Goal: Task Accomplishment & Management: Manage account settings

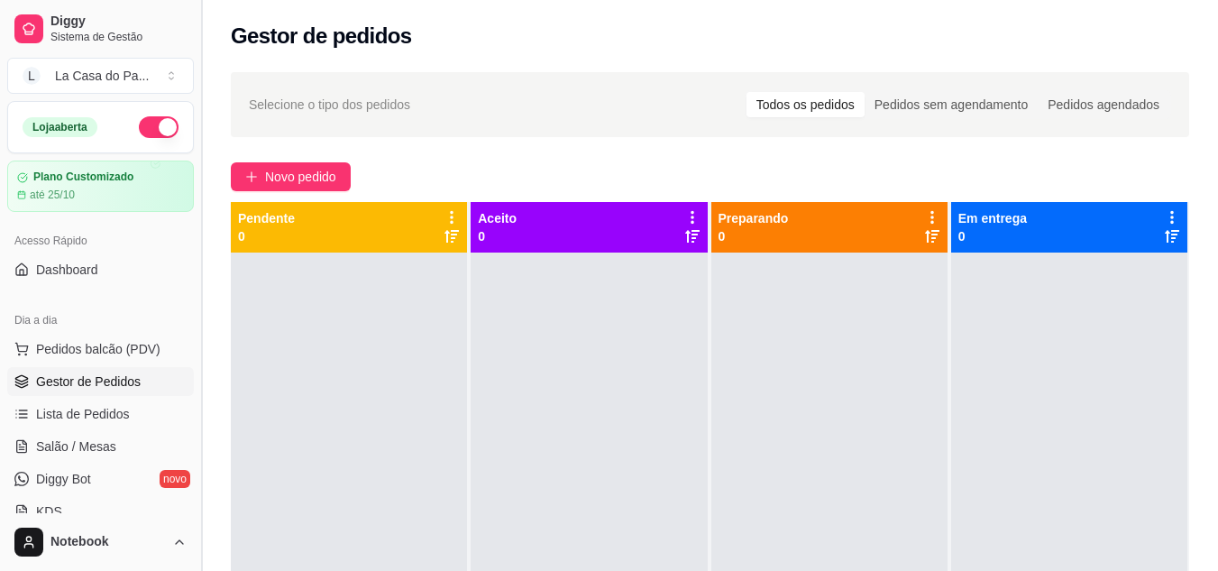
click at [200, 41] on button "Toggle Sidebar" at bounding box center [201, 285] width 14 height 571
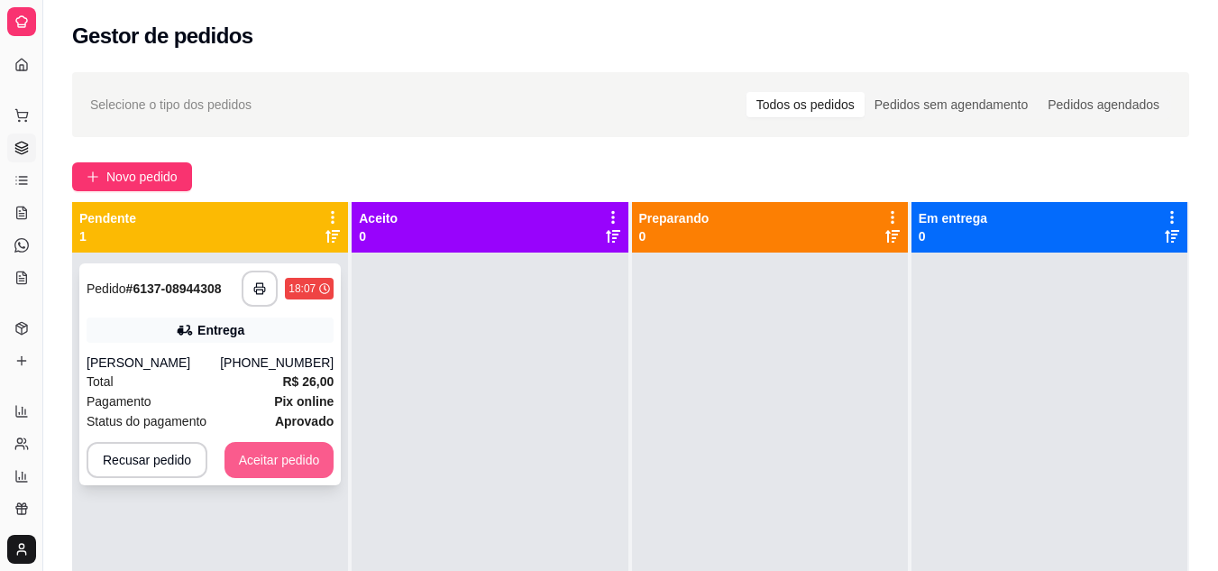
click at [312, 470] on button "Aceitar pedido" at bounding box center [279, 460] width 110 height 36
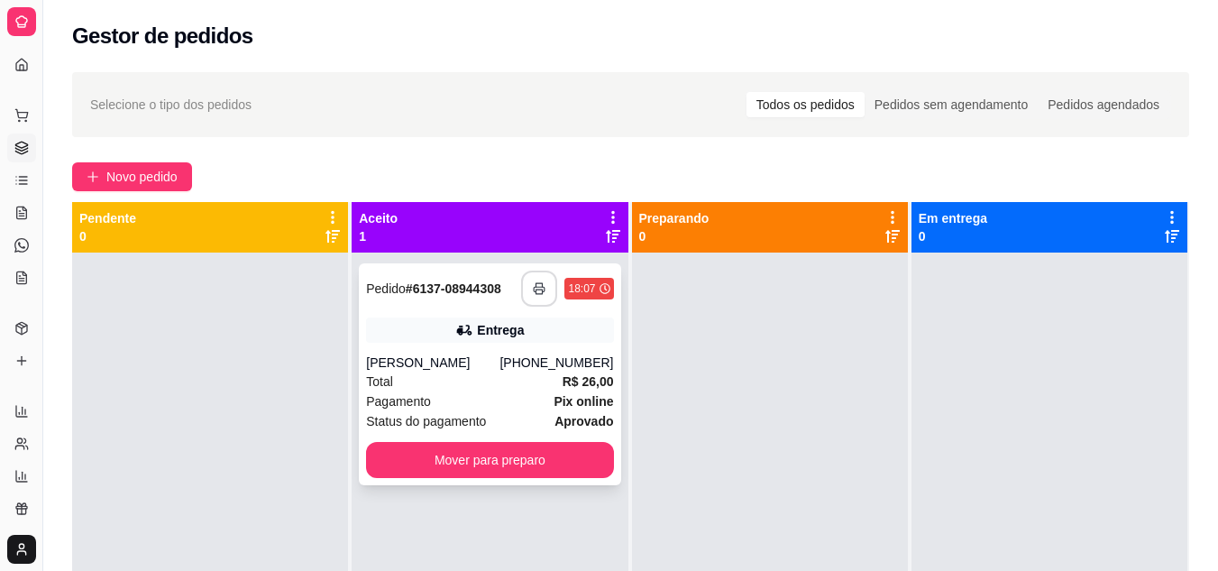
click at [537, 294] on rect "button" at bounding box center [539, 291] width 6 height 5
drag, startPoint x: 455, startPoint y: 359, endPoint x: 483, endPoint y: 379, distance: 34.3
click at [483, 379] on div "Total R$ 26,00" at bounding box center [489, 381] width 247 height 20
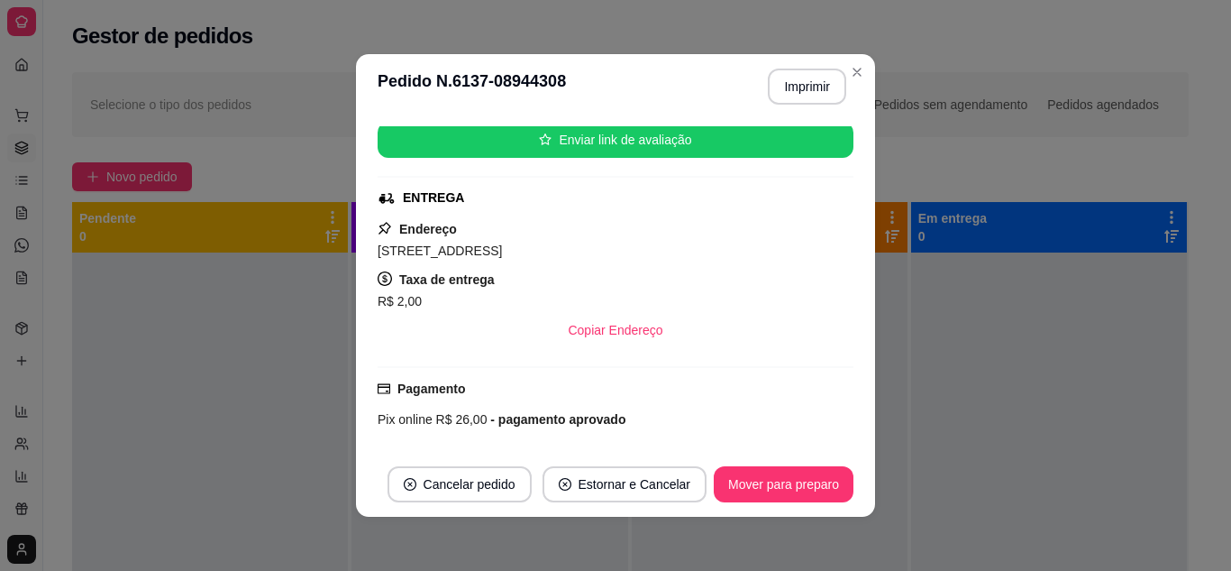
scroll to position [382, 0]
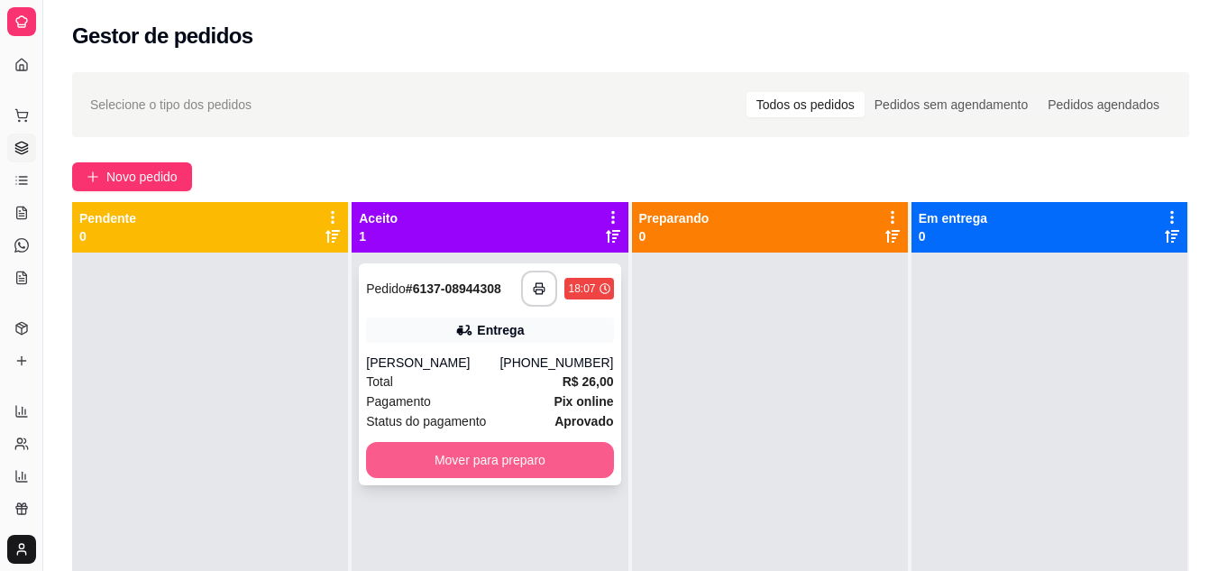
click at [508, 461] on button "Mover para preparo" at bounding box center [489, 460] width 247 height 36
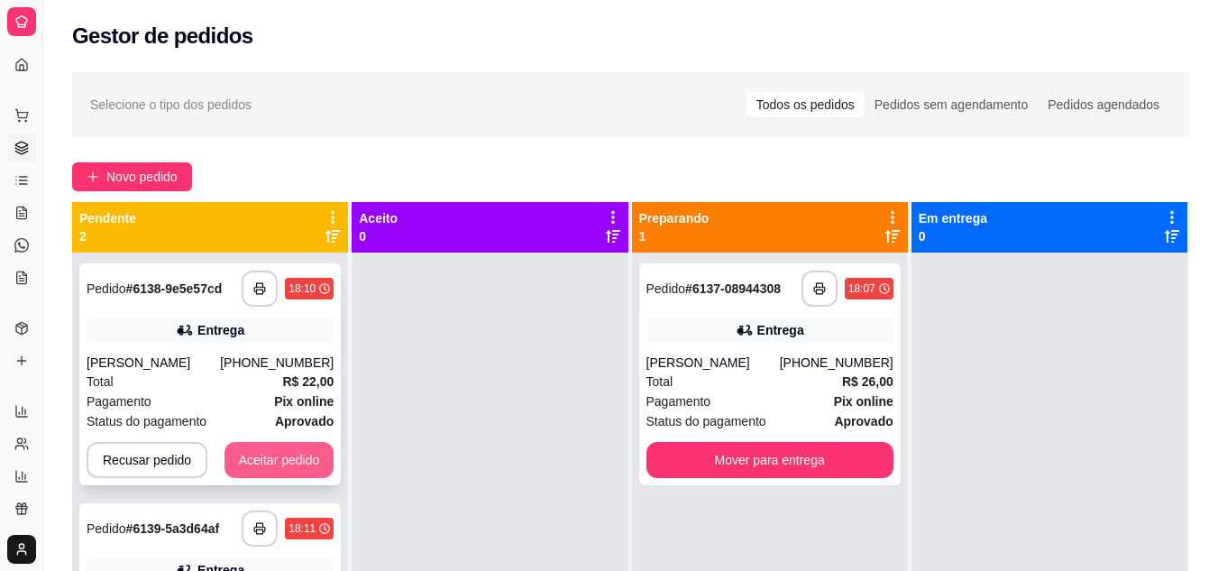
click at [278, 450] on button "Aceitar pedido" at bounding box center [279, 460] width 110 height 36
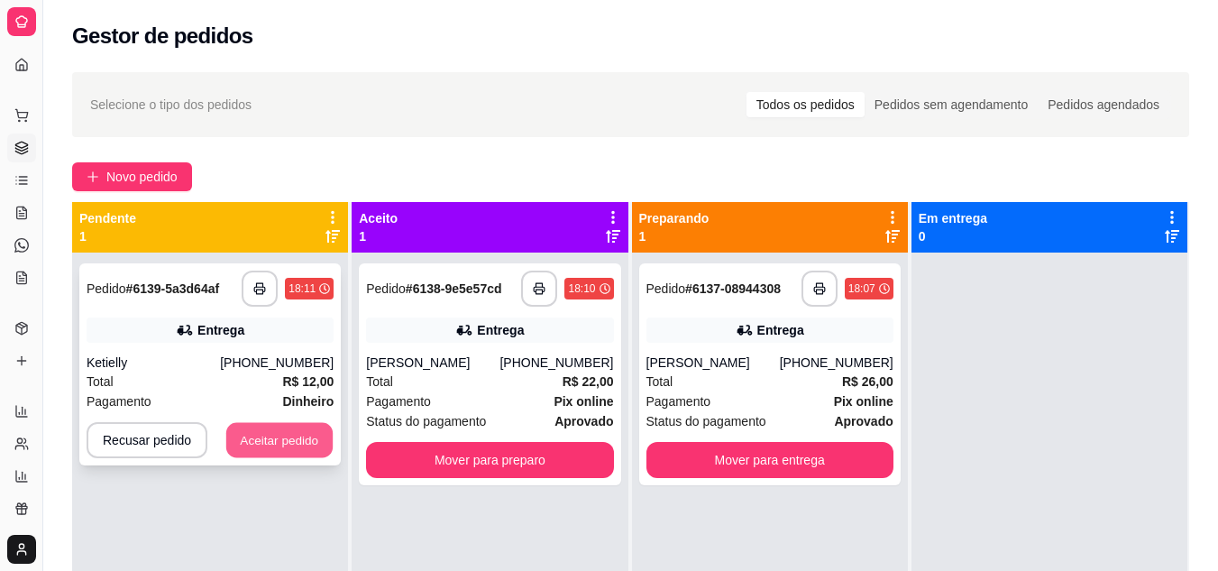
click at [311, 438] on button "Aceitar pedido" at bounding box center [279, 440] width 106 height 35
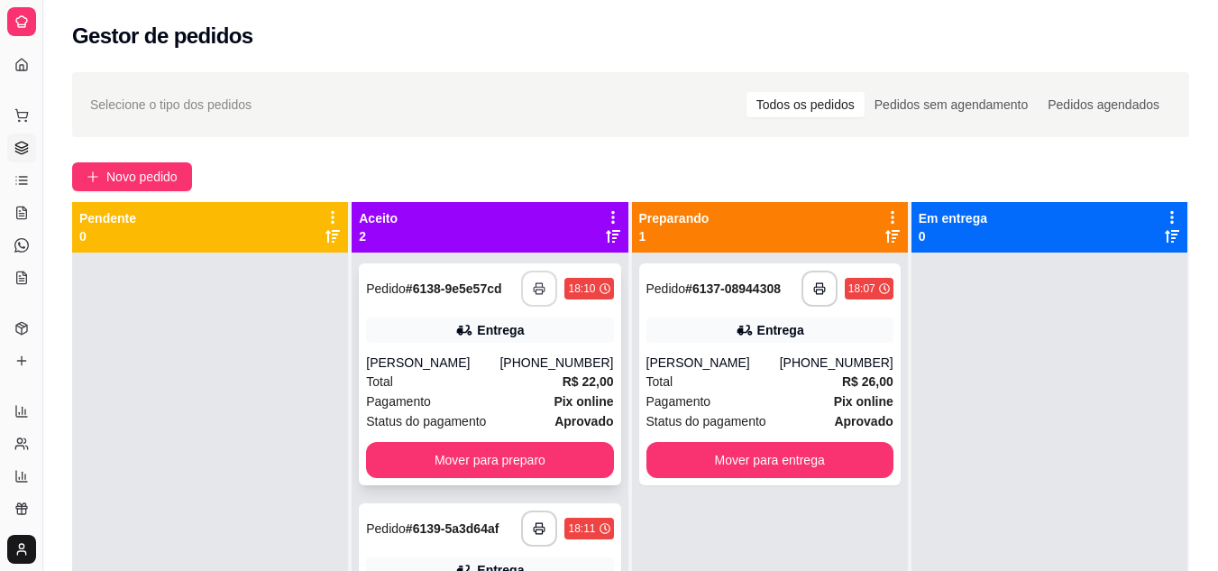
click at [521, 293] on div "**********" at bounding box center [567, 288] width 92 height 36
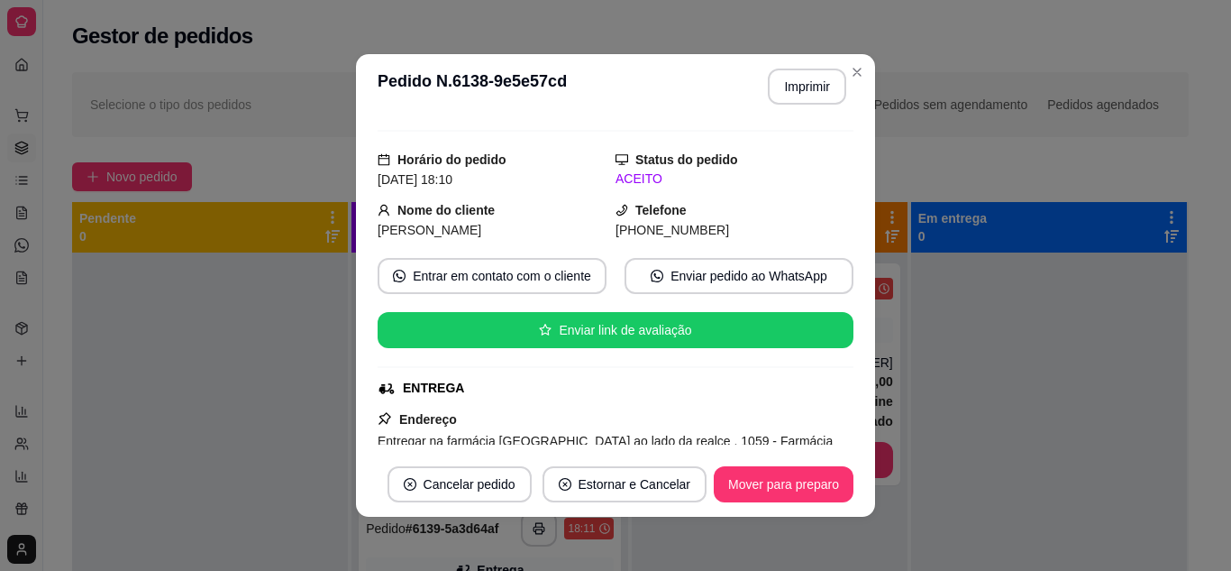
scroll to position [90, 0]
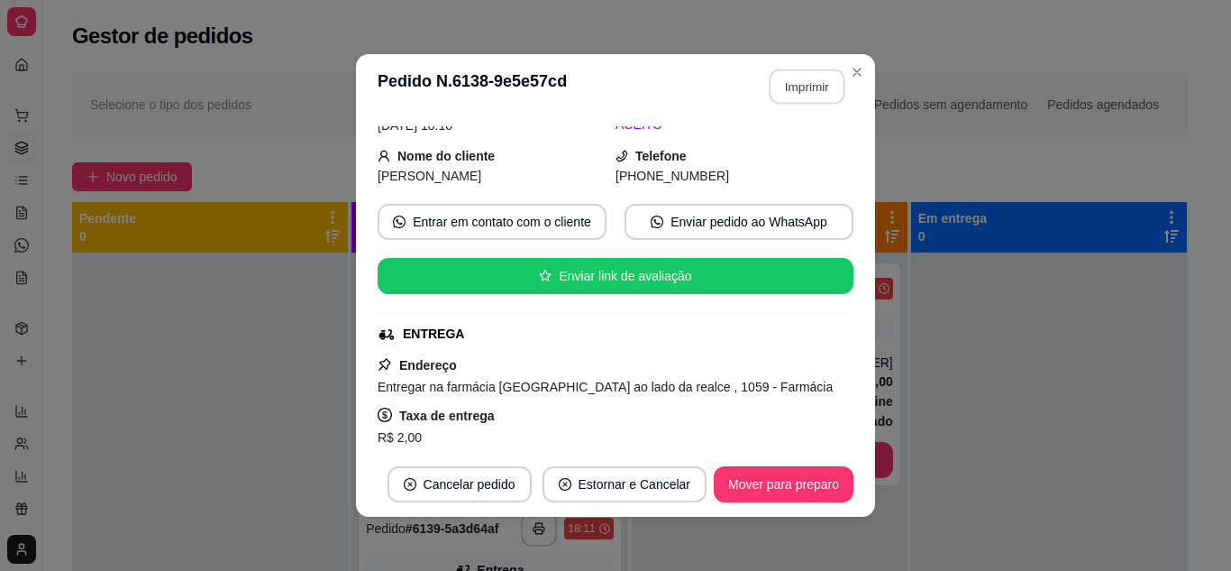
click at [794, 71] on button "Imprimir" at bounding box center [808, 86] width 76 height 35
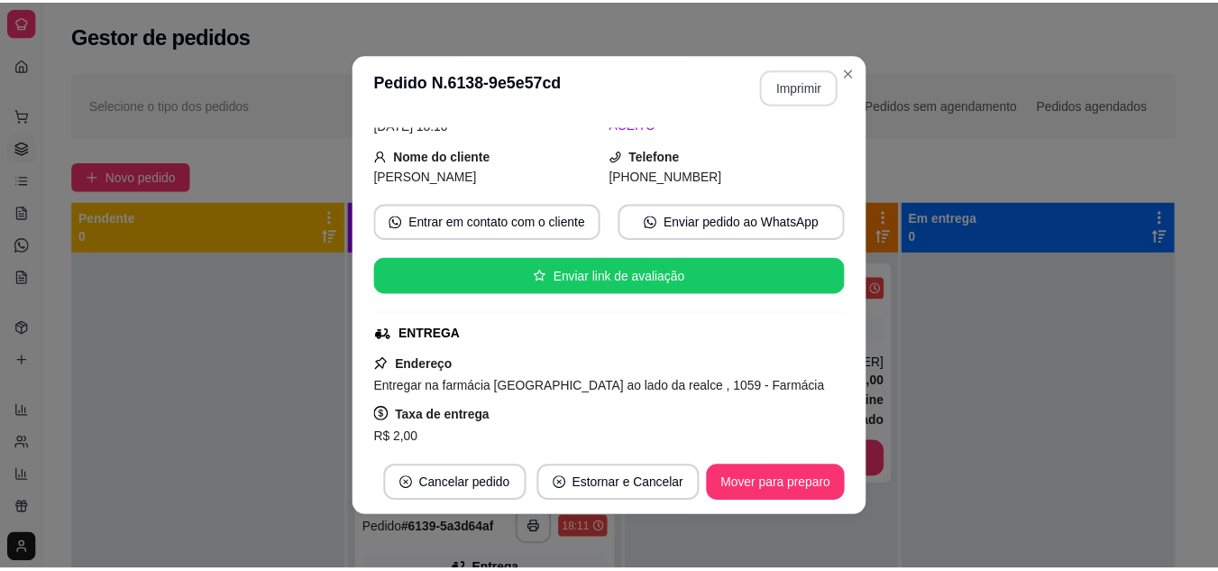
scroll to position [0, 0]
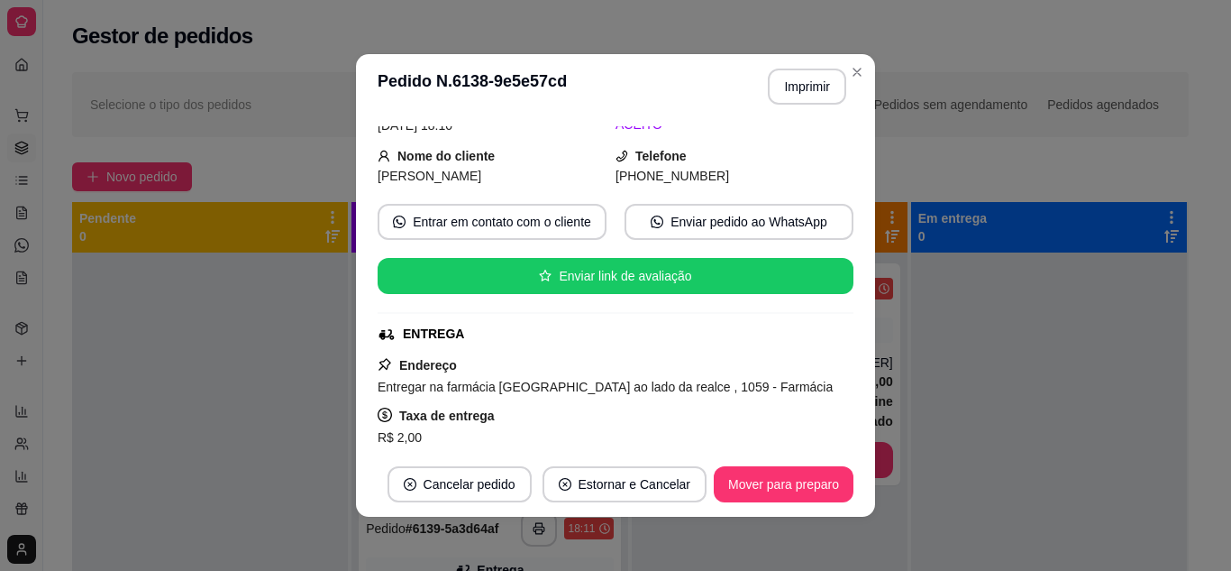
click at [1111, 372] on div at bounding box center [1049, 537] width 276 height 571
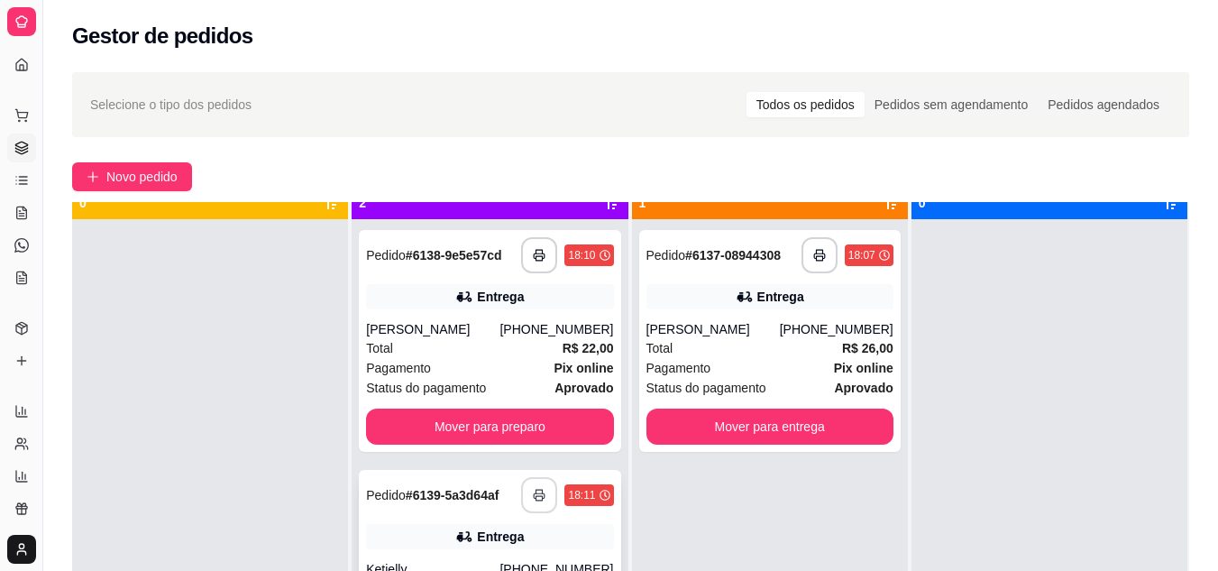
scroll to position [50, 0]
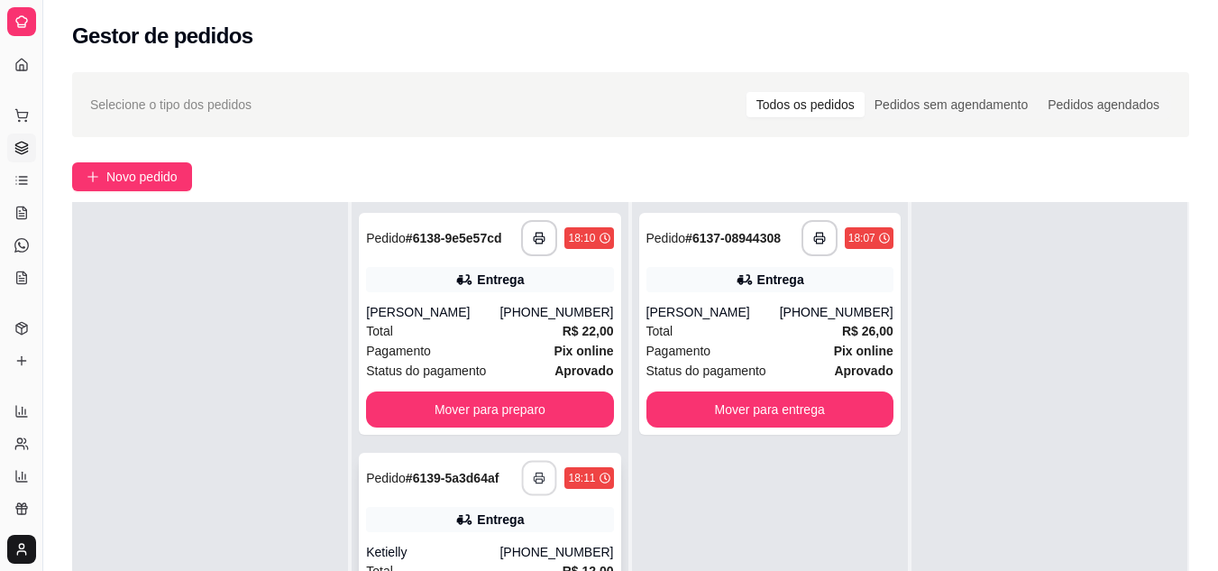
click at [522, 475] on button "button" at bounding box center [539, 478] width 35 height 35
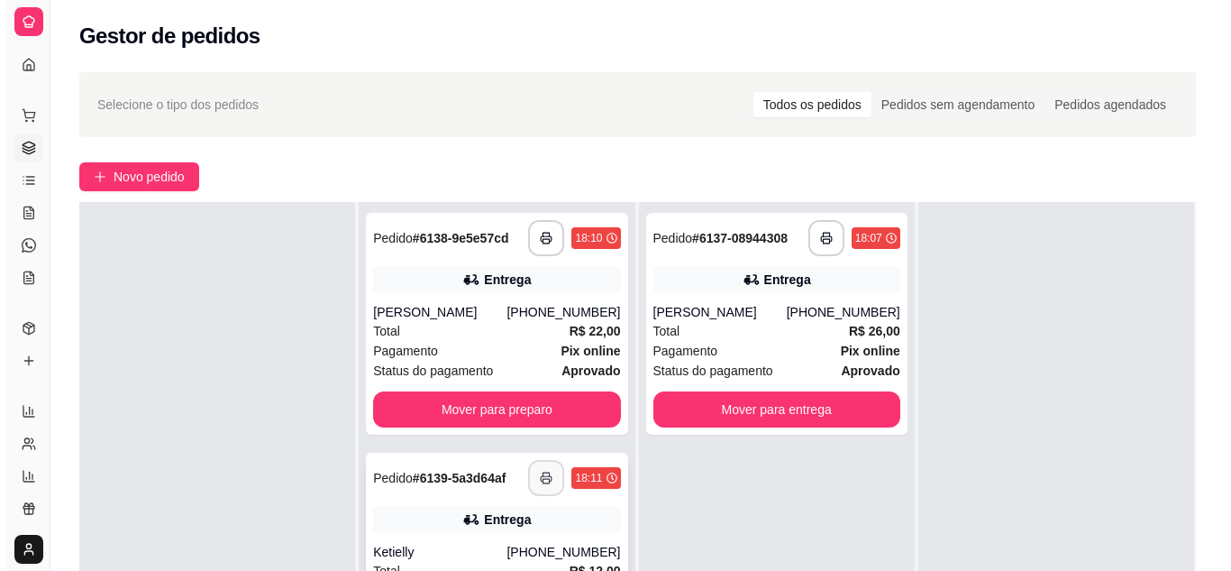
scroll to position [0, 0]
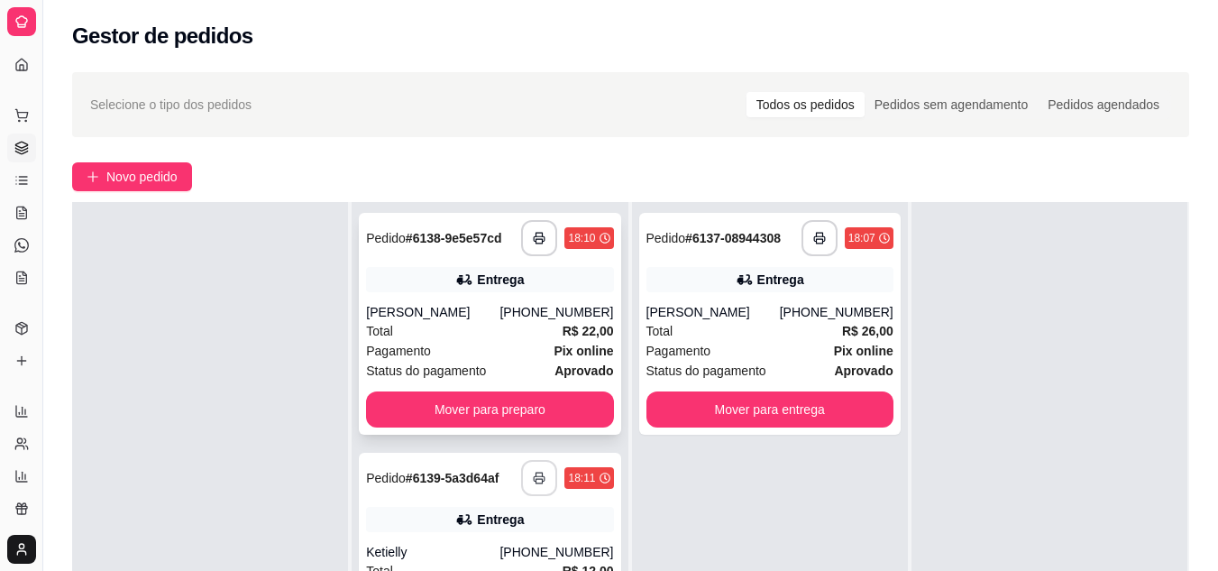
click at [402, 343] on span "Pagamento" at bounding box center [398, 351] width 65 height 20
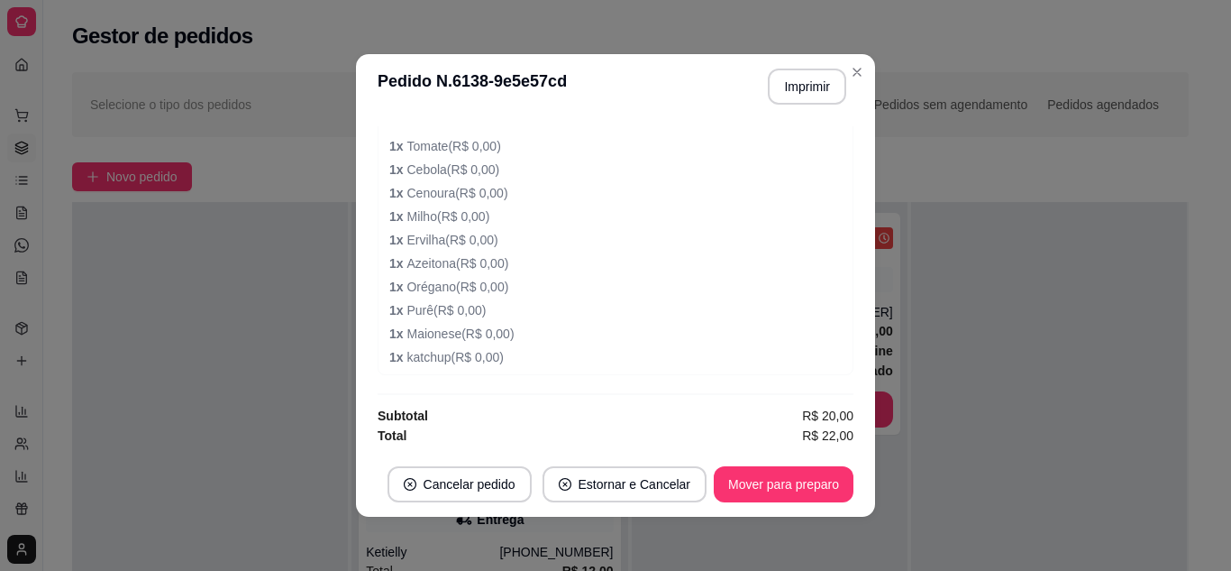
scroll to position [1139, 0]
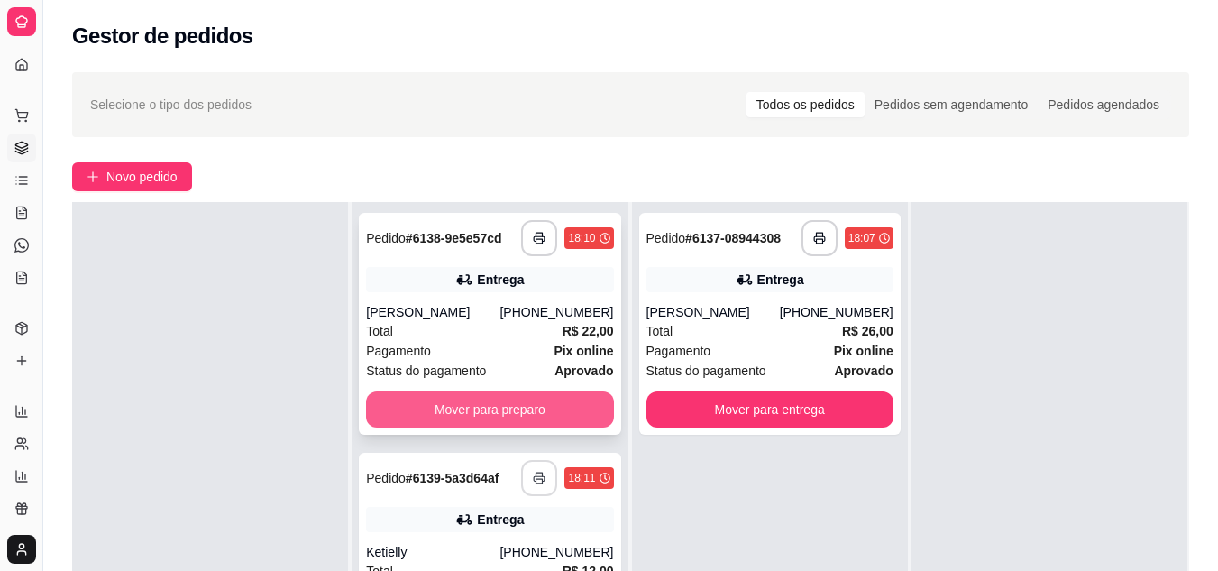
click at [556, 421] on button "Mover para preparo" at bounding box center [489, 409] width 247 height 36
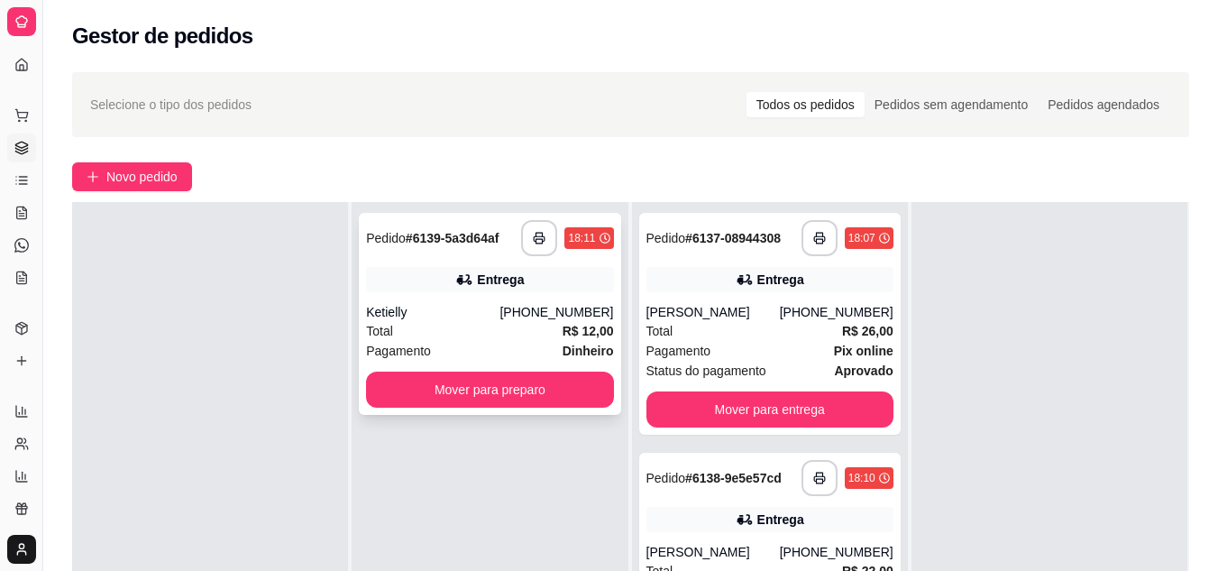
click at [467, 303] on div "Ketielly" at bounding box center [432, 312] width 133 height 18
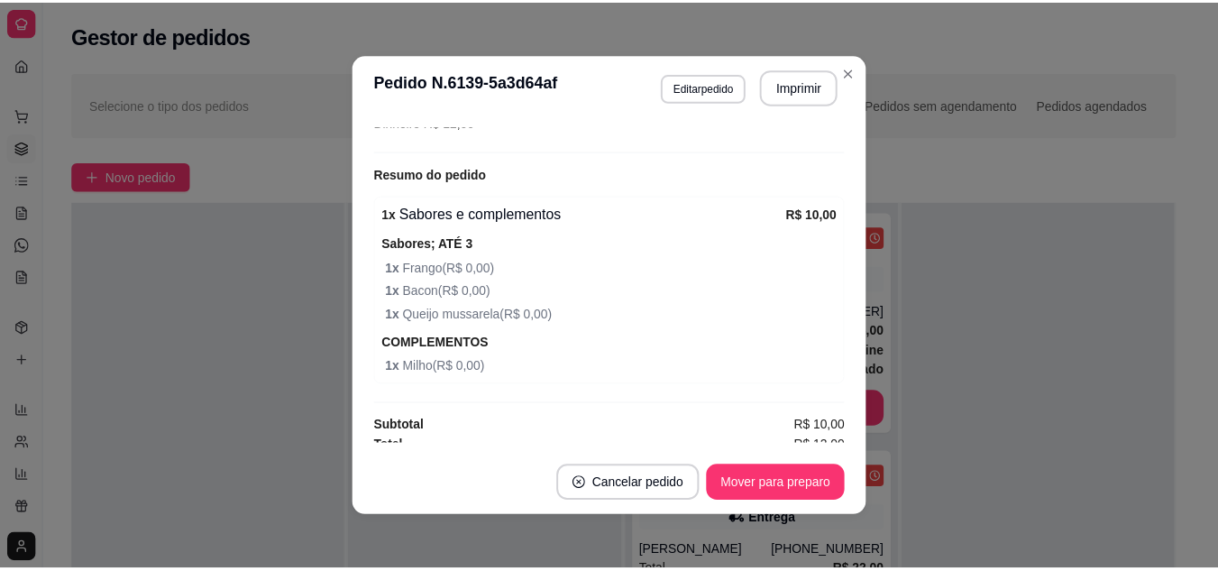
scroll to position [534, 0]
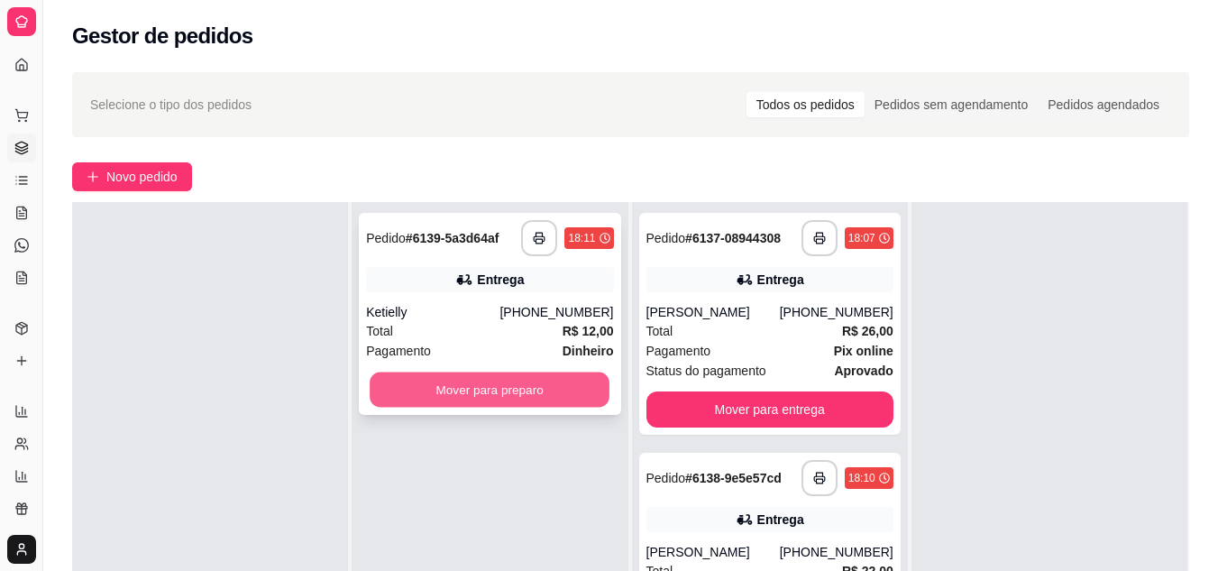
click at [485, 393] on button "Mover para preparo" at bounding box center [490, 389] width 240 height 35
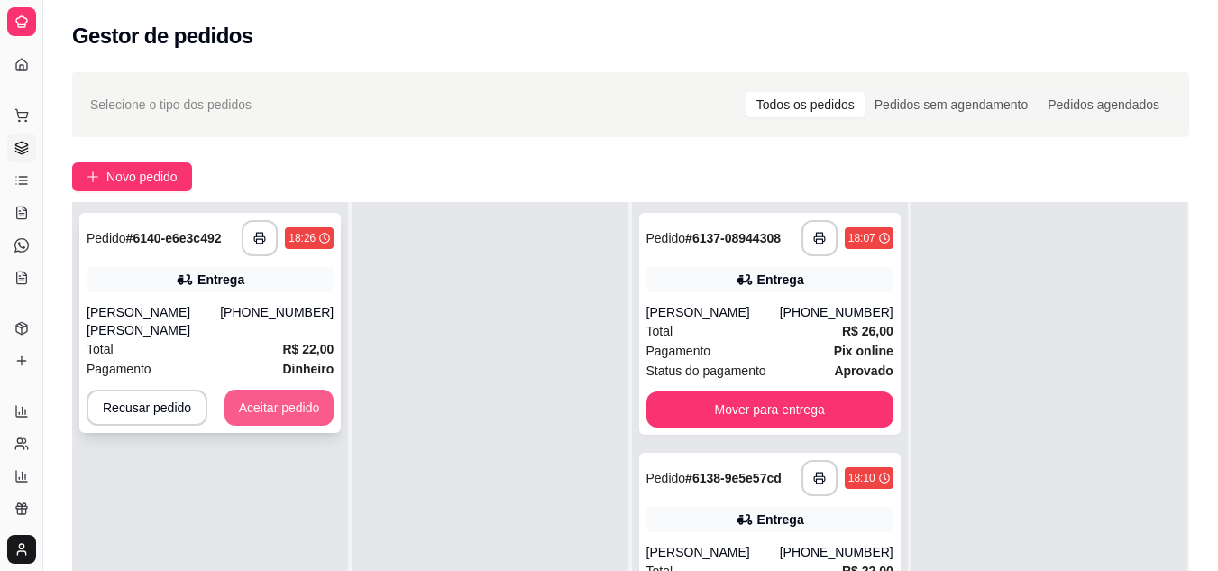
click at [265, 394] on button "Aceitar pedido" at bounding box center [279, 407] width 110 height 36
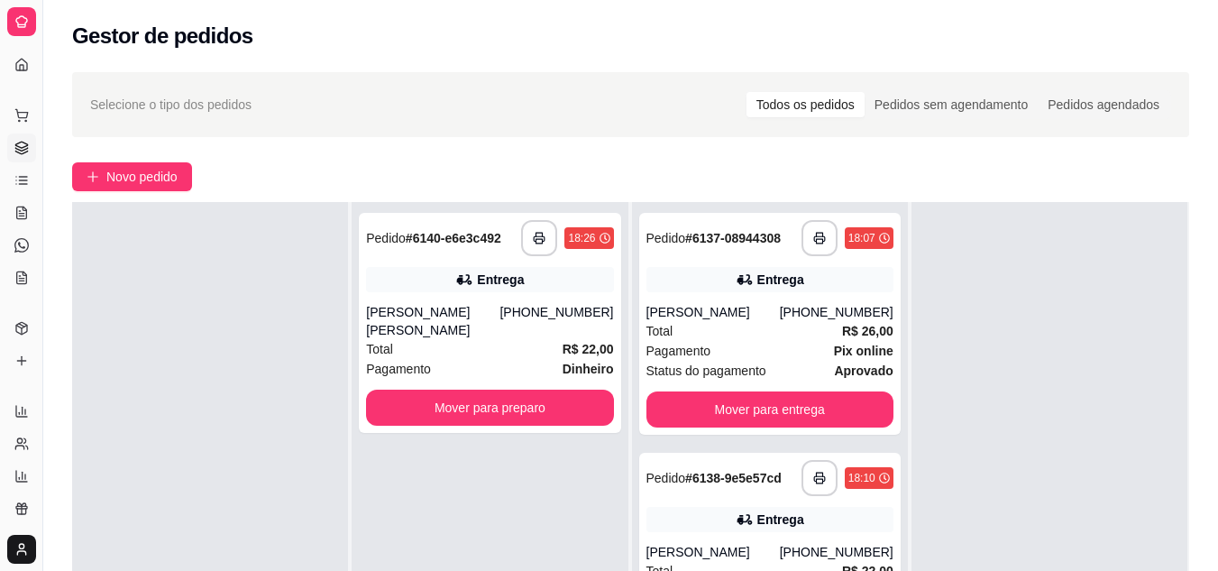
drag, startPoint x: 269, startPoint y: 392, endPoint x: 243, endPoint y: 336, distance: 61.7
click at [245, 374] on div at bounding box center [210, 487] width 276 height 571
click at [538, 249] on button "button" at bounding box center [539, 238] width 35 height 35
click at [524, 250] on button "button" at bounding box center [539, 238] width 35 height 35
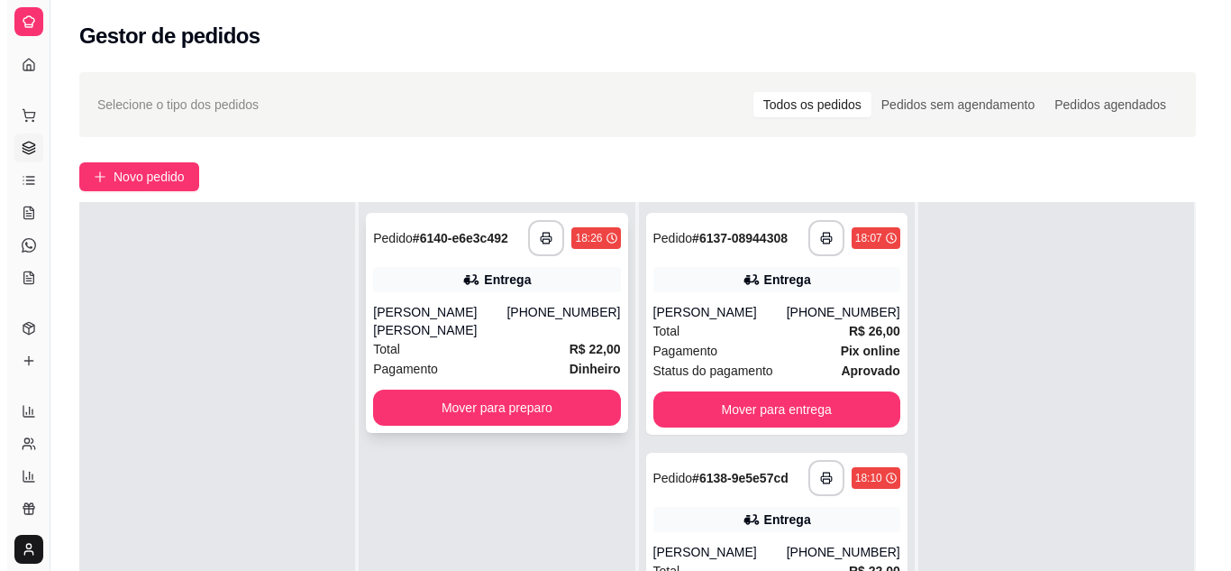
scroll to position [0, 0]
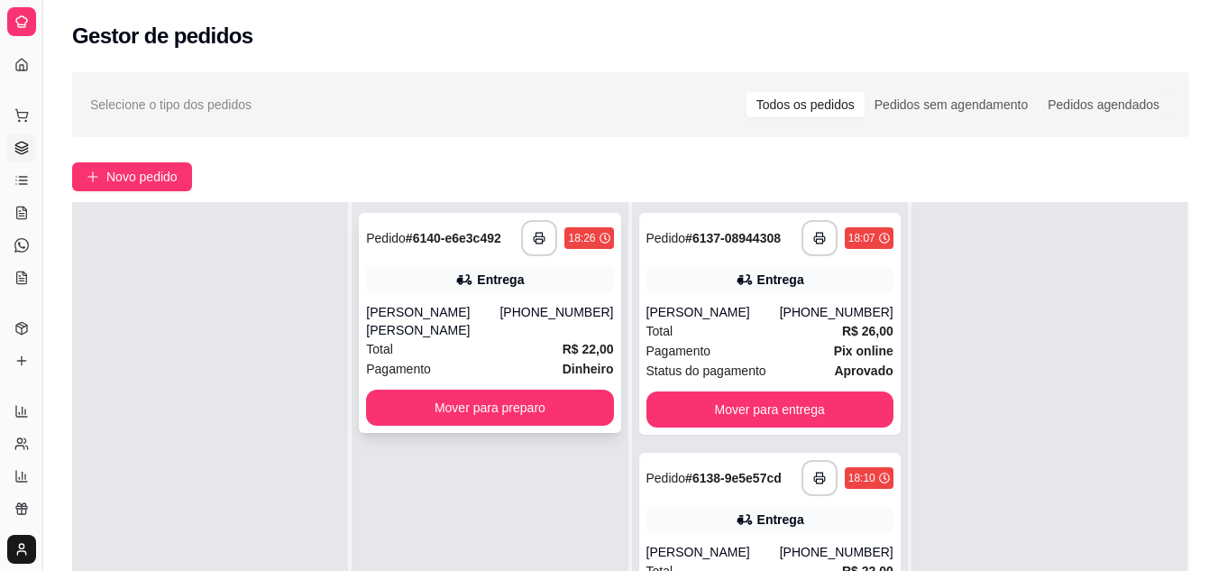
click at [474, 339] on div "Total R$ 22,00" at bounding box center [489, 349] width 247 height 20
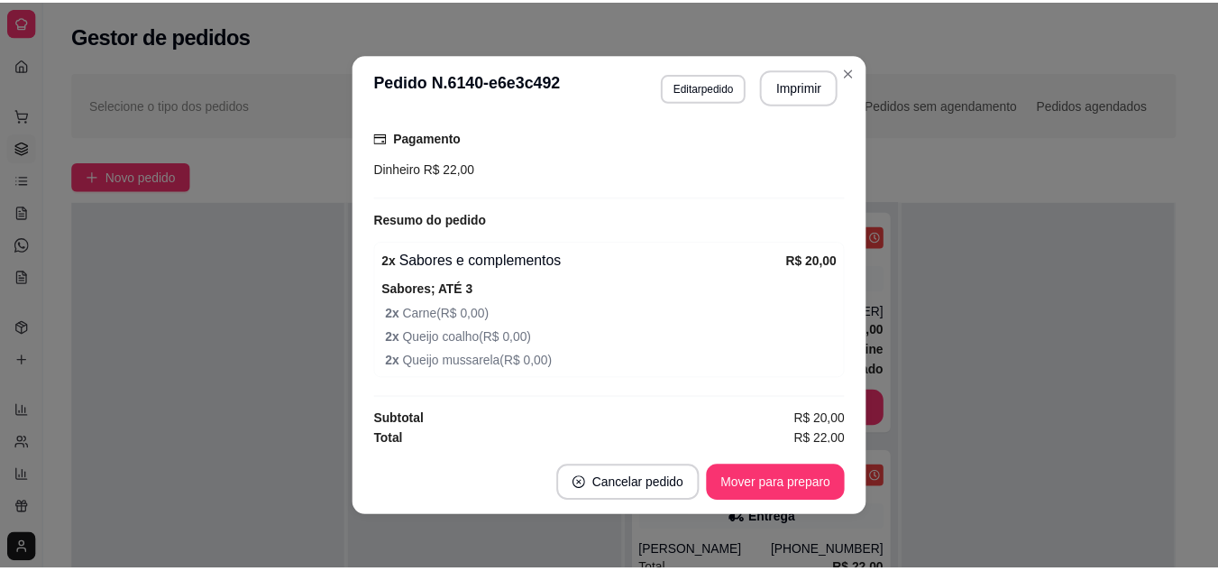
scroll to position [481, 0]
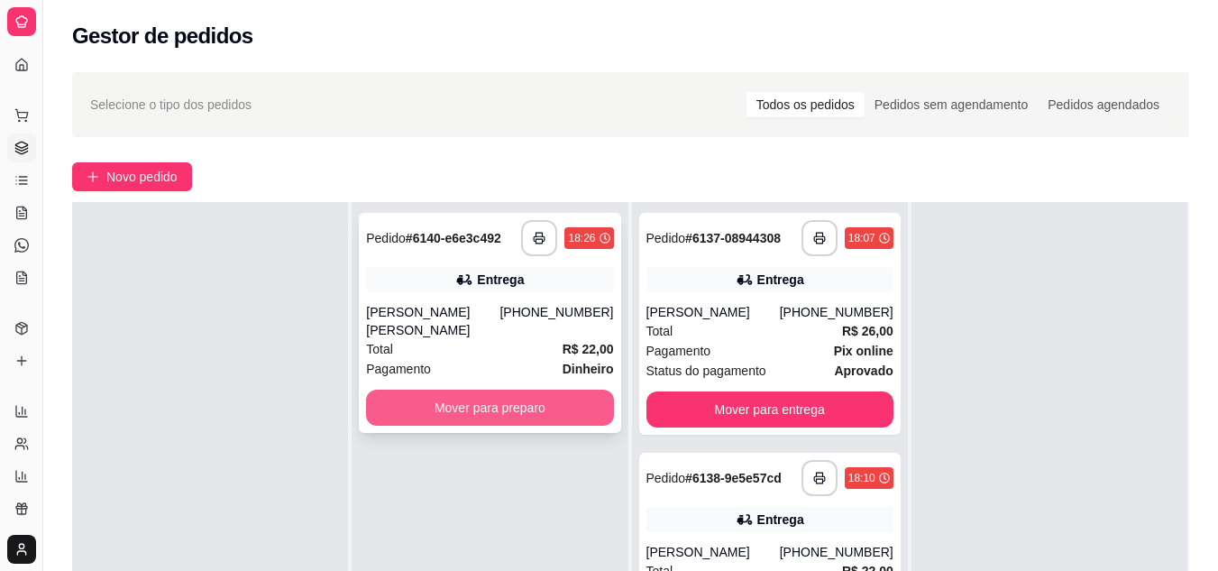
click at [562, 389] on button "Mover para preparo" at bounding box center [489, 407] width 247 height 36
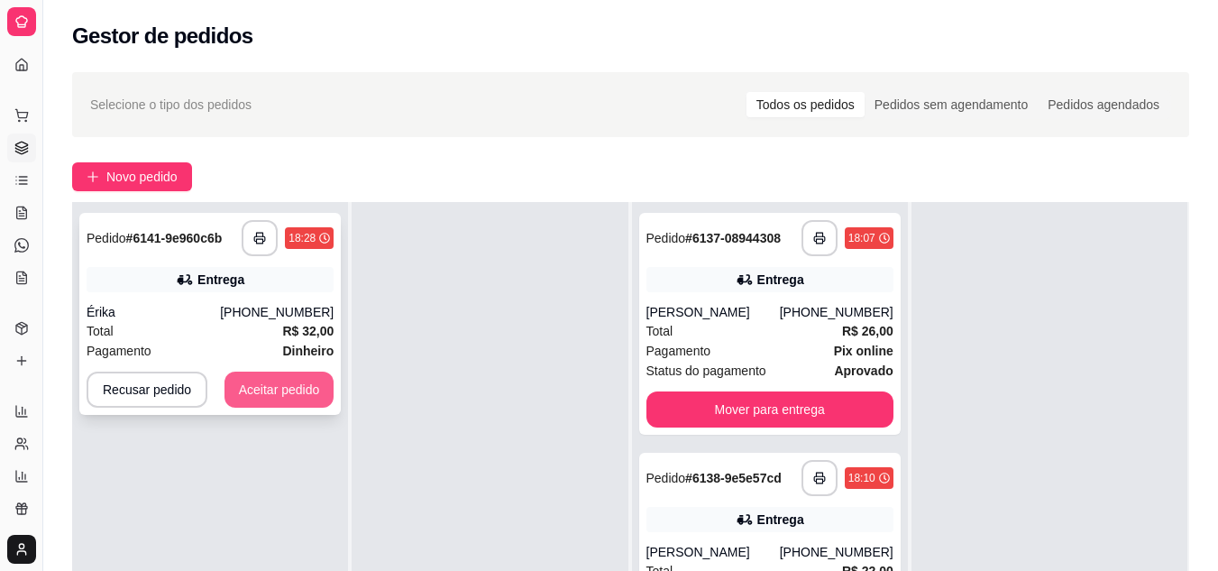
click at [271, 397] on button "Aceitar pedido" at bounding box center [279, 389] width 110 height 36
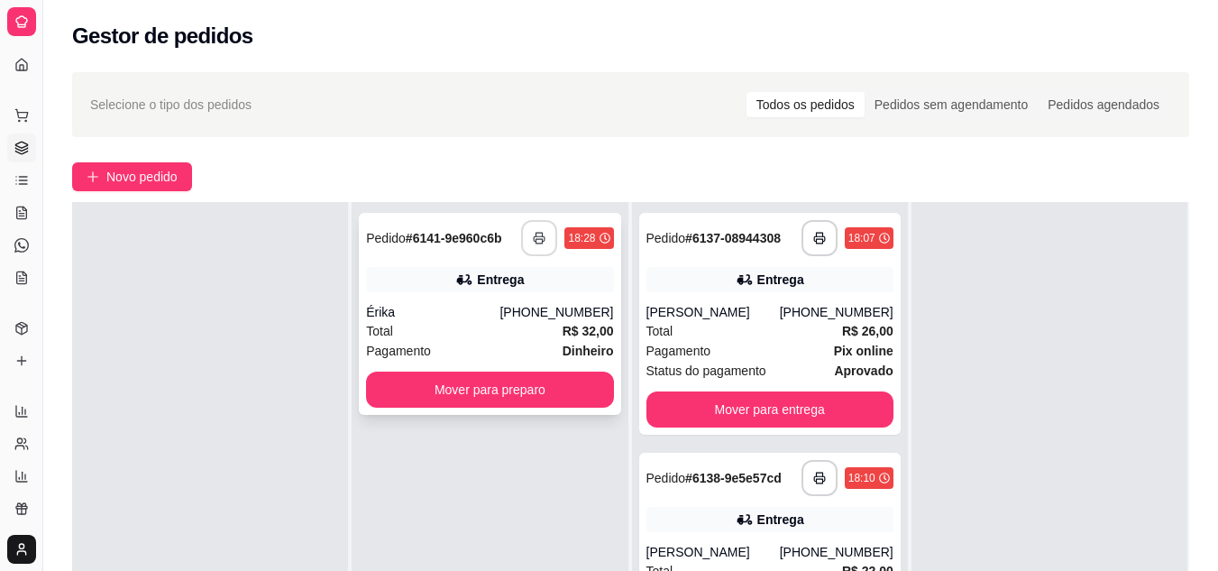
click at [552, 241] on button "button" at bounding box center [539, 238] width 36 height 36
click at [552, 241] on button "button" at bounding box center [539, 238] width 35 height 35
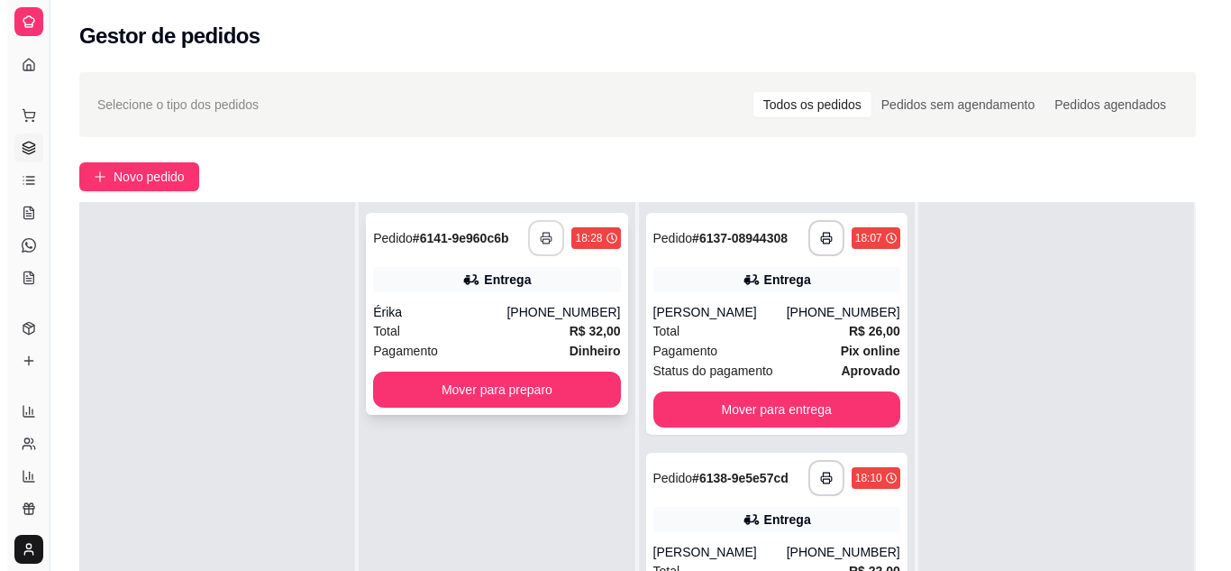
scroll to position [0, 0]
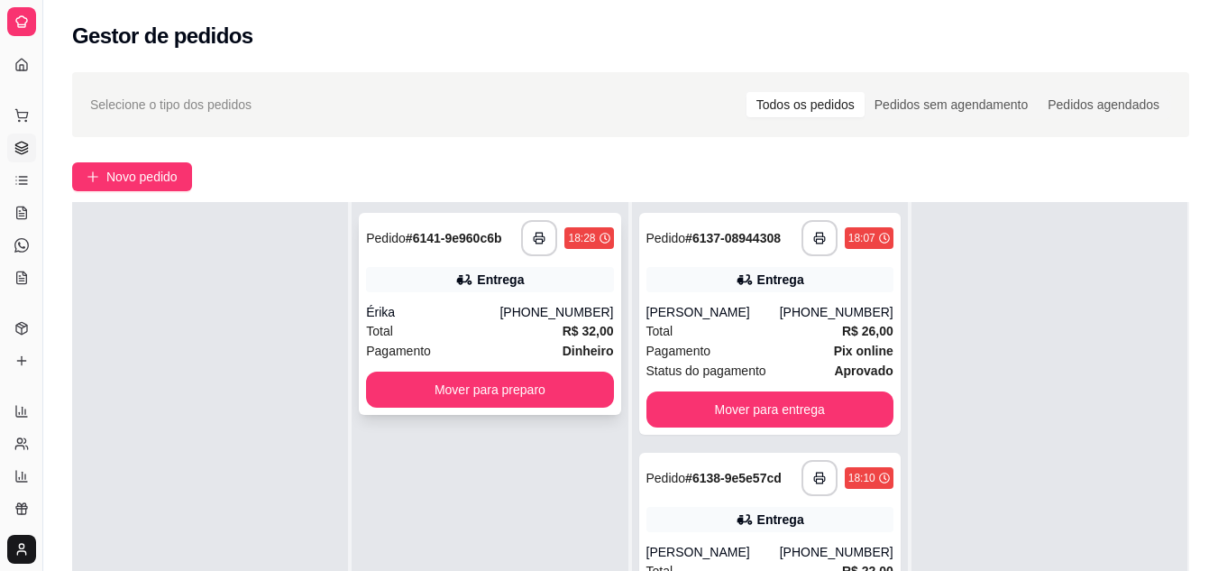
click at [461, 333] on div "Total R$ 32,00" at bounding box center [489, 331] width 247 height 20
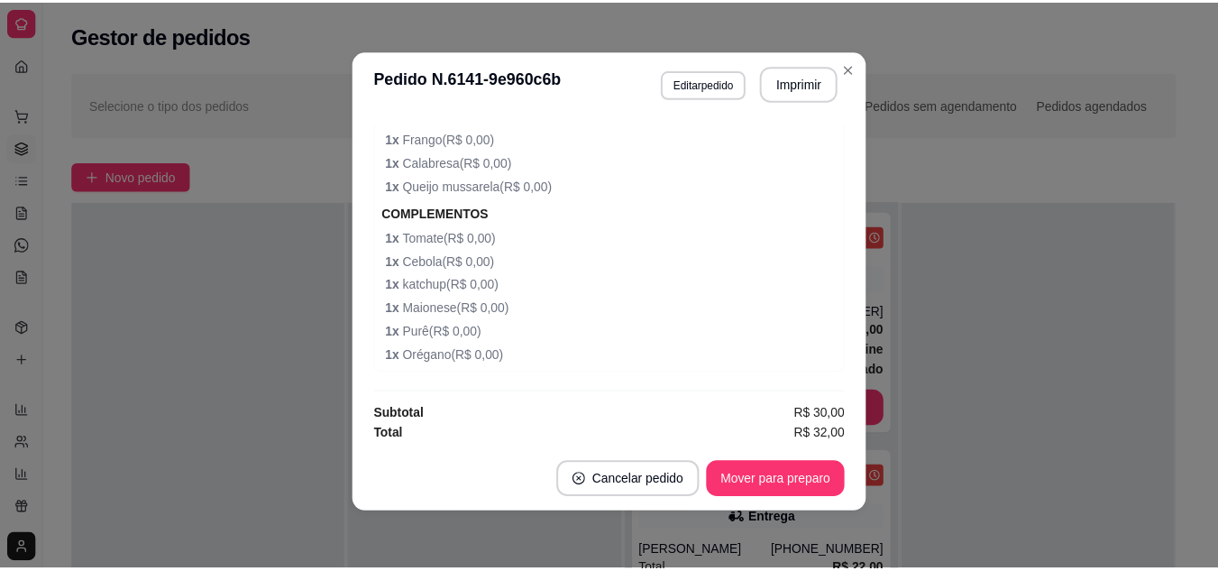
scroll to position [1183, 0]
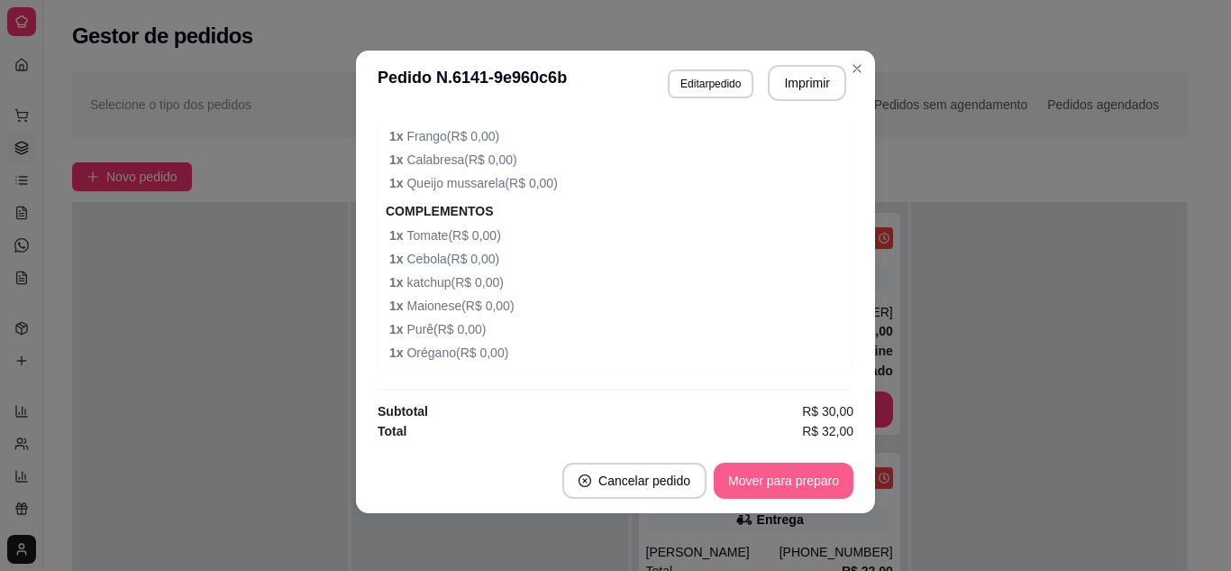
click at [799, 486] on button "Mover para preparo" at bounding box center [784, 480] width 140 height 36
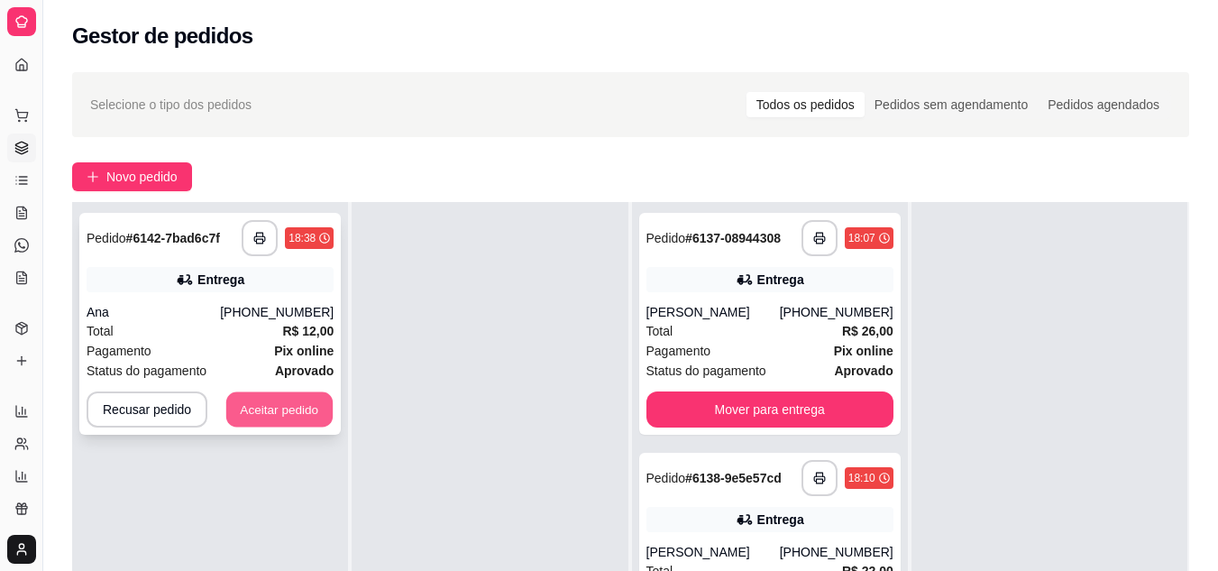
click at [256, 425] on button "Aceitar pedido" at bounding box center [279, 409] width 106 height 35
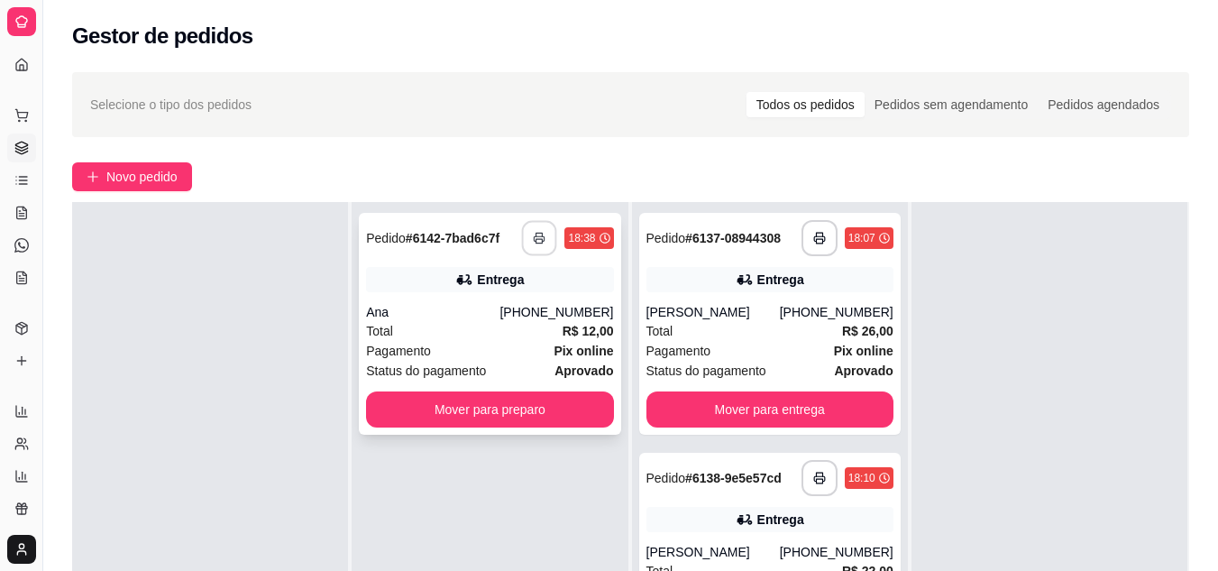
click at [547, 247] on button "button" at bounding box center [539, 238] width 35 height 35
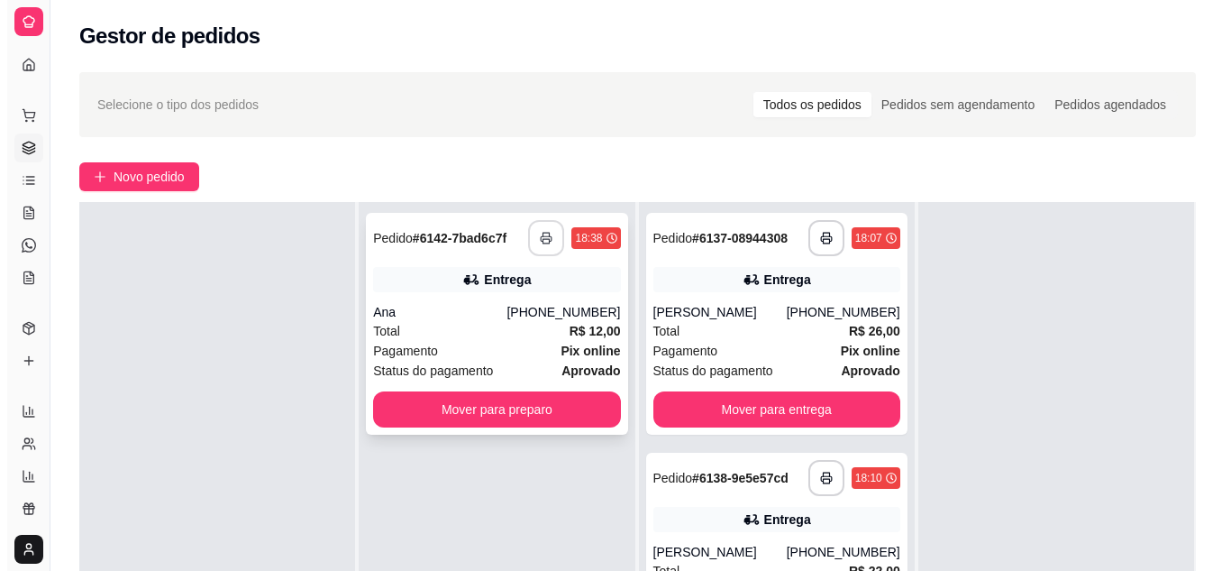
scroll to position [0, 0]
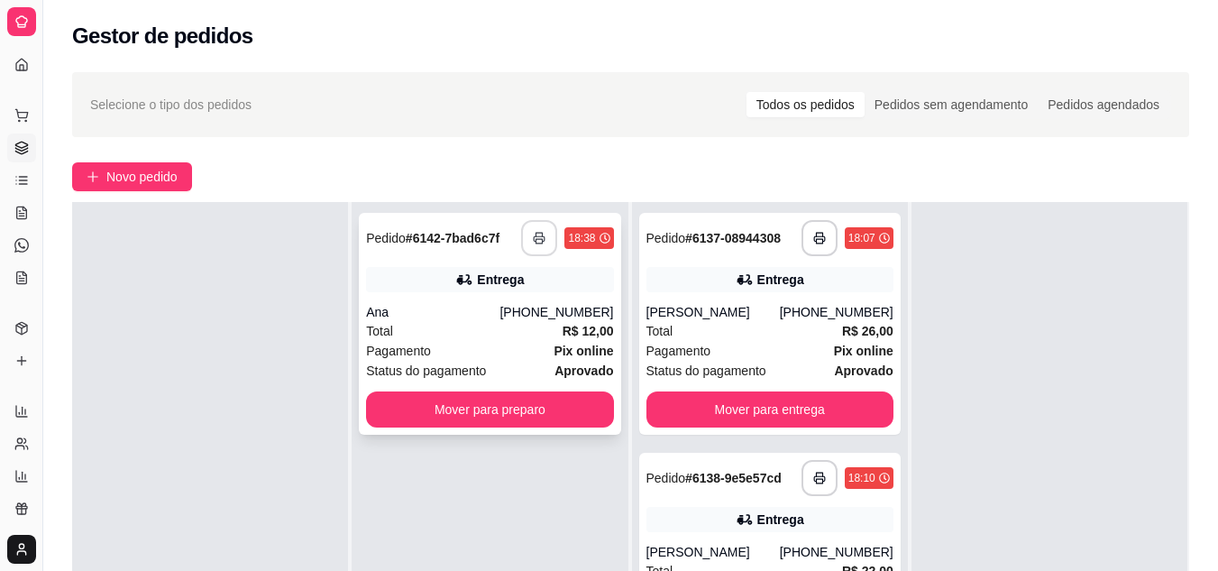
drag, startPoint x: 509, startPoint y: 325, endPoint x: 559, endPoint y: 314, distance: 50.9
click at [559, 314] on div "**********" at bounding box center [489, 324] width 261 height 222
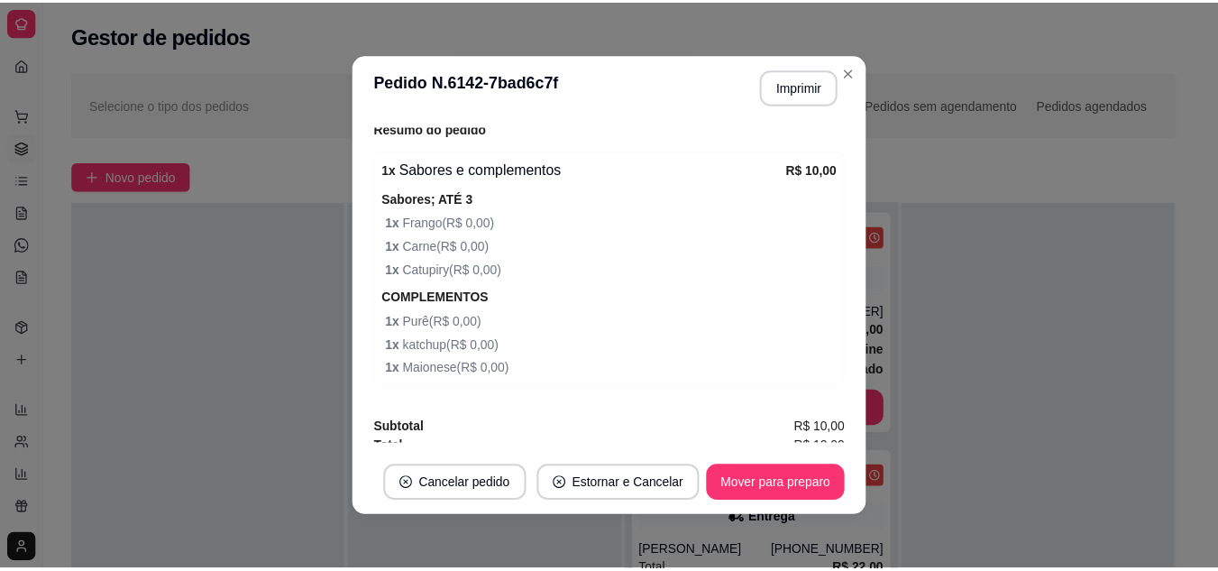
scroll to position [580, 0]
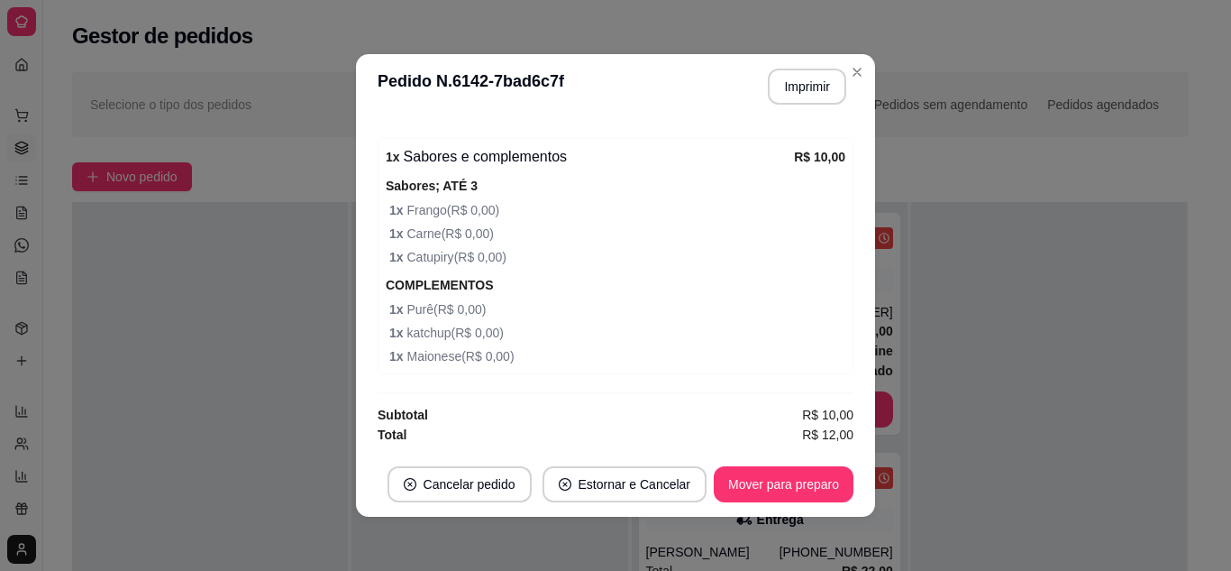
click at [274, 160] on div "**********" at bounding box center [630, 427] width 1174 height 733
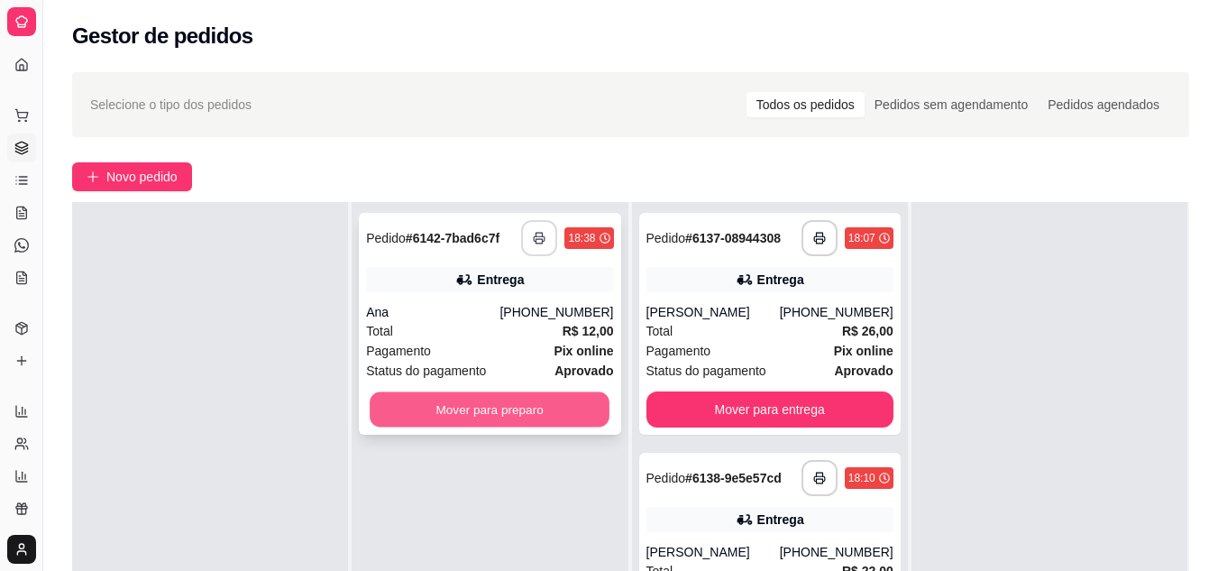
click at [487, 420] on button "Mover para preparo" at bounding box center [490, 409] width 240 height 35
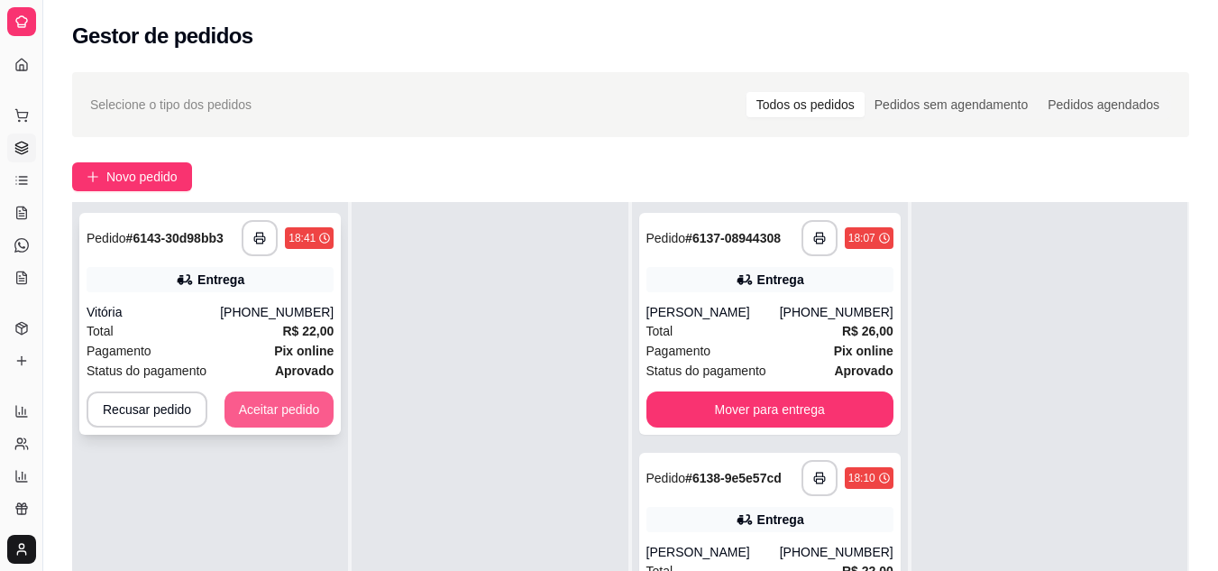
click at [293, 401] on button "Aceitar pedido" at bounding box center [279, 409] width 110 height 36
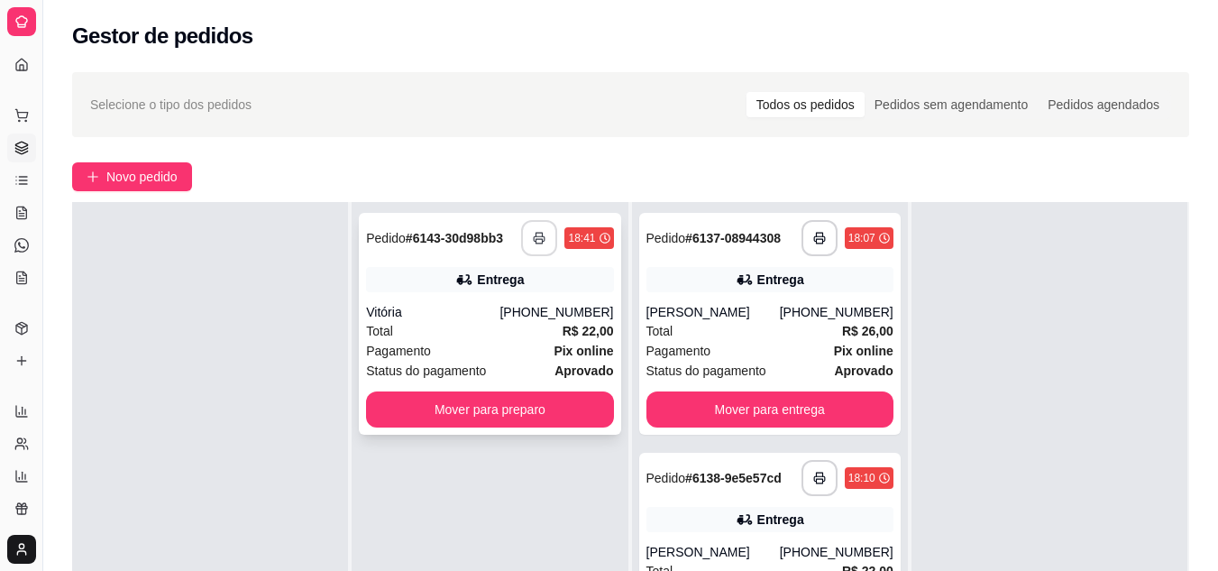
click at [523, 232] on button "button" at bounding box center [539, 238] width 36 height 36
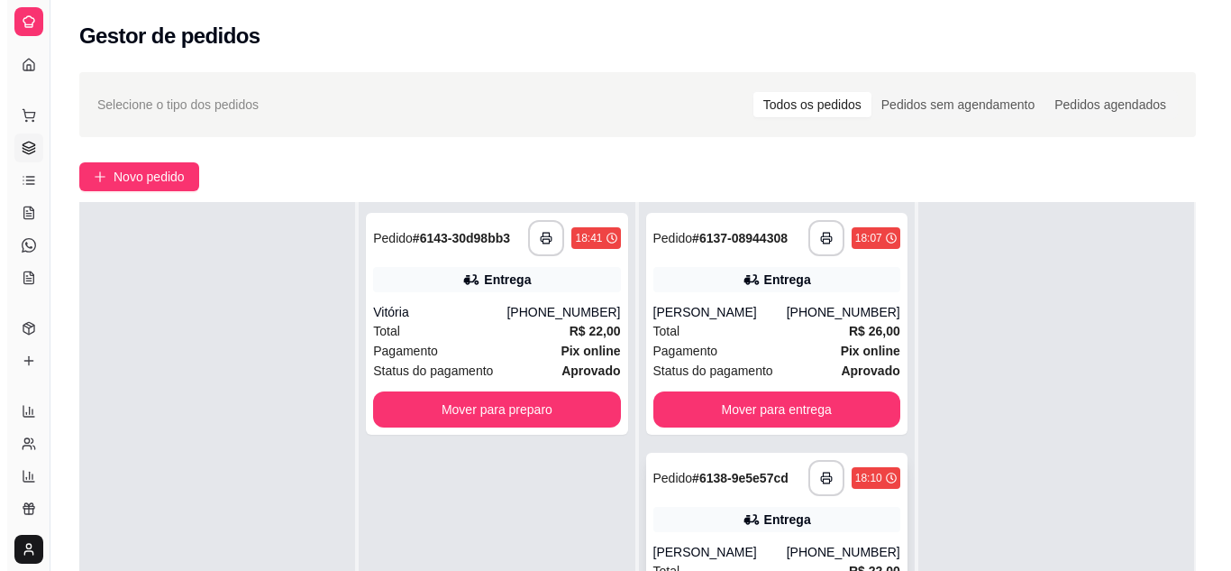
scroll to position [0, 0]
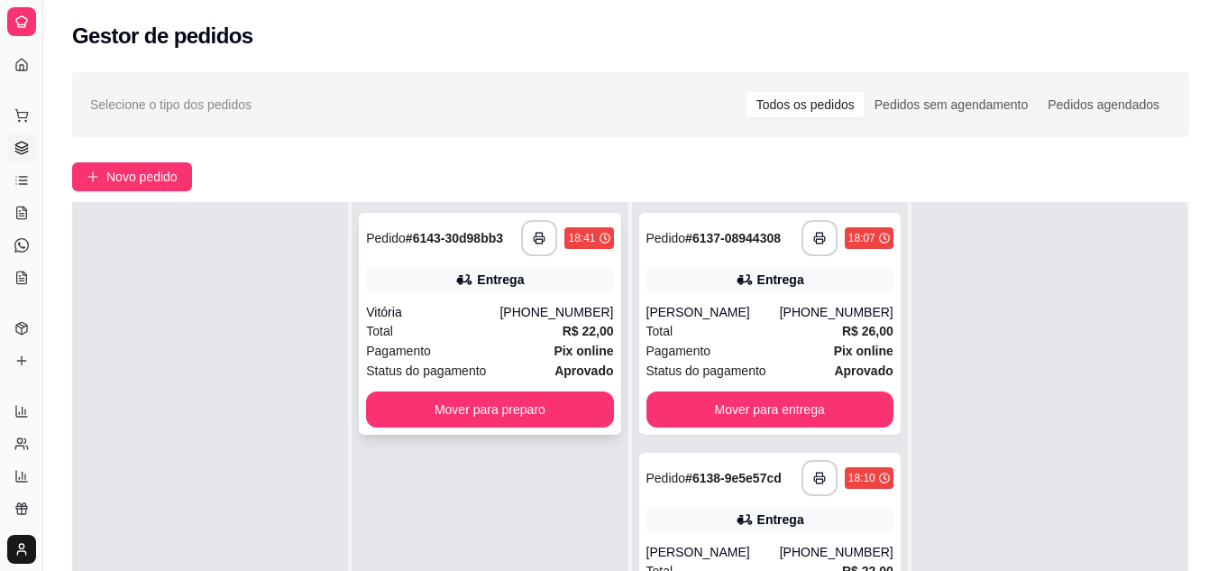
click at [486, 370] on div "Status do pagamento aprovado" at bounding box center [489, 371] width 247 height 20
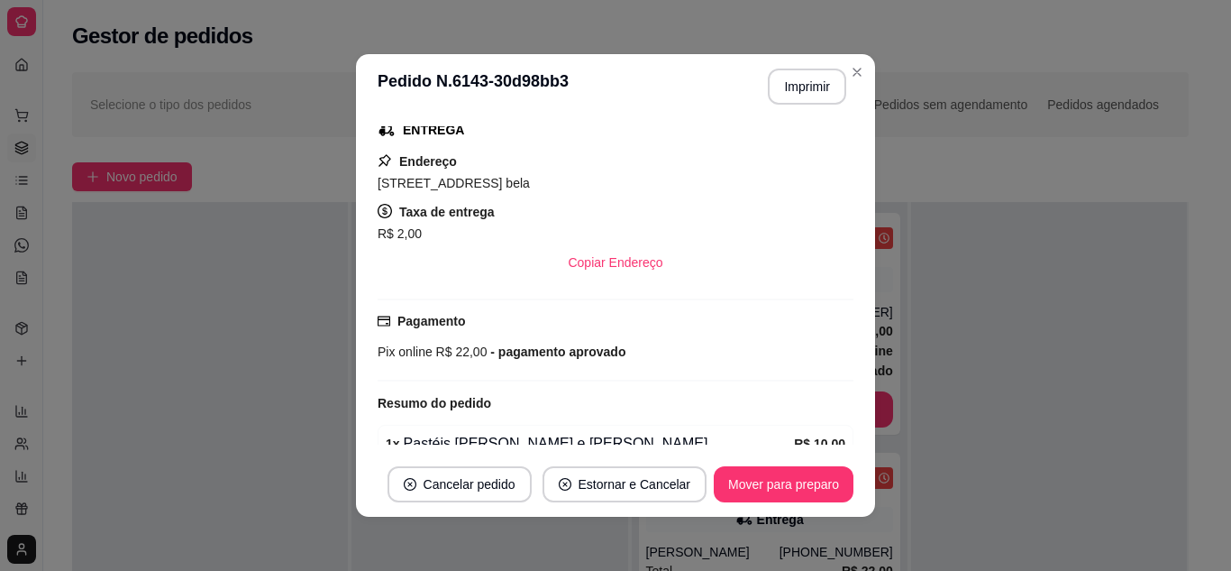
scroll to position [189, 0]
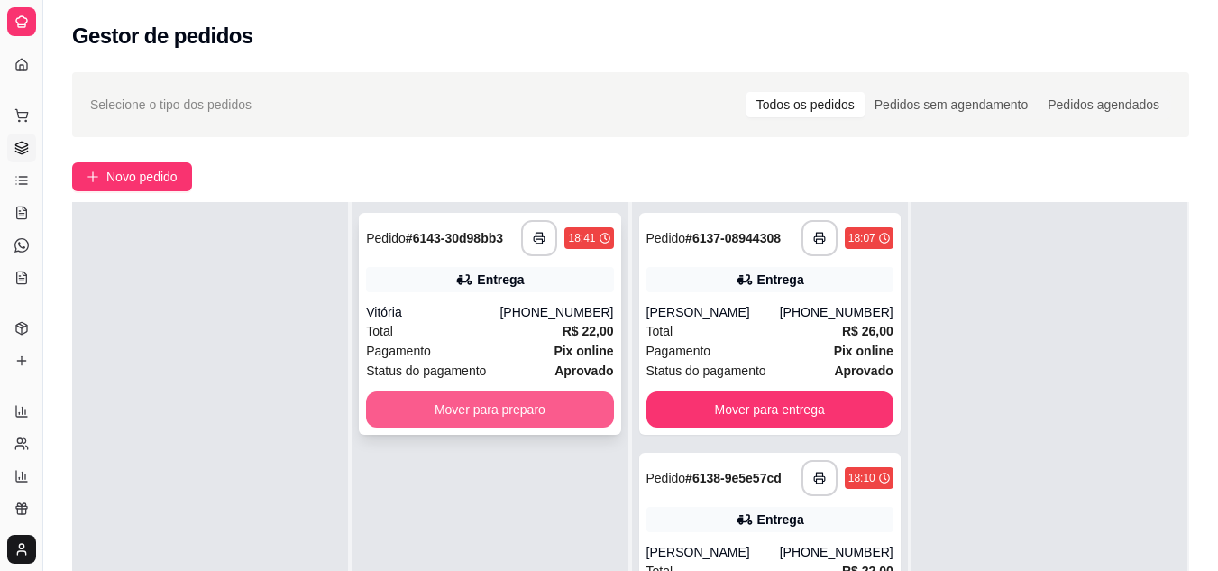
click at [468, 403] on button "Mover para preparo" at bounding box center [489, 409] width 247 height 36
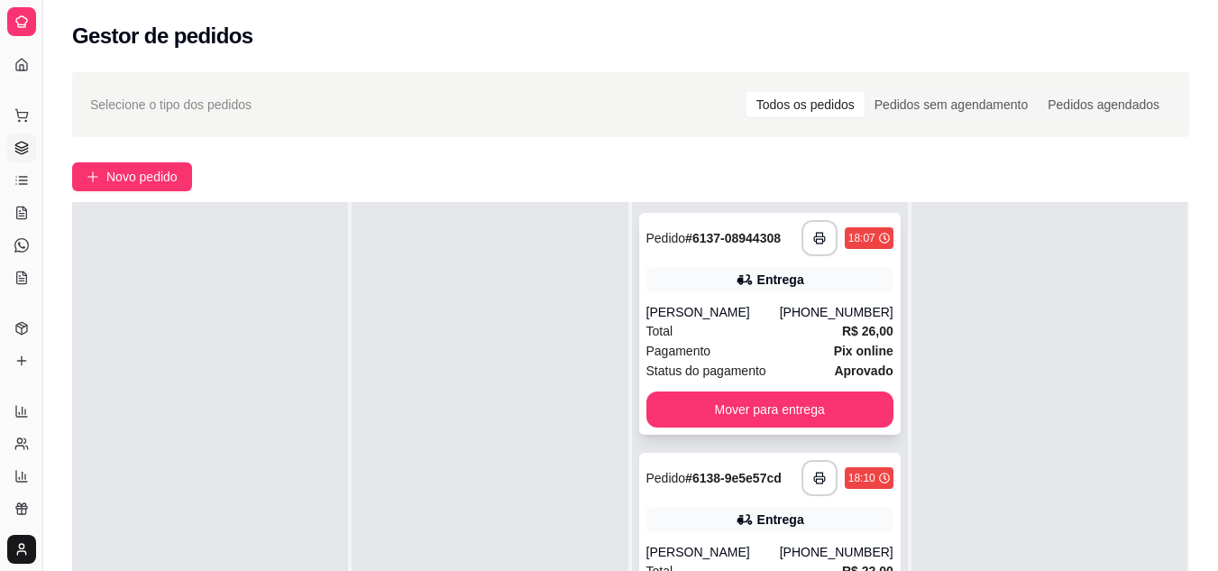
click at [787, 388] on div "**********" at bounding box center [769, 324] width 261 height 222
click at [718, 398] on button "Mover para entrega" at bounding box center [769, 409] width 247 height 36
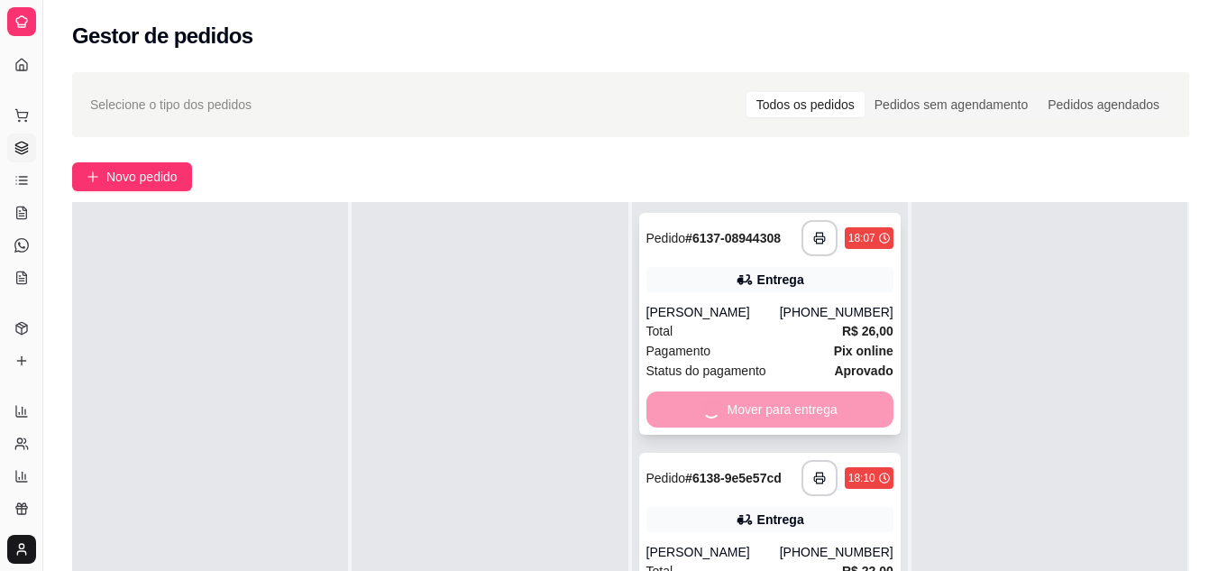
click at [718, 398] on div "Mover para entrega" at bounding box center [769, 409] width 247 height 36
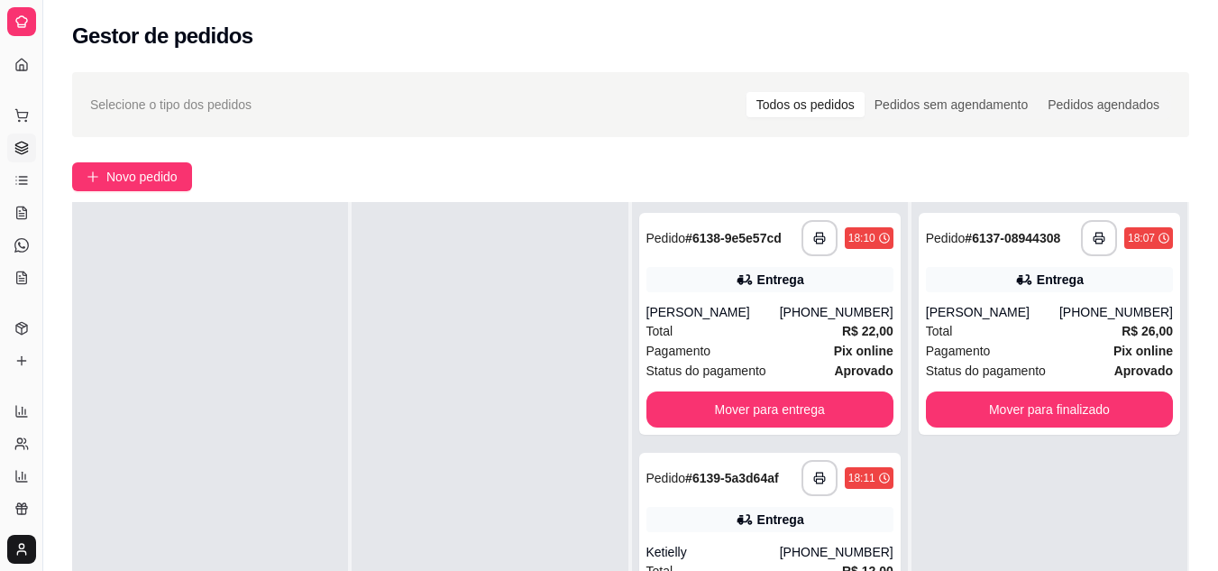
click at [747, 162] on div "Novo pedido" at bounding box center [630, 176] width 1117 height 29
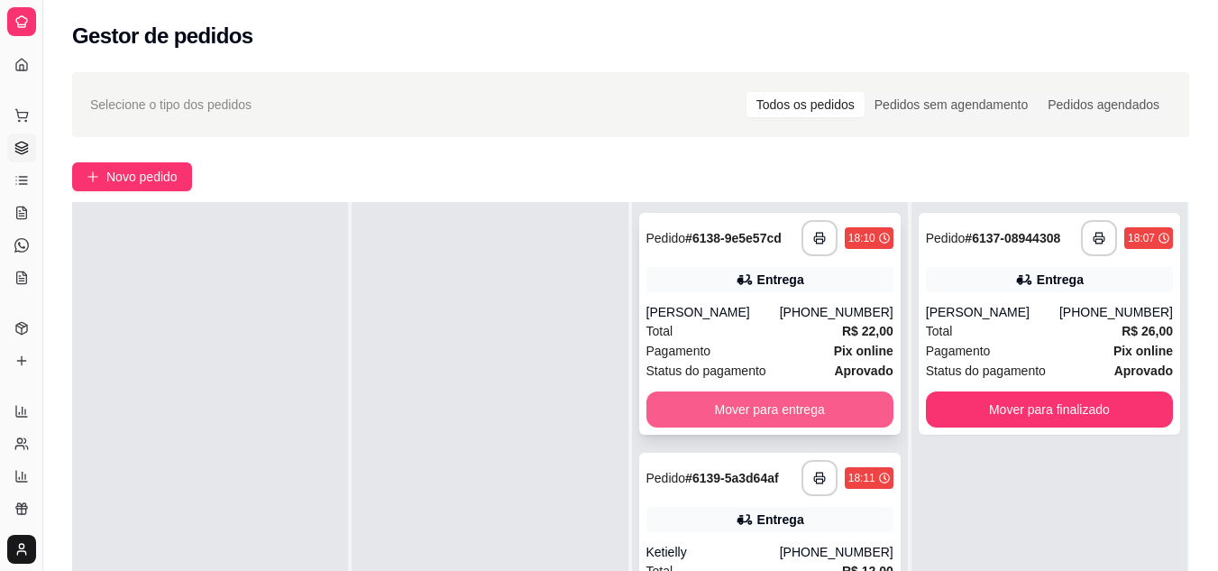
click at [759, 411] on button "Mover para entrega" at bounding box center [769, 409] width 247 height 36
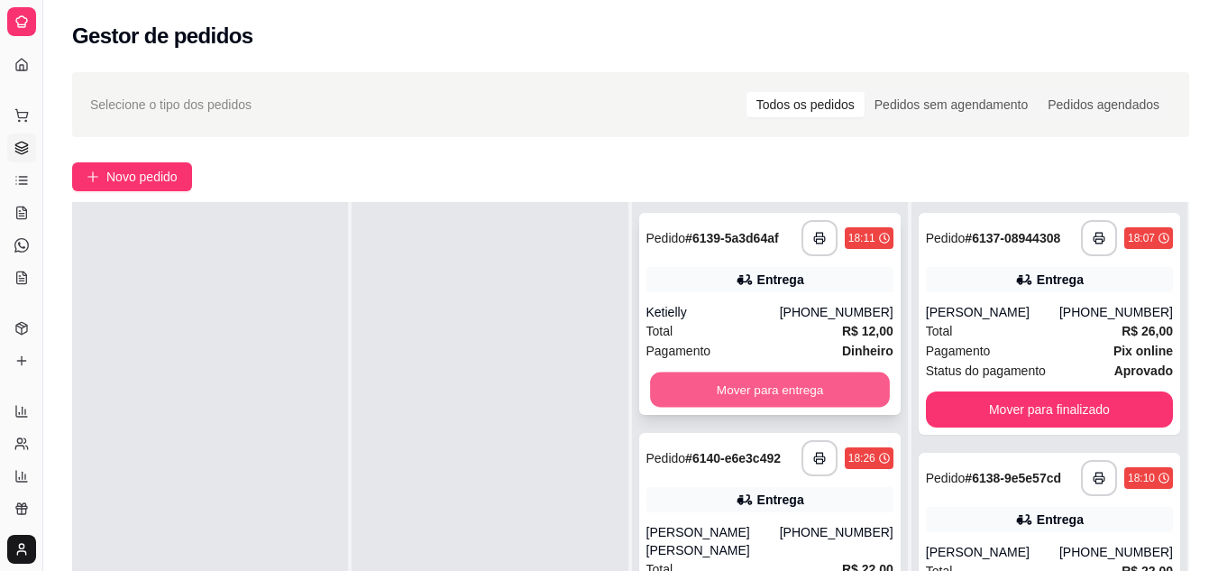
click at [726, 396] on button "Mover para entrega" at bounding box center [770, 389] width 240 height 35
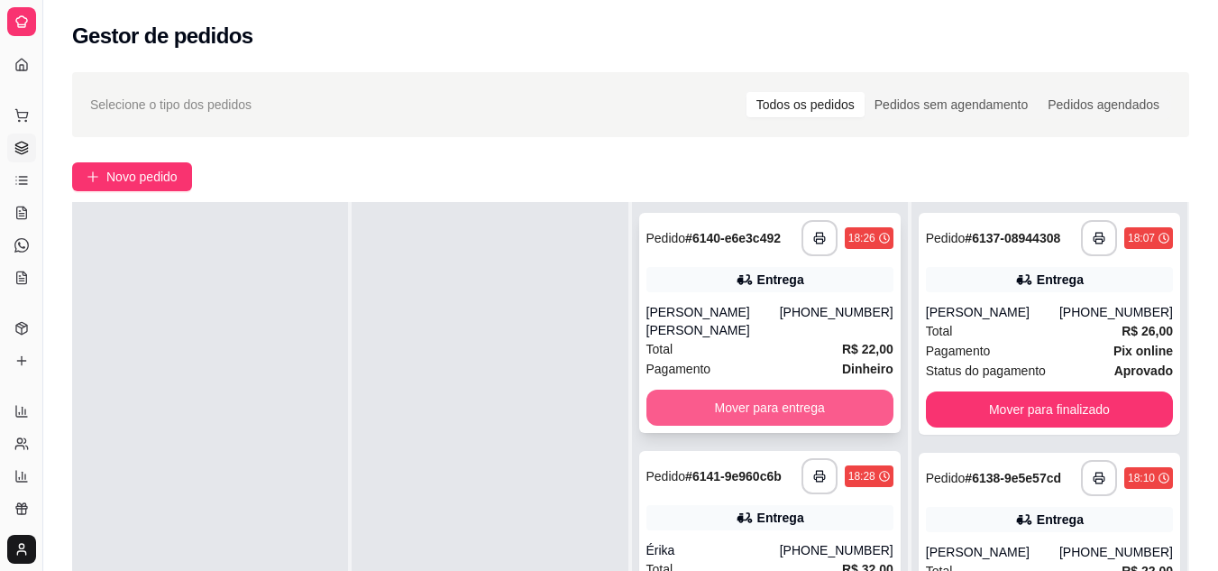
click at [726, 392] on button "Mover para entrega" at bounding box center [769, 407] width 247 height 36
click at [726, 392] on div "Mover para entrega" at bounding box center [769, 407] width 247 height 36
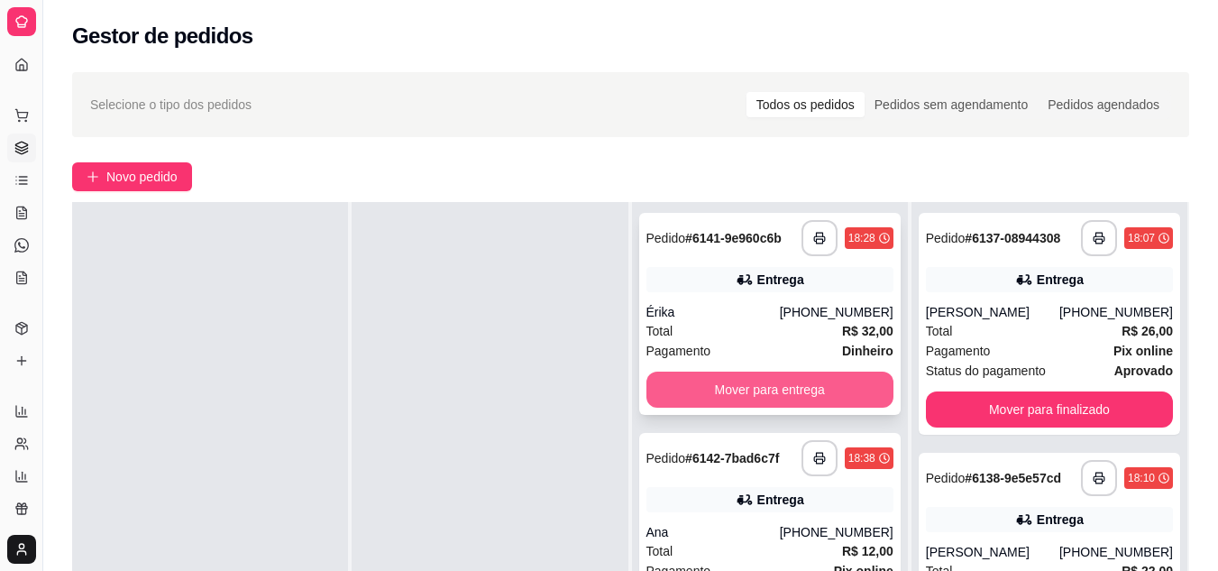
click at [728, 393] on button "Mover para entrega" at bounding box center [769, 389] width 247 height 36
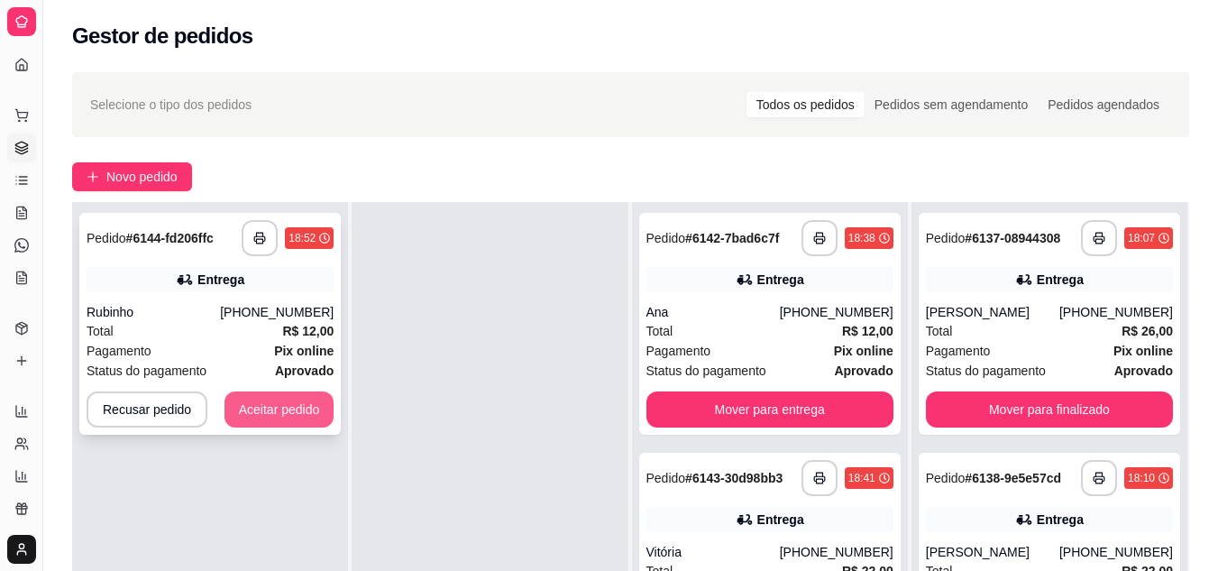
click at [303, 397] on button "Aceitar pedido" at bounding box center [279, 409] width 110 height 36
click at [303, 397] on div "Recusar pedido Aceitar pedido" at bounding box center [210, 409] width 247 height 36
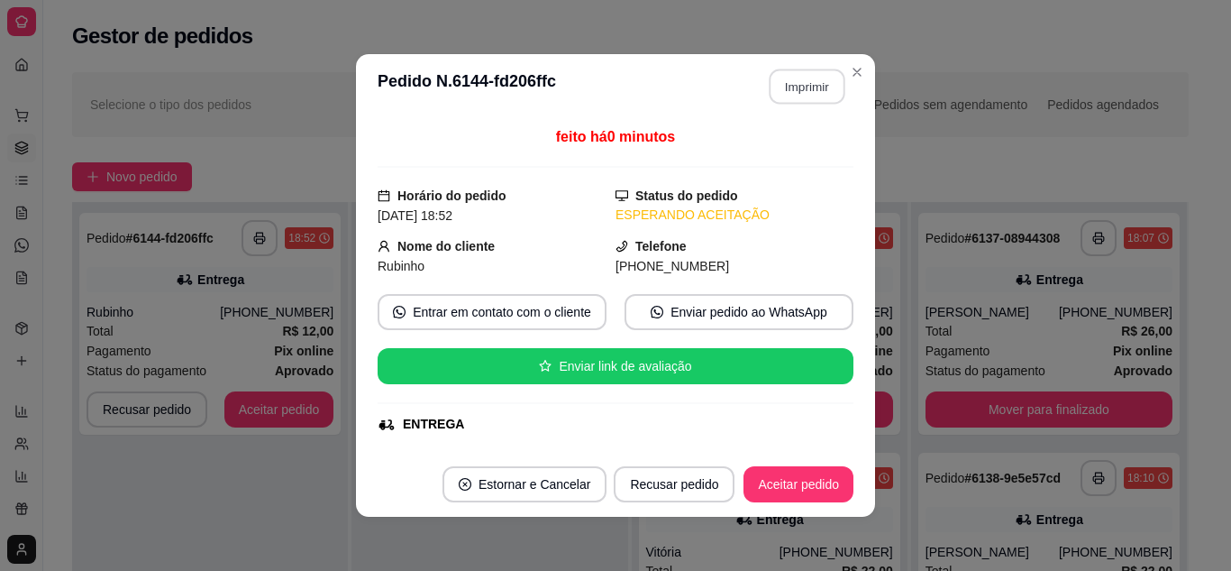
click at [791, 79] on button "Imprimir" at bounding box center [808, 86] width 76 height 35
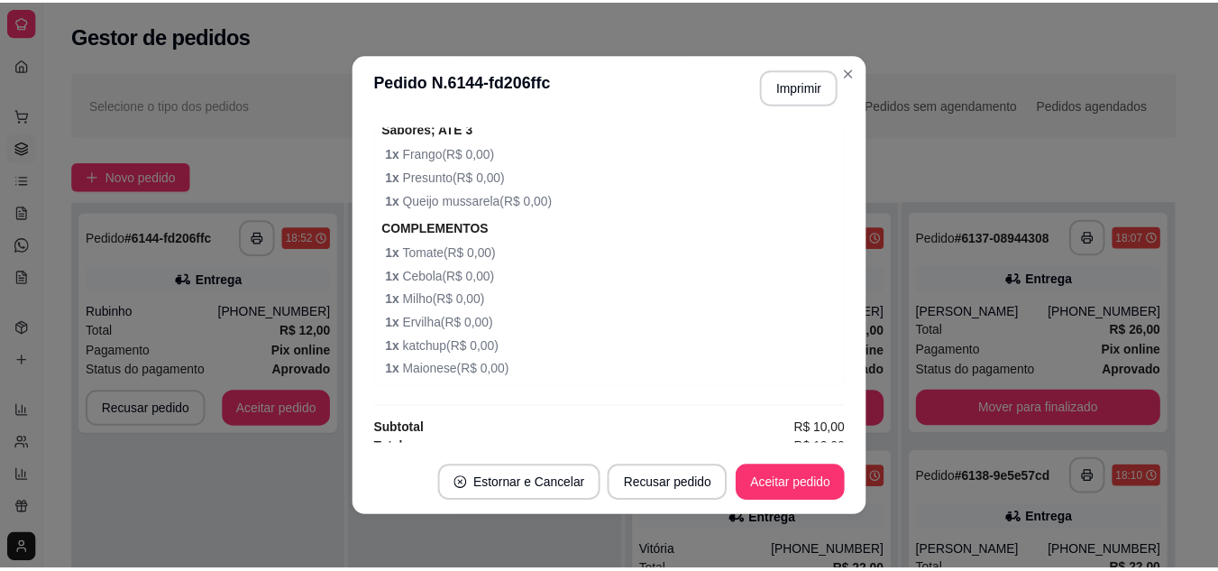
scroll to position [651, 0]
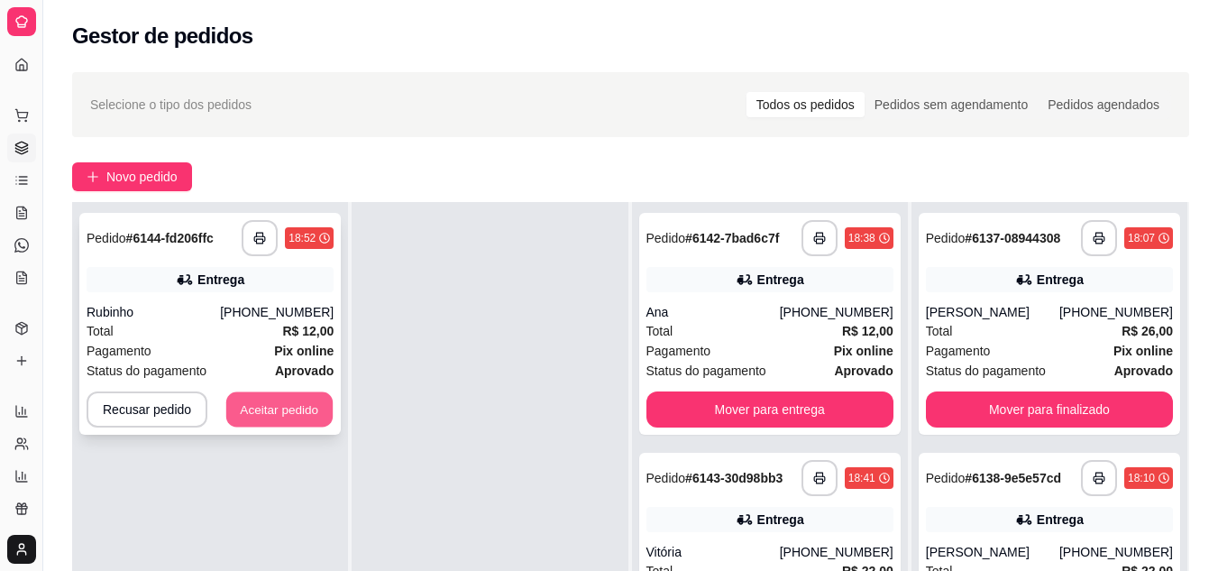
click at [318, 413] on button "Aceitar pedido" at bounding box center [279, 409] width 106 height 35
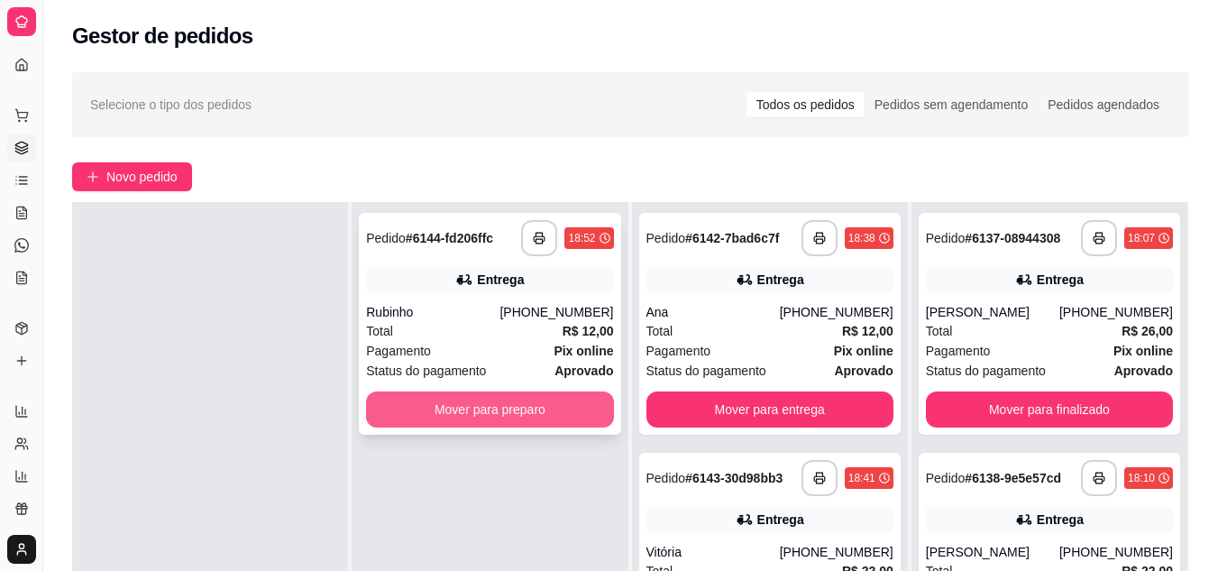
click at [523, 405] on button "Mover para preparo" at bounding box center [489, 409] width 247 height 36
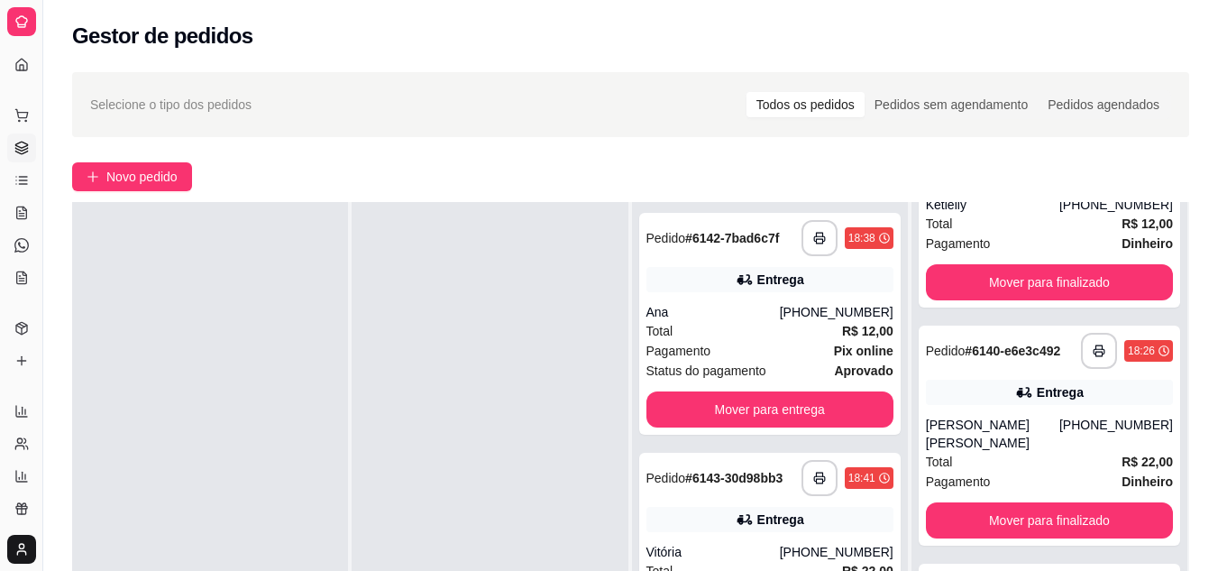
scroll to position [275, 0]
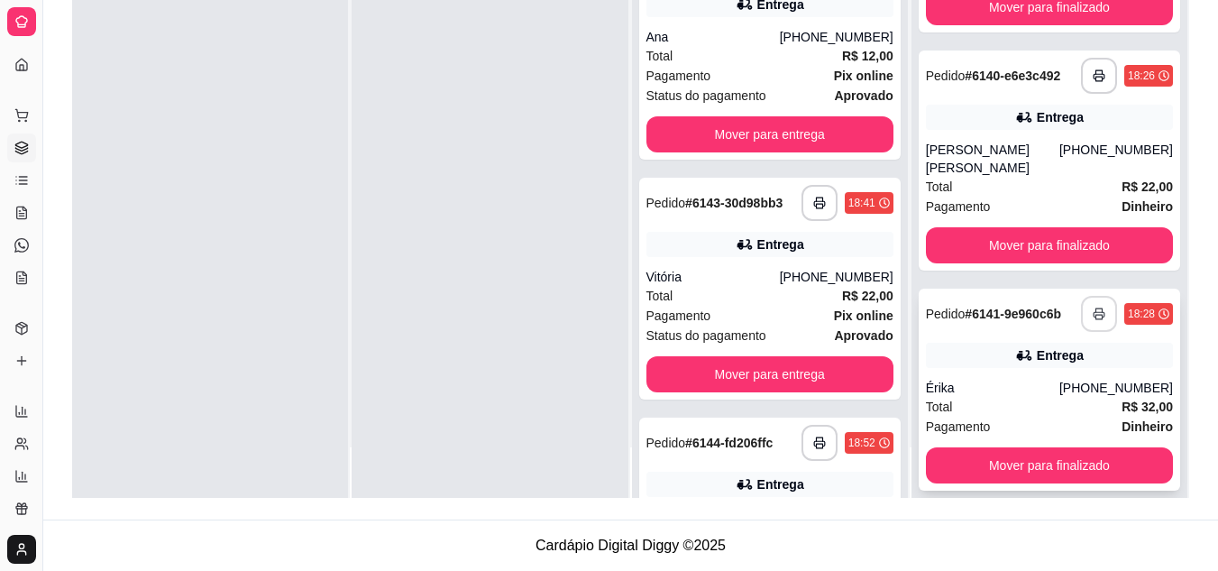
click at [1081, 298] on button "button" at bounding box center [1099, 314] width 36 height 36
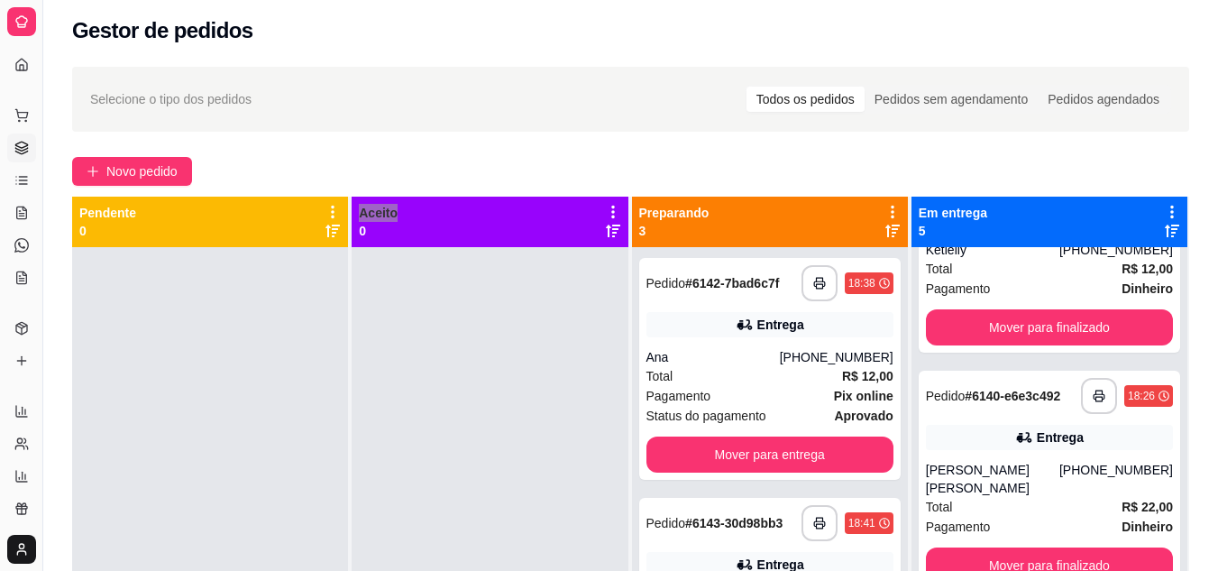
scroll to position [0, 0]
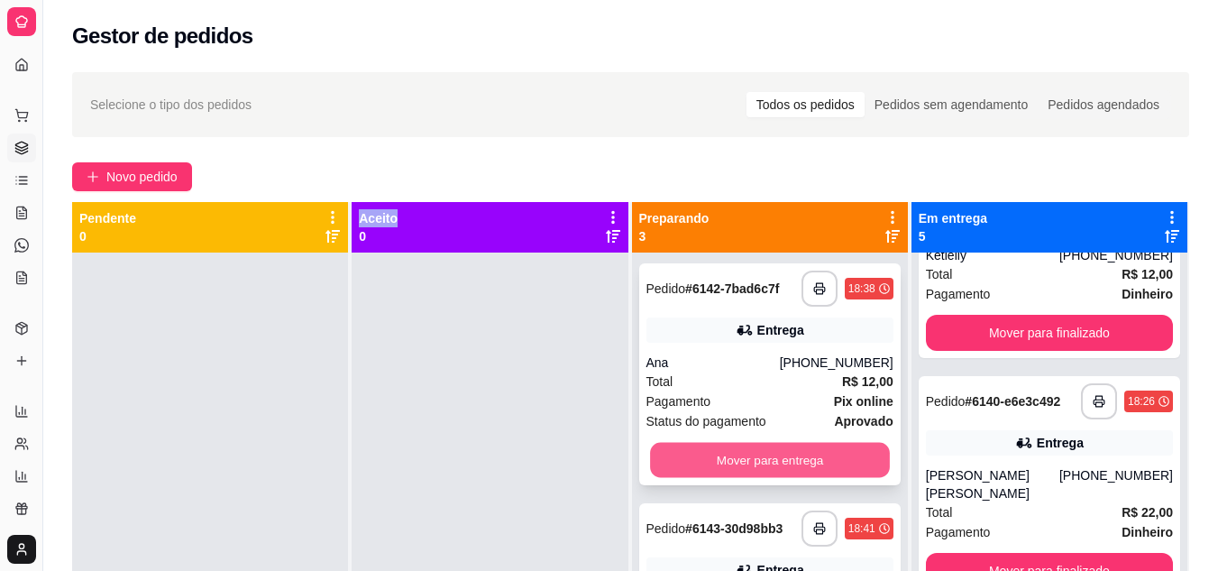
click at [742, 464] on button "Mover para entrega" at bounding box center [770, 460] width 240 height 35
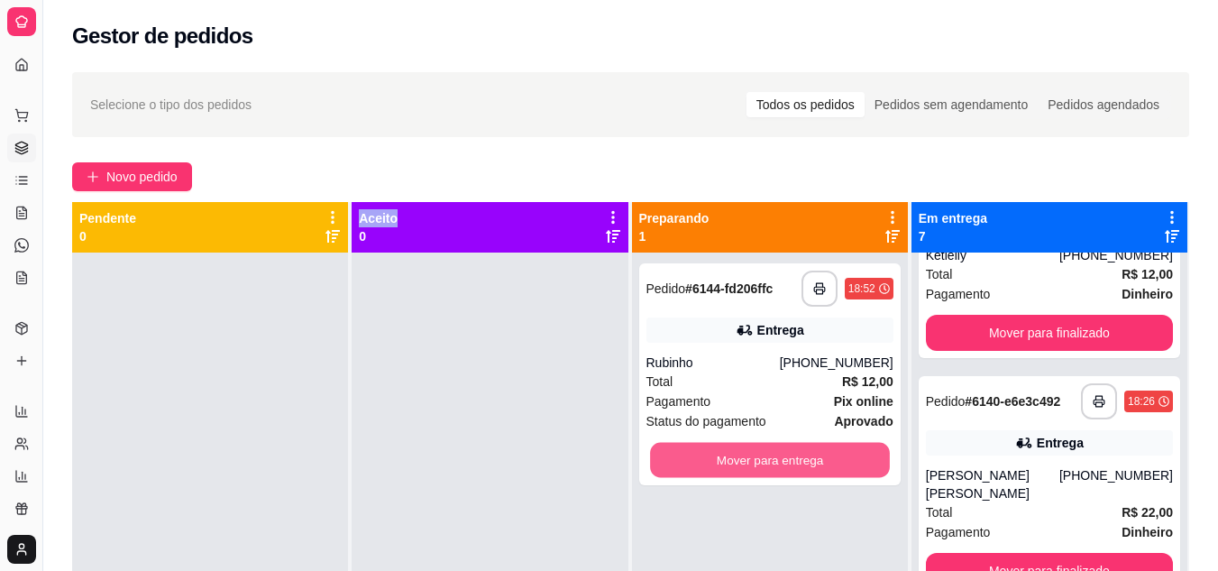
click at [742, 464] on button "Mover para entrega" at bounding box center [770, 460] width 240 height 35
click at [742, 464] on div "Mover para entrega" at bounding box center [769, 460] width 247 height 36
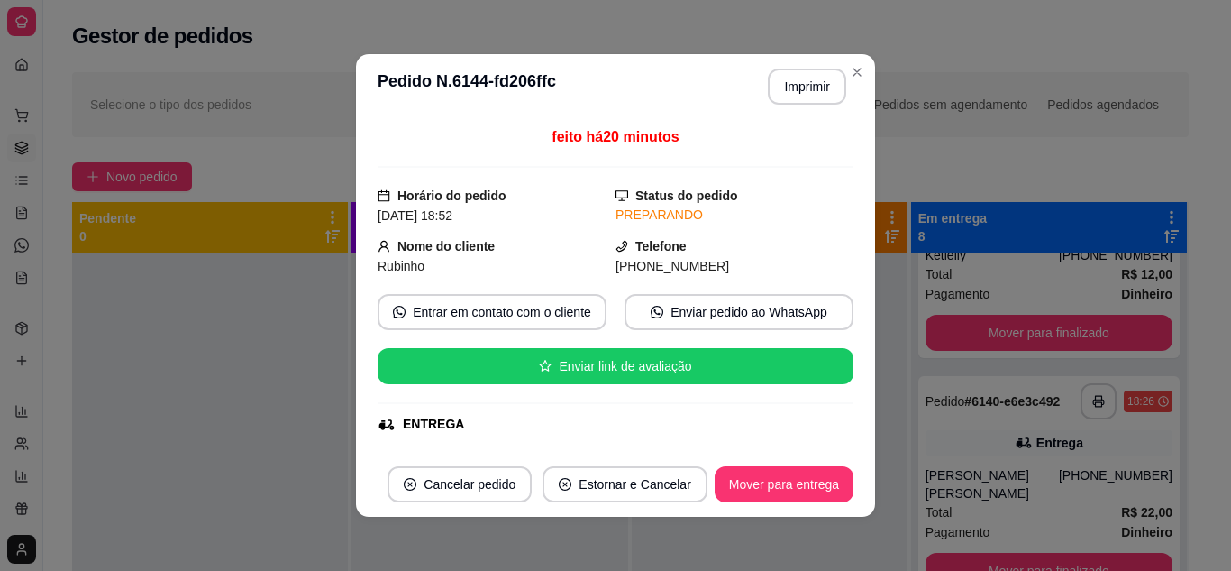
click at [189, 352] on div at bounding box center [210, 537] width 276 height 571
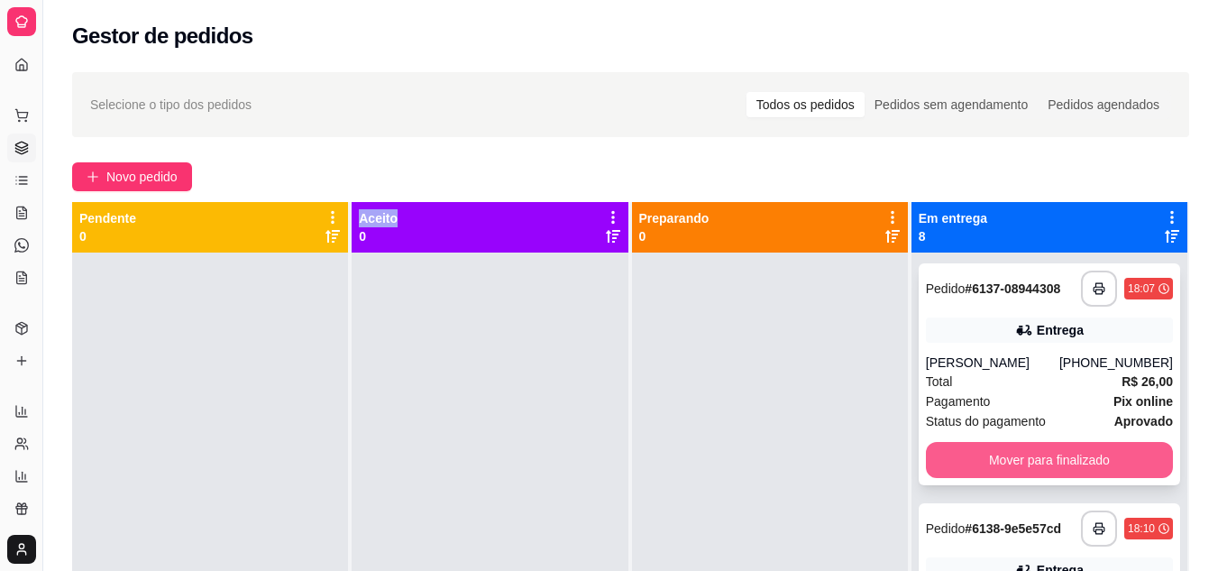
click at [995, 468] on button "Mover para finalizado" at bounding box center [1049, 460] width 247 height 36
click at [995, 460] on button "Mover para finalizado" at bounding box center [1049, 460] width 247 height 36
click at [995, 460] on div "Mover para finalizado" at bounding box center [1049, 460] width 247 height 36
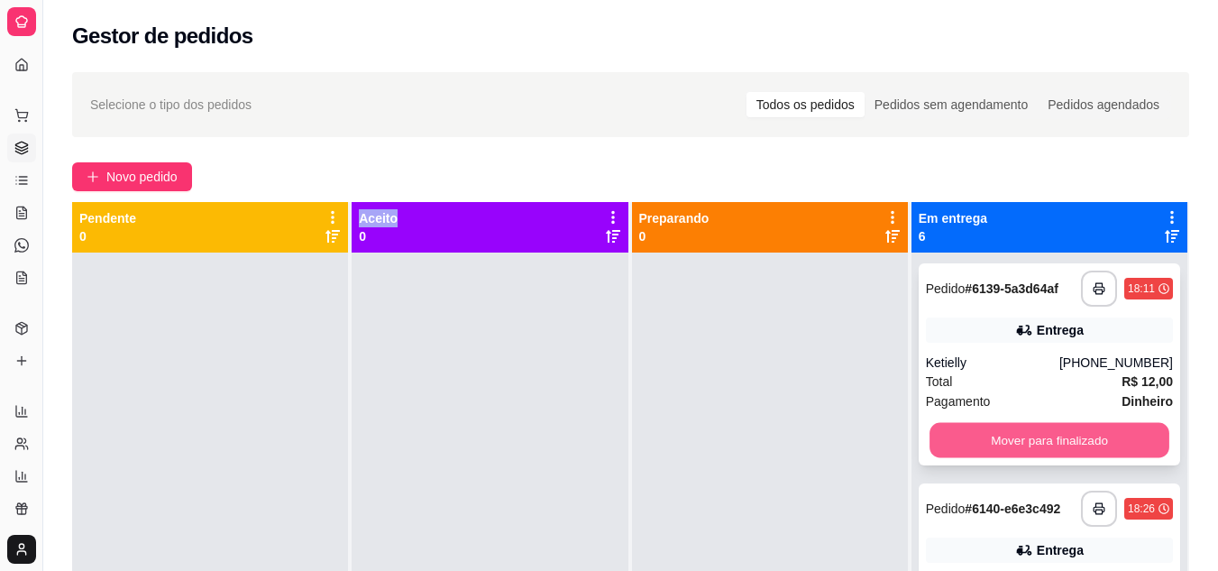
click at [992, 444] on button "Mover para finalizado" at bounding box center [1049, 440] width 240 height 35
click at [992, 444] on div "Mover para finalizado" at bounding box center [1049, 440] width 247 height 36
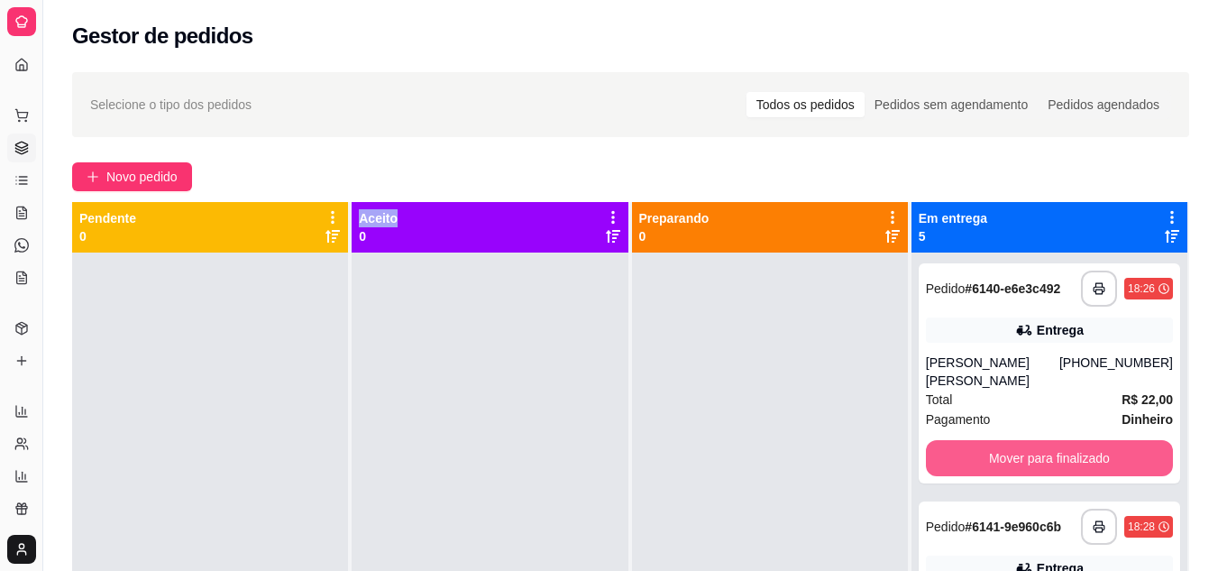
click at [980, 448] on button "Mover para finalizado" at bounding box center [1049, 458] width 247 height 36
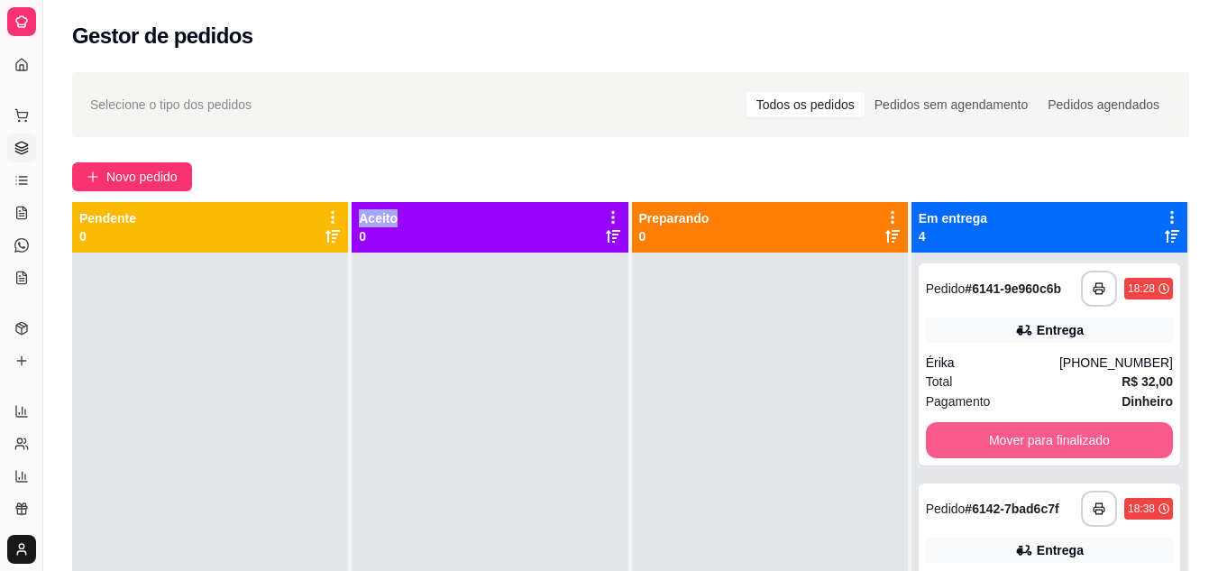
click at [980, 448] on button "Mover para finalizado" at bounding box center [1049, 440] width 247 height 36
click at [980, 448] on div "Mover para finalizado" at bounding box center [1049, 440] width 247 height 36
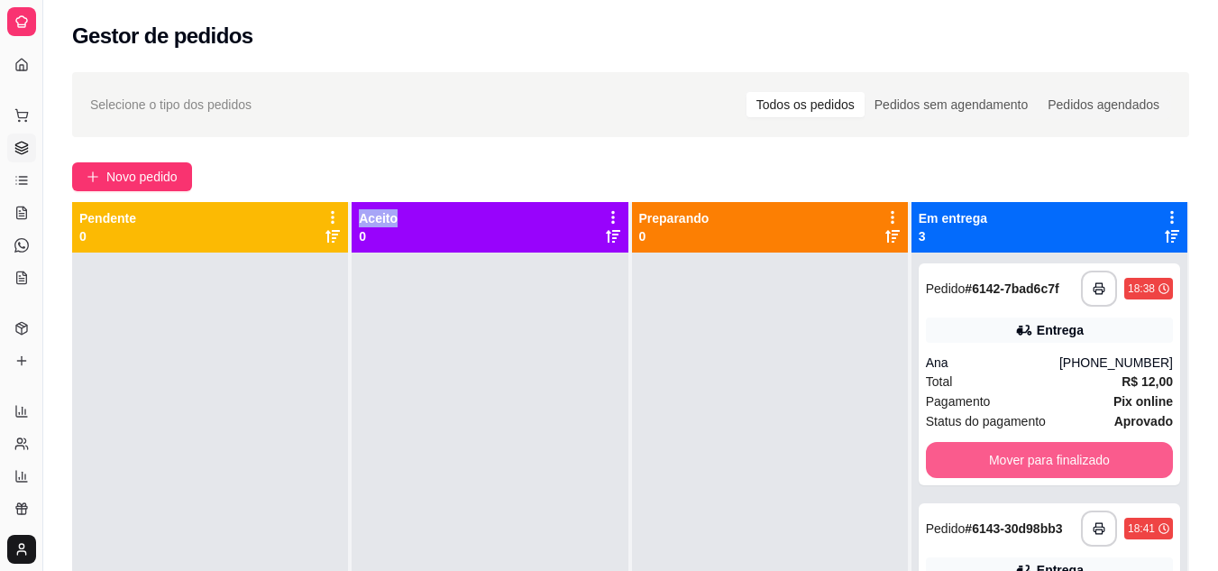
click at [980, 448] on button "Mover para finalizado" at bounding box center [1049, 460] width 247 height 36
click at [980, 449] on button "Mover para finalizado" at bounding box center [1049, 460] width 247 height 36
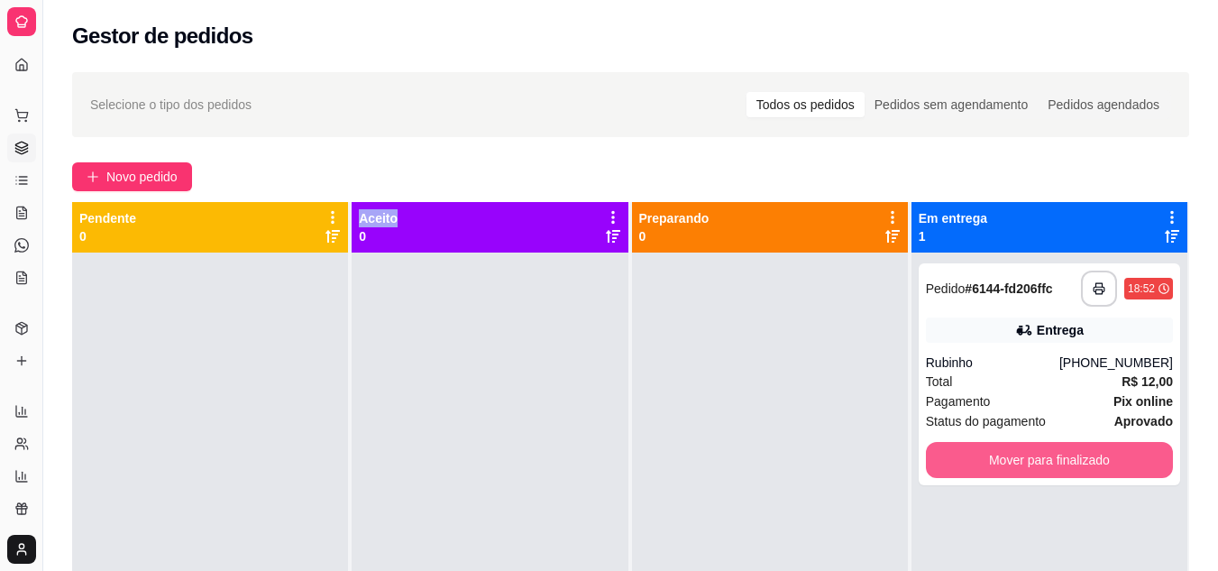
click at [980, 457] on button "Mover para finalizado" at bounding box center [1049, 460] width 247 height 36
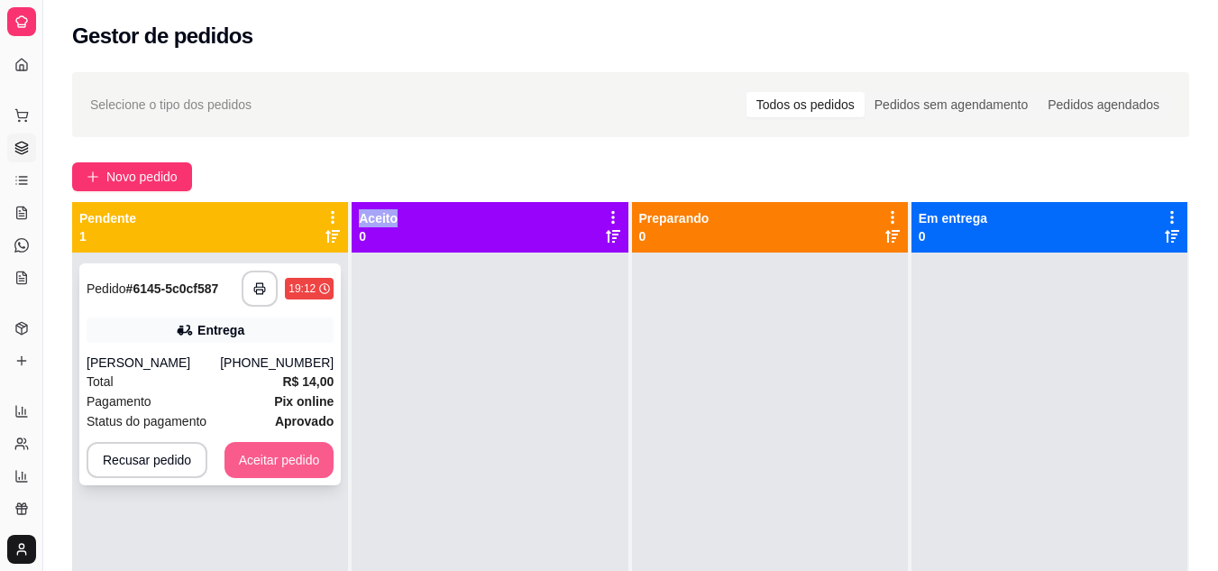
click at [281, 469] on button "Aceitar pedido" at bounding box center [279, 460] width 110 height 36
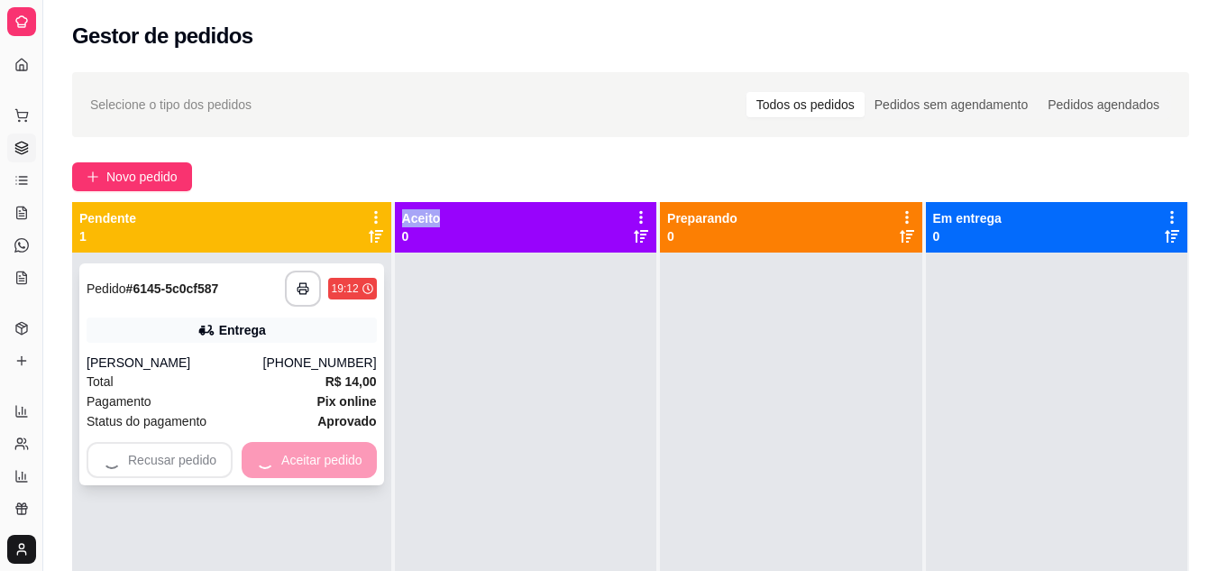
click at [281, 469] on div "Recusar pedido Aceitar pedido" at bounding box center [232, 460] width 290 height 36
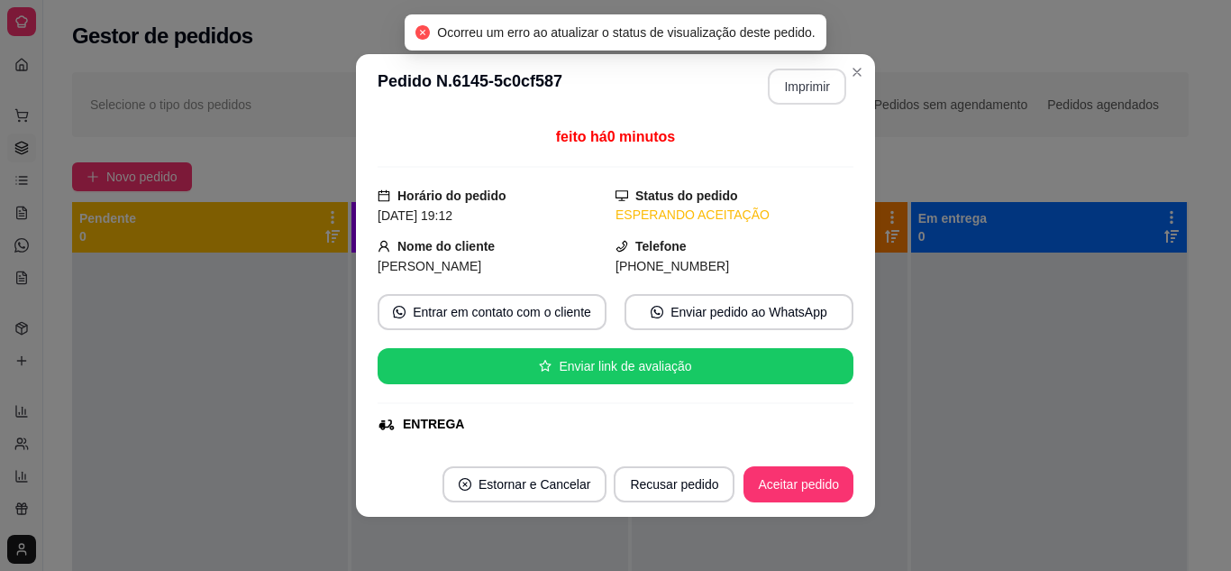
click at [775, 94] on button "Imprimir" at bounding box center [807, 87] width 78 height 36
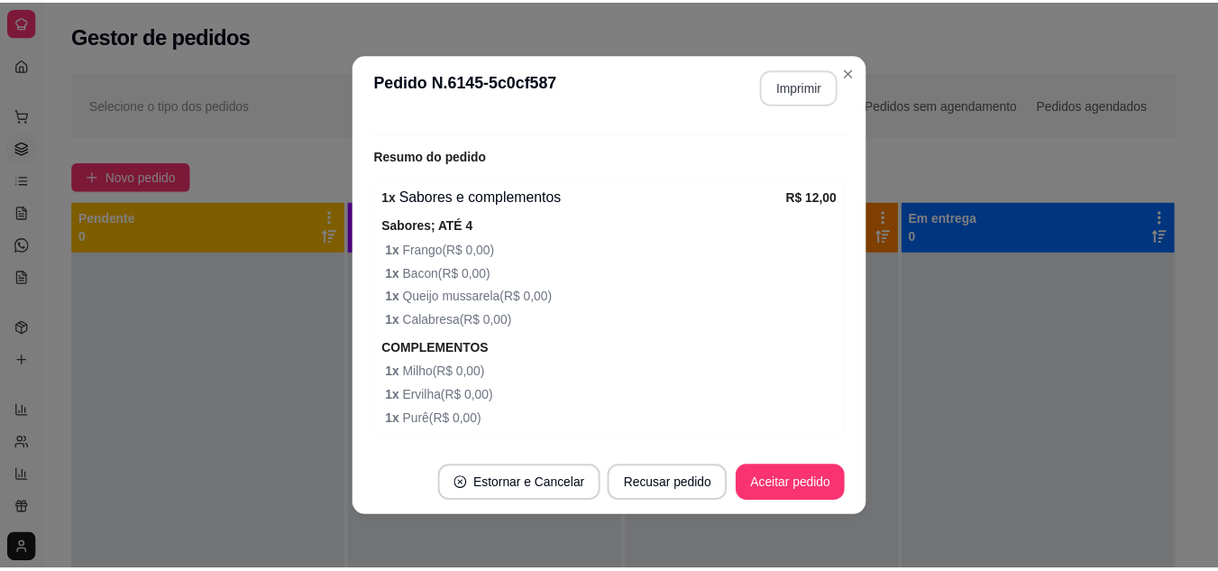
scroll to position [604, 0]
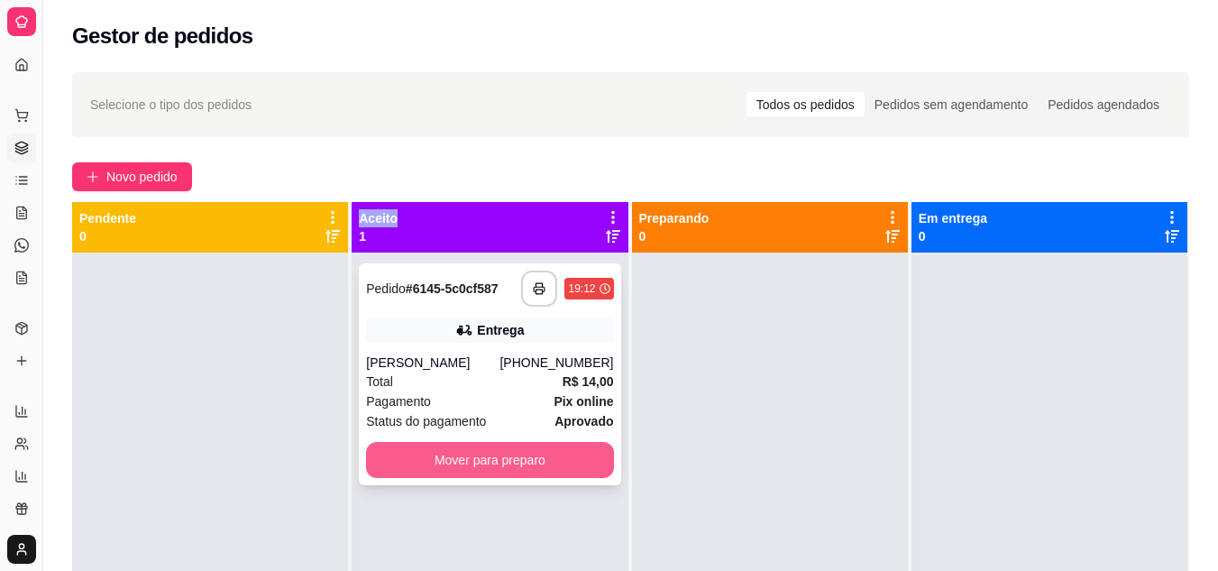
click at [421, 447] on button "Mover para preparo" at bounding box center [489, 460] width 247 height 36
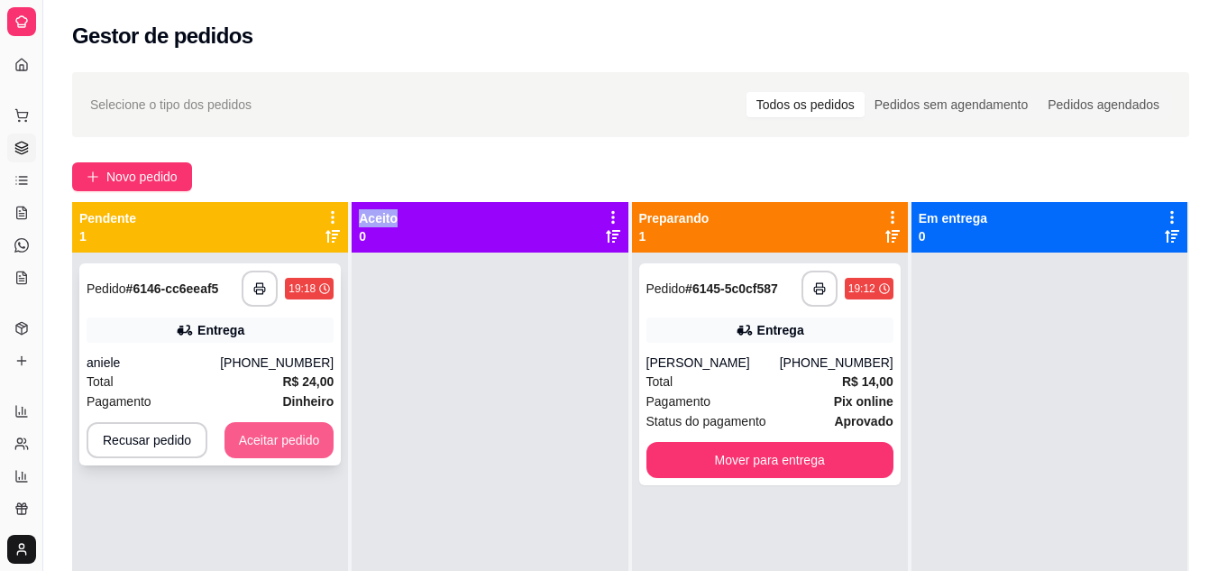
click at [300, 435] on button "Aceitar pedido" at bounding box center [279, 440] width 110 height 36
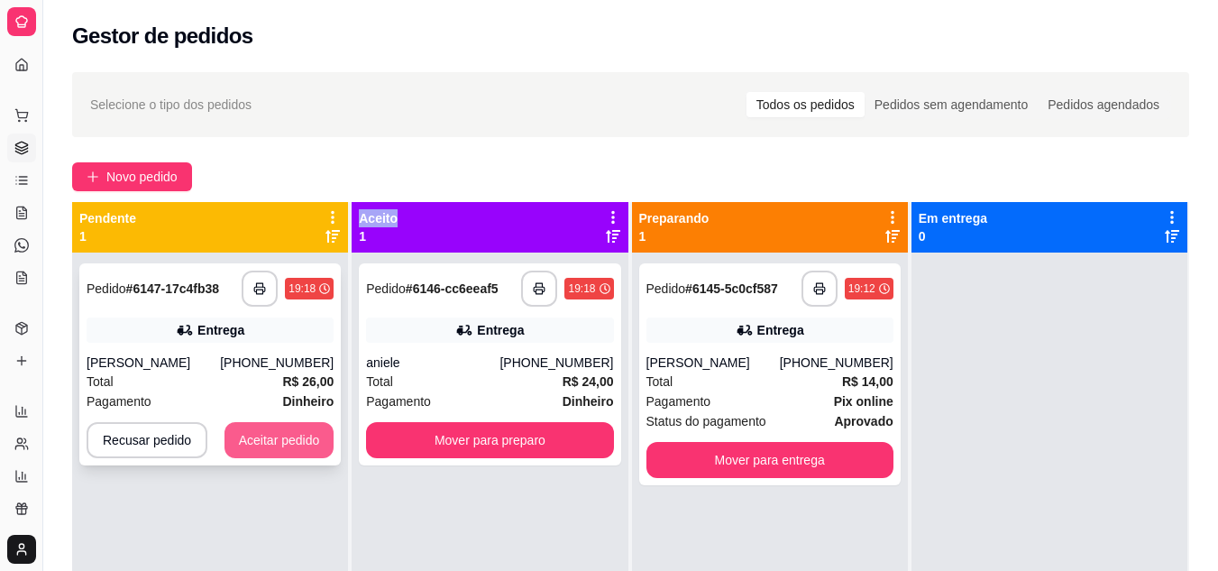
click at [244, 439] on button "Aceitar pedido" at bounding box center [279, 440] width 110 height 36
click at [244, 439] on div "Recusar pedido Aceitar pedido" at bounding box center [210, 440] width 247 height 36
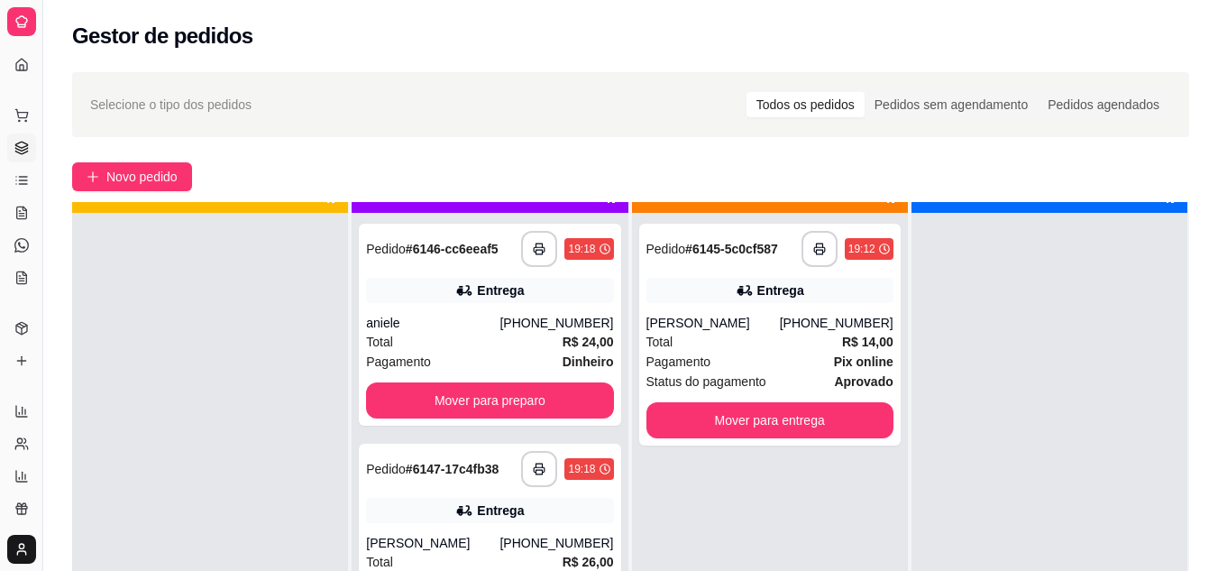
scroll to position [50, 0]
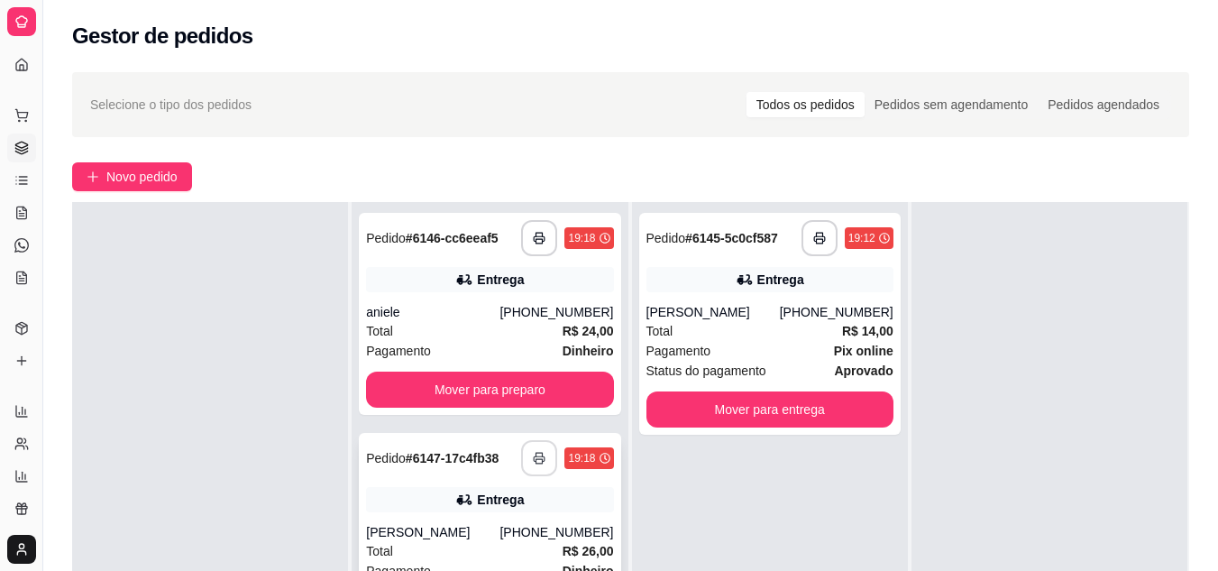
click at [533, 461] on icon "button" at bounding box center [539, 458] width 13 height 13
click at [543, 229] on button "button" at bounding box center [539, 238] width 36 height 36
click at [443, 332] on div "Total R$ 24,00" at bounding box center [489, 331] width 247 height 20
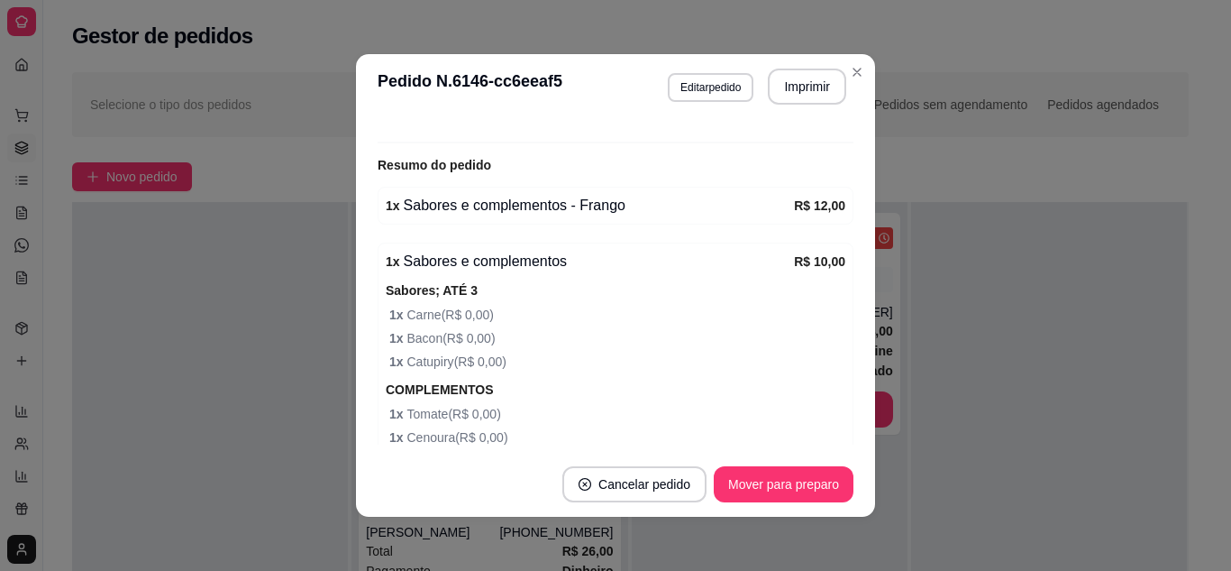
scroll to position [707, 0]
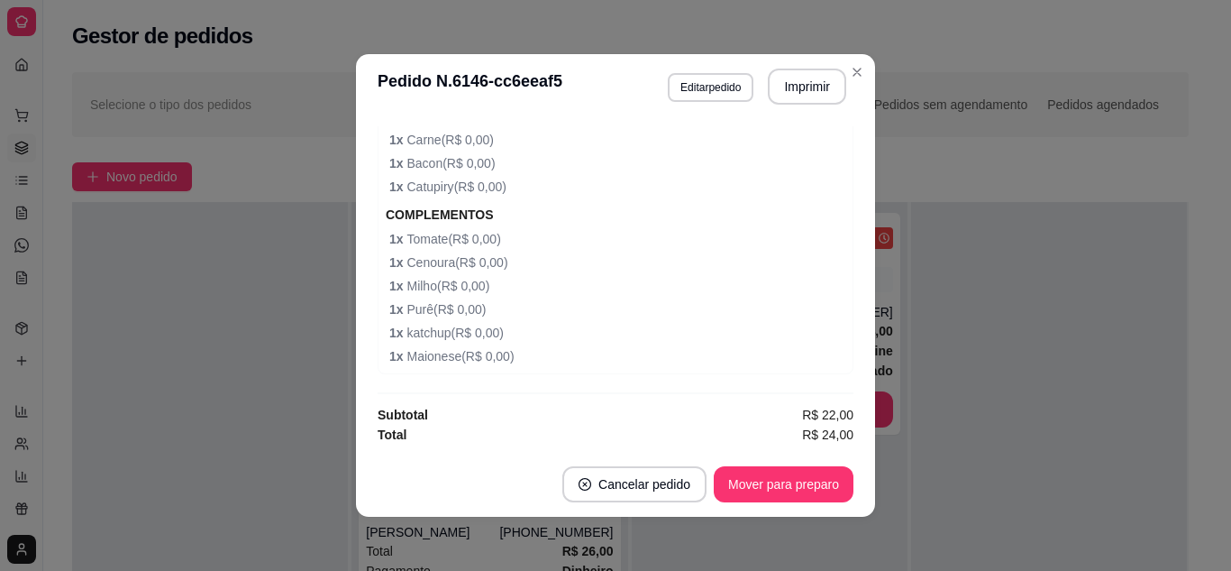
click at [562, 287] on span "1 x Milho ( R$ 0,00 )" at bounding box center [617, 286] width 456 height 20
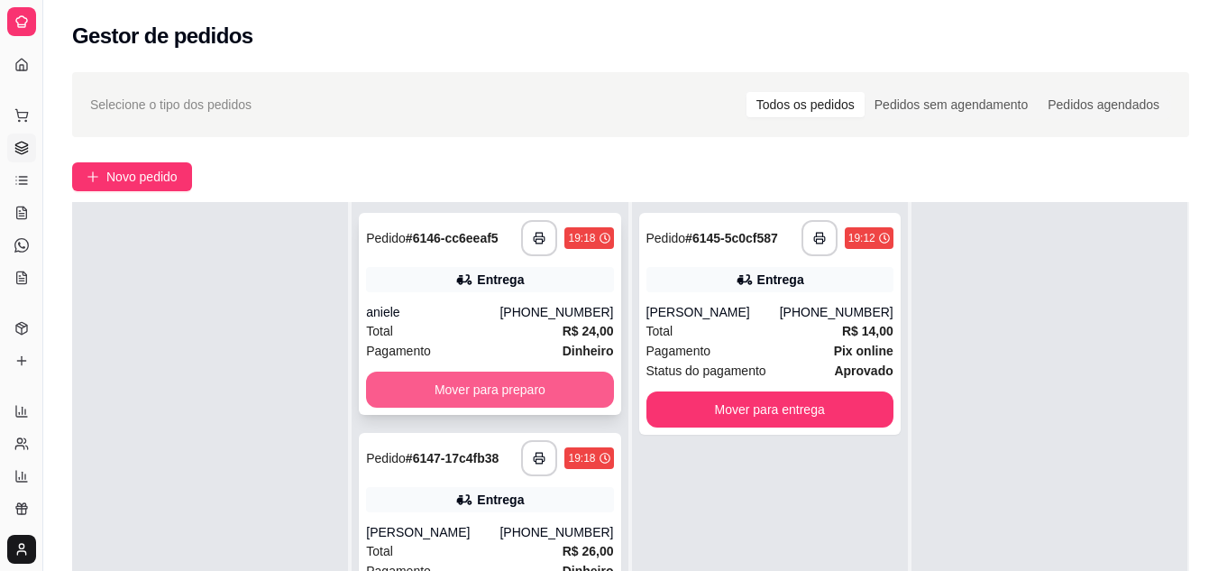
click at [502, 399] on button "Mover para preparo" at bounding box center [489, 389] width 247 height 36
click at [455, 381] on button "Mover para preparo" at bounding box center [490, 389] width 240 height 35
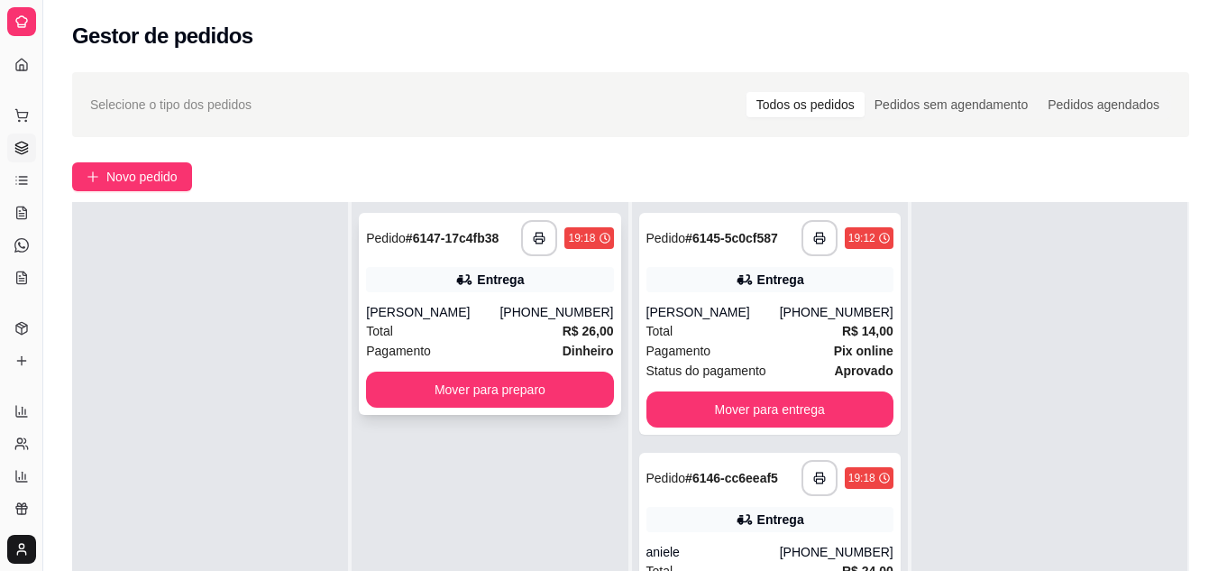
click at [534, 302] on div "**********" at bounding box center [489, 314] width 261 height 202
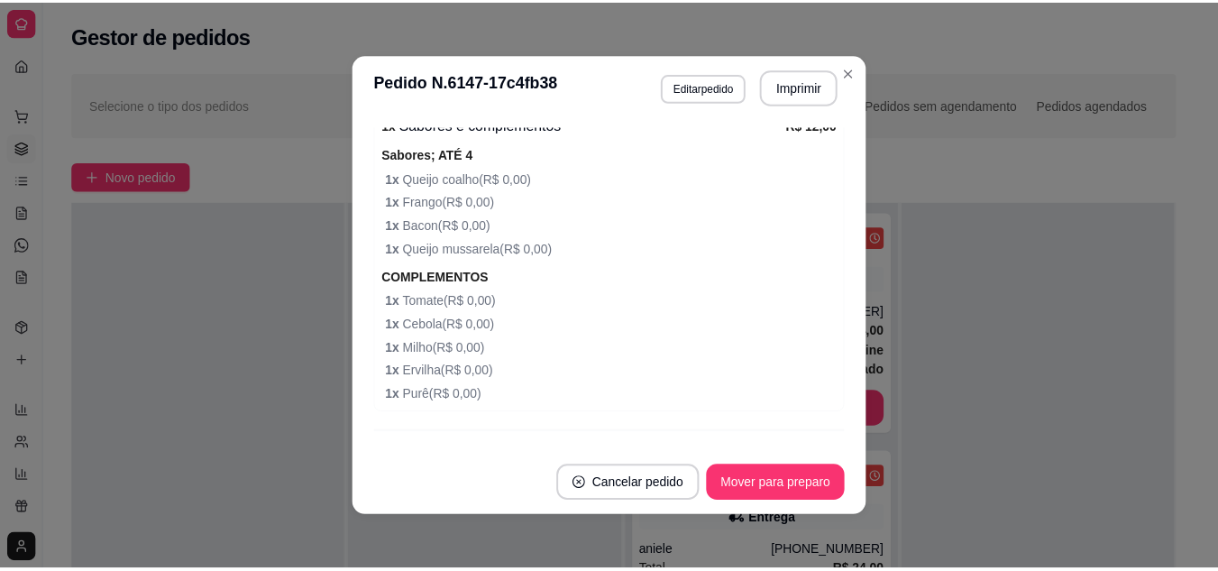
scroll to position [905, 0]
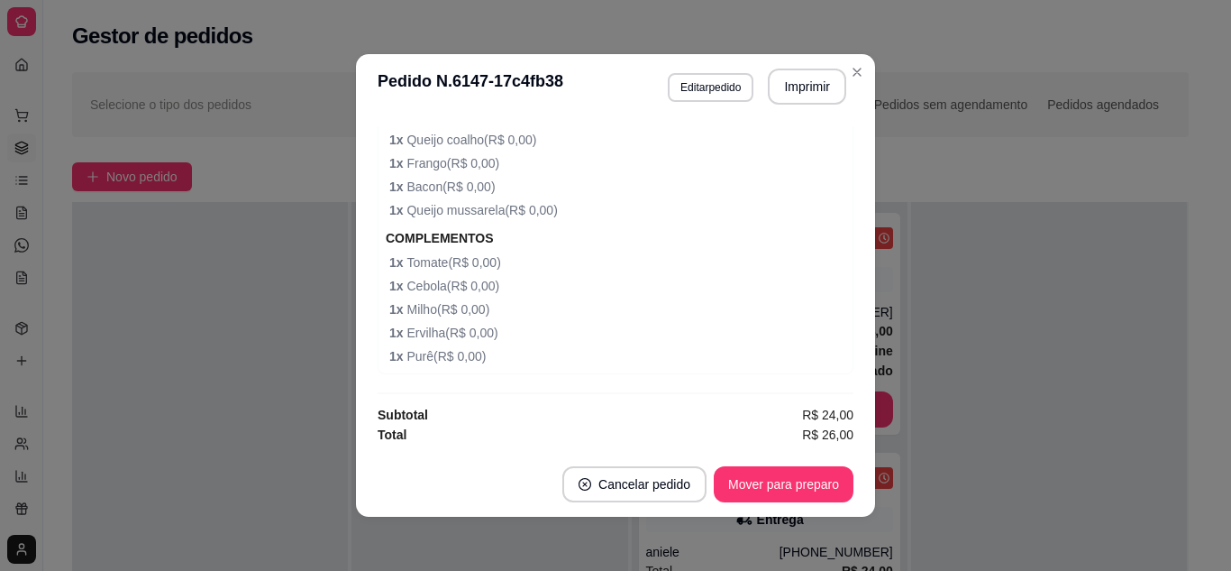
click at [347, 315] on div "Pendente 0" at bounding box center [211, 436] width 279 height 571
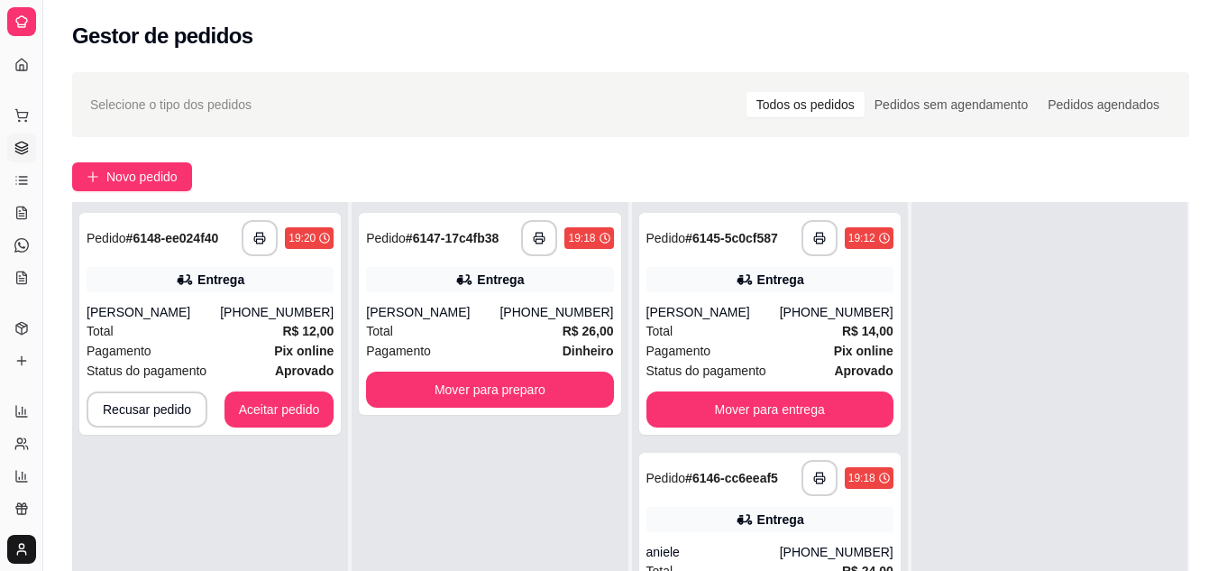
drag, startPoint x: 430, startPoint y: 461, endPoint x: 435, endPoint y: 453, distance: 9.7
click at [430, 462] on div "**********" at bounding box center [490, 487] width 276 height 571
click at [353, 423] on div "**********" at bounding box center [490, 487] width 276 height 571
click at [306, 411] on button "Aceitar pedido" at bounding box center [279, 409] width 110 height 36
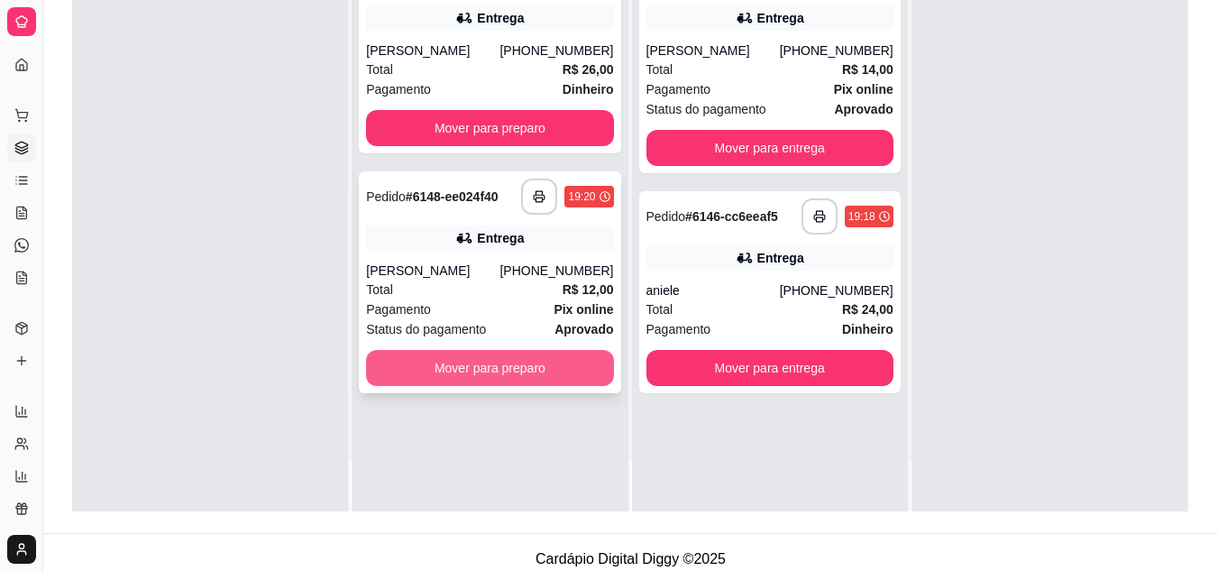
scroll to position [270, 0]
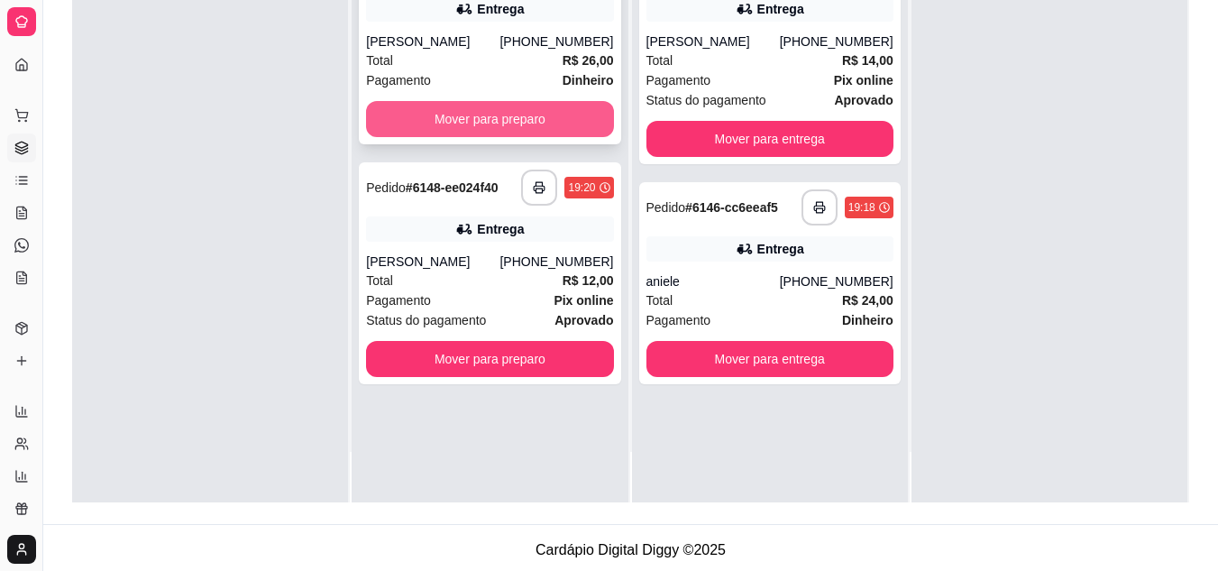
click at [547, 123] on button "Mover para preparo" at bounding box center [489, 119] width 247 height 36
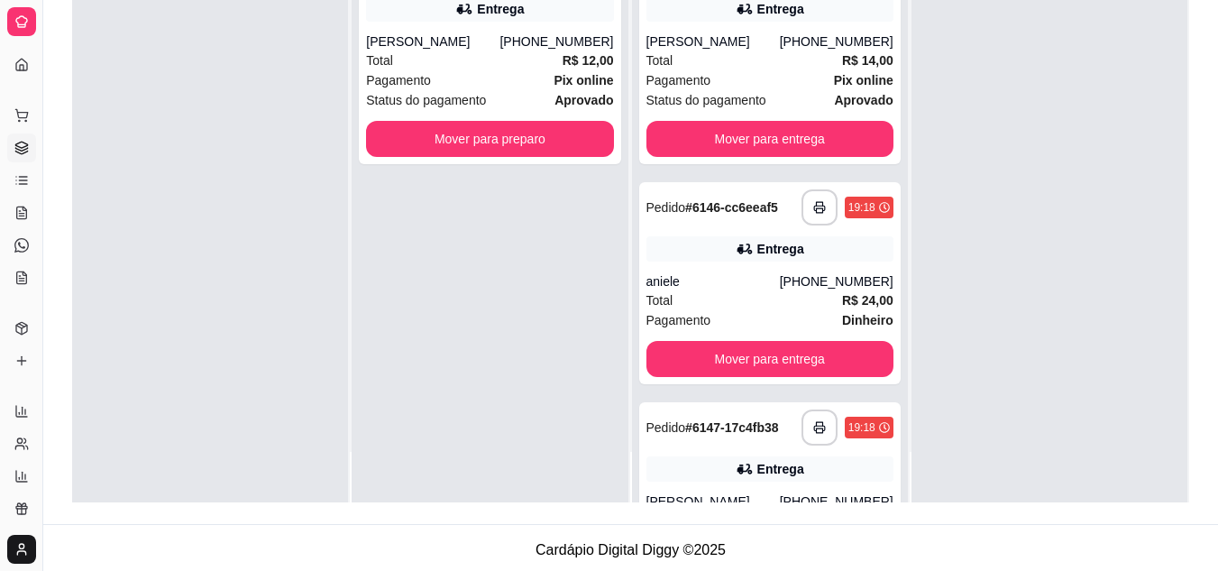
scroll to position [0, 0]
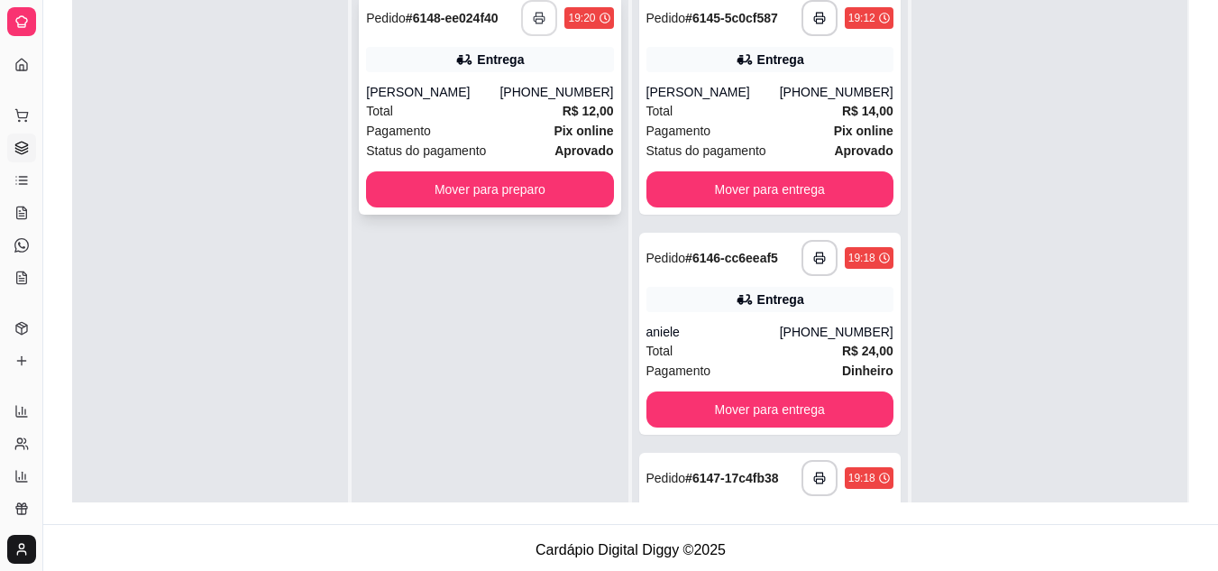
click at [527, 16] on button "button" at bounding box center [539, 18] width 36 height 36
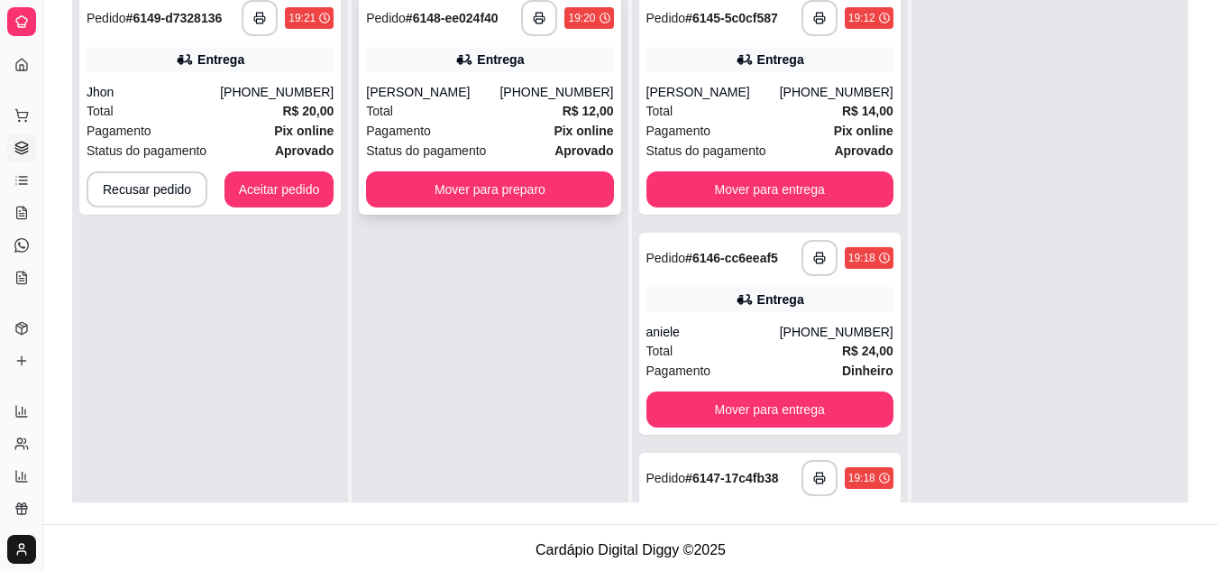
click at [508, 130] on div "Pagamento Pix online" at bounding box center [489, 131] width 247 height 20
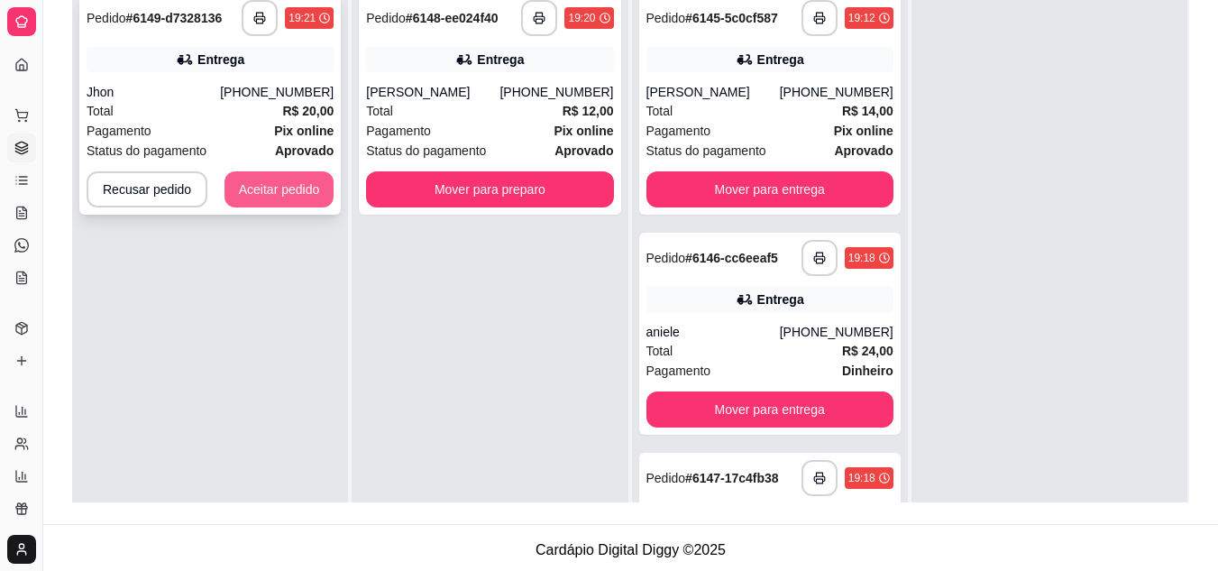
click at [285, 189] on button "Aceitar pedido" at bounding box center [279, 189] width 110 height 36
click at [285, 189] on div "Recusar pedido Aceitar pedido" at bounding box center [210, 189] width 247 height 36
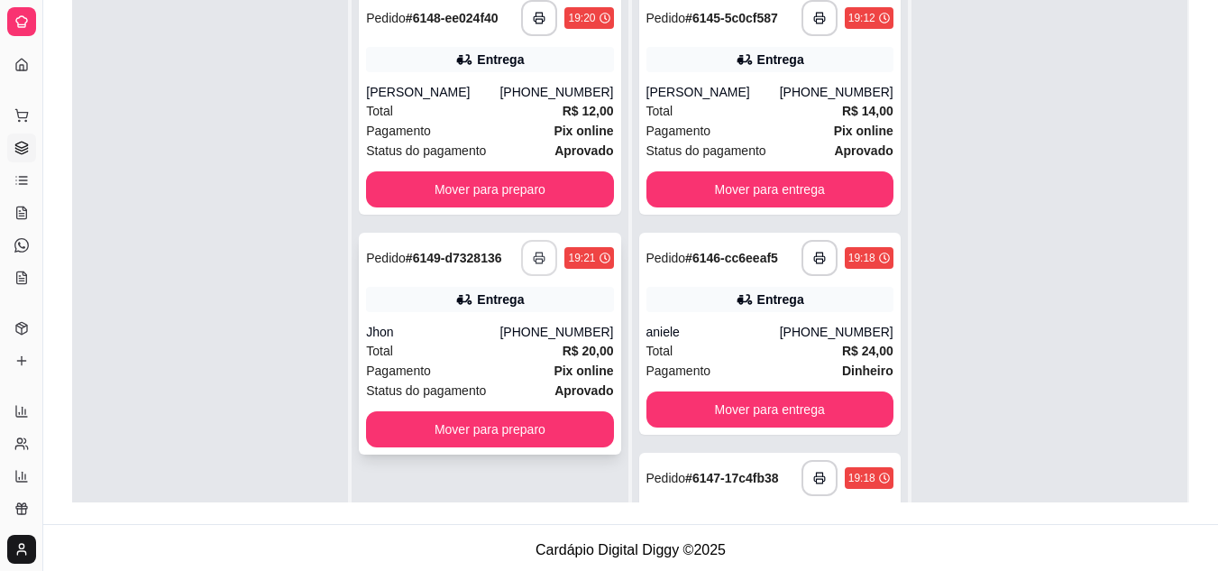
click at [545, 261] on button "button" at bounding box center [539, 258] width 36 height 36
click at [451, 115] on div "Total R$ 12,00" at bounding box center [489, 111] width 247 height 20
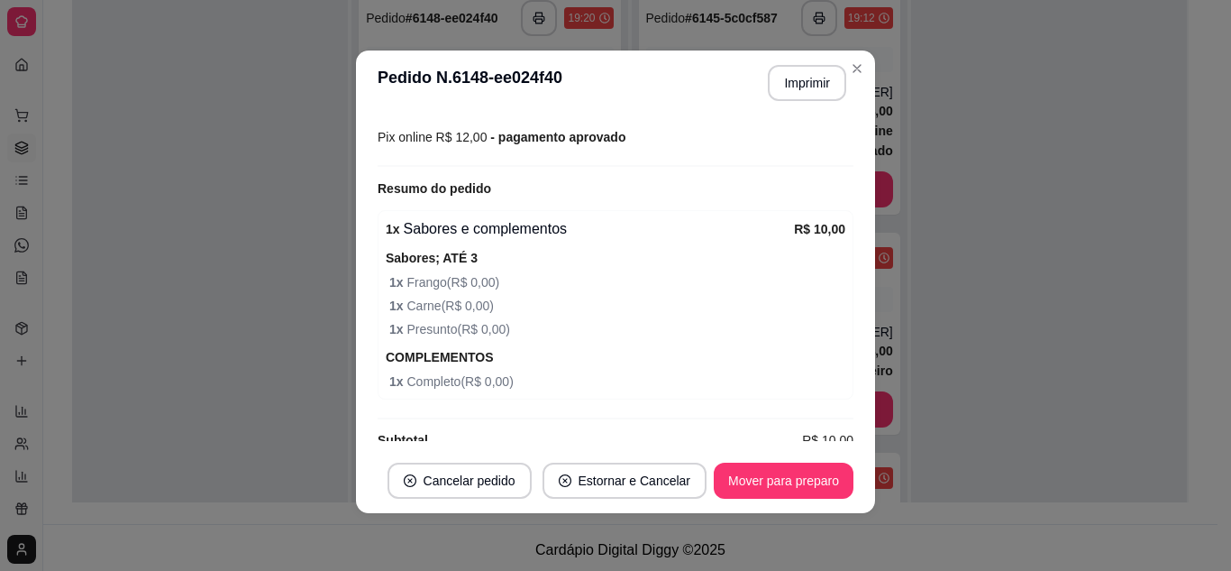
scroll to position [534, 0]
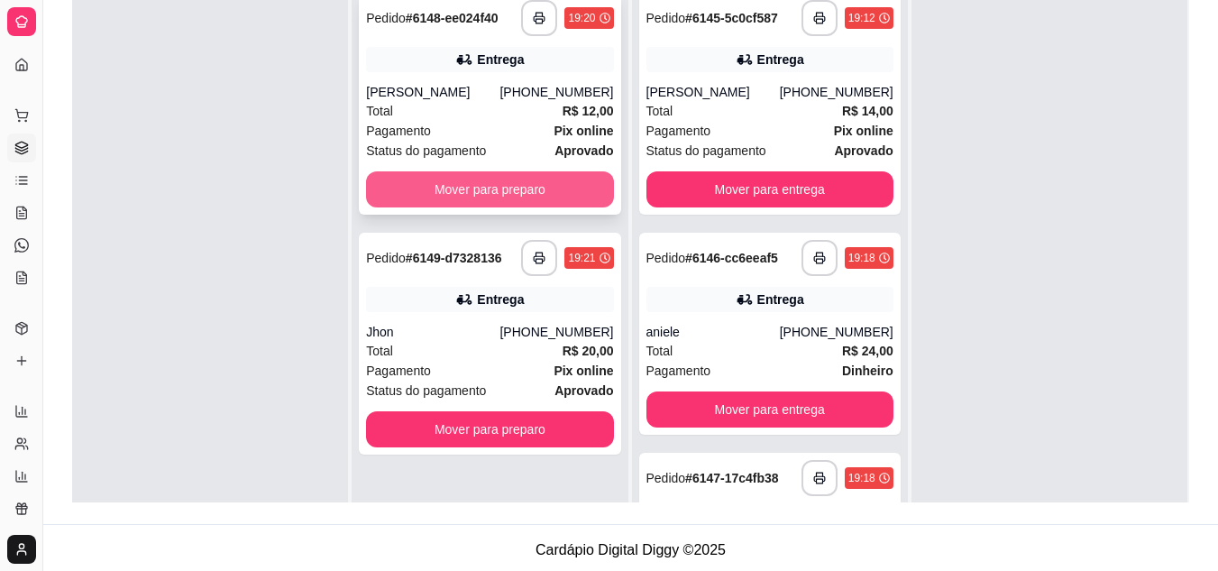
click at [491, 187] on button "Mover para preparo" at bounding box center [489, 189] width 247 height 36
click at [491, 187] on div "Mover para preparo" at bounding box center [489, 189] width 247 height 36
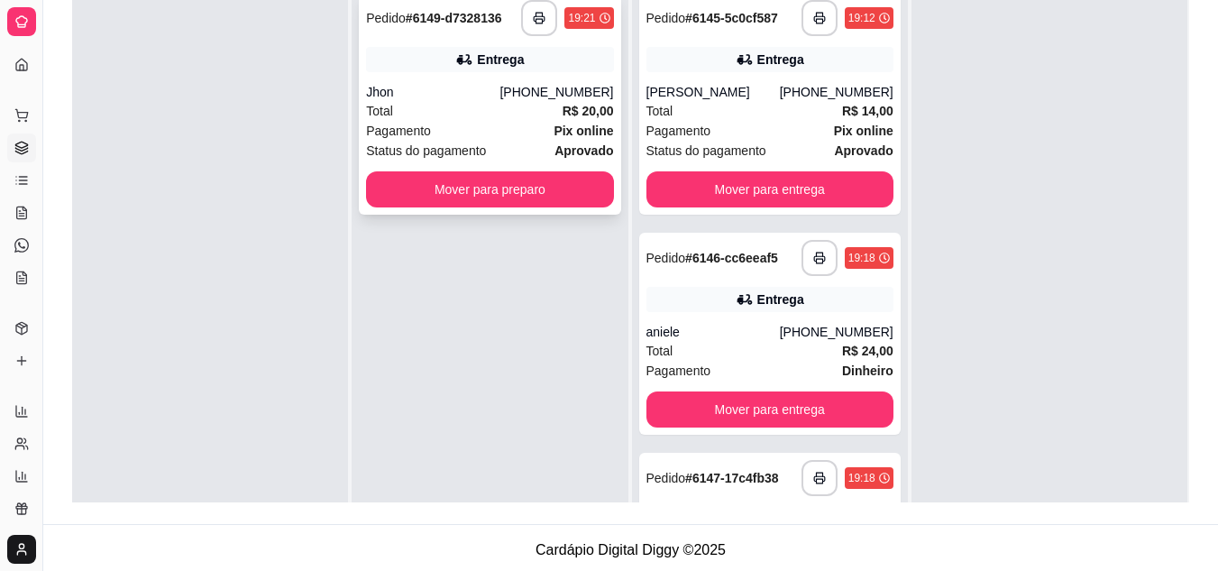
click at [435, 146] on span "Status do pagamento" at bounding box center [426, 151] width 120 height 20
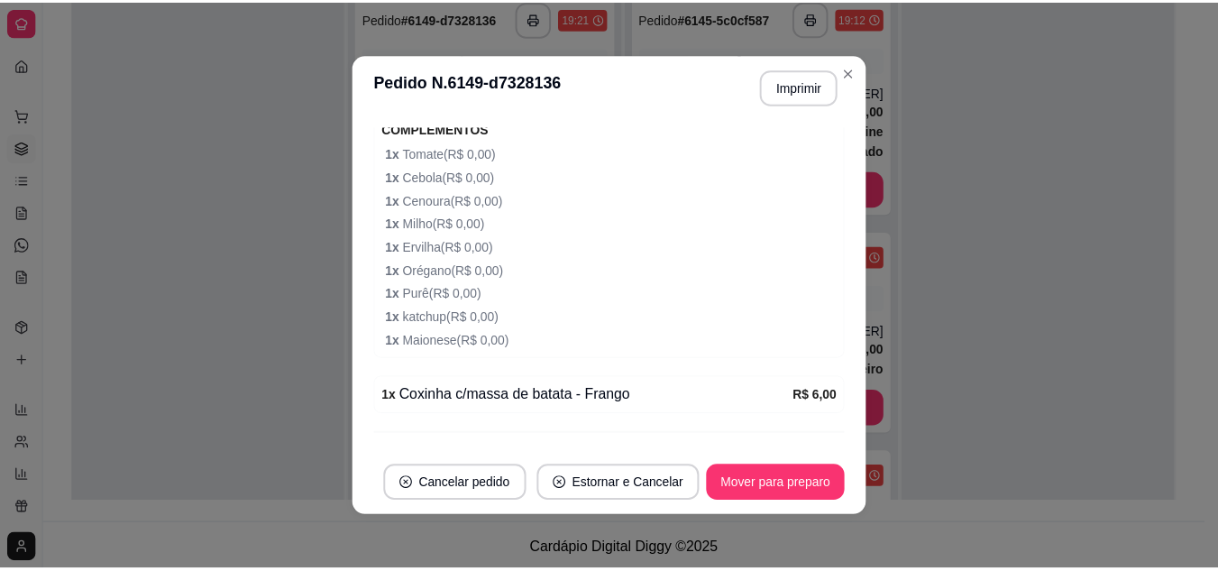
scroll to position [800, 0]
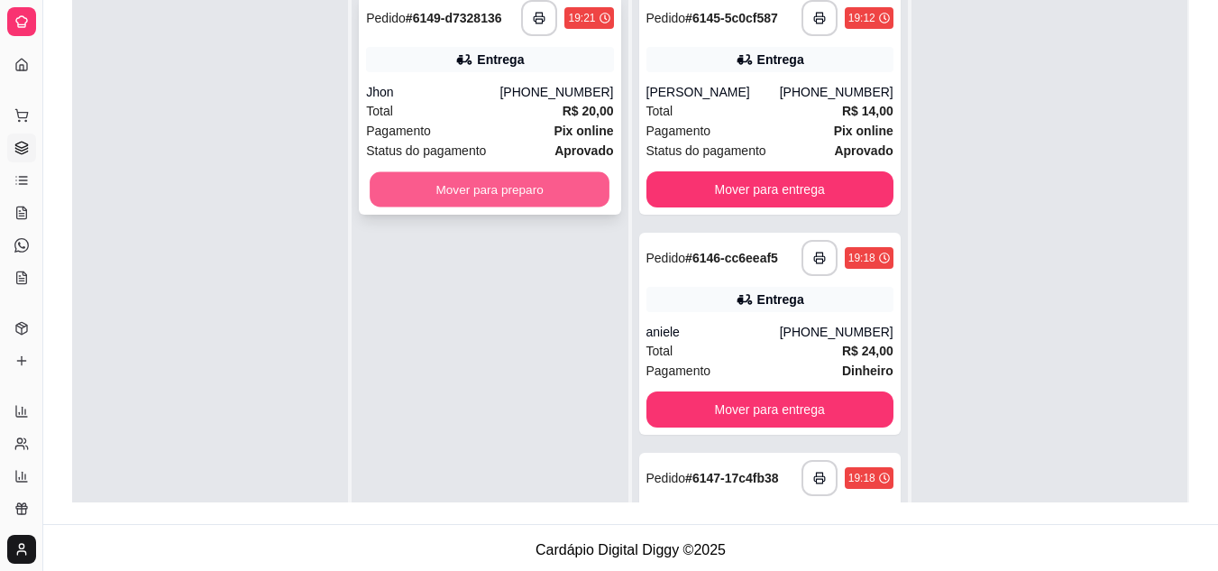
click at [405, 189] on button "Mover para preparo" at bounding box center [490, 189] width 240 height 35
click at [405, 189] on div "Mover para preparo" at bounding box center [489, 189] width 247 height 36
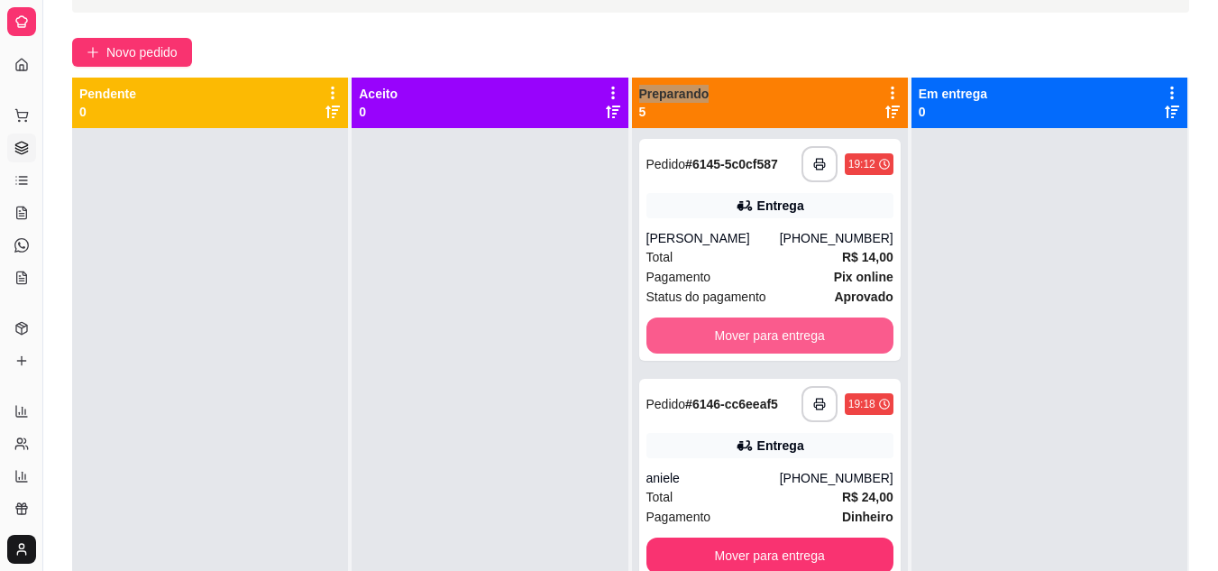
scroll to position [0, 0]
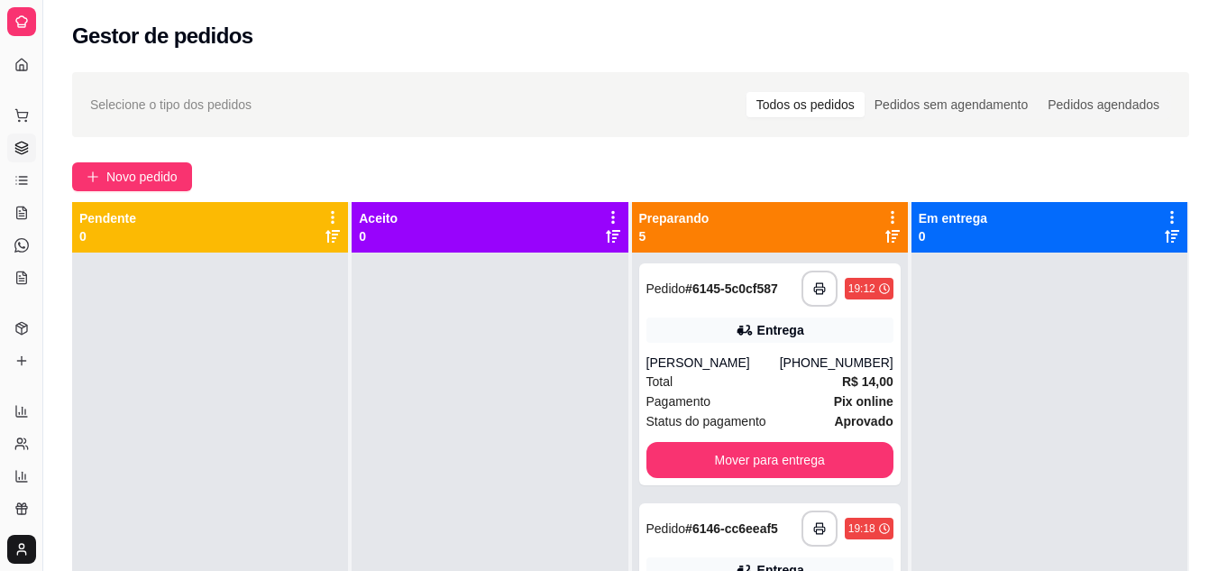
click at [26, 72] on div "Dia a dia" at bounding box center [21, 86] width 28 height 29
click at [20, 63] on icon at bounding box center [21, 65] width 14 height 14
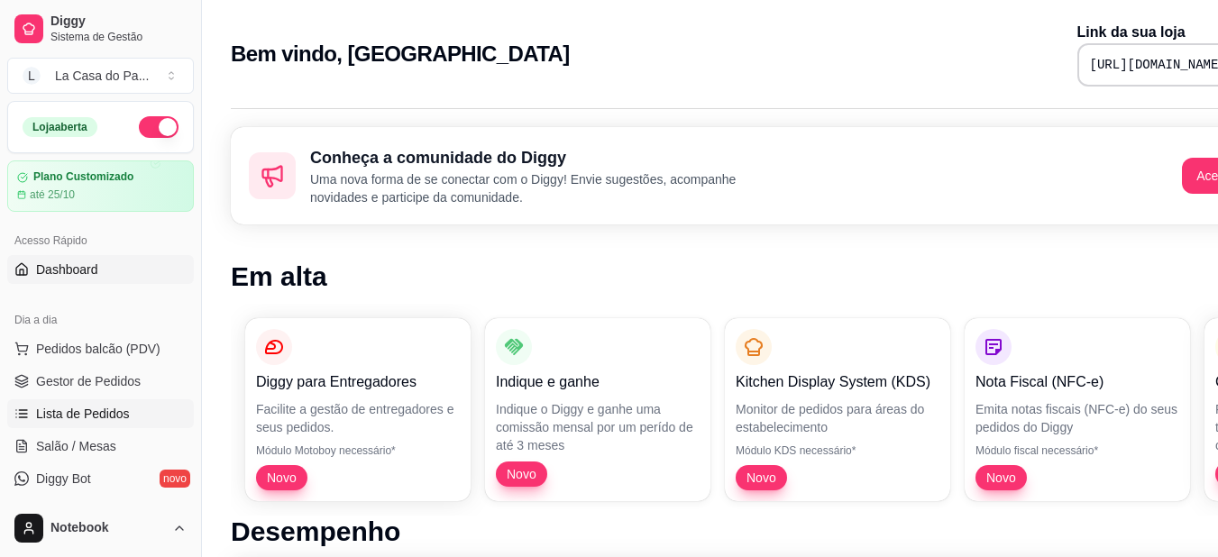
click at [118, 412] on span "Lista de Pedidos" at bounding box center [83, 414] width 94 height 18
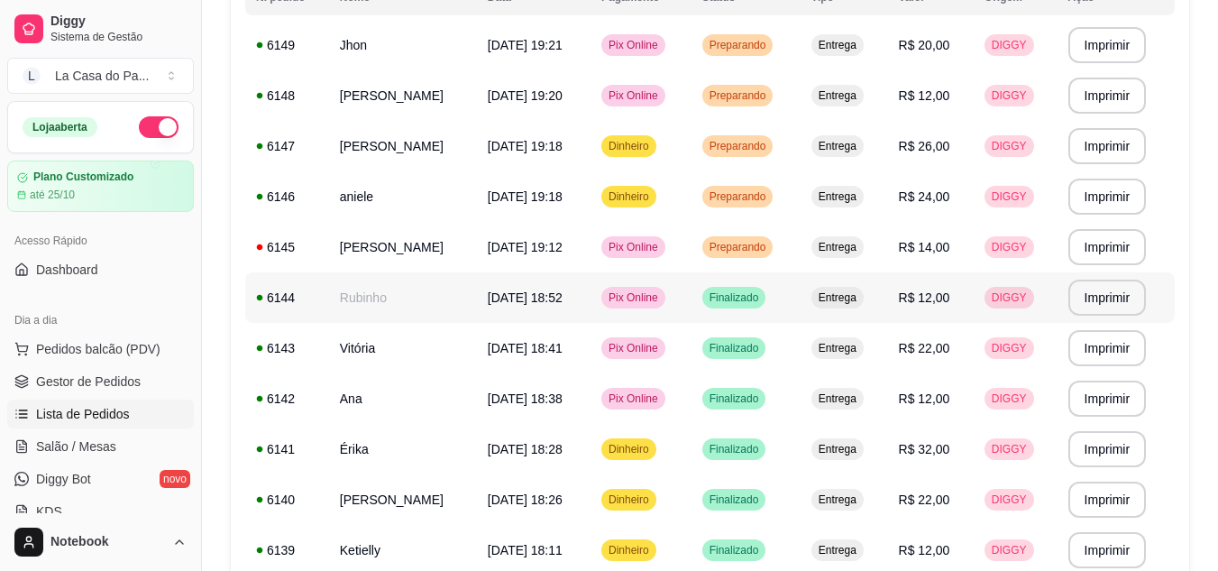
scroll to position [270, 0]
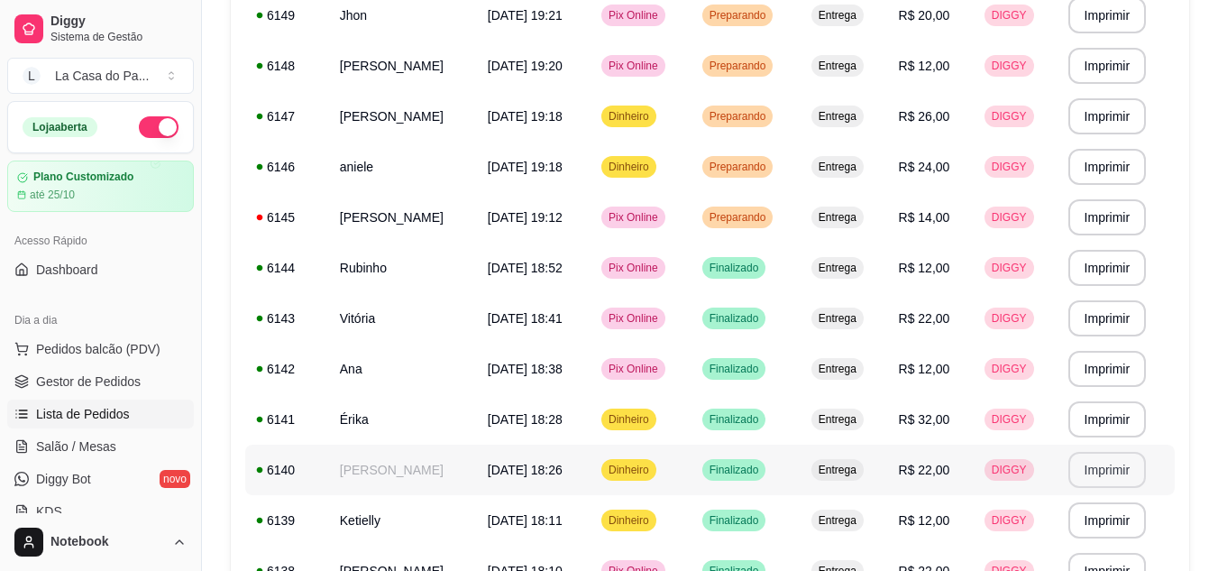
click at [1101, 466] on button "Imprimir" at bounding box center [1107, 470] width 78 height 36
click at [83, 377] on span "Gestor de Pedidos" at bounding box center [88, 381] width 105 height 18
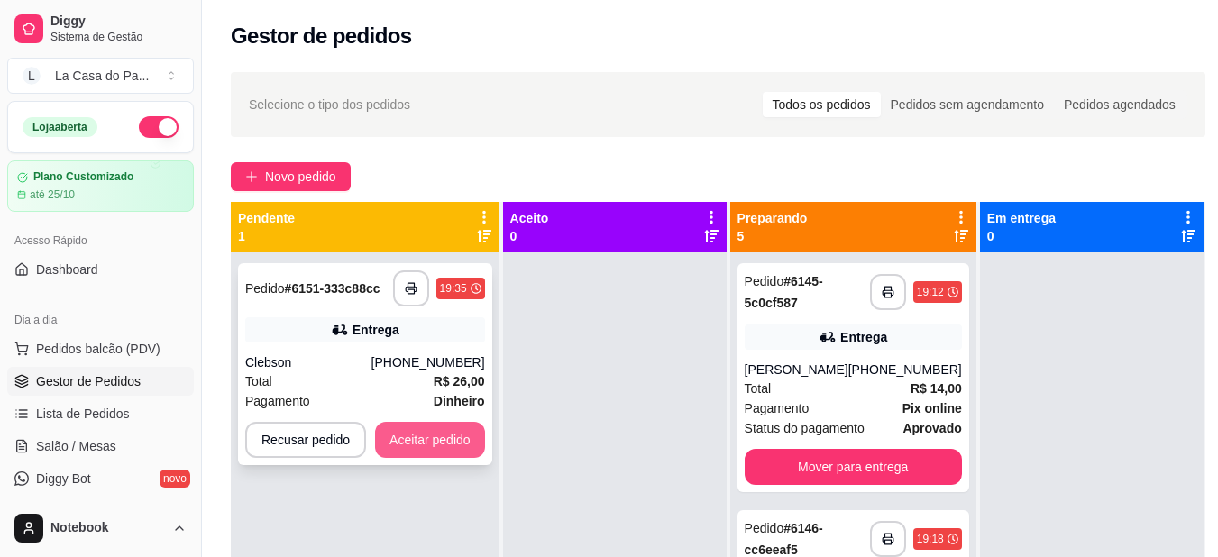
click at [443, 445] on button "Aceitar pedido" at bounding box center [430, 440] width 110 height 36
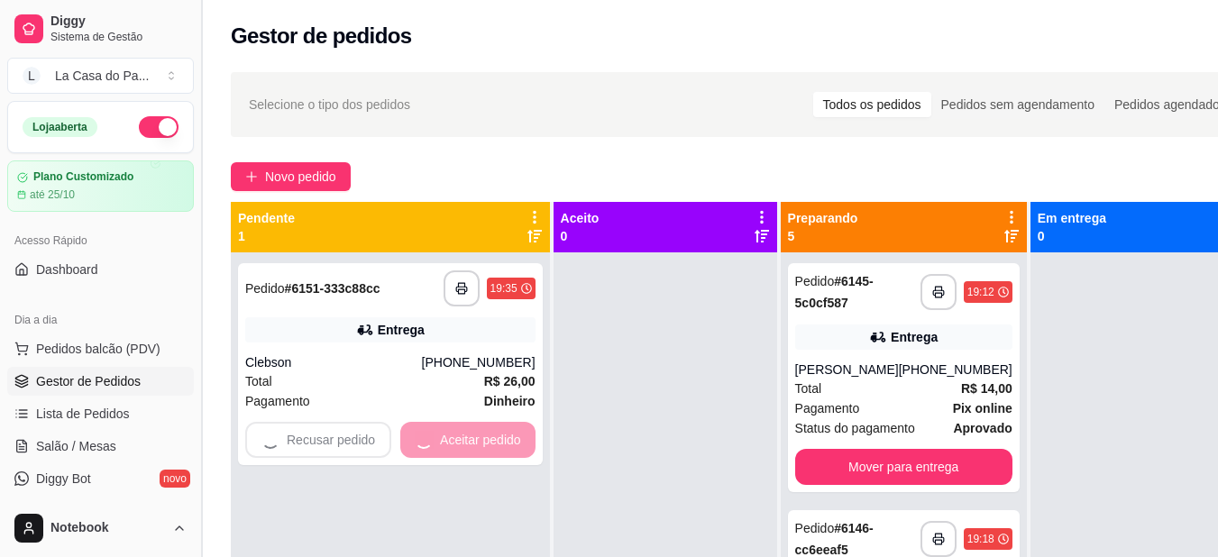
click at [201, 93] on button "Toggle Sidebar" at bounding box center [201, 278] width 14 height 557
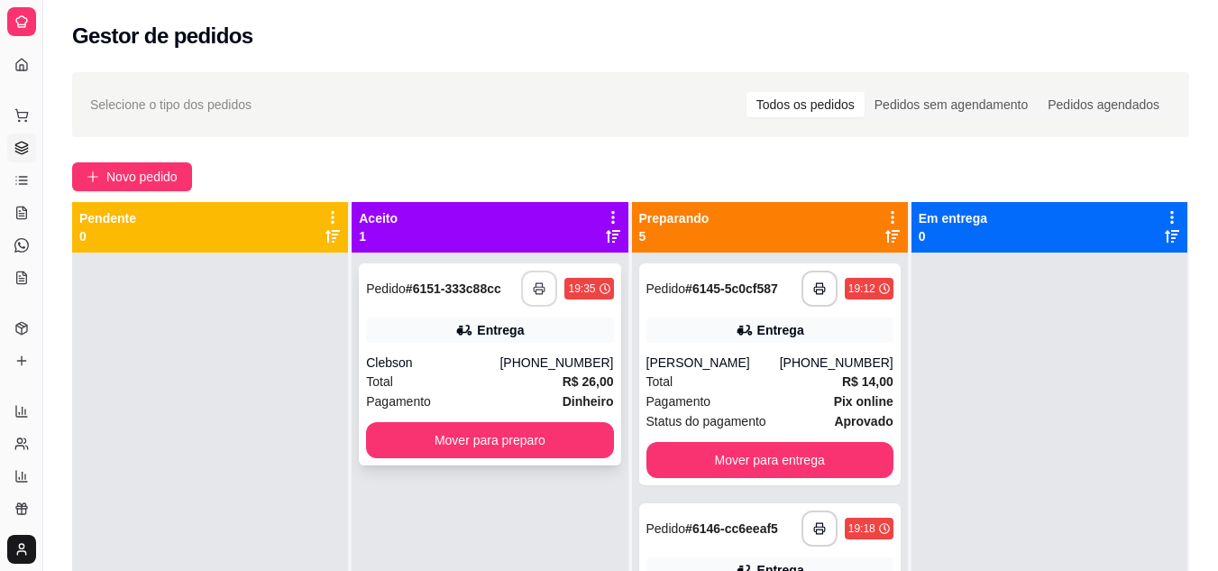
click at [532, 280] on button "button" at bounding box center [539, 288] width 36 height 36
click at [536, 380] on div "Total R$ 26,00" at bounding box center [489, 381] width 247 height 20
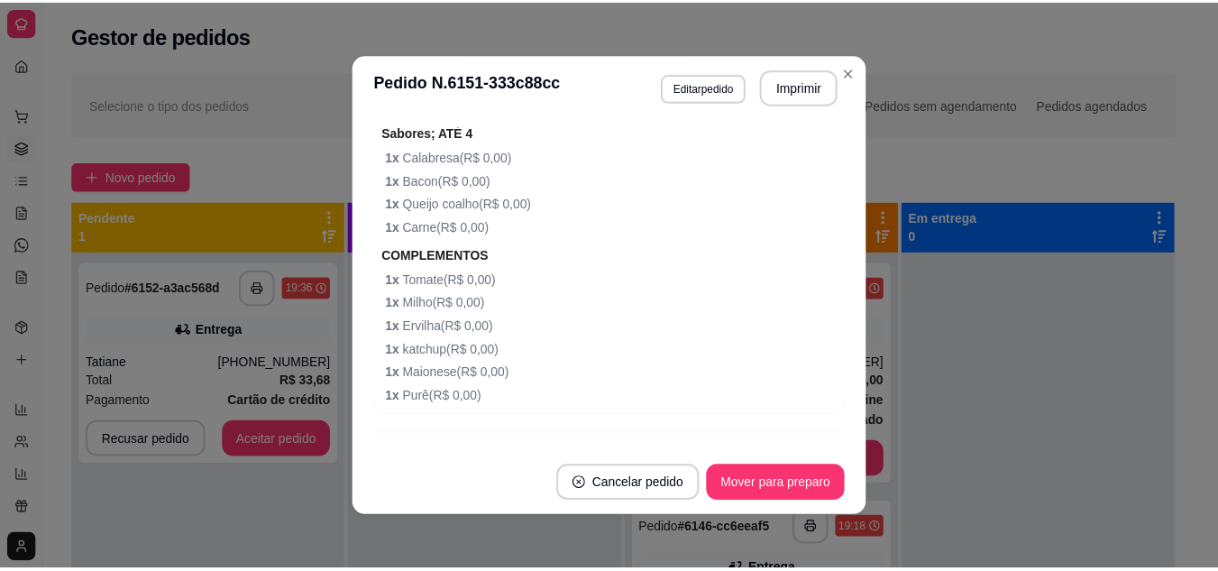
scroll to position [1038, 0]
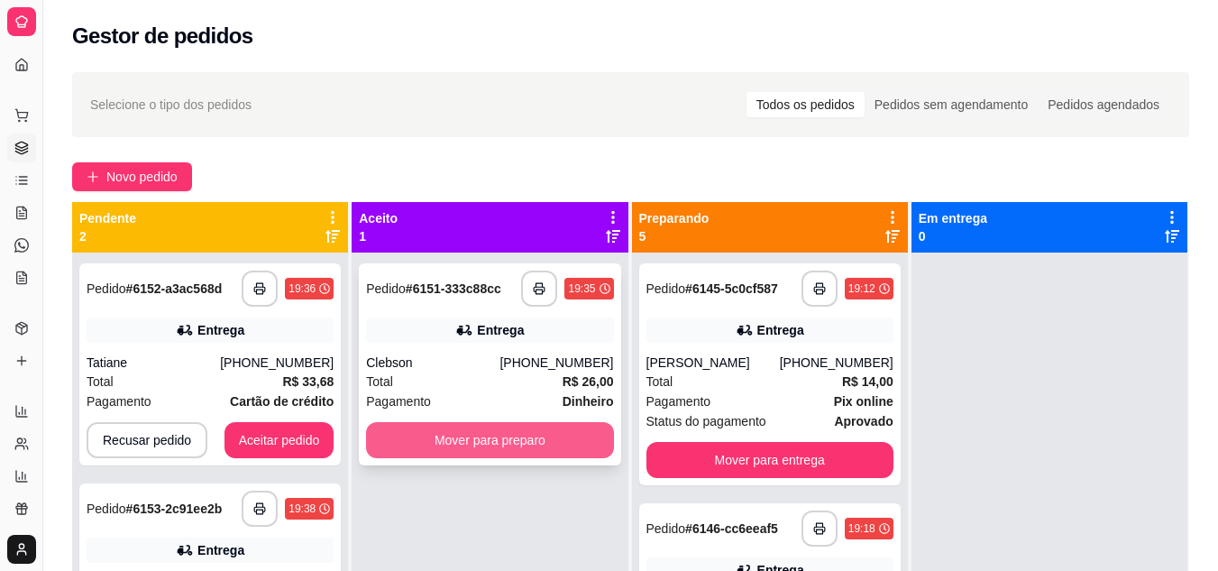
click at [431, 444] on button "Mover para preparo" at bounding box center [489, 440] width 247 height 36
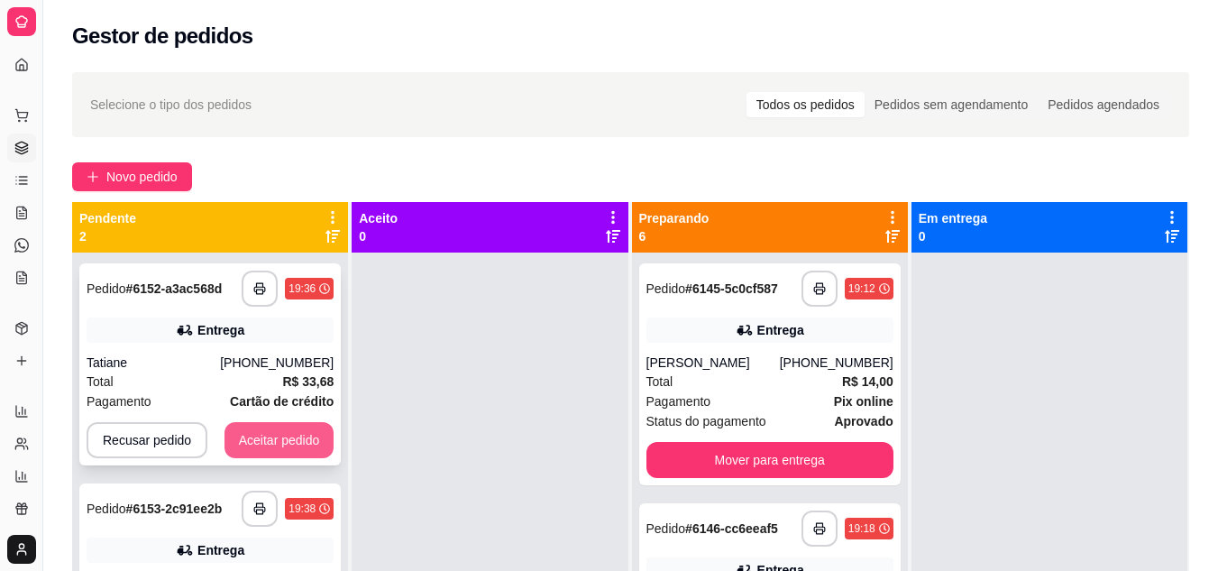
click at [294, 430] on button "Aceitar pedido" at bounding box center [279, 440] width 110 height 36
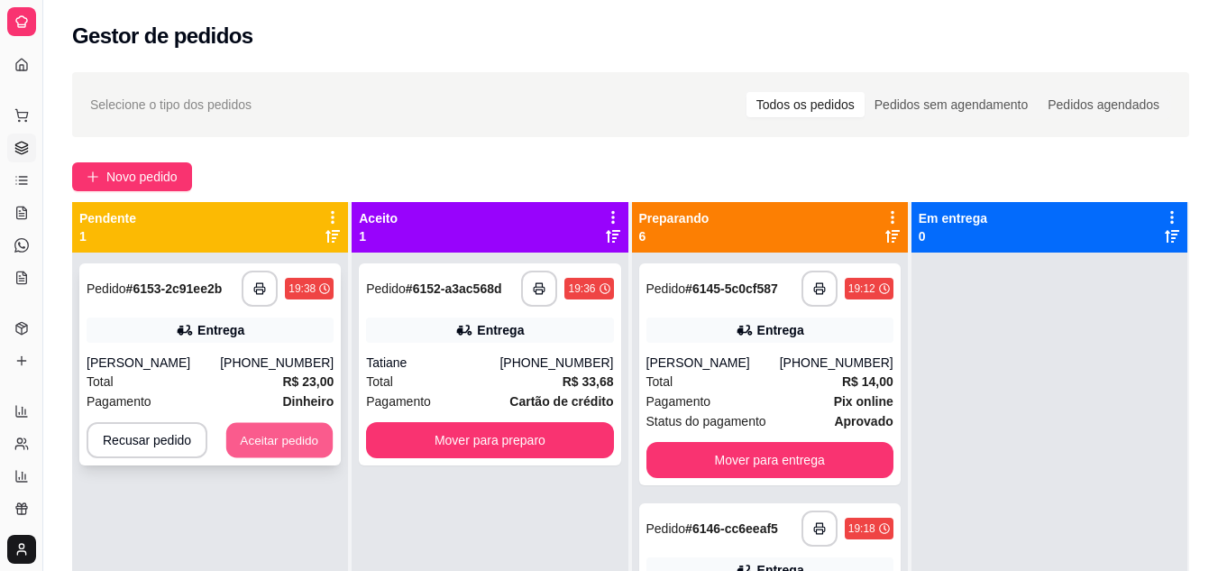
click at [293, 445] on button "Aceitar pedido" at bounding box center [279, 440] width 106 height 35
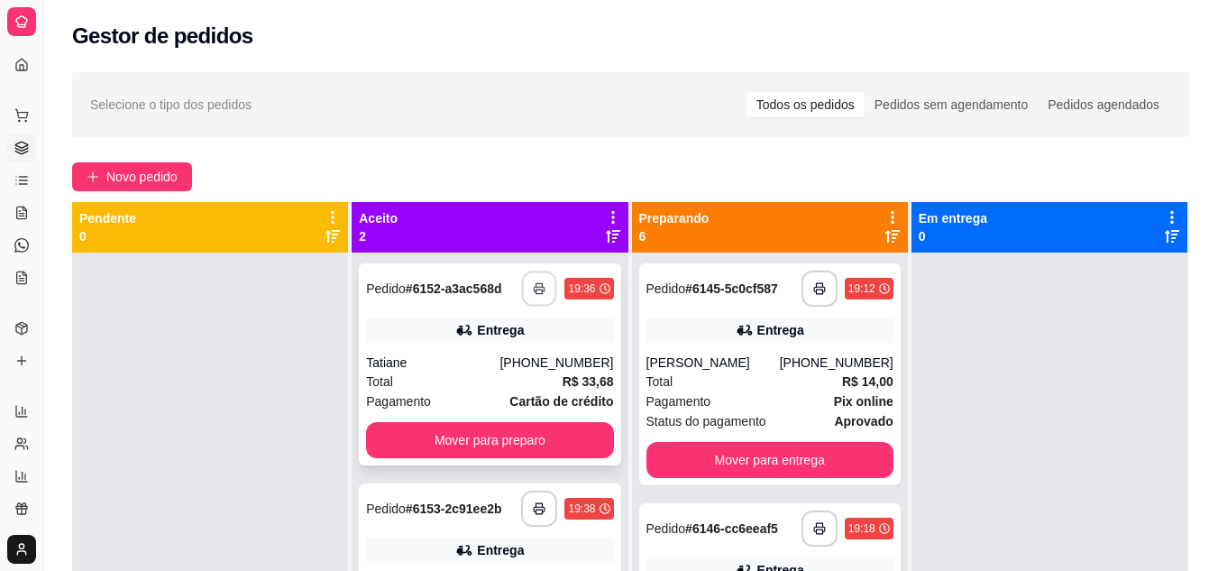
click at [546, 294] on button "button" at bounding box center [539, 288] width 35 height 35
click at [545, 506] on button "button" at bounding box center [539, 508] width 35 height 35
click at [440, 387] on div "Total R$ 33,68" at bounding box center [489, 381] width 247 height 20
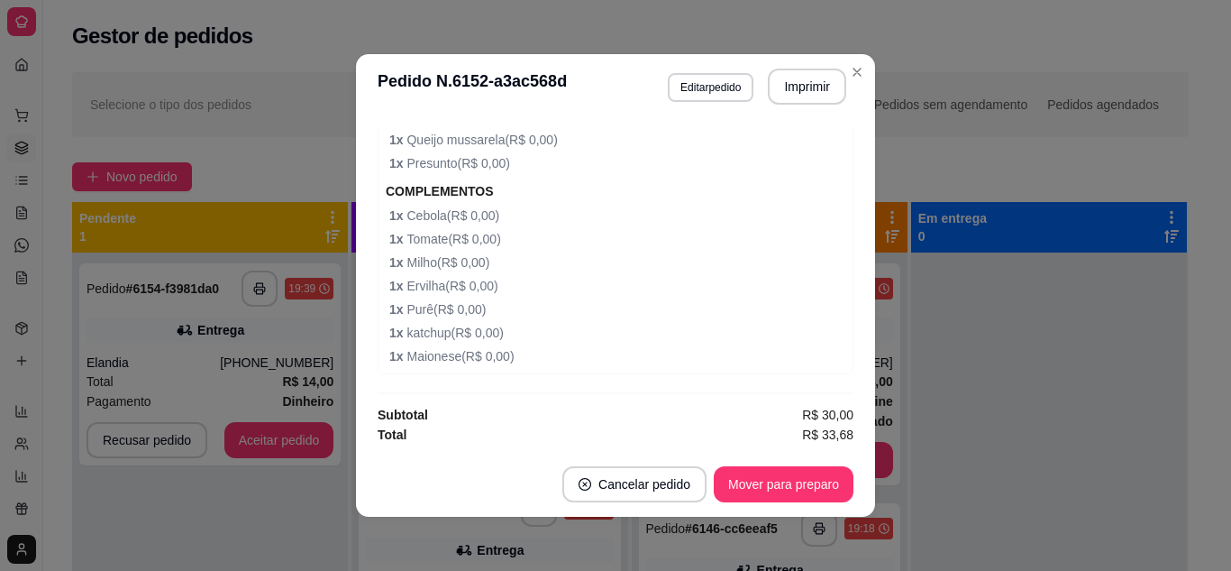
scroll to position [4, 0]
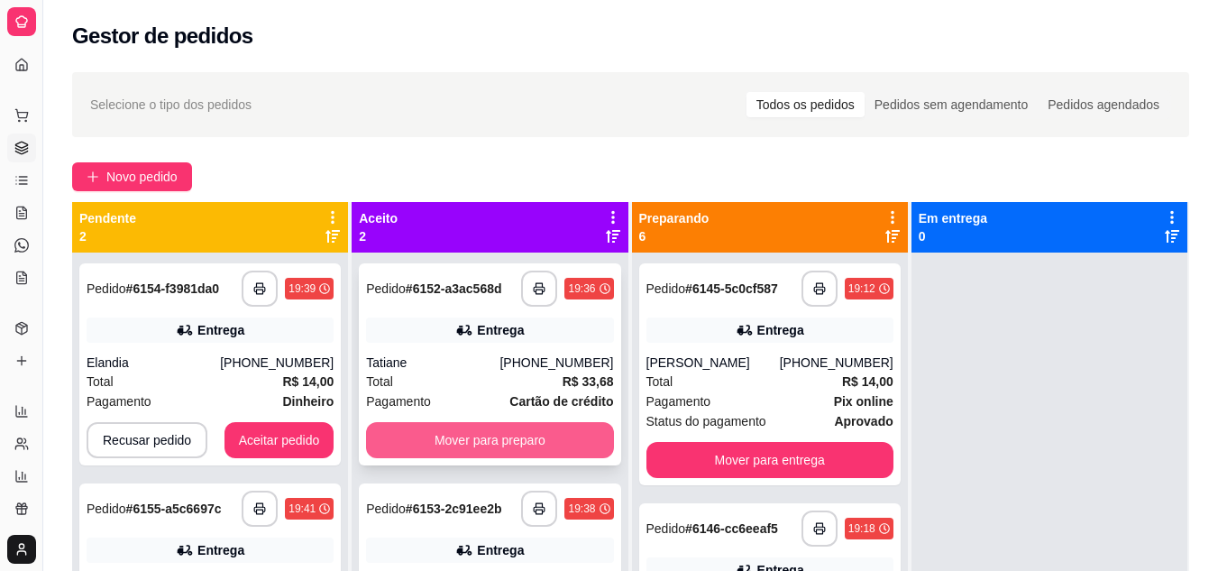
click at [413, 431] on button "Mover para preparo" at bounding box center [489, 440] width 247 height 36
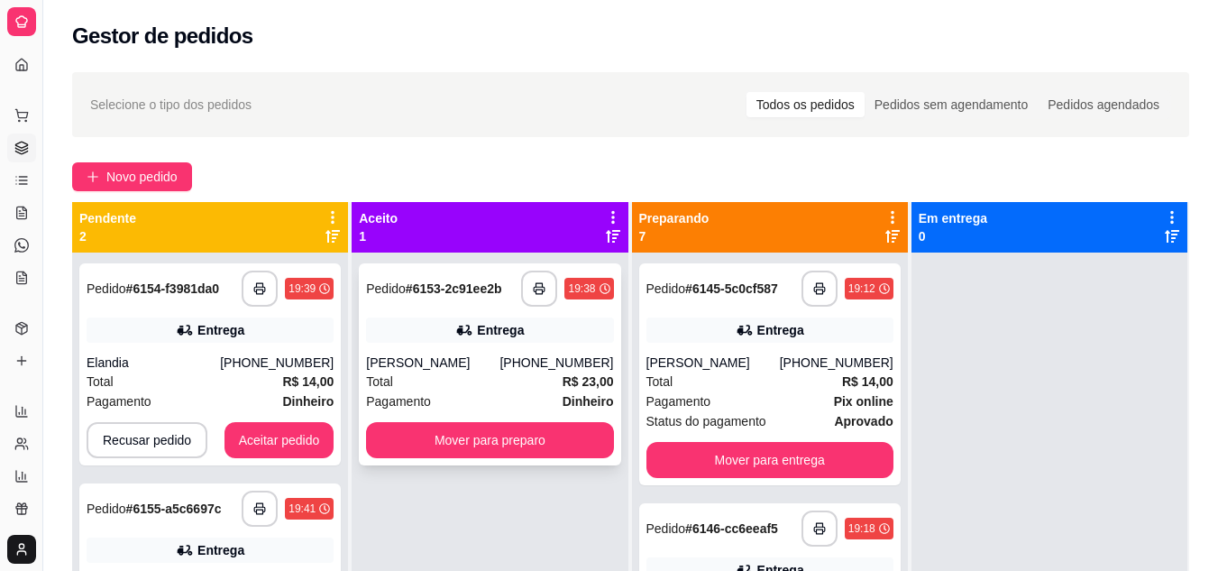
click at [497, 371] on div "Total R$ 23,00" at bounding box center [489, 381] width 247 height 20
click at [437, 436] on button "Mover para preparo" at bounding box center [489, 440] width 247 height 36
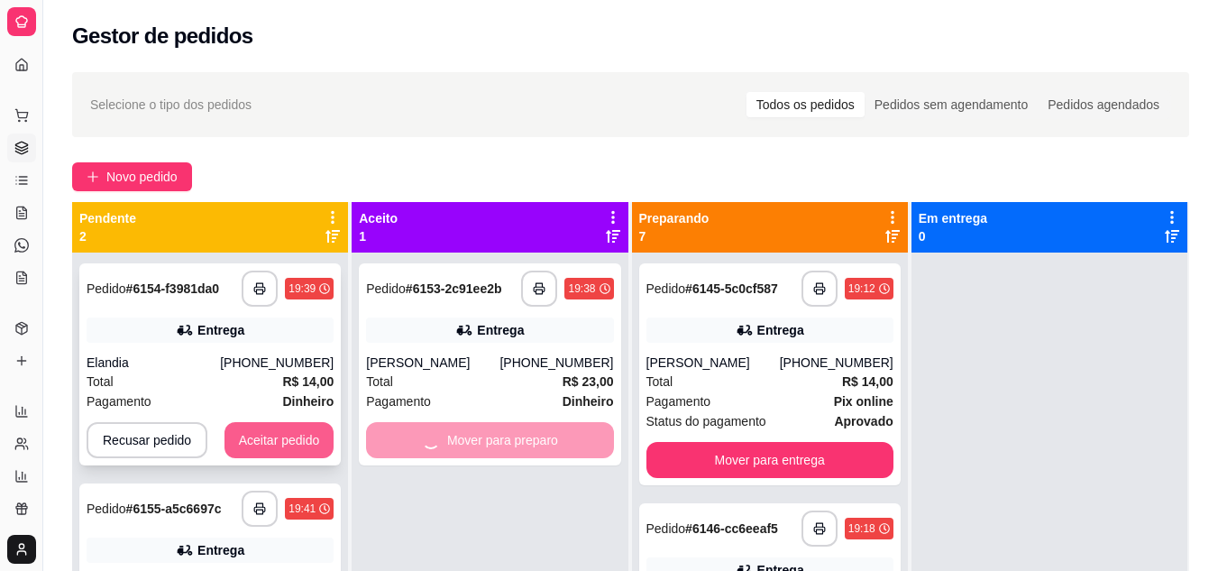
click at [288, 441] on button "Aceitar pedido" at bounding box center [279, 440] width 110 height 36
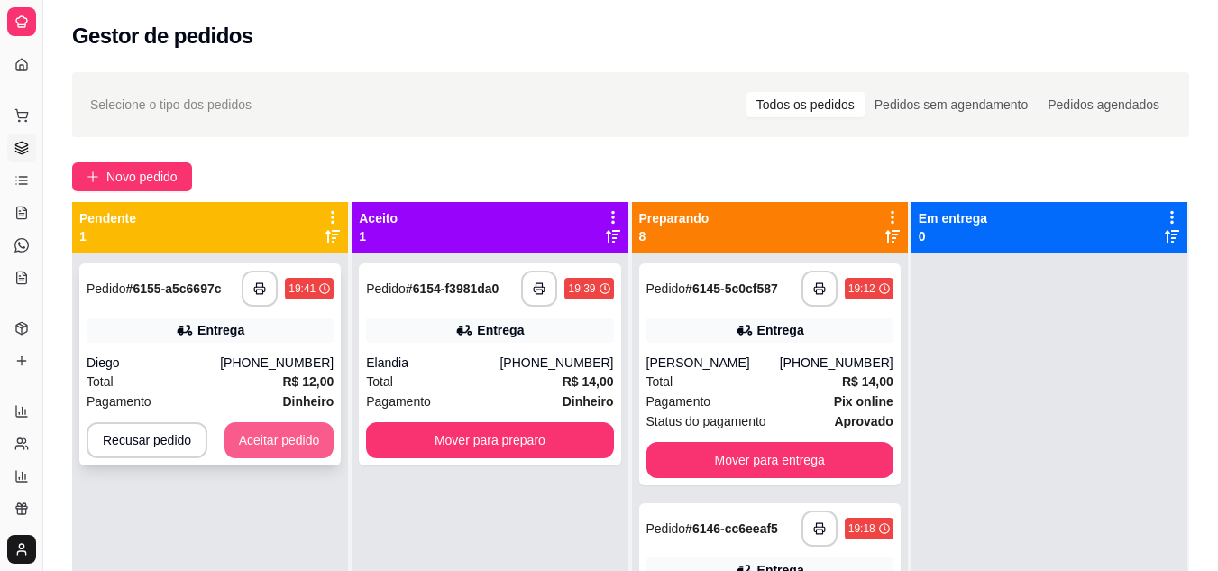
click at [296, 451] on button "Aceitar pedido" at bounding box center [279, 440] width 110 height 36
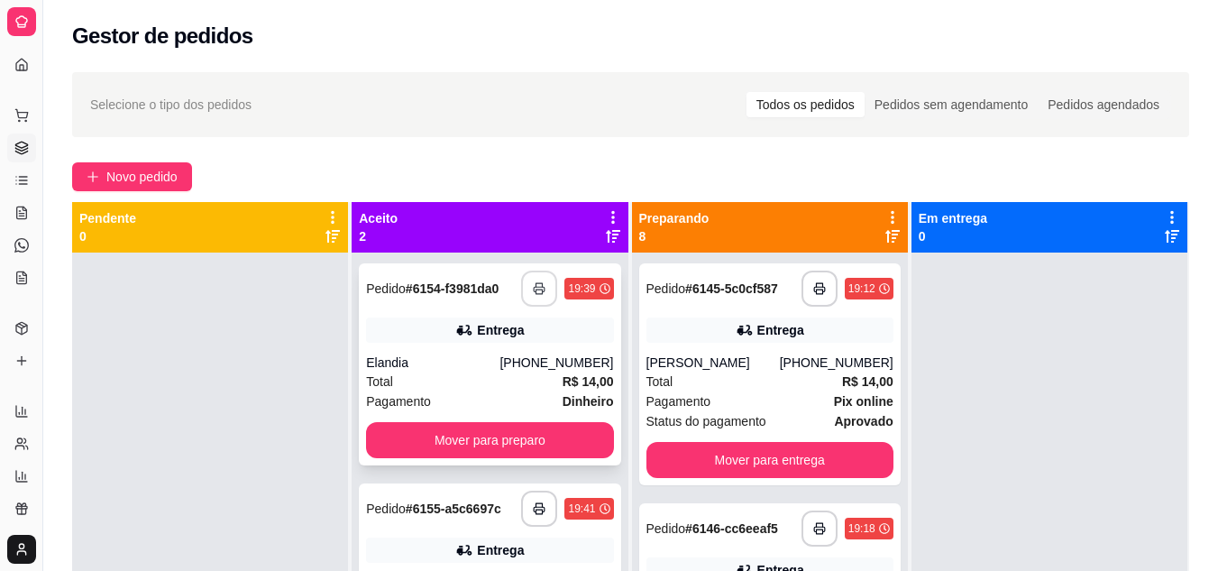
click at [541, 295] on button "button" at bounding box center [539, 288] width 36 height 36
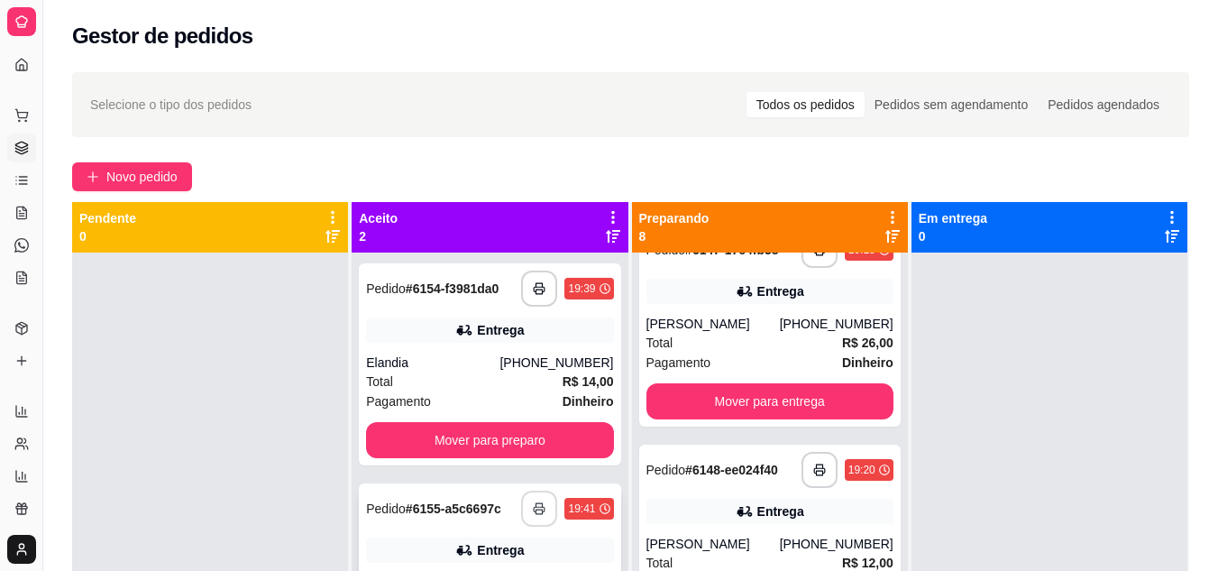
click at [538, 511] on icon "button" at bounding box center [539, 509] width 11 height 5
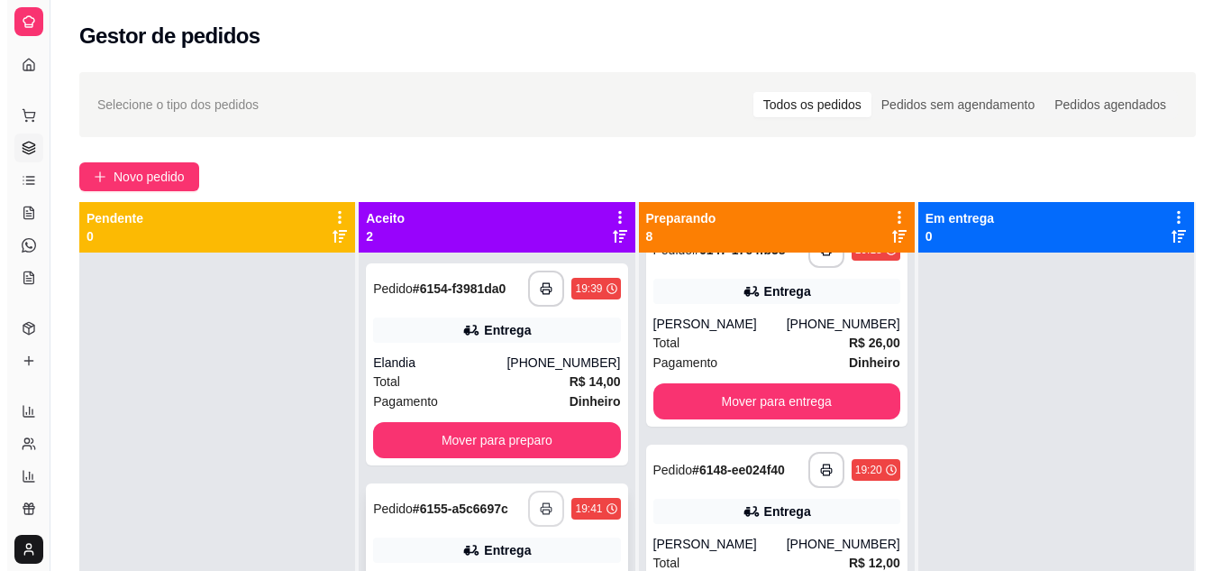
scroll to position [0, 0]
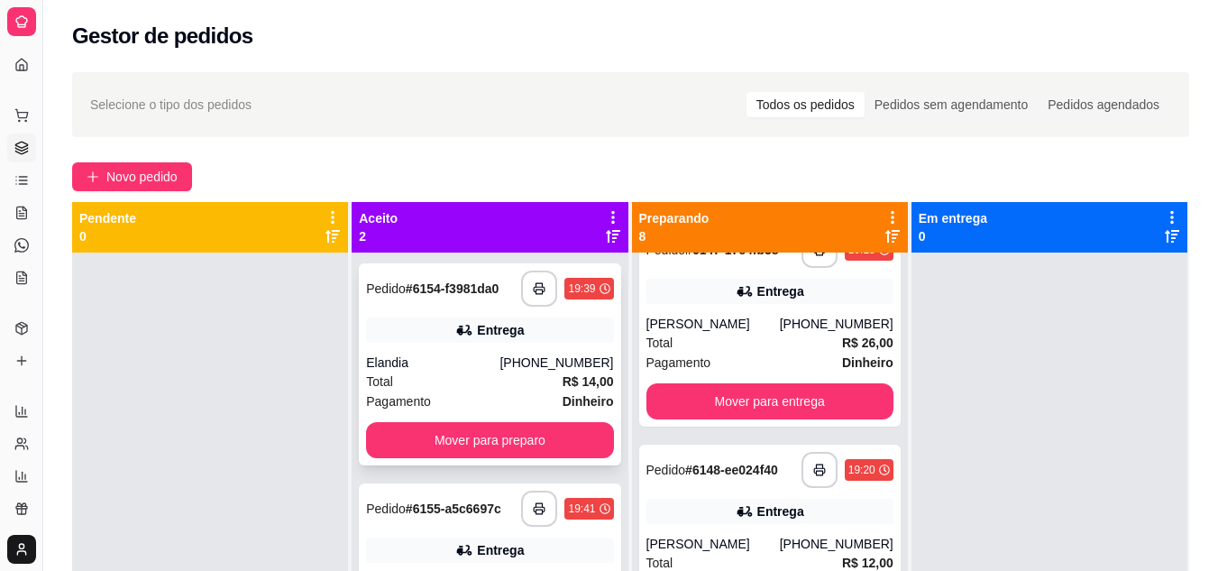
click at [467, 383] on div "Total R$ 14,00" at bounding box center [489, 381] width 247 height 20
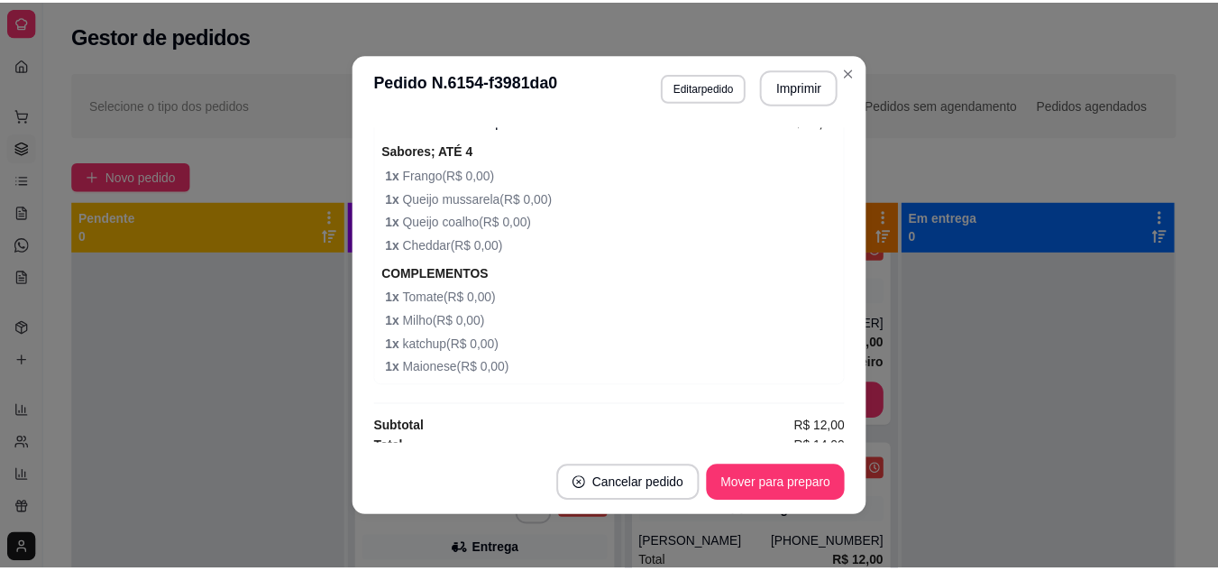
scroll to position [627, 0]
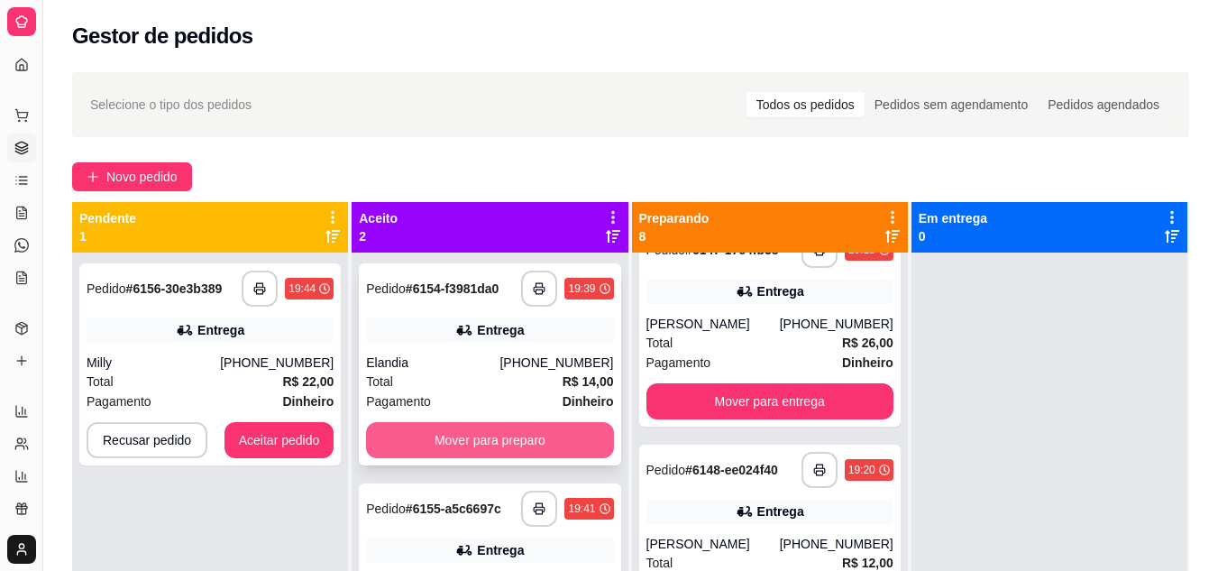
click at [416, 450] on button "Mover para preparo" at bounding box center [489, 440] width 247 height 36
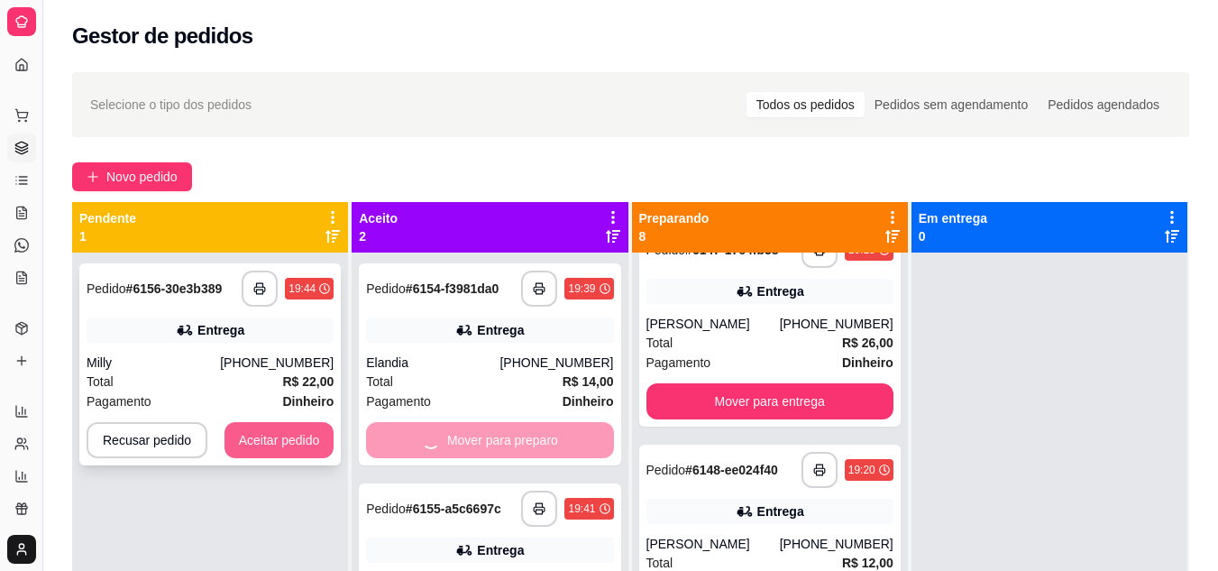
click at [289, 431] on button "Aceitar pedido" at bounding box center [279, 440] width 110 height 36
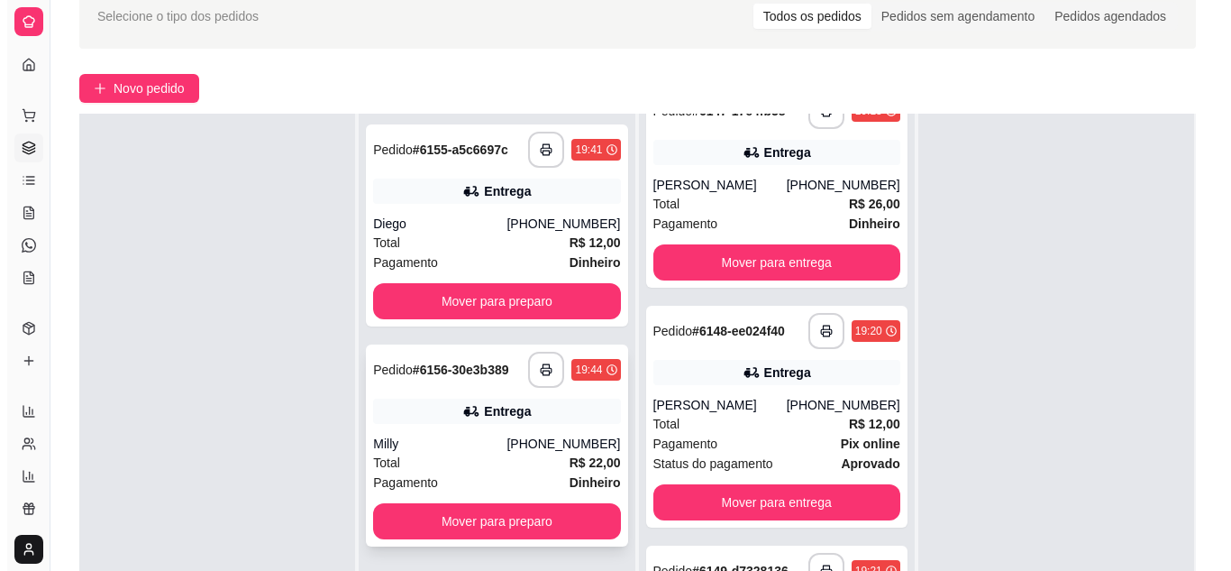
scroll to position [180, 0]
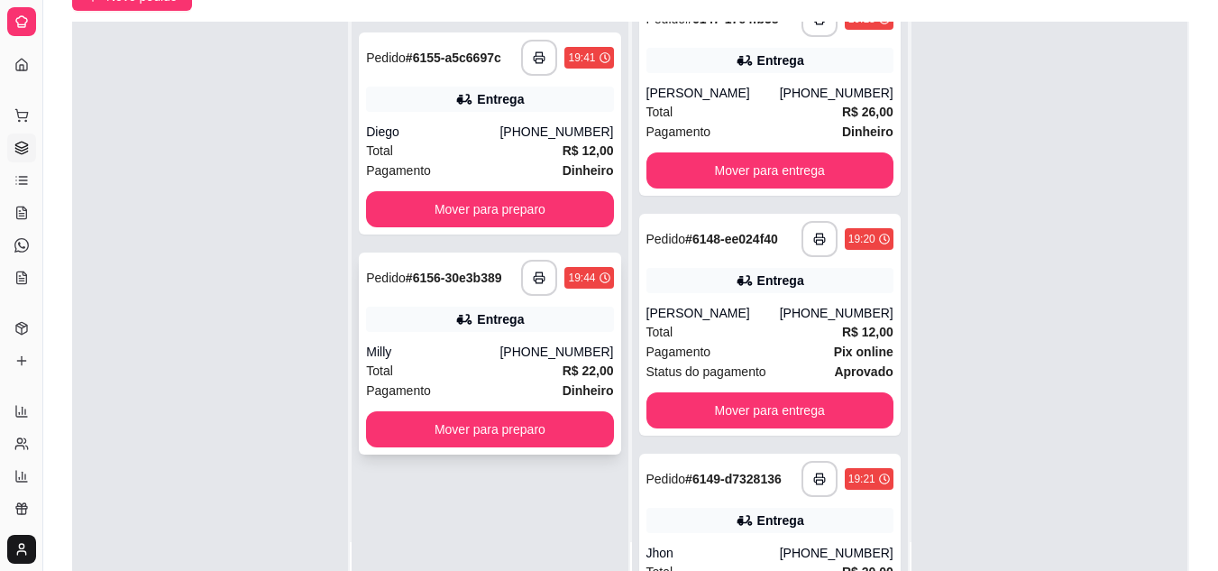
click at [491, 394] on div "Pagamento Dinheiro" at bounding box center [489, 390] width 247 height 20
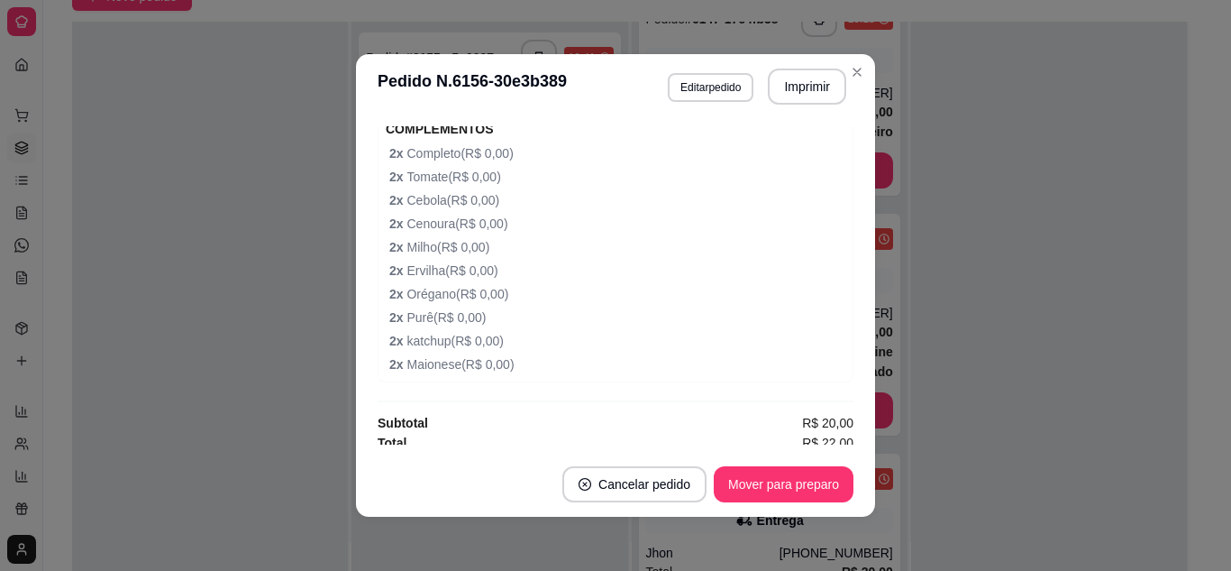
scroll to position [745, 0]
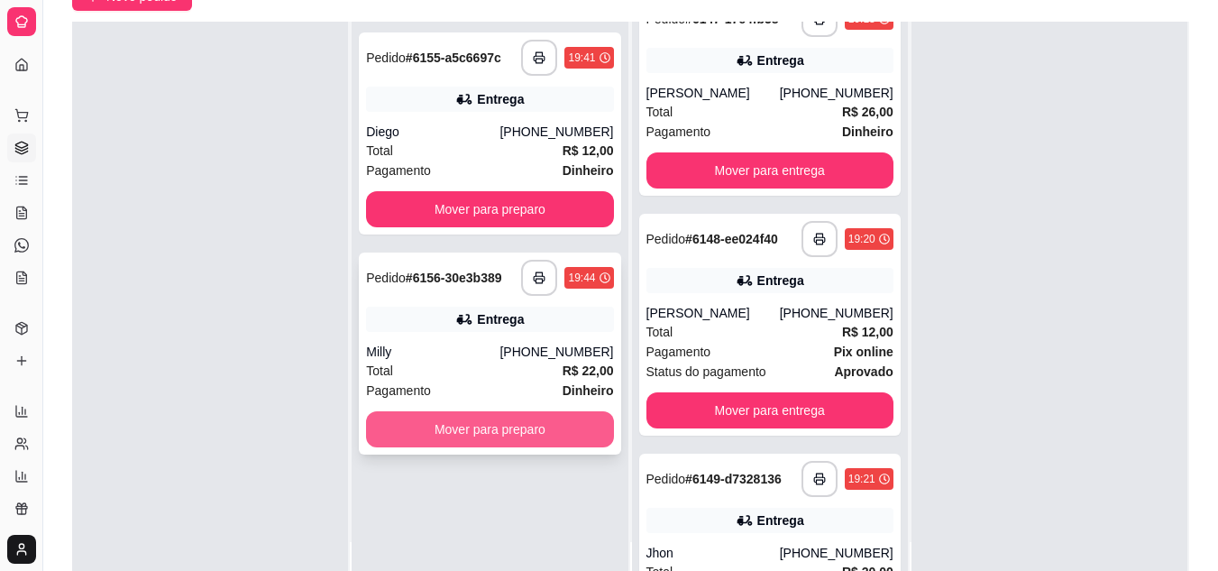
click at [467, 436] on button "Mover para preparo" at bounding box center [489, 429] width 247 height 36
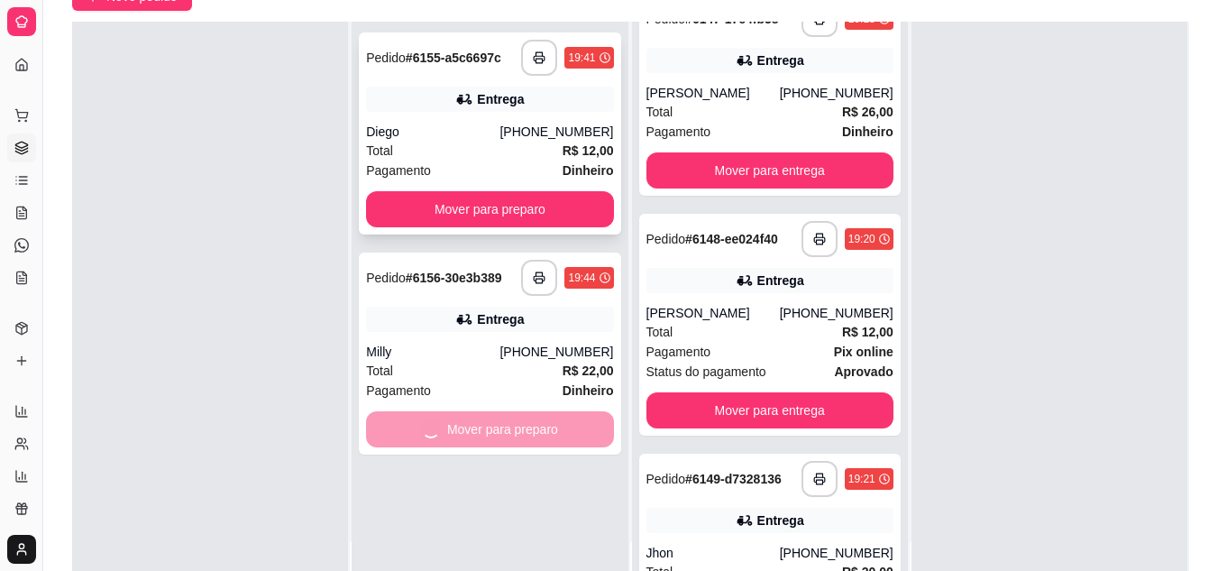
click at [485, 158] on div "Total R$ 12,00" at bounding box center [489, 151] width 247 height 20
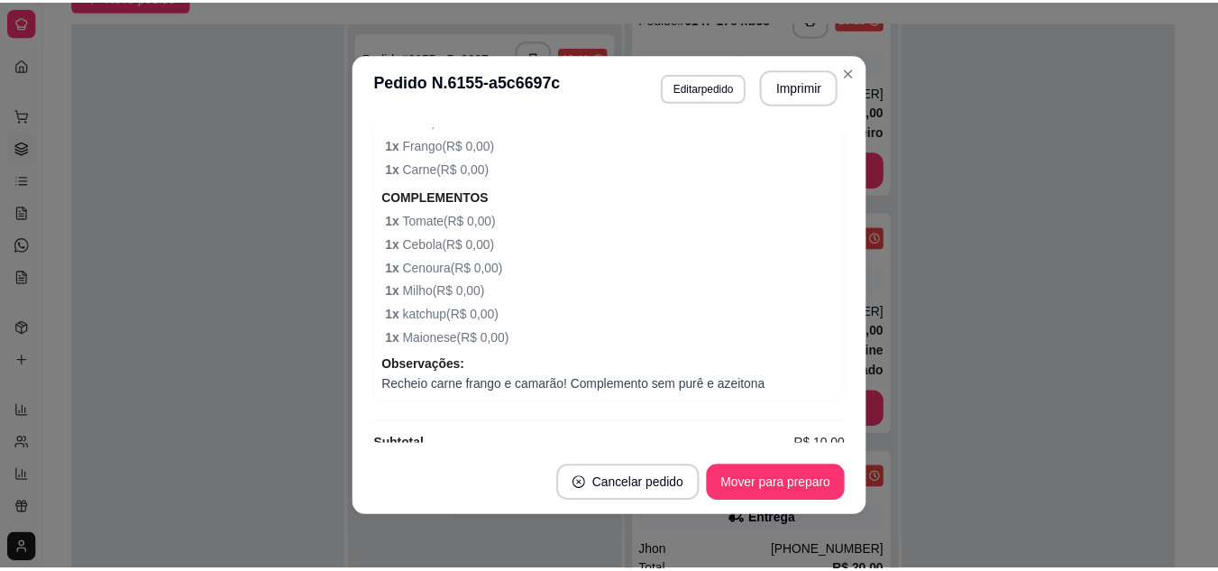
scroll to position [714, 0]
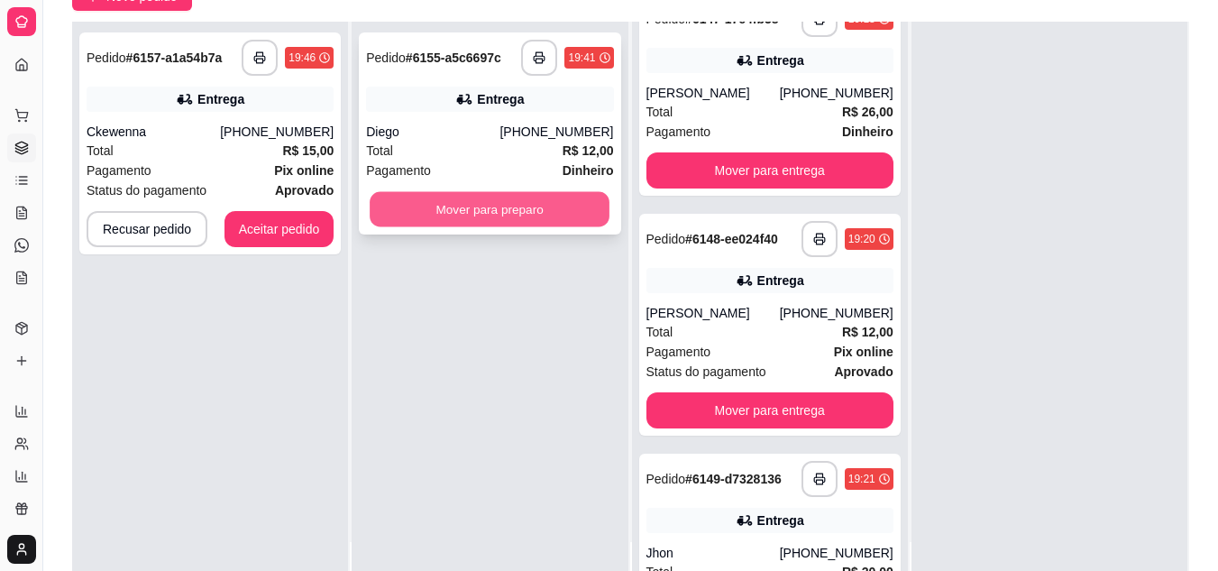
click at [501, 195] on button "Mover para preparo" at bounding box center [490, 209] width 240 height 35
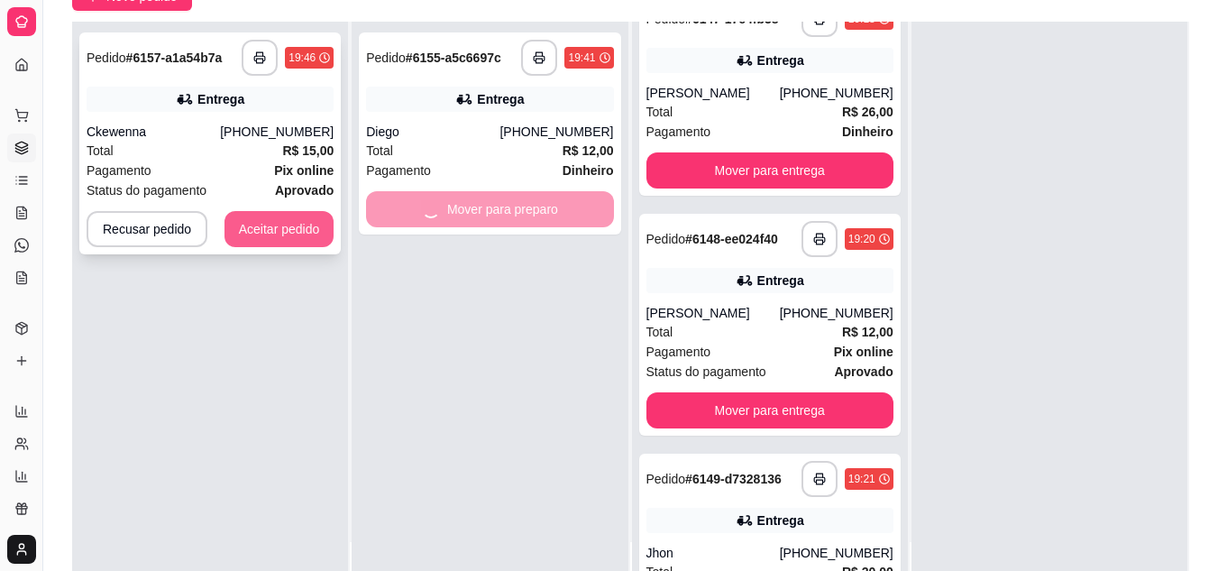
click at [242, 240] on button "Aceitar pedido" at bounding box center [279, 229] width 110 height 36
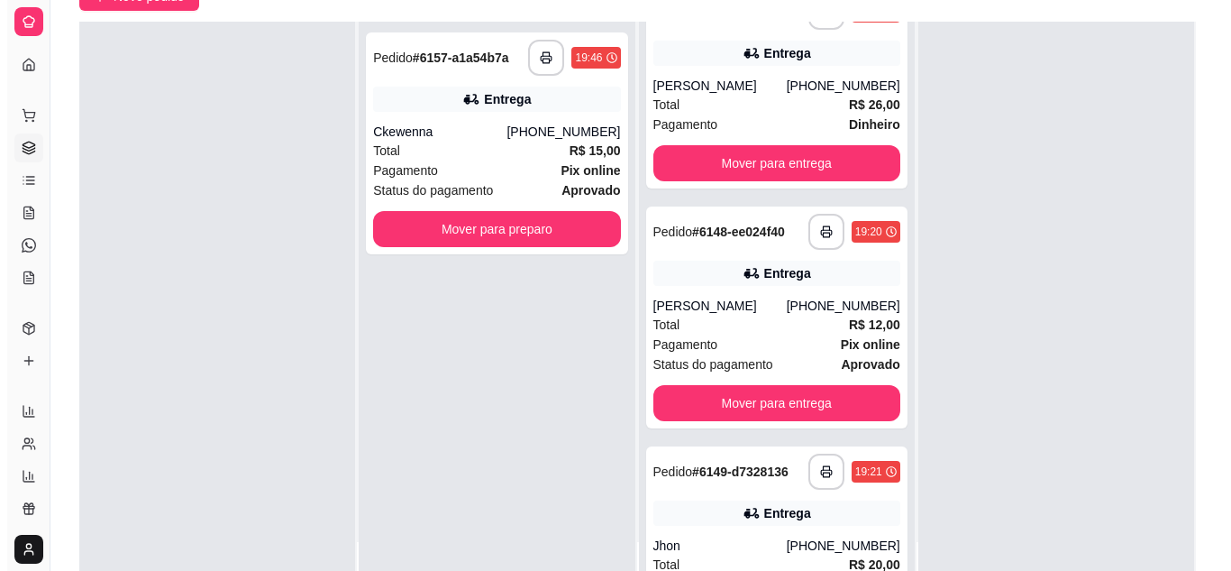
scroll to position [498, 0]
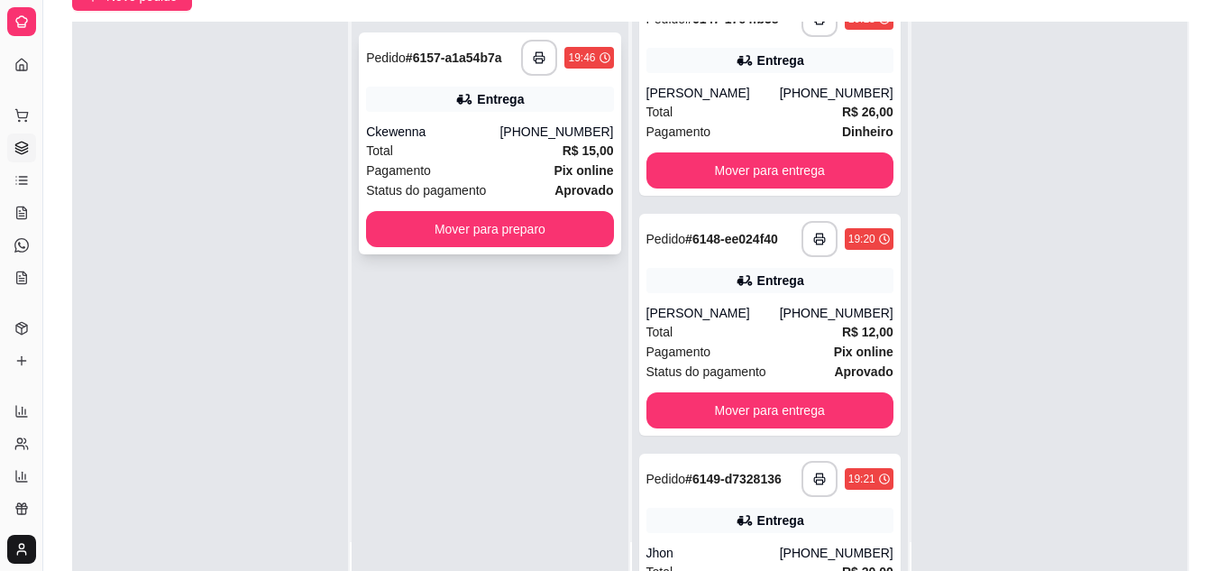
click at [461, 156] on div "Total R$ 15,00" at bounding box center [489, 151] width 247 height 20
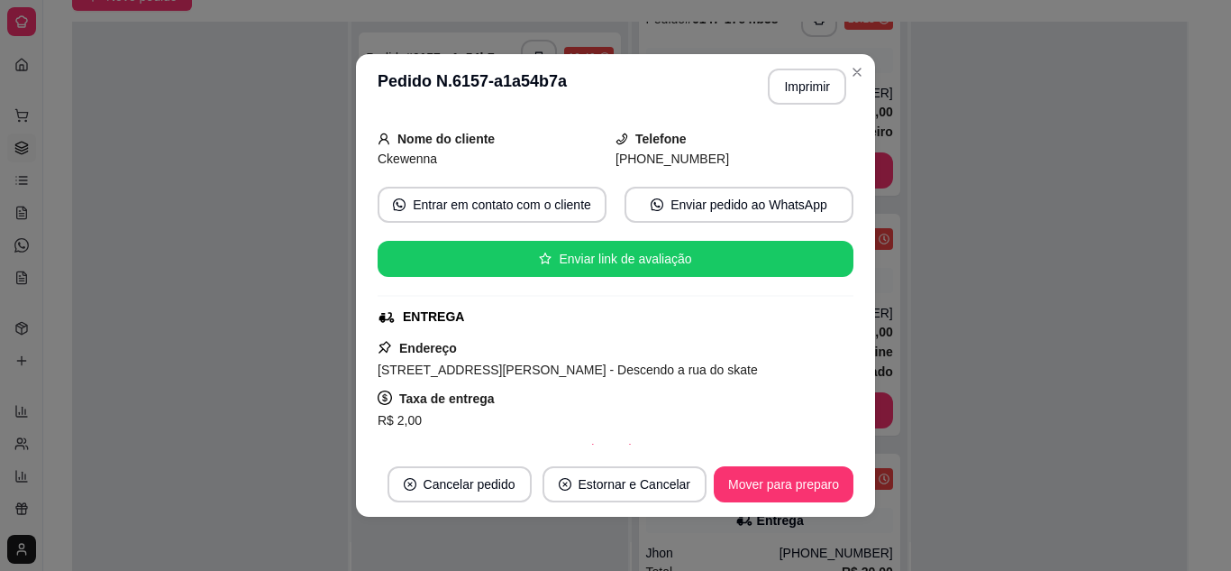
scroll to position [382, 0]
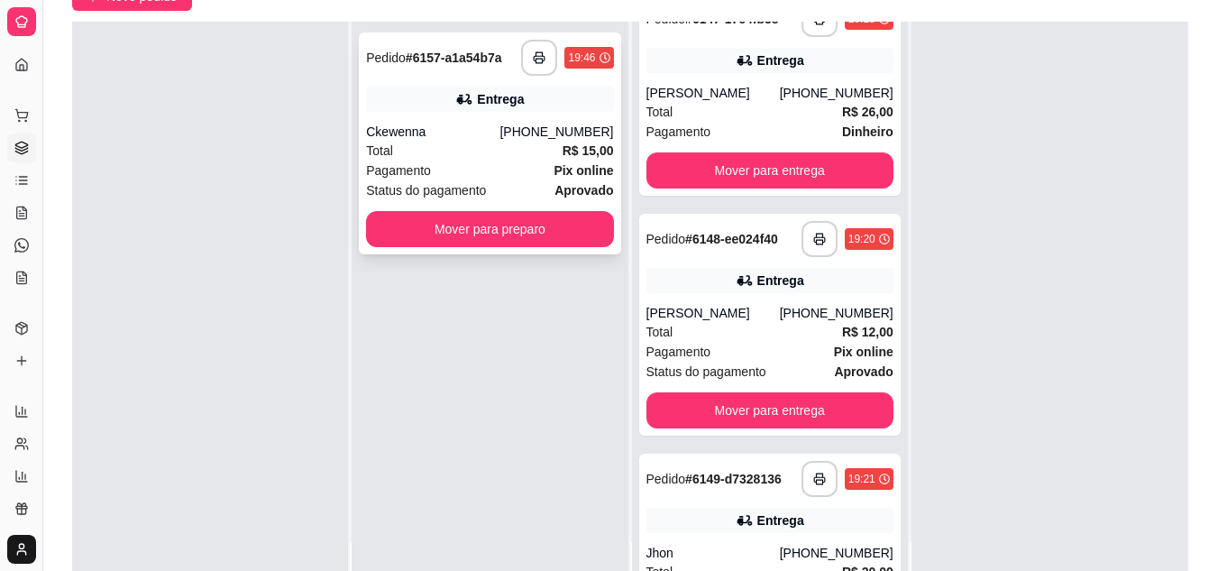
click at [386, 249] on div "**********" at bounding box center [489, 143] width 261 height 222
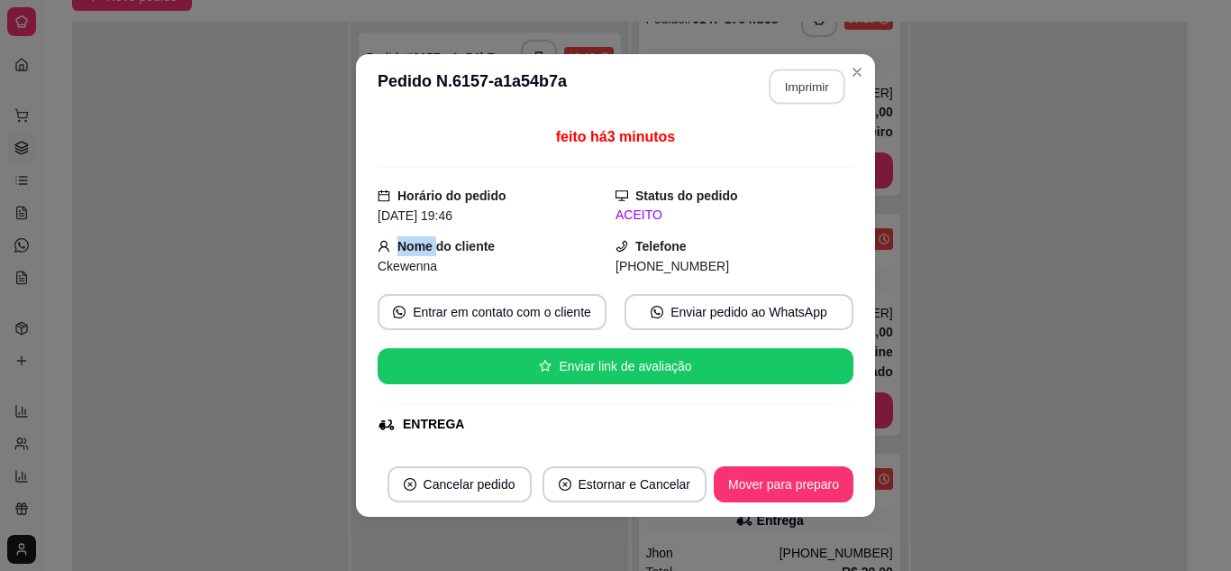
click at [808, 87] on button "Imprimir" at bounding box center [808, 86] width 76 height 35
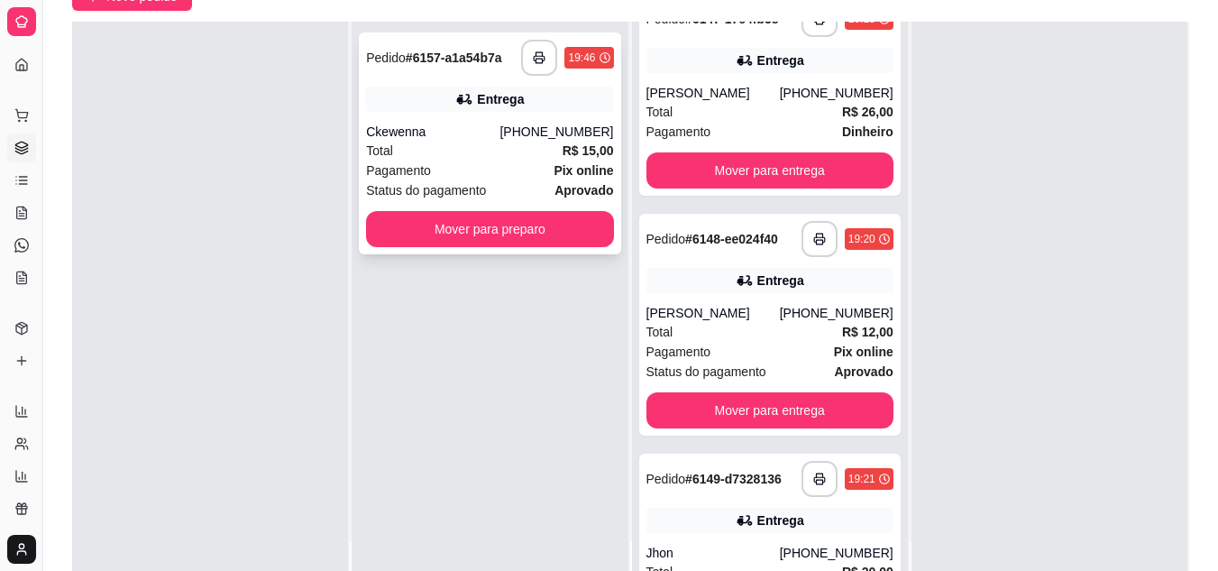
drag, startPoint x: 456, startPoint y: 194, endPoint x: 451, endPoint y: 209, distance: 16.2
click at [451, 209] on div "**********" at bounding box center [489, 143] width 261 height 222
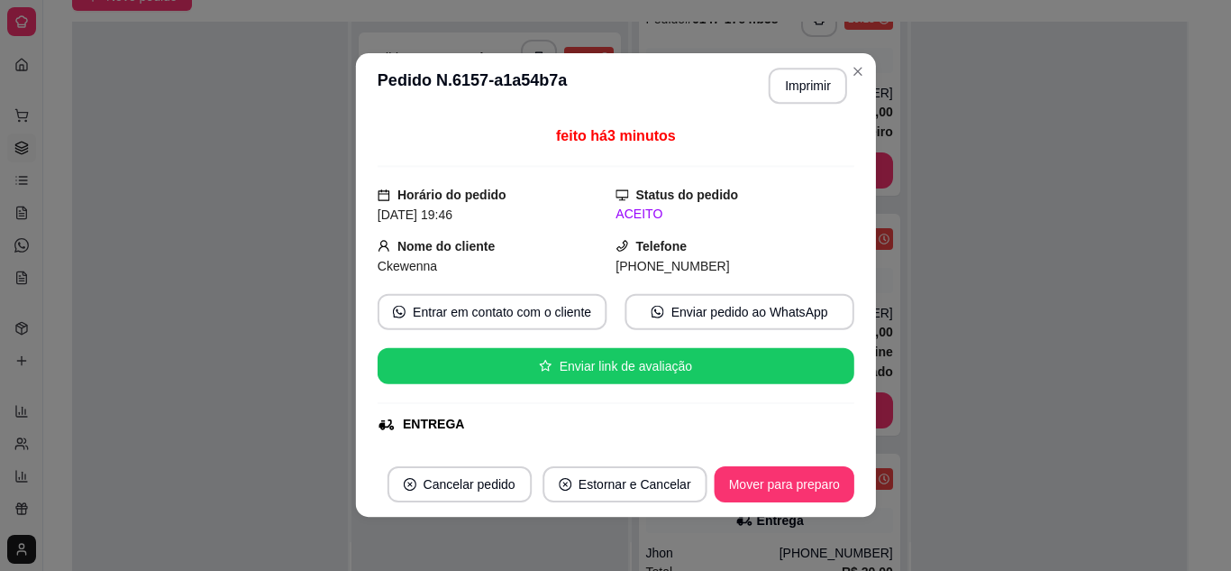
click at [476, 234] on div "feito há 3 minutos Horário do pedido [DATE] 19:46 Status do pedido ACEITO Nome …" at bounding box center [615, 285] width 477 height 319
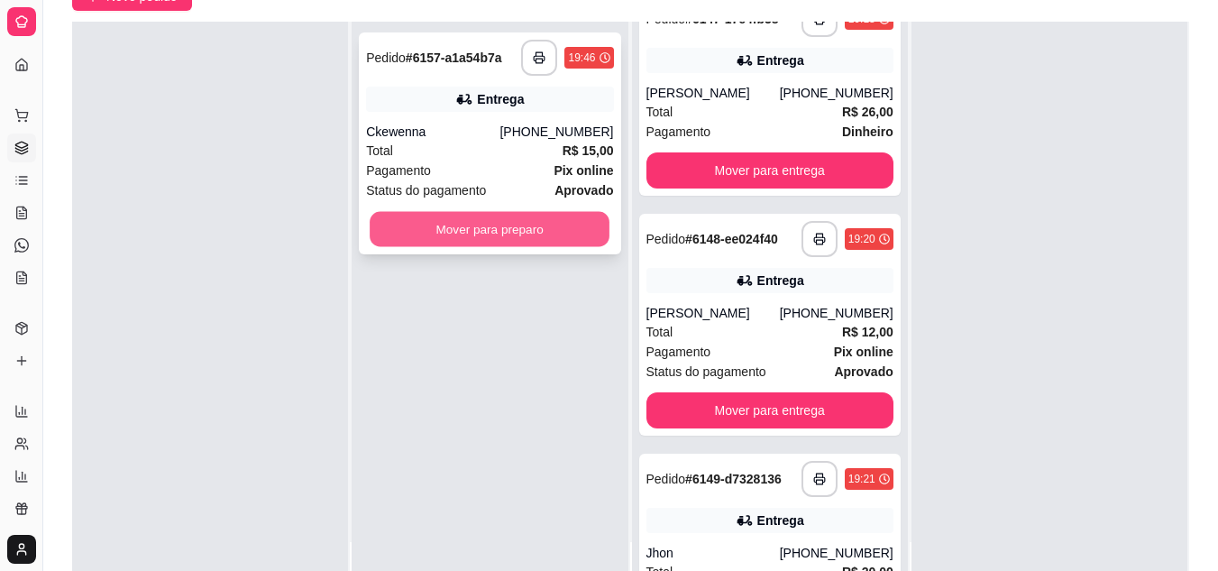
click at [380, 215] on button "Mover para preparo" at bounding box center [490, 229] width 240 height 35
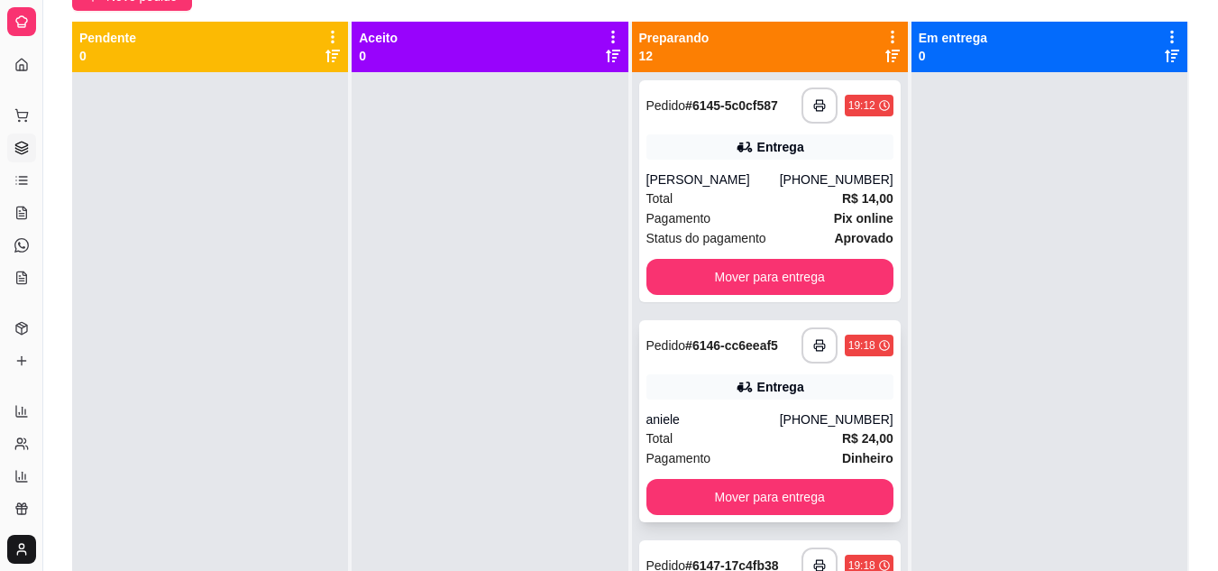
scroll to position [0, 0]
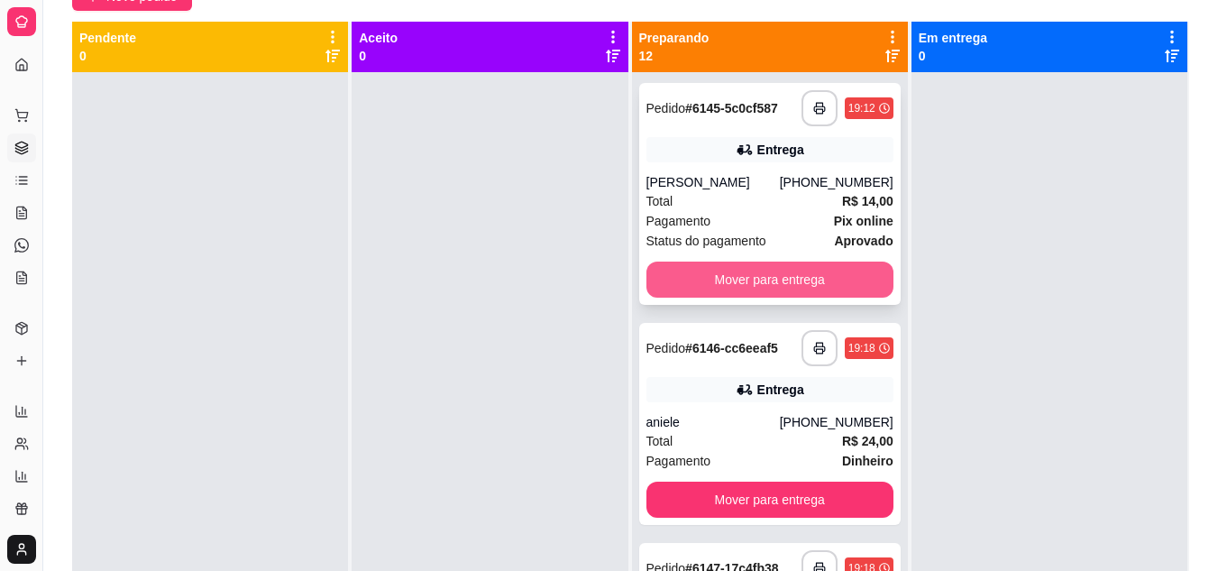
click at [726, 292] on button "Mover para entrega" at bounding box center [769, 279] width 247 height 36
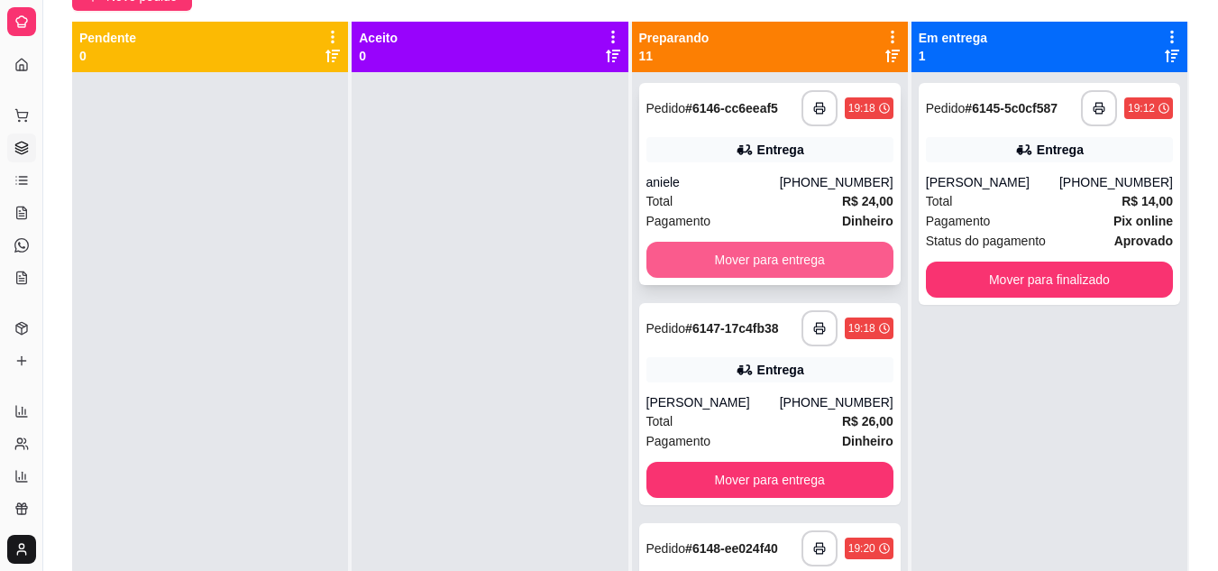
click at [720, 269] on button "Mover para entrega" at bounding box center [769, 260] width 247 height 36
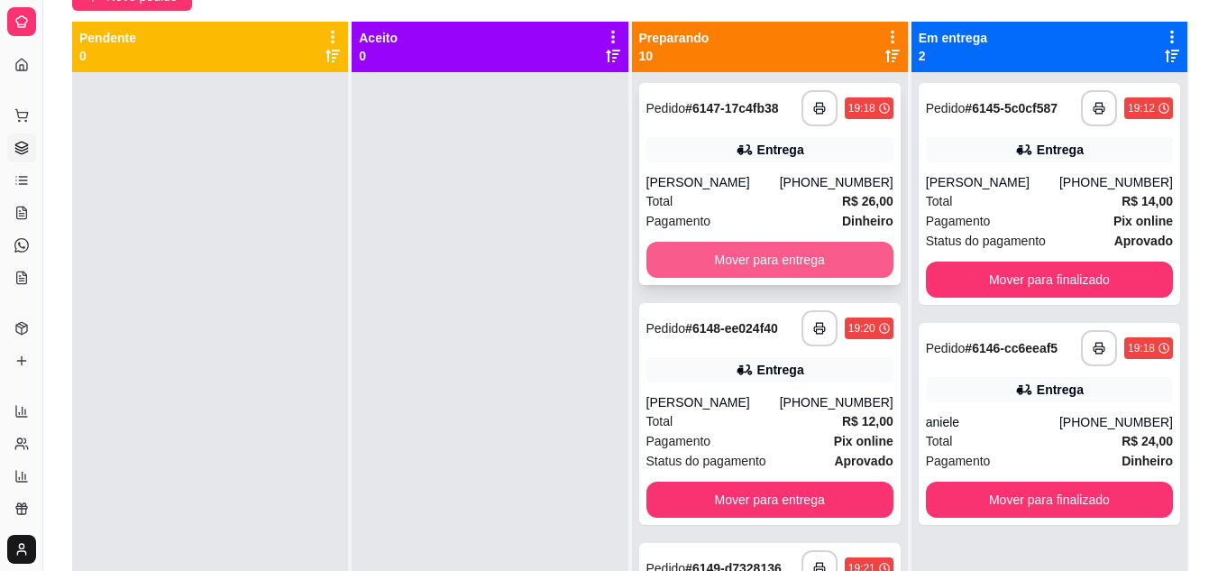
click at [735, 269] on button "Mover para entrega" at bounding box center [769, 260] width 247 height 36
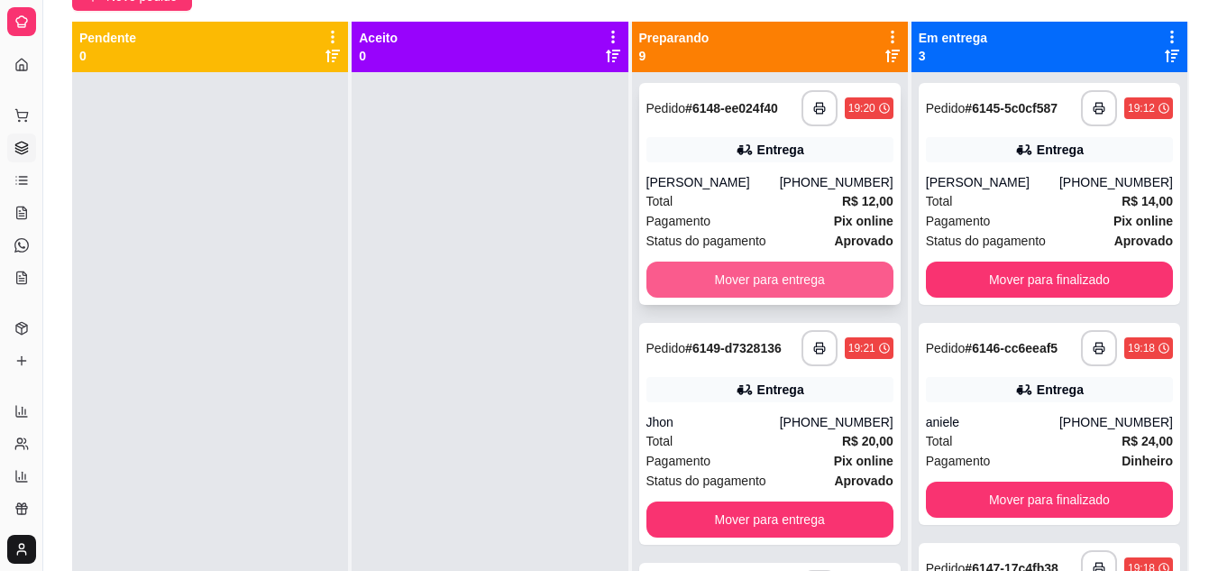
click at [739, 272] on button "Mover para entrega" at bounding box center [769, 279] width 247 height 36
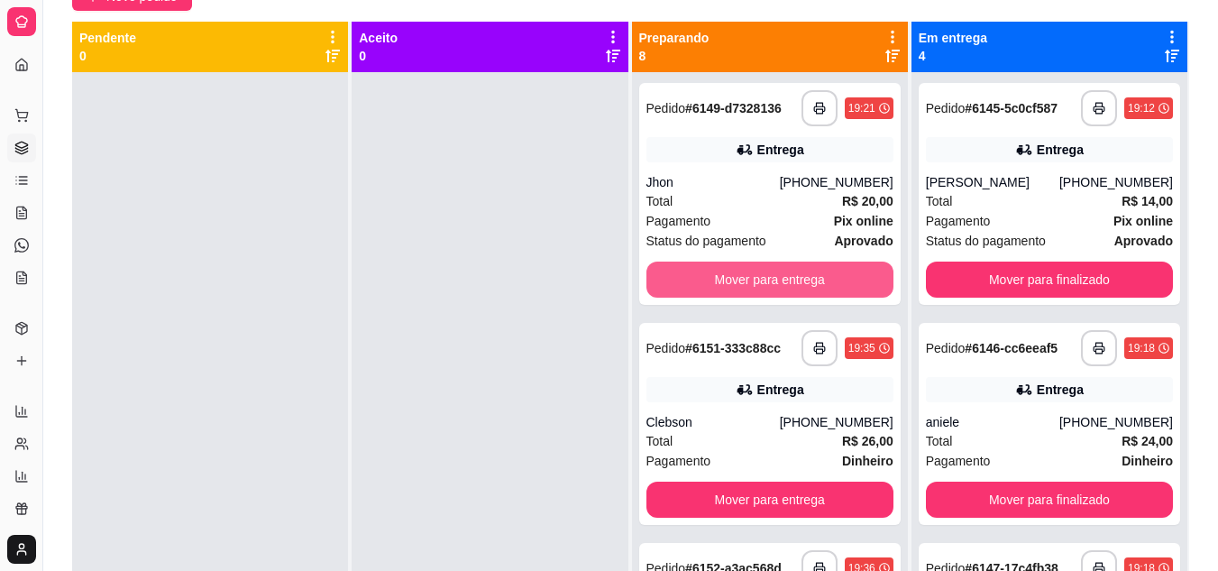
click at [740, 272] on button "Mover para entrega" at bounding box center [769, 279] width 247 height 36
click at [740, 272] on div "Mover para entrega" at bounding box center [769, 279] width 247 height 36
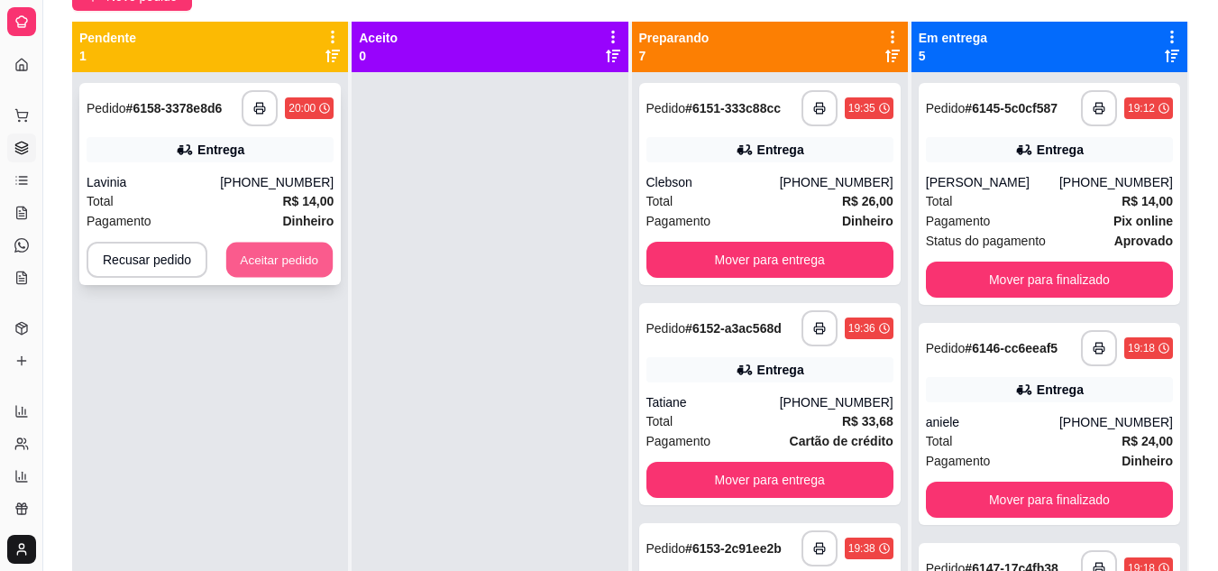
click at [297, 244] on button "Aceitar pedido" at bounding box center [279, 259] width 106 height 35
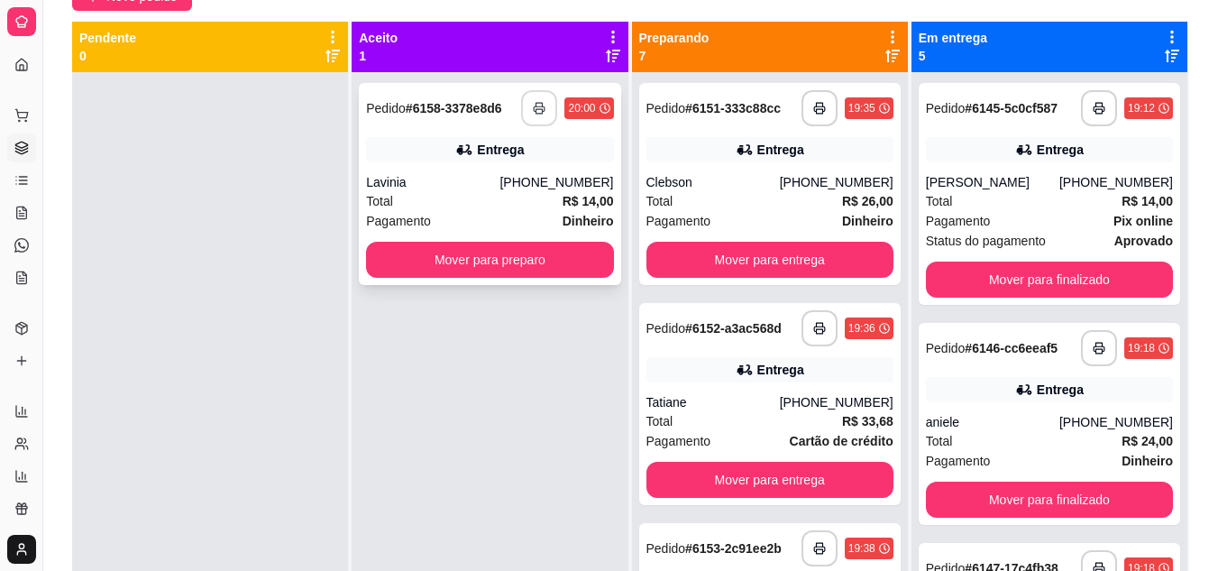
click at [533, 107] on icon "button" at bounding box center [539, 108] width 13 height 13
click at [508, 211] on div "Pagamento Dinheiro" at bounding box center [489, 221] width 247 height 20
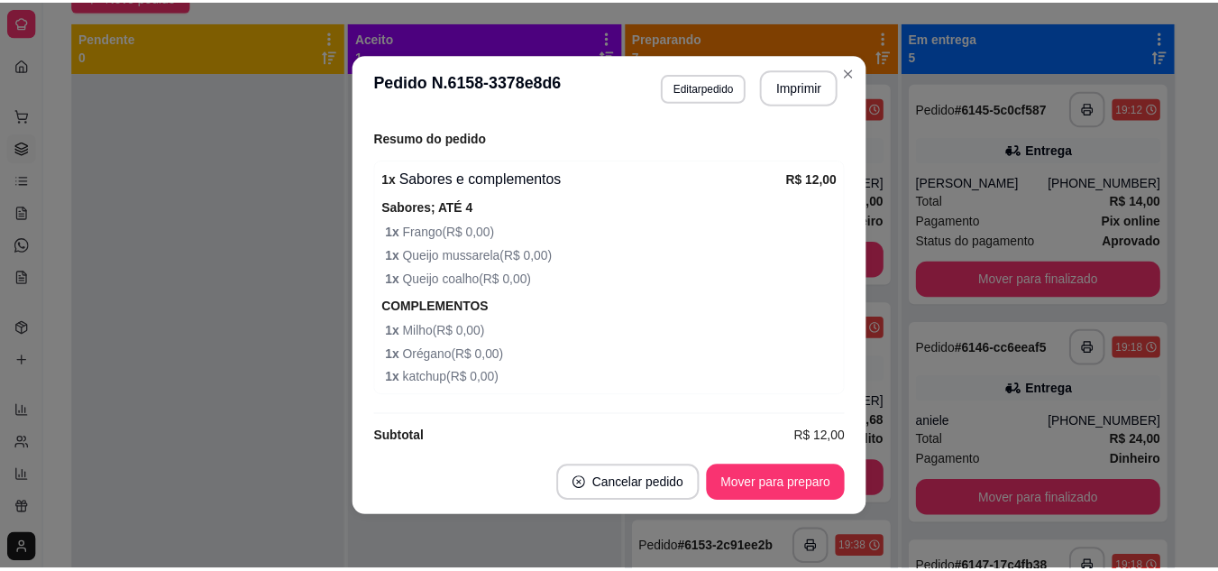
scroll to position [580, 0]
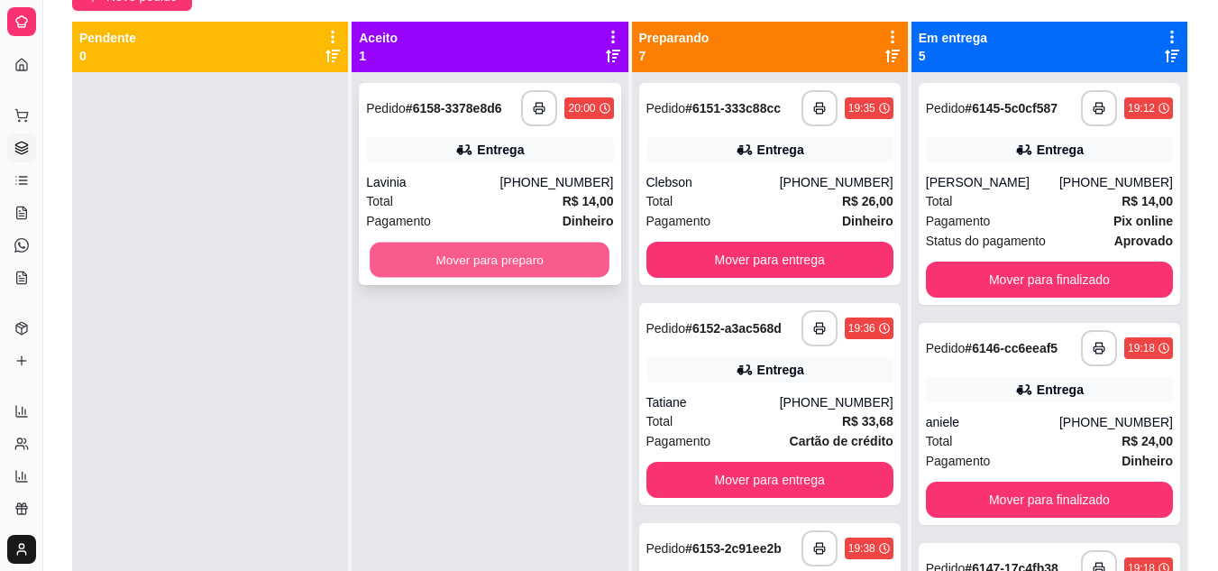
click at [476, 249] on button "Mover para preparo" at bounding box center [490, 259] width 240 height 35
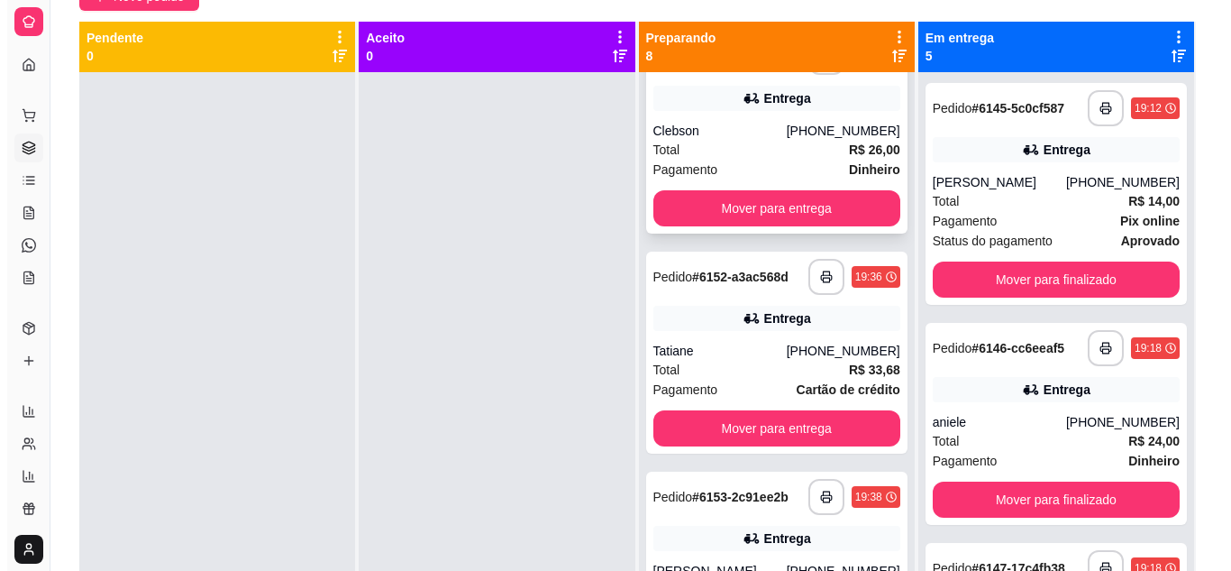
scroll to position [90, 0]
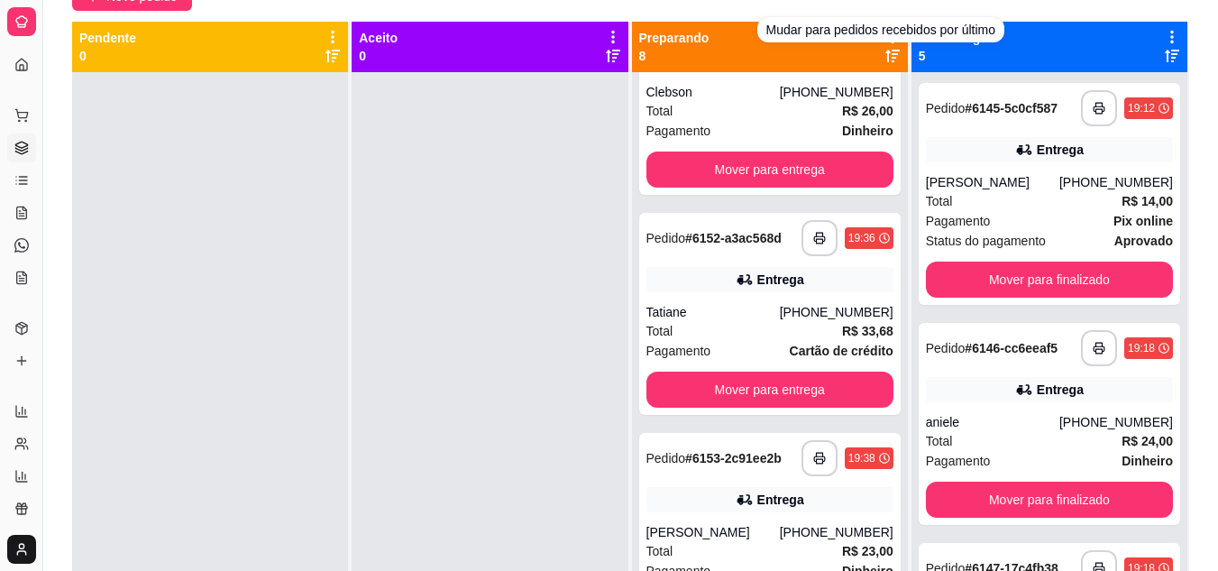
click at [885, 51] on icon at bounding box center [892, 56] width 14 height 13
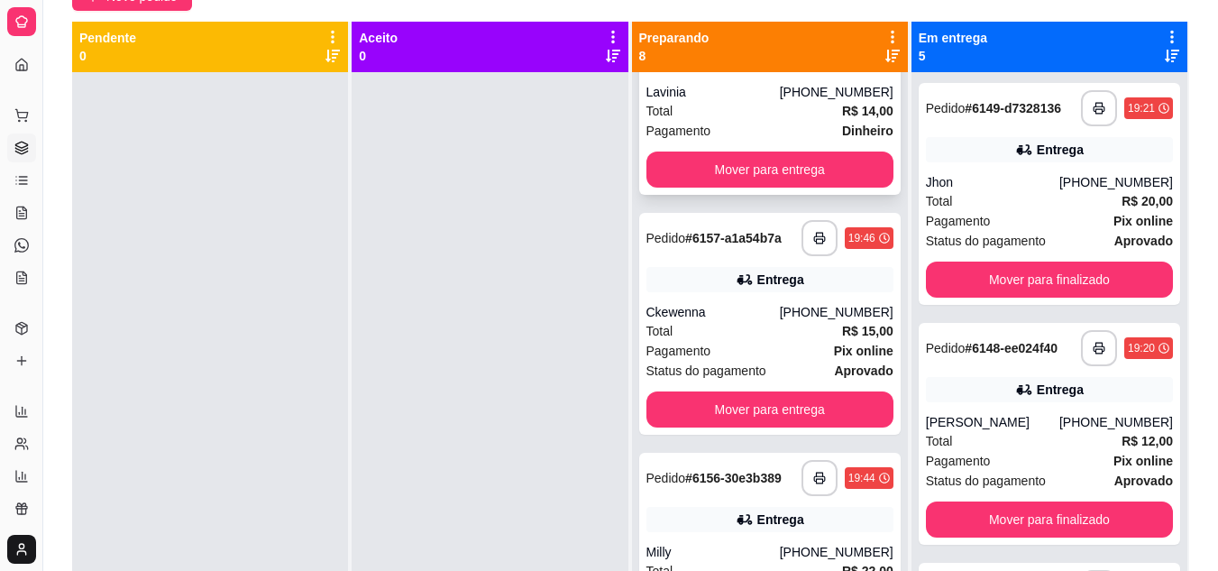
click at [771, 88] on div "Lavinia" at bounding box center [712, 92] width 133 height 18
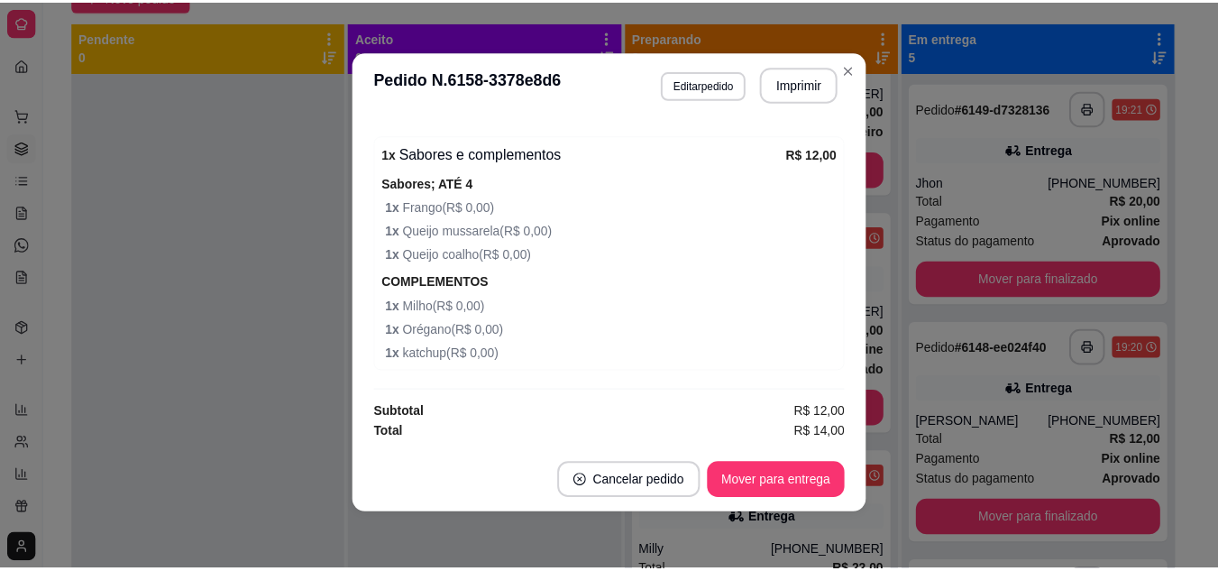
scroll to position [4, 0]
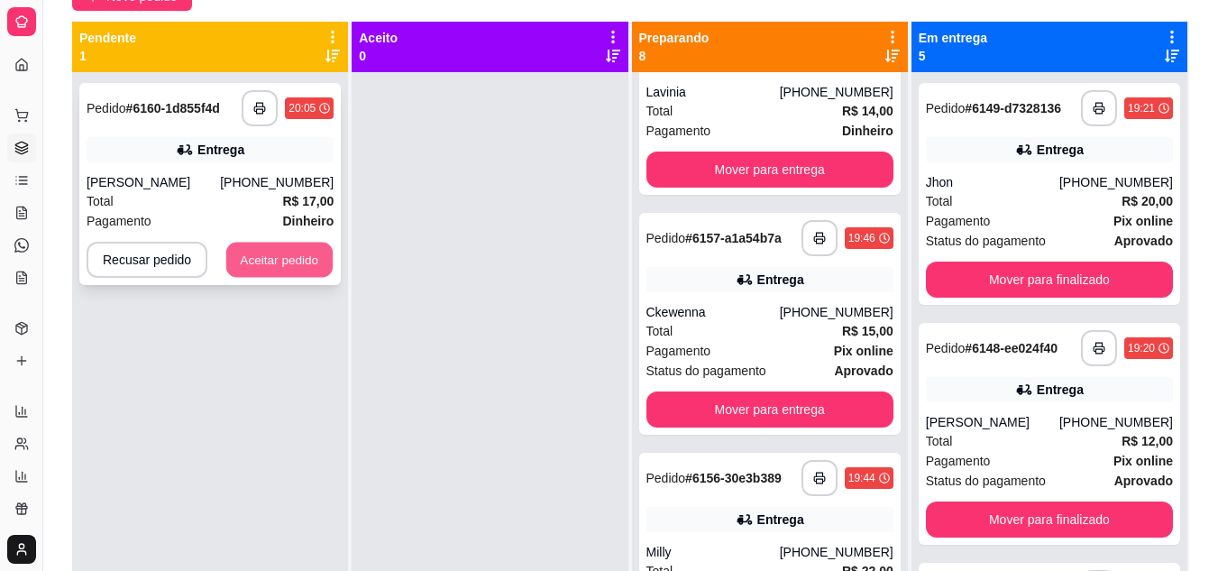
click at [283, 263] on button "Aceitar pedido" at bounding box center [279, 259] width 106 height 35
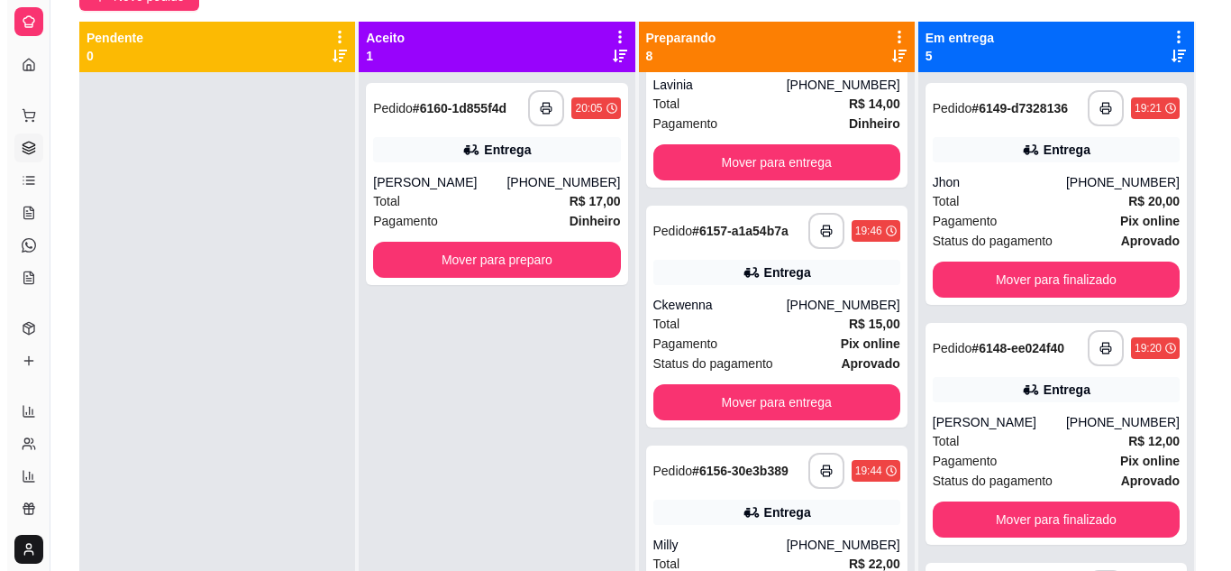
scroll to position [90, 0]
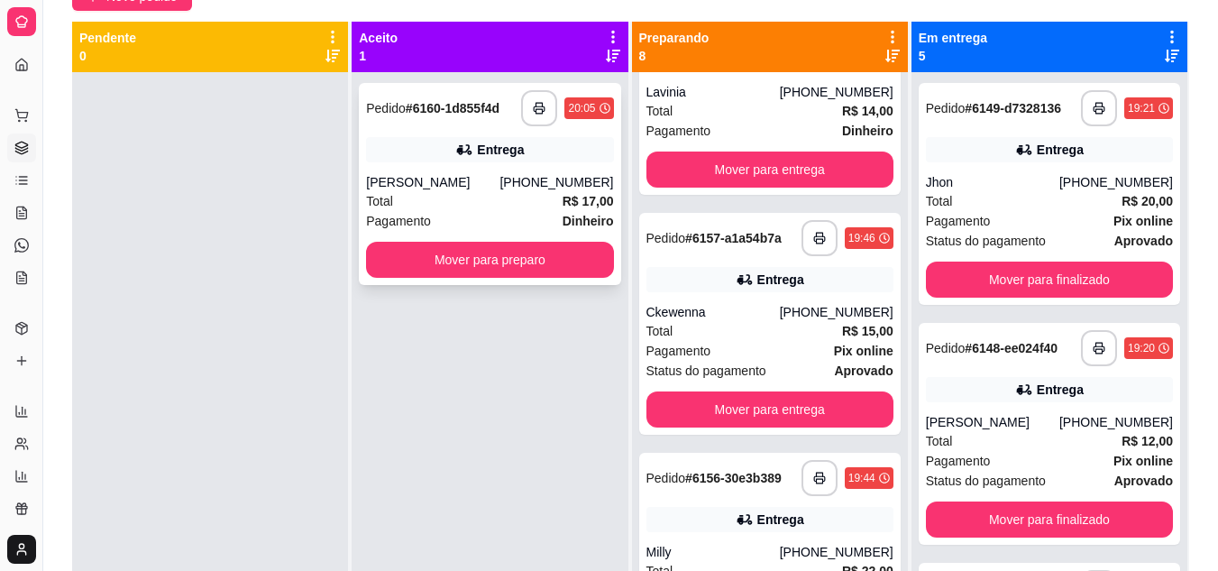
click at [553, 206] on div "Total R$ 17,00" at bounding box center [489, 201] width 247 height 20
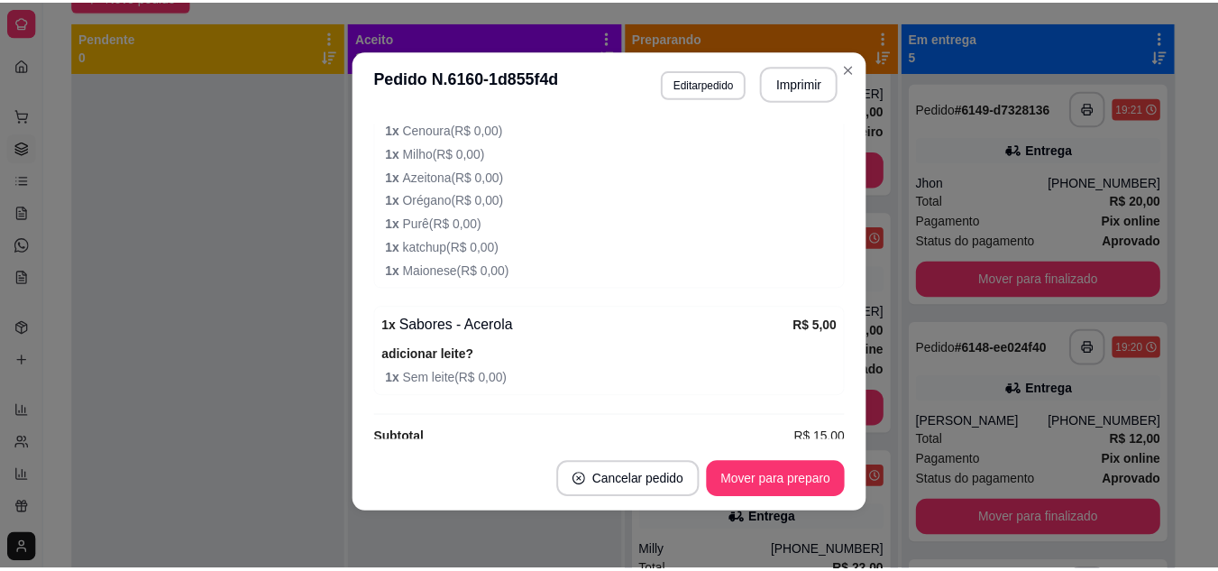
scroll to position [806, 0]
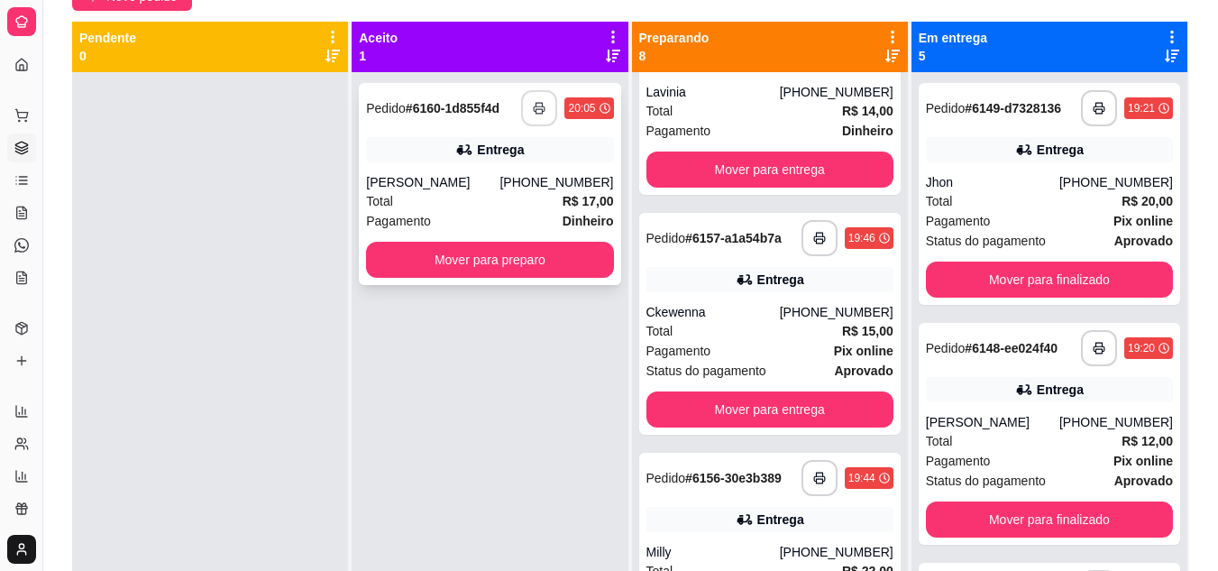
click at [525, 100] on button "button" at bounding box center [539, 108] width 36 height 36
click at [527, 268] on button "Mover para preparo" at bounding box center [489, 260] width 247 height 36
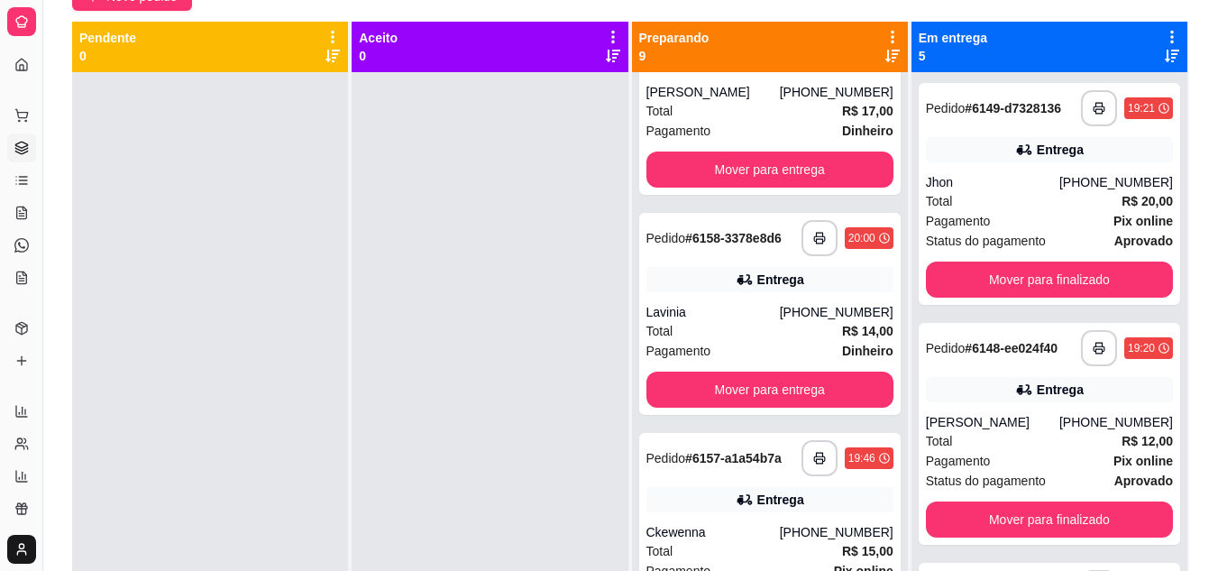
scroll to position [310, 0]
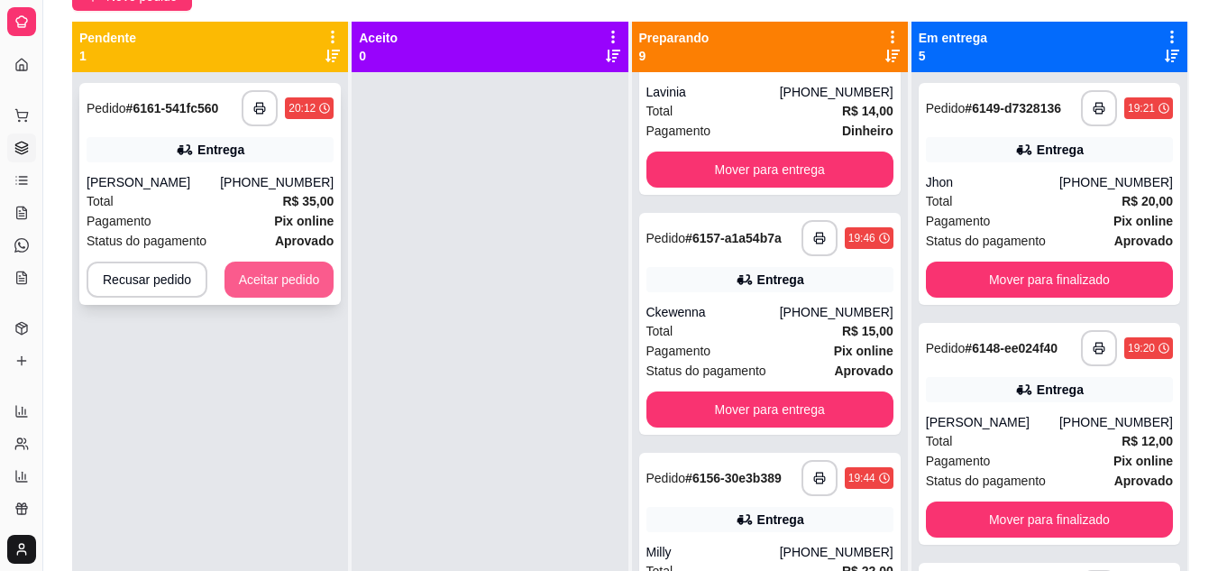
click at [320, 285] on button "Aceitar pedido" at bounding box center [279, 279] width 110 height 36
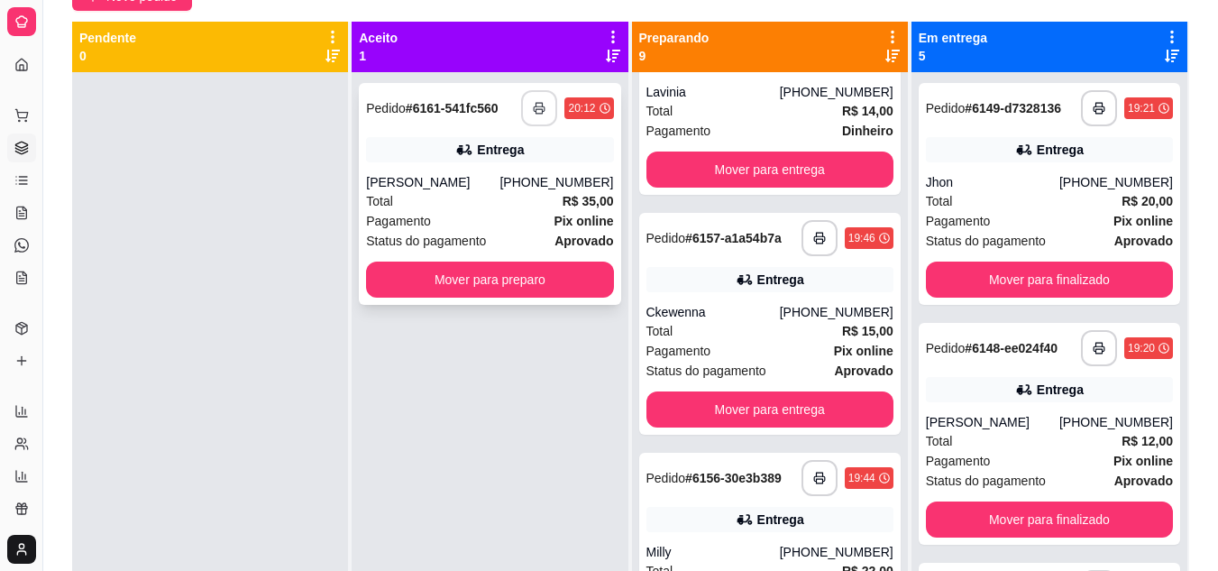
click at [544, 92] on button "button" at bounding box center [539, 108] width 36 height 36
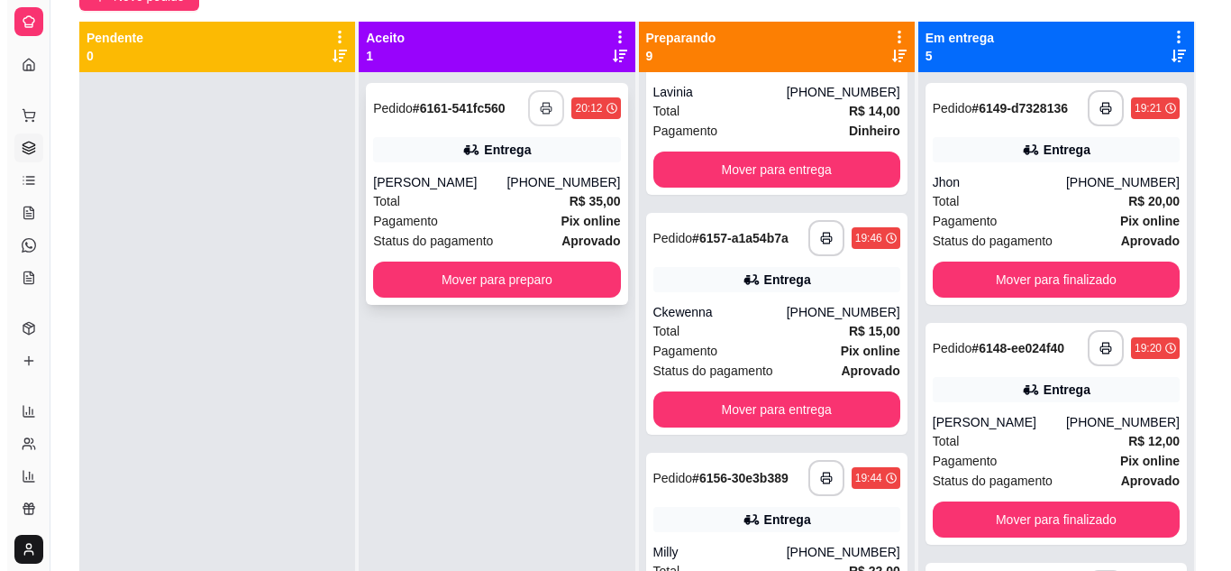
scroll to position [0, 0]
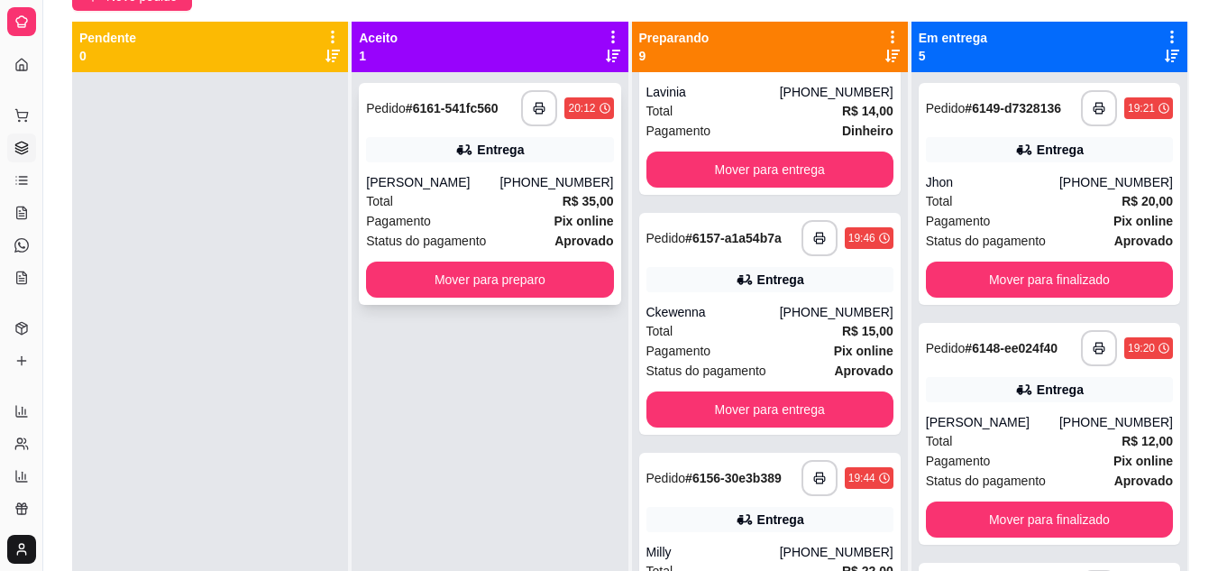
click at [458, 191] on div "Total R$ 35,00" at bounding box center [489, 201] width 247 height 20
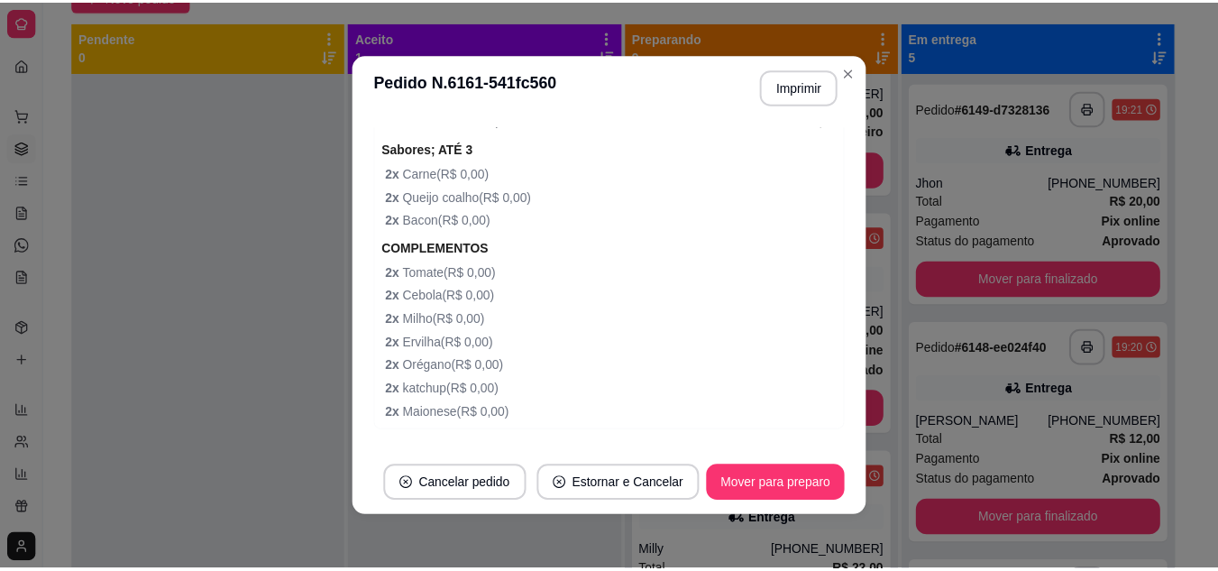
scroll to position [1044, 0]
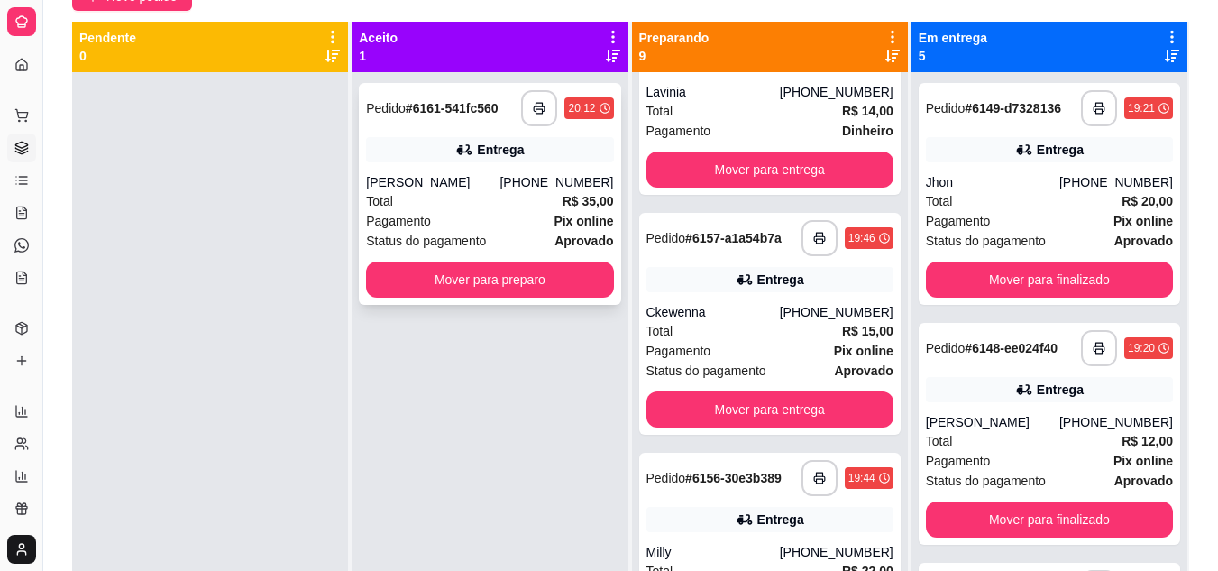
click at [377, 260] on div "**********" at bounding box center [489, 194] width 261 height 222
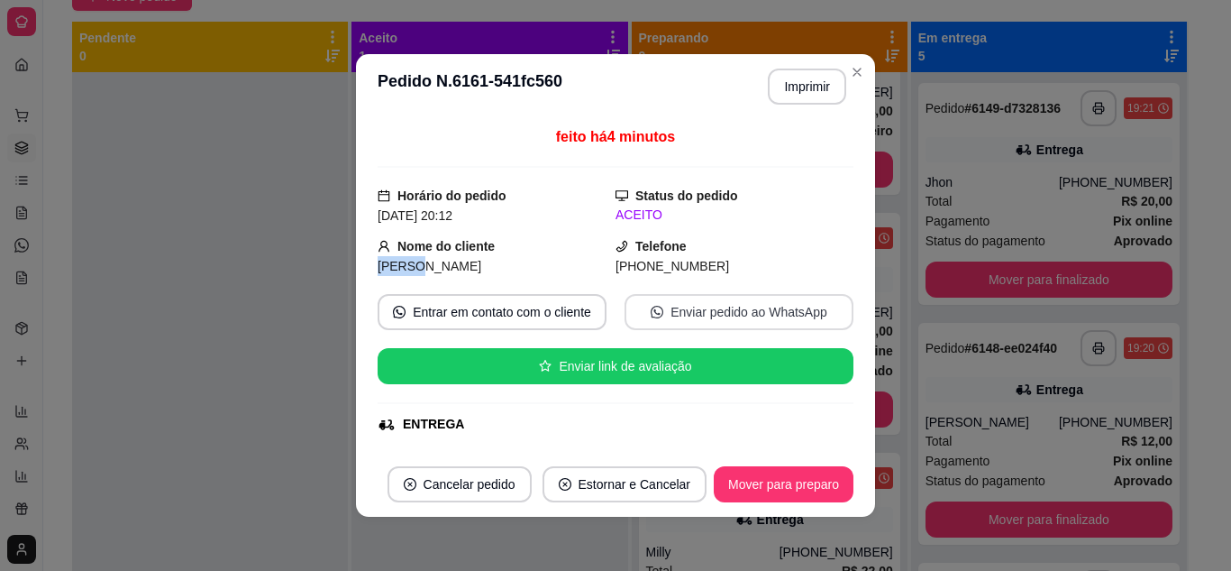
click at [651, 315] on icon "whats-app" at bounding box center [657, 312] width 13 height 13
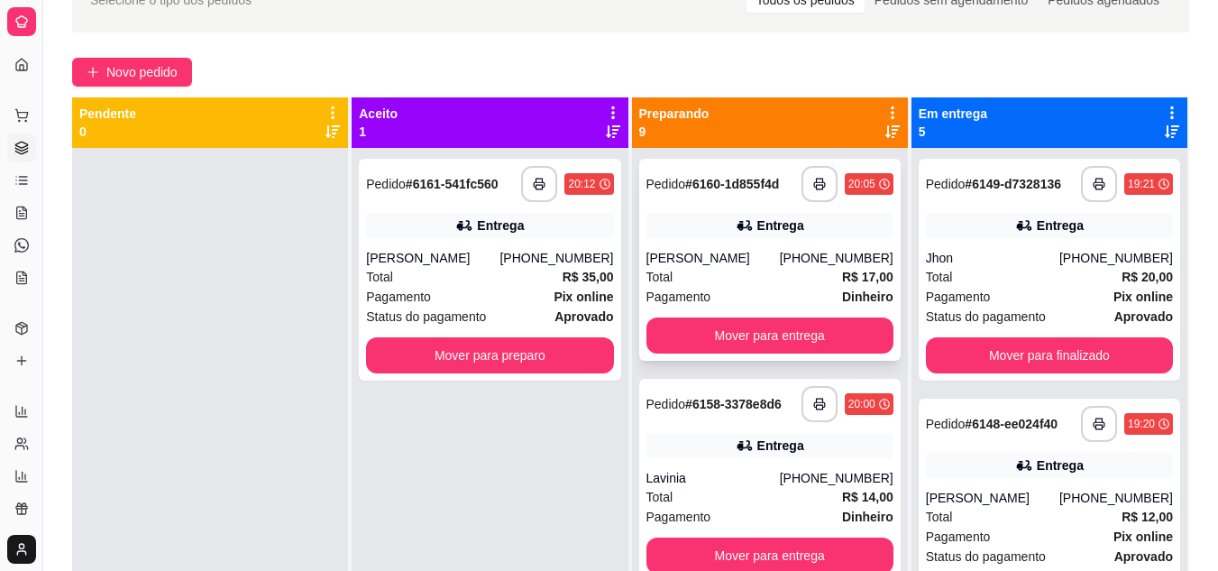
scroll to position [0, 0]
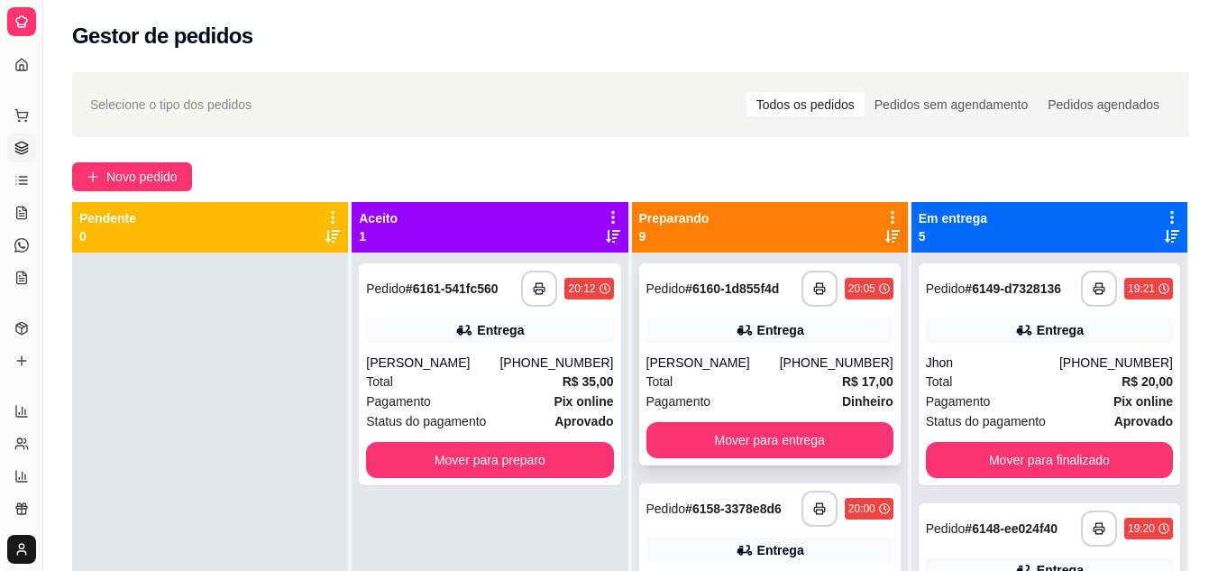
click at [688, 381] on div "Total R$ 17,00" at bounding box center [769, 381] width 247 height 20
click at [885, 238] on icon at bounding box center [892, 236] width 14 height 14
click at [725, 385] on div "Total R$ 26,00" at bounding box center [769, 381] width 247 height 20
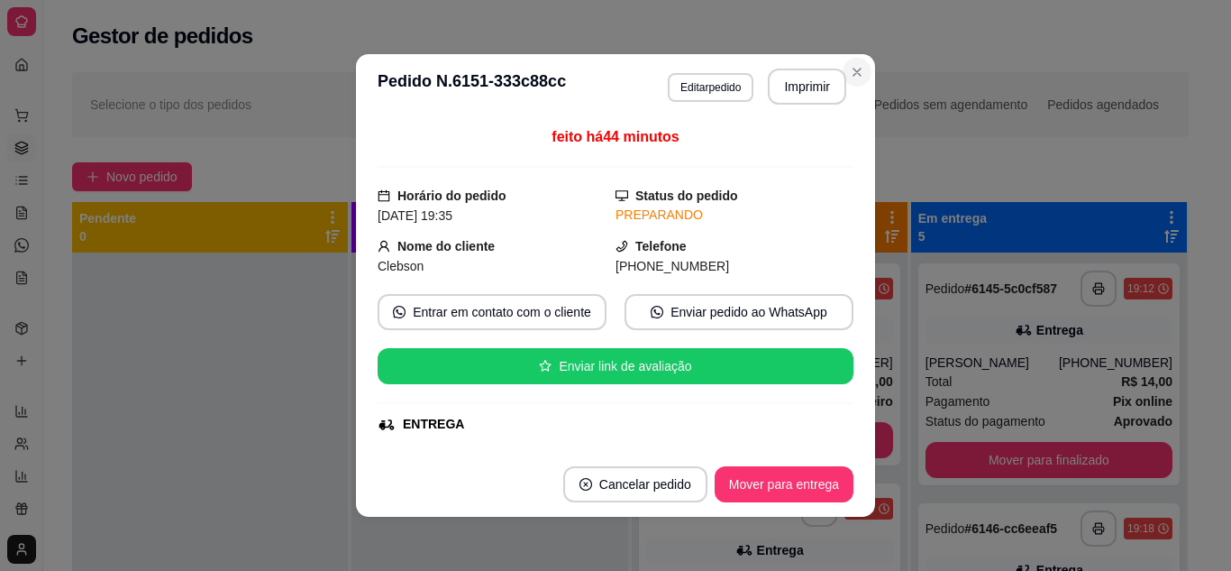
click at [849, 69] on div "**********" at bounding box center [630, 427] width 1174 height 733
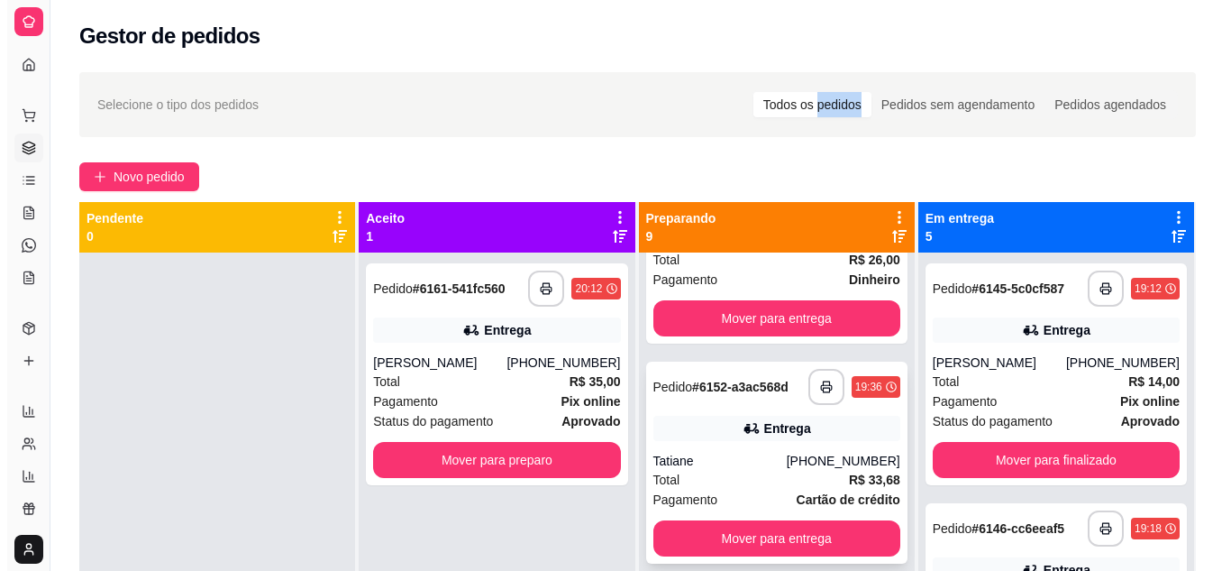
scroll to position [90, 0]
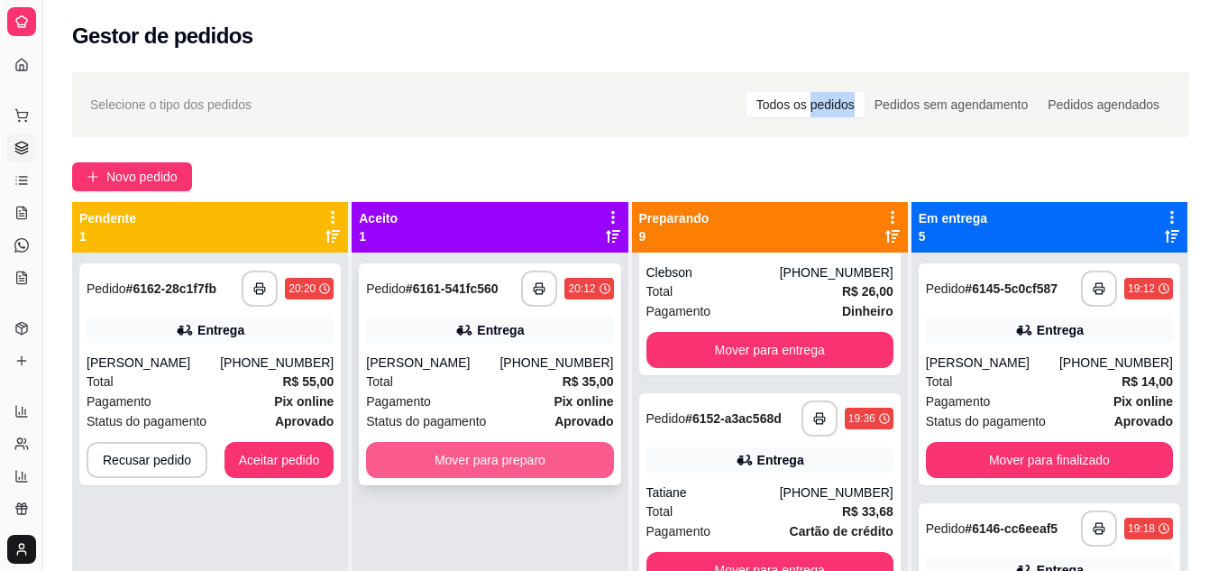
click at [511, 469] on button "Mover para preparo" at bounding box center [489, 460] width 247 height 36
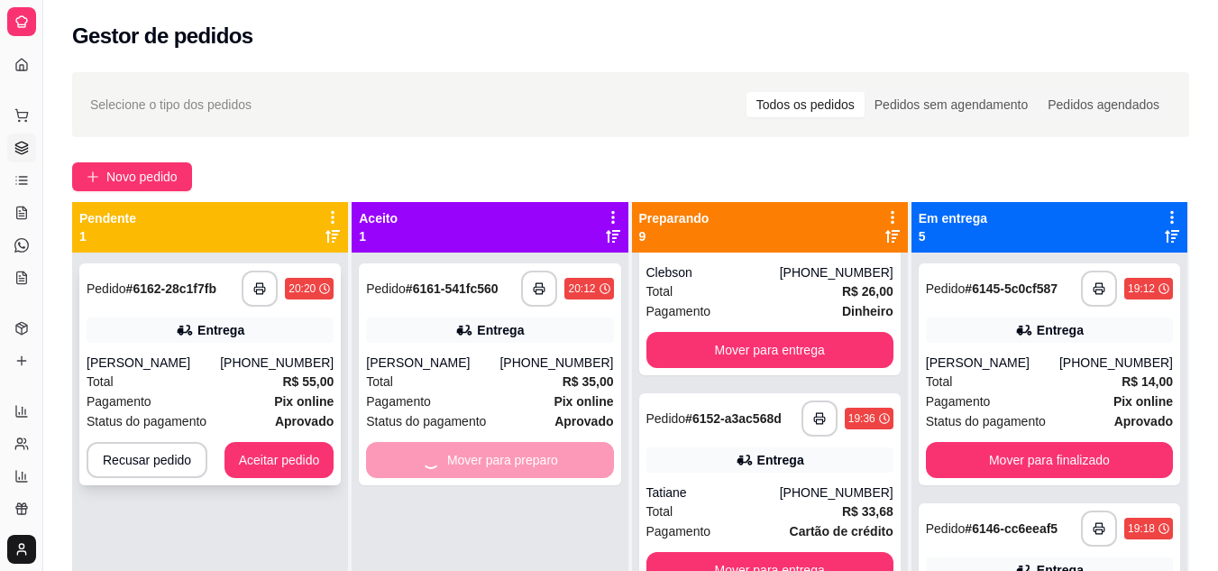
click at [288, 437] on div "**********" at bounding box center [209, 374] width 261 height 222
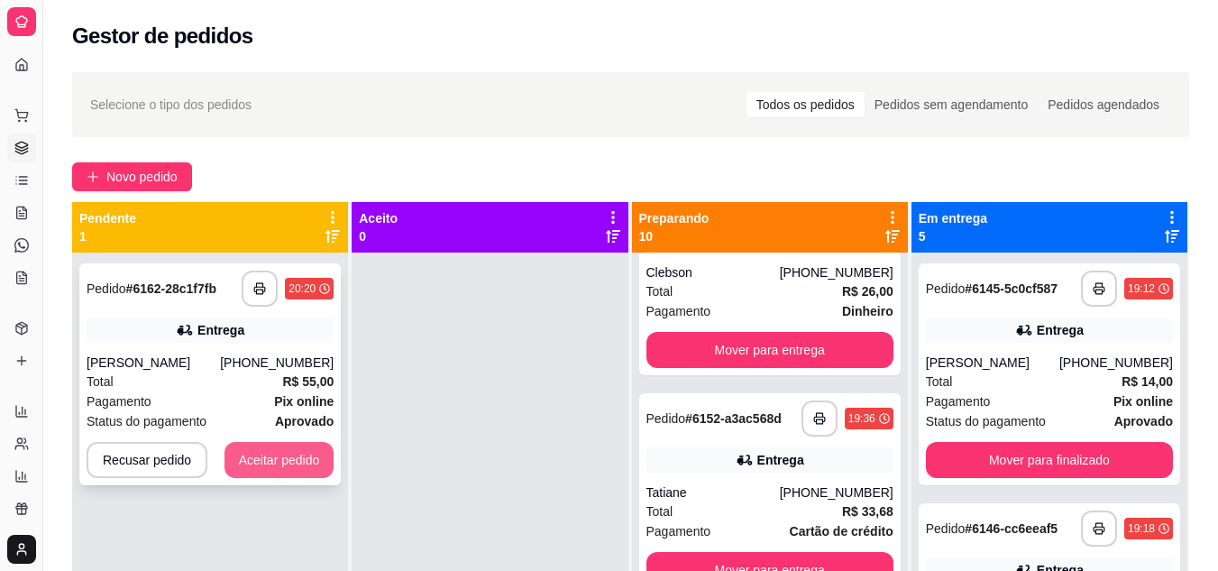
click at [291, 470] on button "Aceitar pedido" at bounding box center [279, 460] width 110 height 36
click at [291, 470] on div "Recusar pedido Aceitar pedido" at bounding box center [210, 460] width 247 height 36
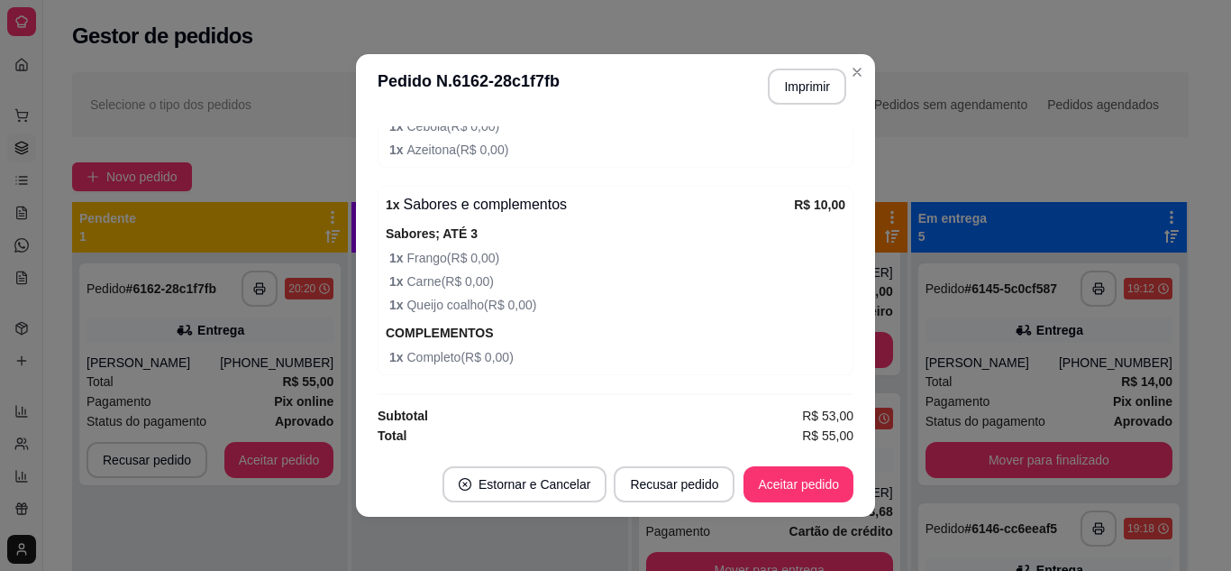
scroll to position [972, 0]
click at [801, 92] on button "Imprimir" at bounding box center [808, 86] width 76 height 35
click at [111, 292] on span "Pedido" at bounding box center [107, 288] width 40 height 14
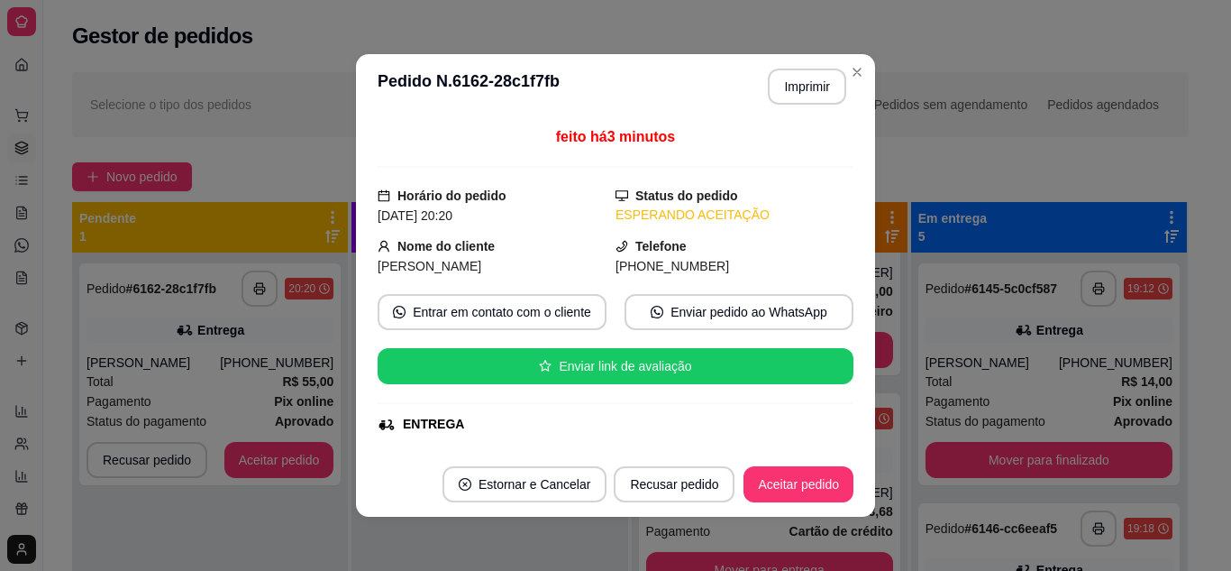
click at [337, 452] on div "**********" at bounding box center [209, 374] width 261 height 222
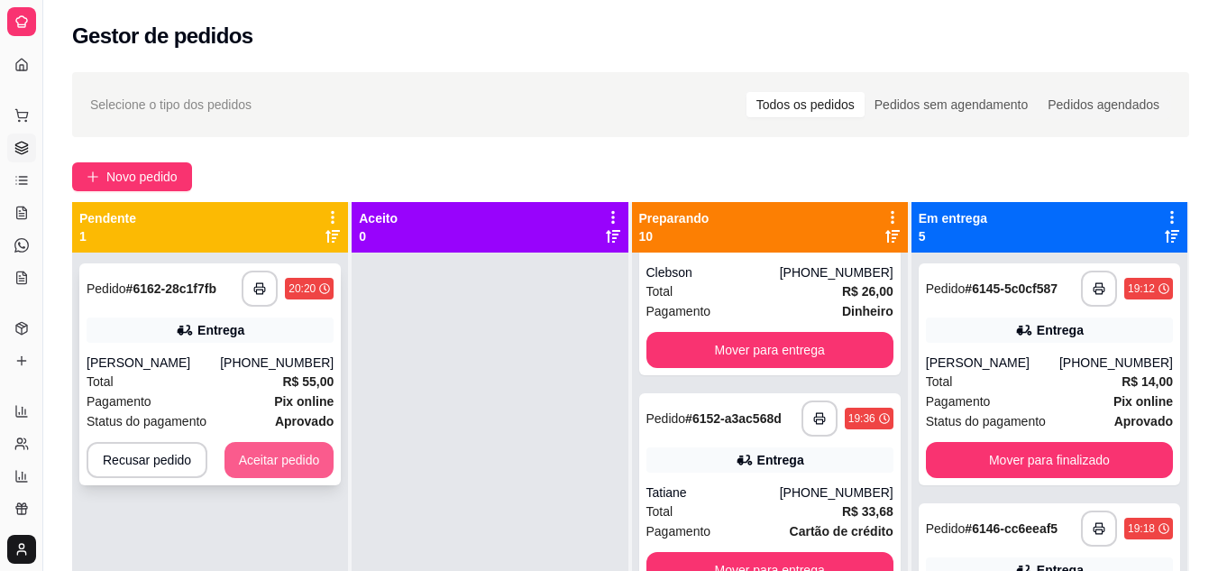
click at [260, 453] on button "Aceitar pedido" at bounding box center [279, 460] width 110 height 36
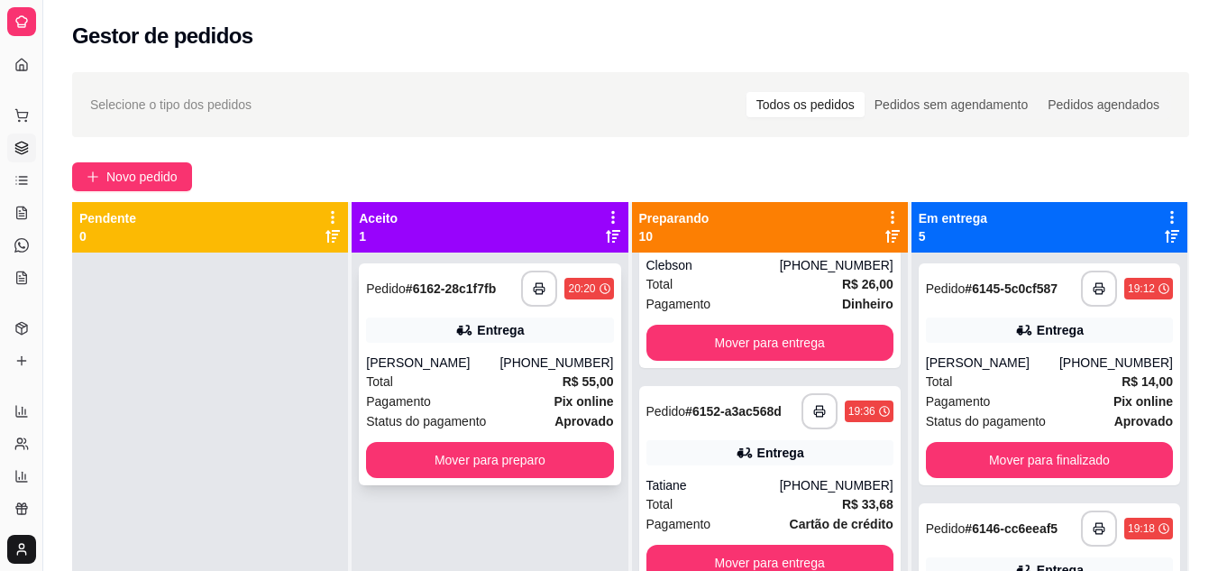
scroll to position [90, 0]
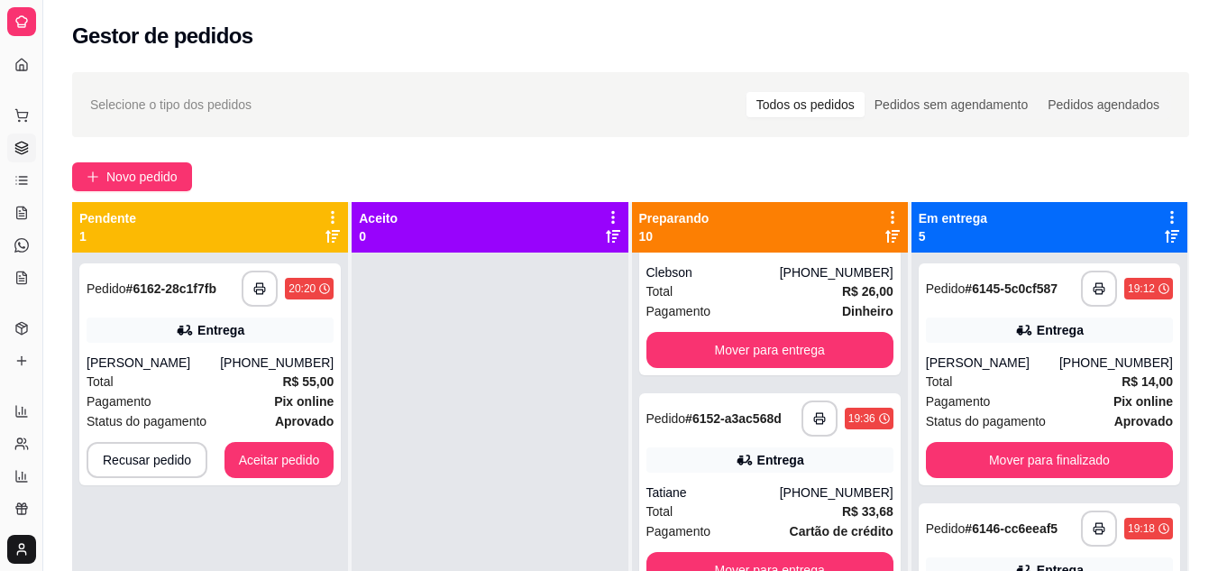
click at [553, 449] on div at bounding box center [490, 537] width 276 height 571
click at [325, 460] on button "Aceitar pedido" at bounding box center [279, 460] width 106 height 35
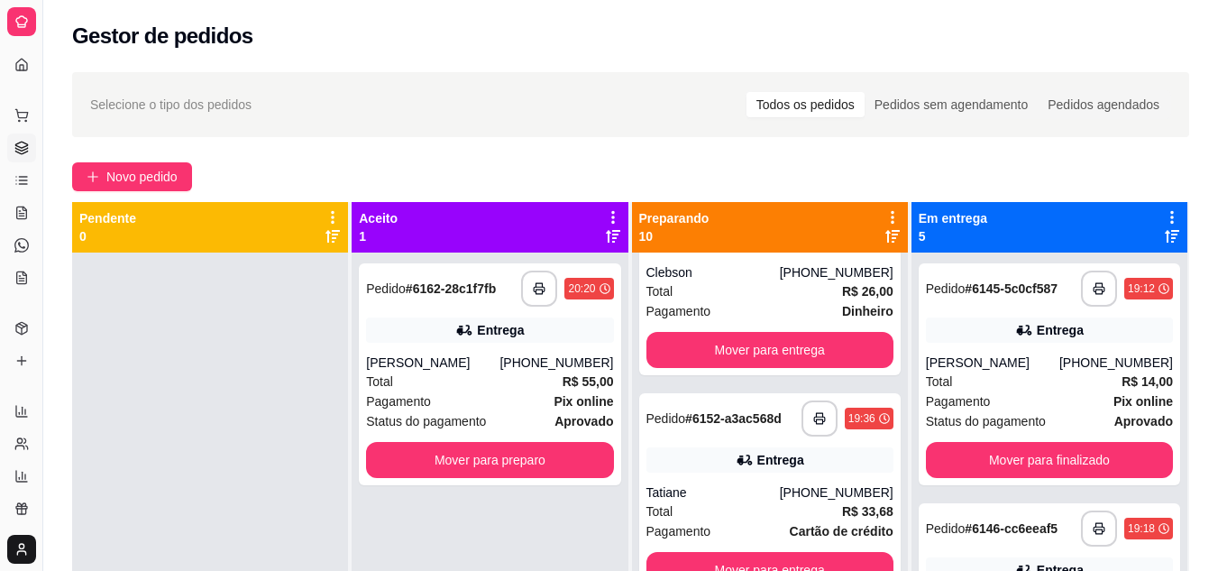
drag, startPoint x: 142, startPoint y: 380, endPoint x: 264, endPoint y: 473, distance: 153.8
click at [158, 391] on div at bounding box center [210, 537] width 276 height 571
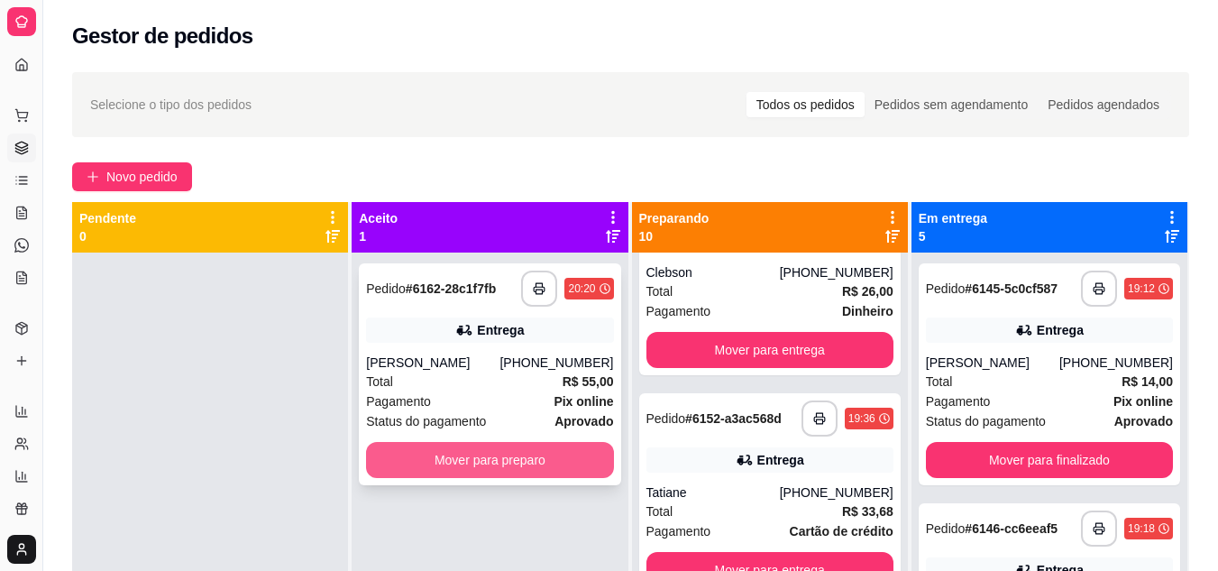
click at [435, 458] on button "Mover para preparo" at bounding box center [489, 460] width 247 height 36
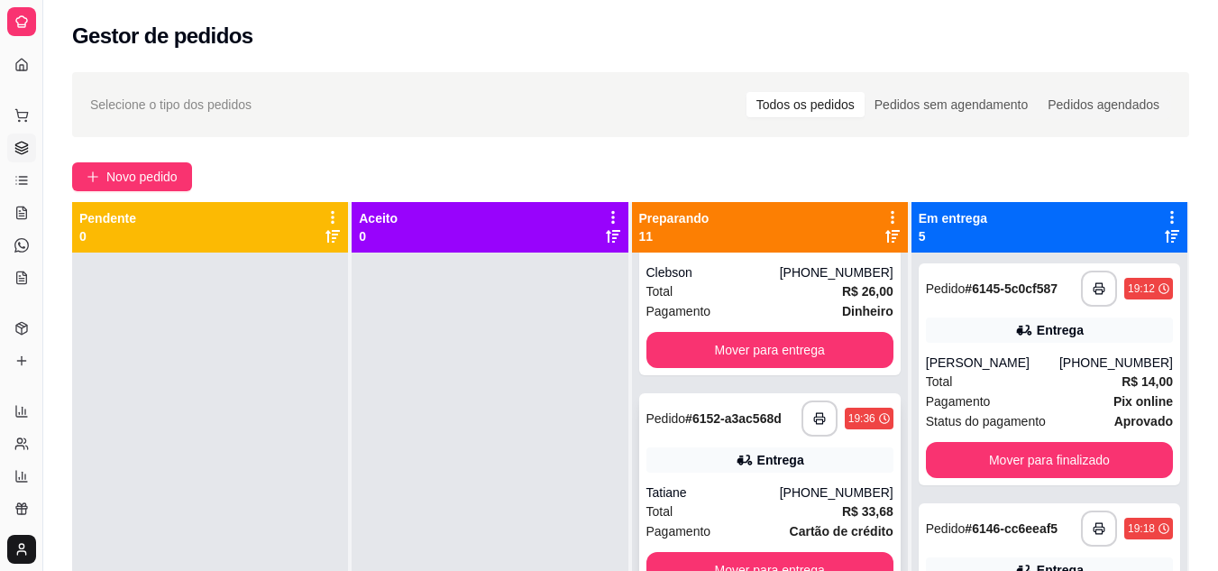
scroll to position [0, 0]
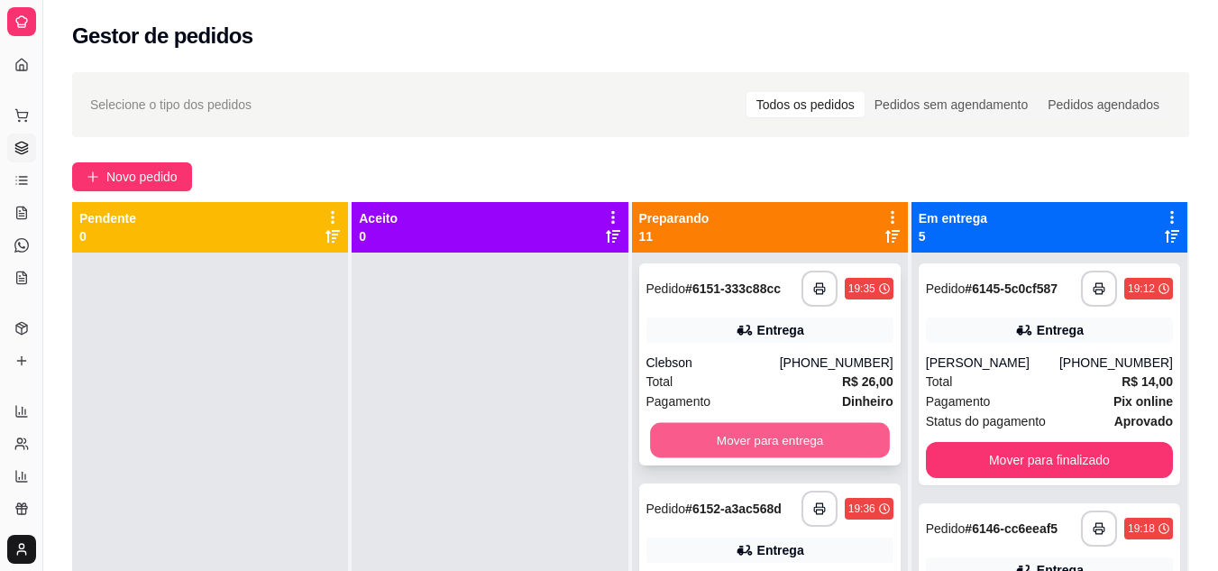
click at [783, 430] on button "Mover para entrega" at bounding box center [770, 440] width 240 height 35
click at [712, 443] on button "Mover para entrega" at bounding box center [769, 440] width 247 height 36
click at [726, 435] on button "Mover para entrega" at bounding box center [769, 440] width 247 height 36
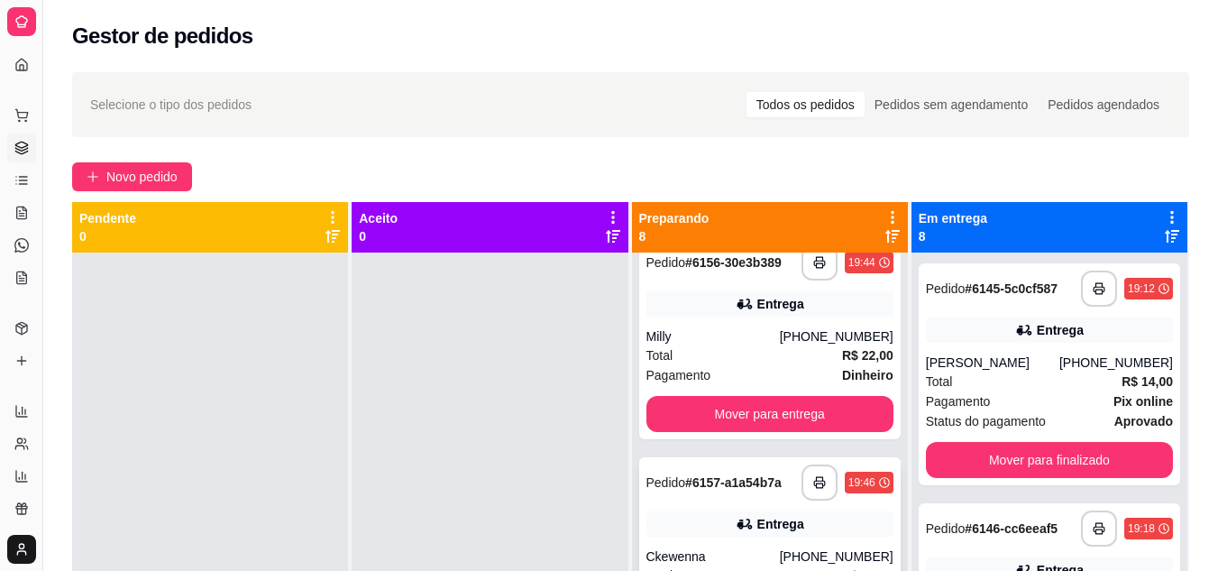
scroll to position [451, 0]
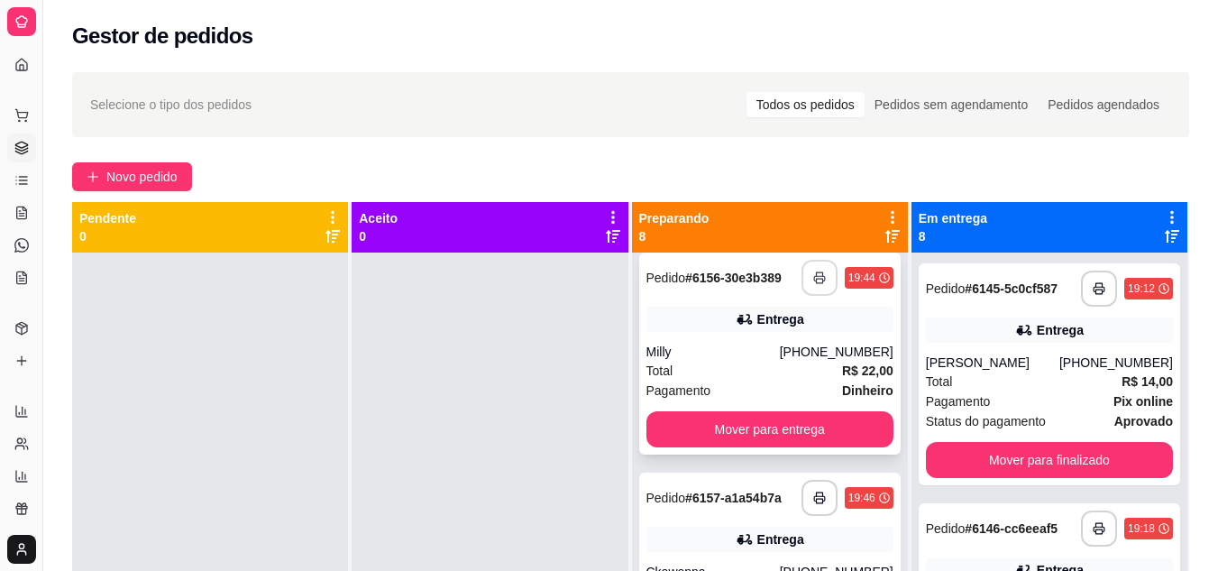
click at [816, 279] on rect "button" at bounding box center [819, 281] width 6 height 5
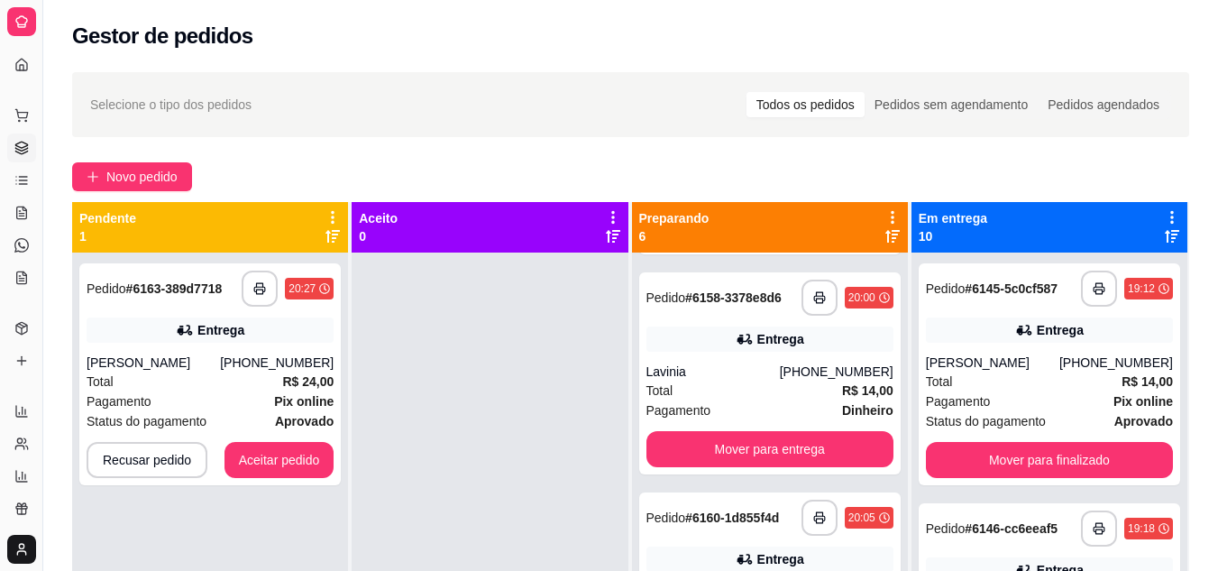
click at [308, 452] on button "Aceitar pedido" at bounding box center [279, 460] width 106 height 35
click at [308, 452] on div "Recusar pedido Aceitar pedido" at bounding box center [210, 460] width 247 height 36
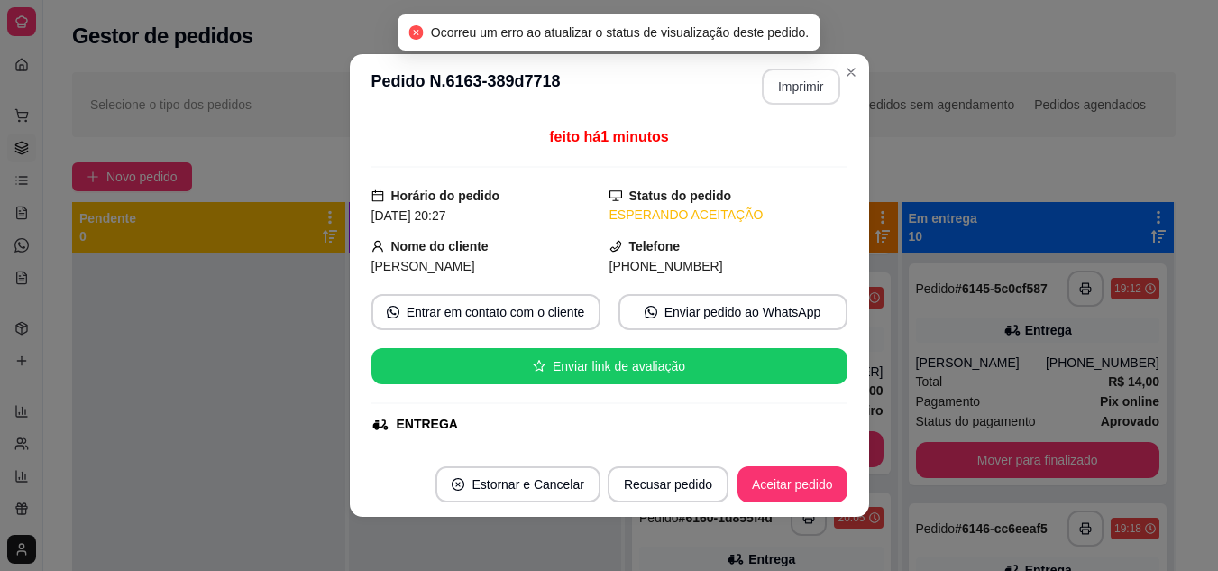
click at [798, 79] on button "Imprimir" at bounding box center [801, 87] width 78 height 36
click at [798, 79] on button "Imprimir" at bounding box center [801, 86] width 76 height 35
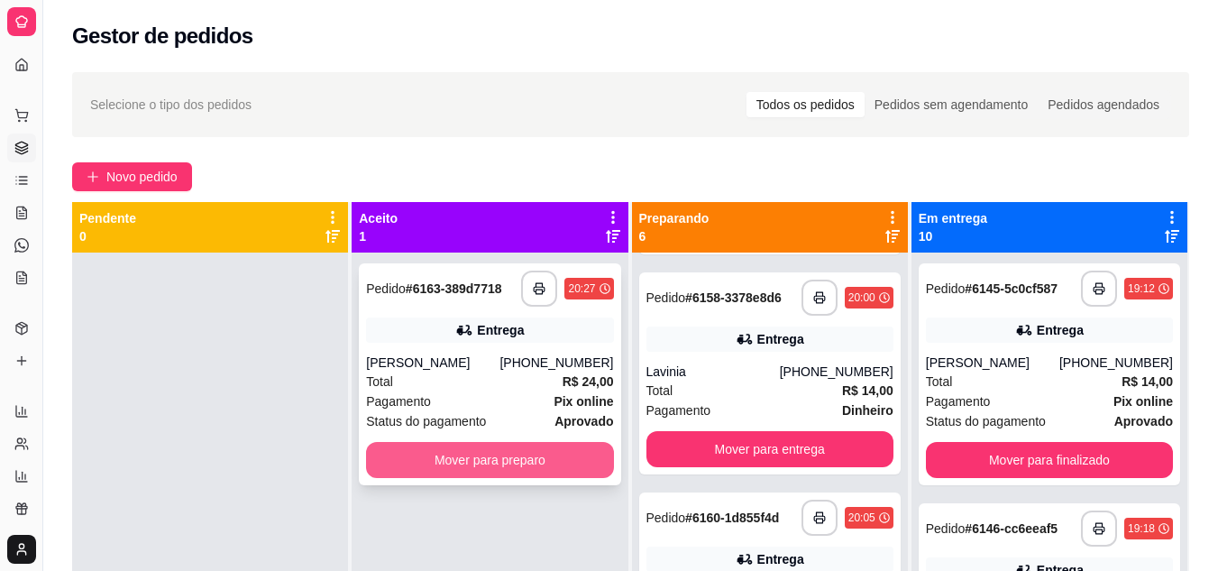
click at [486, 470] on button "Mover para preparo" at bounding box center [489, 460] width 247 height 36
click at [487, 470] on button "Mover para preparo" at bounding box center [489, 460] width 247 height 36
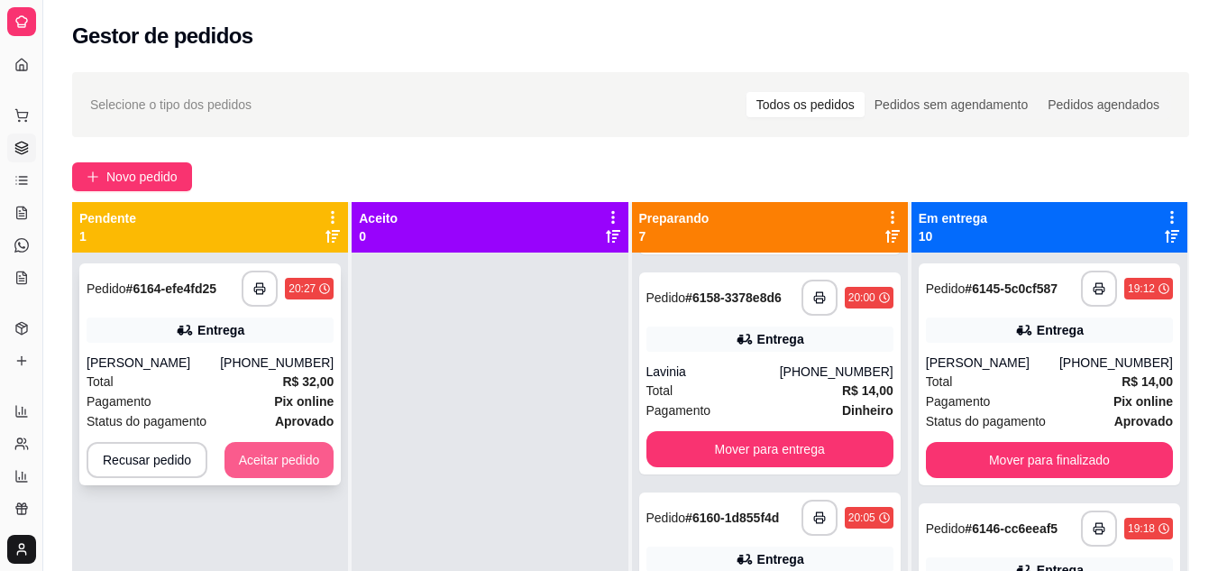
click at [293, 449] on button "Aceitar pedido" at bounding box center [279, 460] width 110 height 36
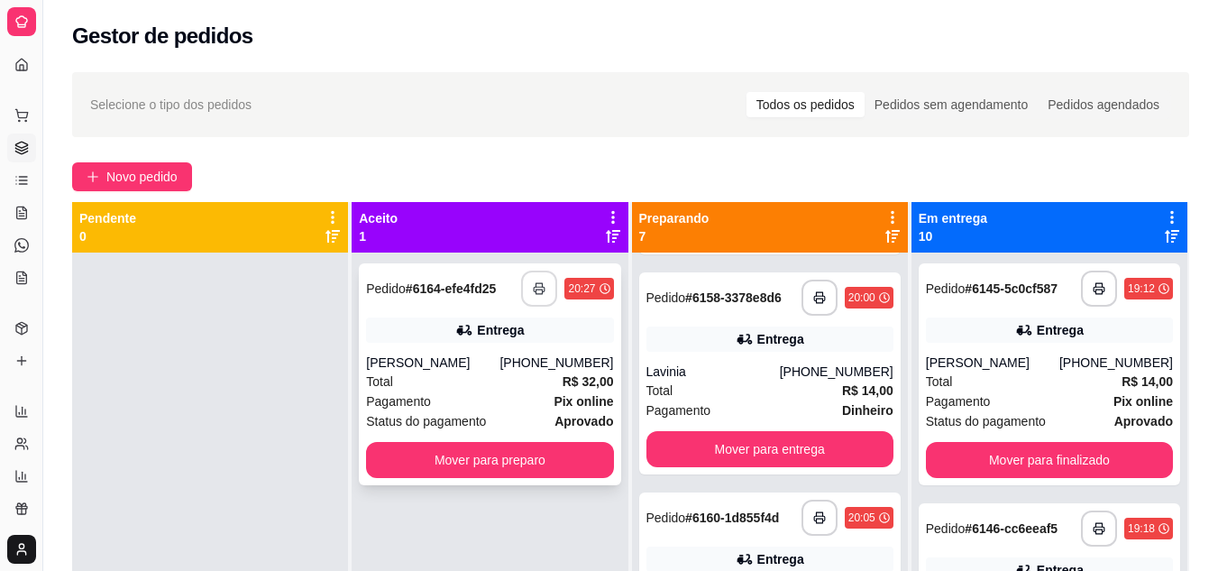
click at [521, 286] on button "button" at bounding box center [539, 288] width 36 height 36
click at [425, 389] on div "Total R$ 32,00" at bounding box center [489, 381] width 247 height 20
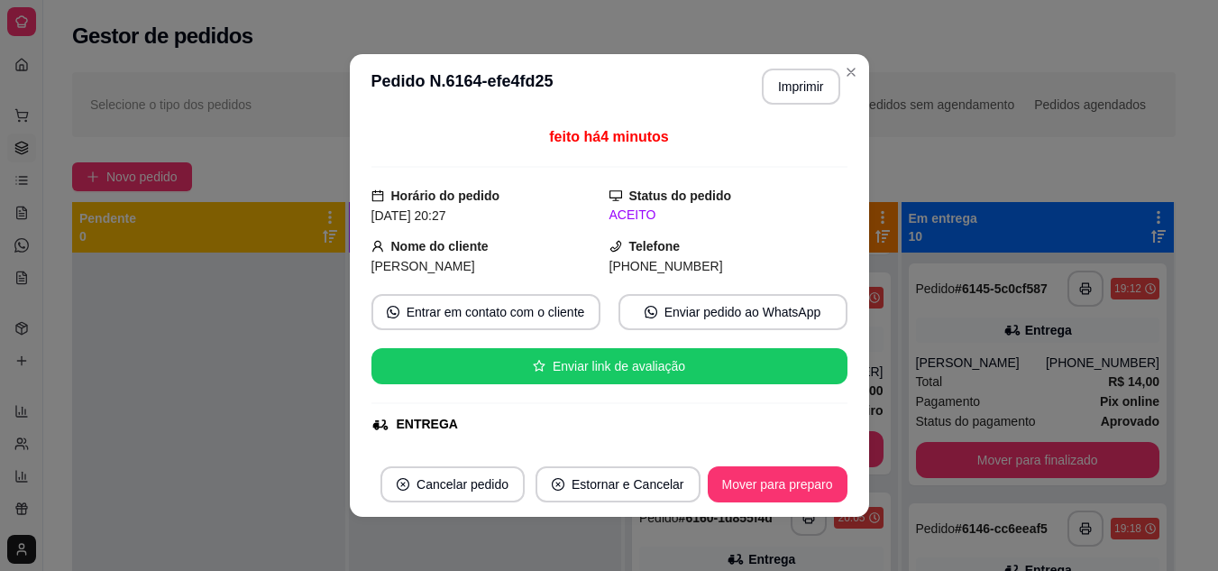
click at [311, 378] on div at bounding box center [208, 537] width 273 height 571
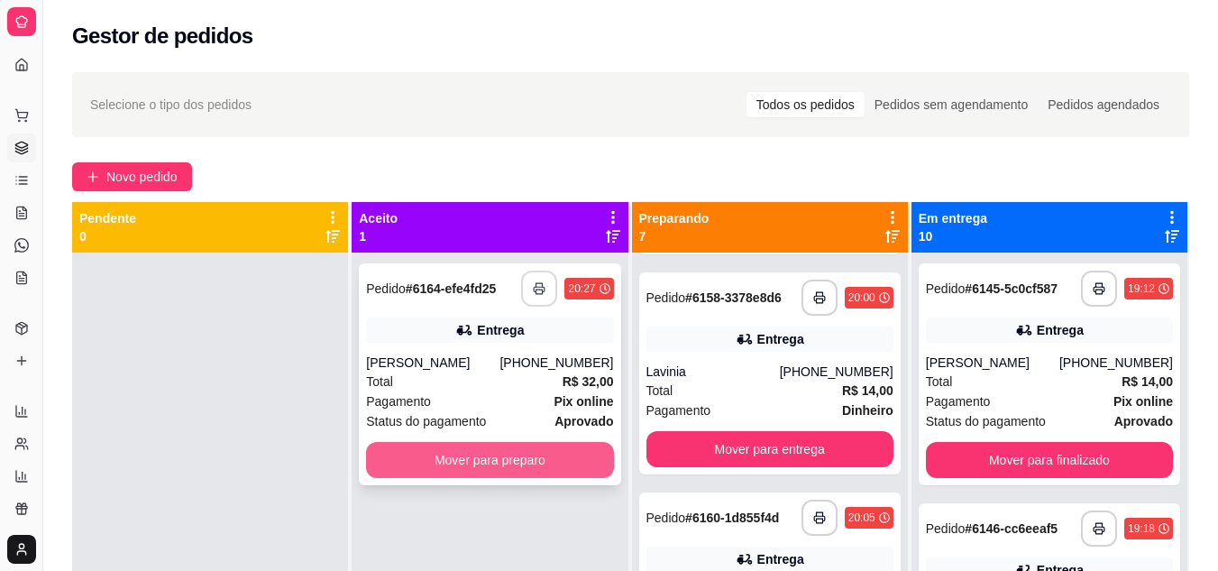
click at [473, 456] on button "Mover para preparo" at bounding box center [489, 460] width 247 height 36
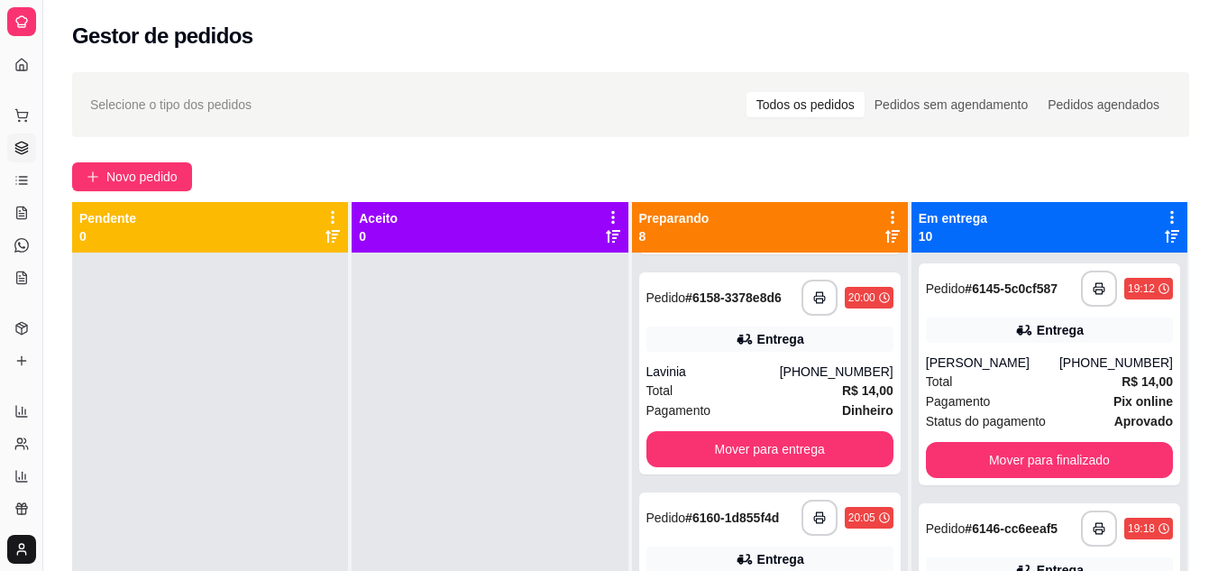
click at [742, 27] on button "Mover para entrega" at bounding box center [769, 9] width 247 height 36
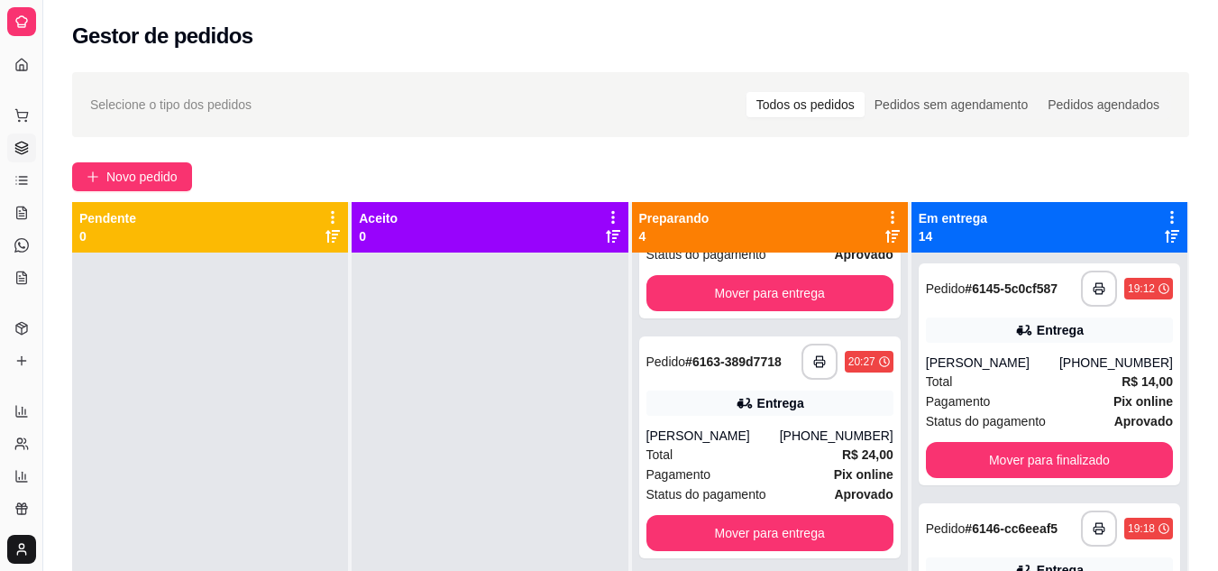
click at [773, 71] on button "Mover para entrega" at bounding box center [769, 53] width 247 height 36
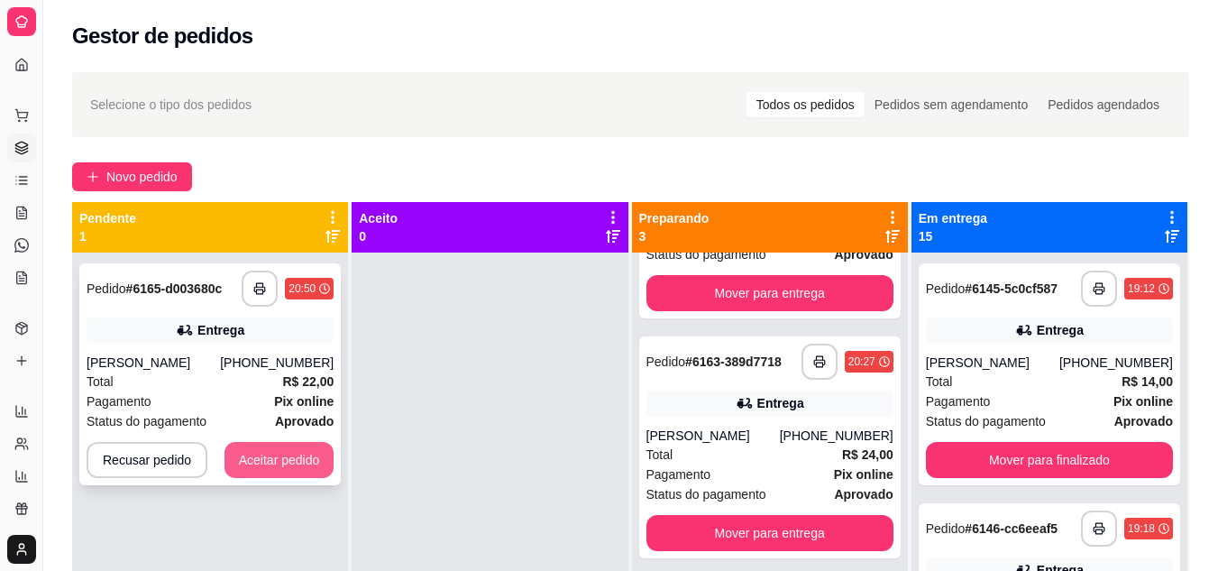
click at [279, 466] on button "Aceitar pedido" at bounding box center [279, 460] width 110 height 36
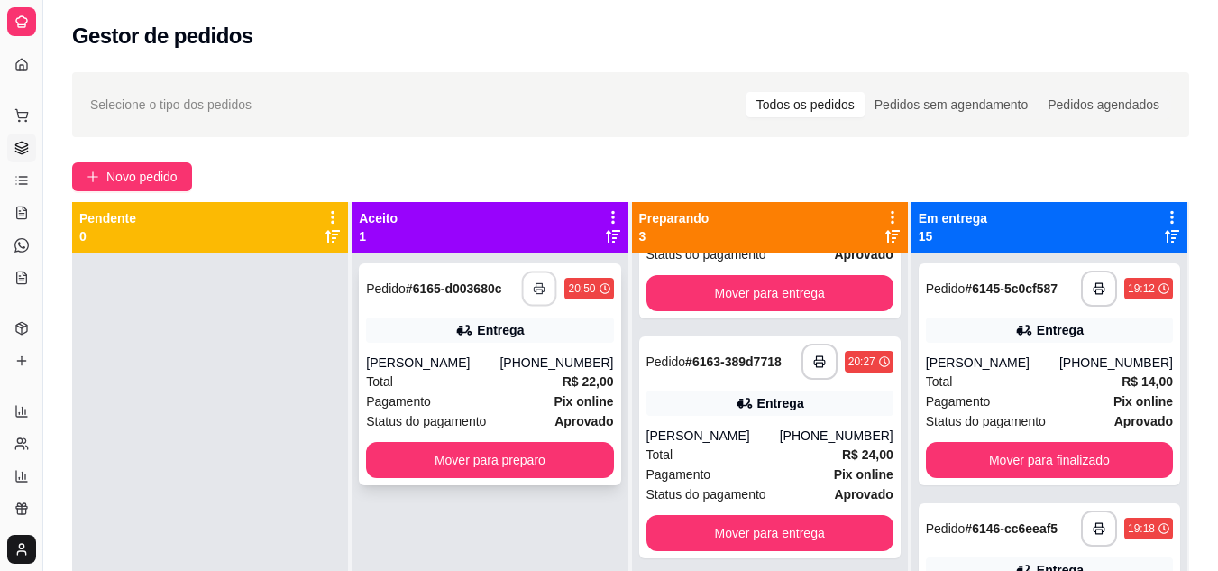
click at [538, 288] on icon "button" at bounding box center [540, 288] width 13 height 13
click at [439, 372] on div "Total R$ 22,00" at bounding box center [489, 381] width 247 height 20
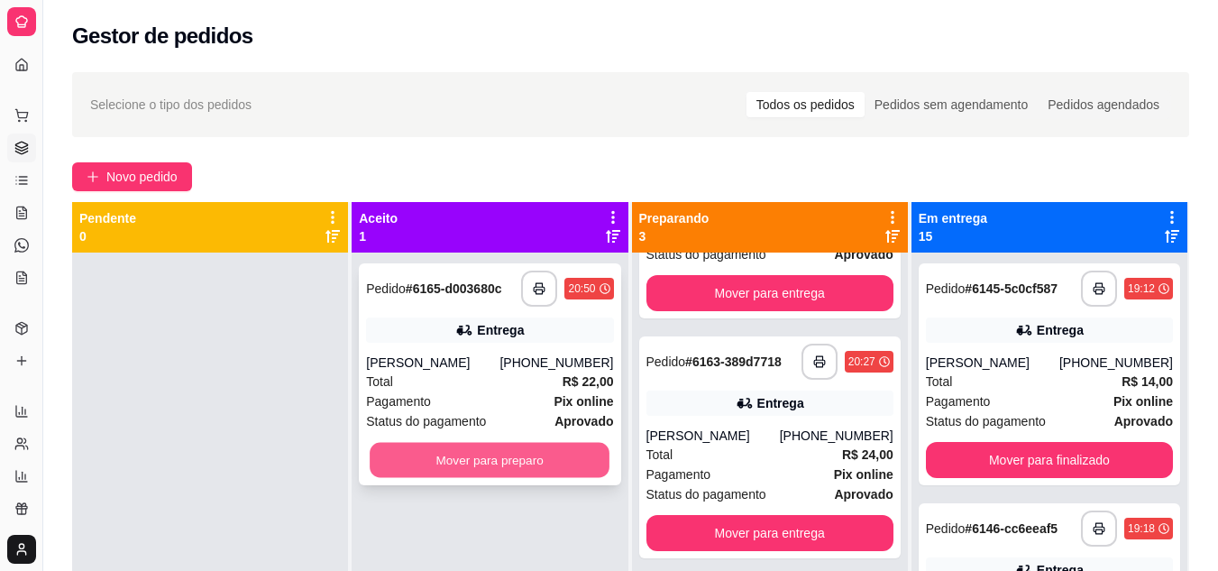
click at [486, 452] on button "Mover para preparo" at bounding box center [490, 460] width 240 height 35
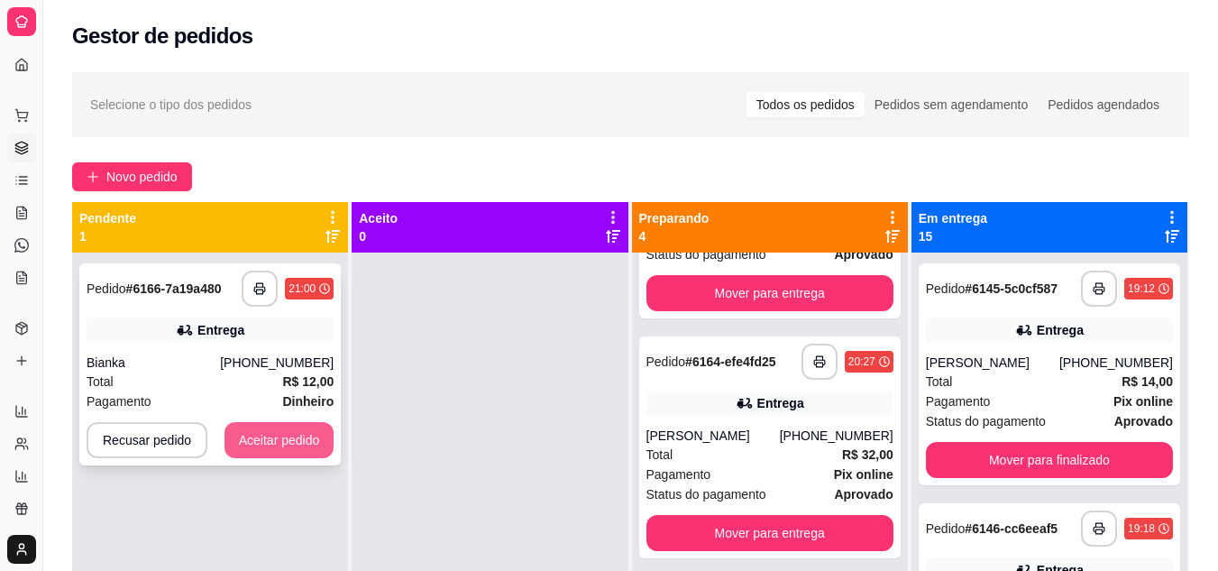
click at [320, 434] on button "Aceitar pedido" at bounding box center [279, 440] width 110 height 36
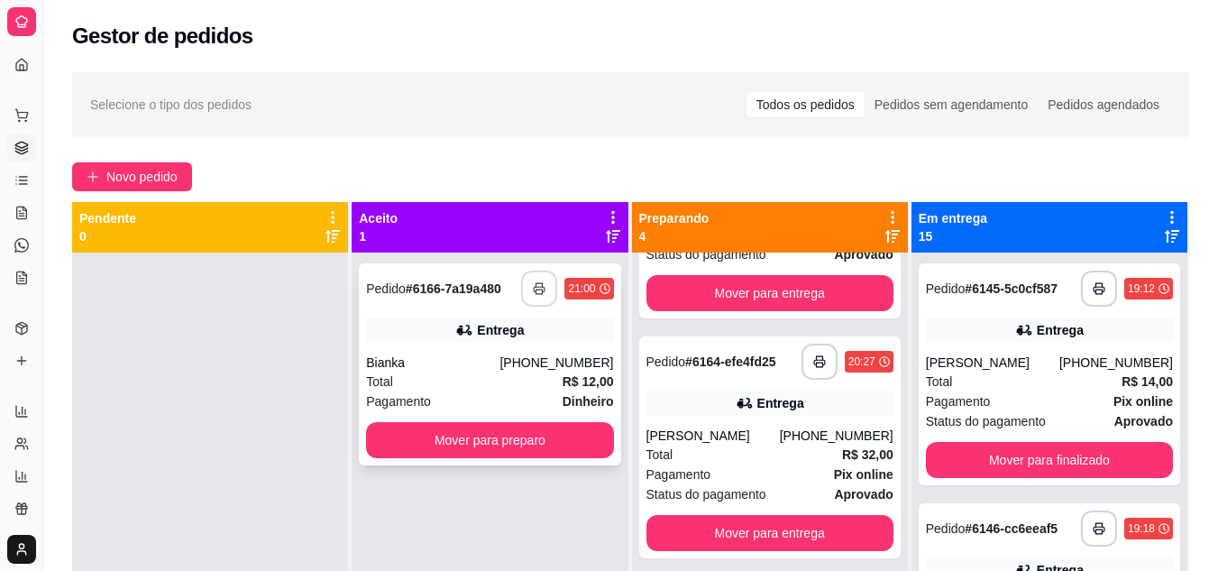
click at [536, 286] on icon "button" at bounding box center [539, 288] width 13 height 13
click at [499, 368] on div "Bianka" at bounding box center [432, 362] width 133 height 18
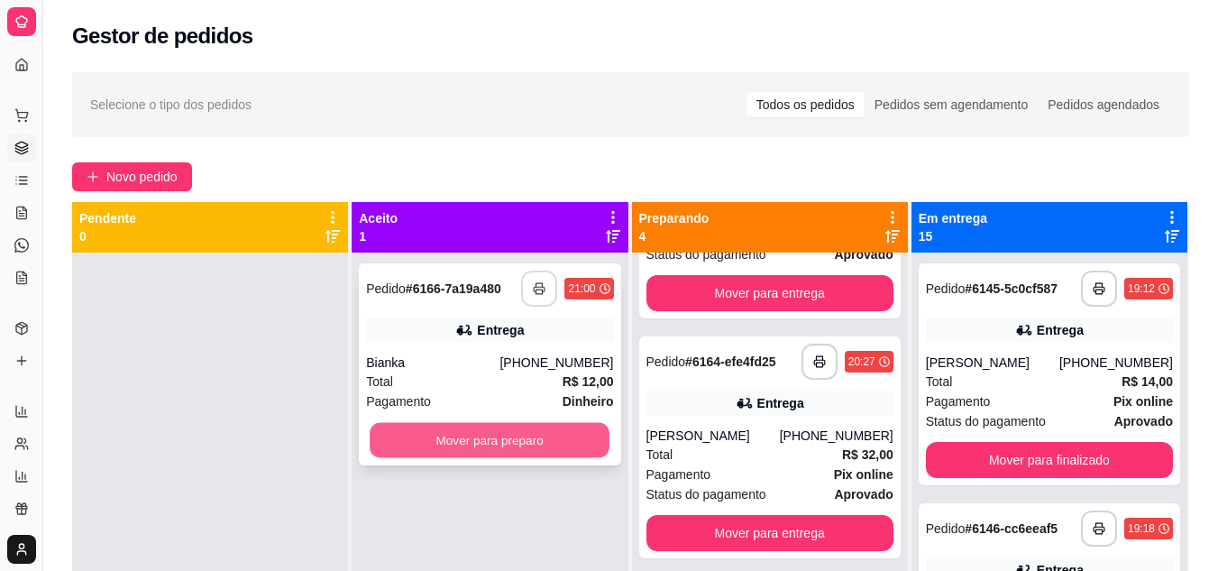
click at [496, 436] on button "Mover para preparo" at bounding box center [490, 440] width 240 height 35
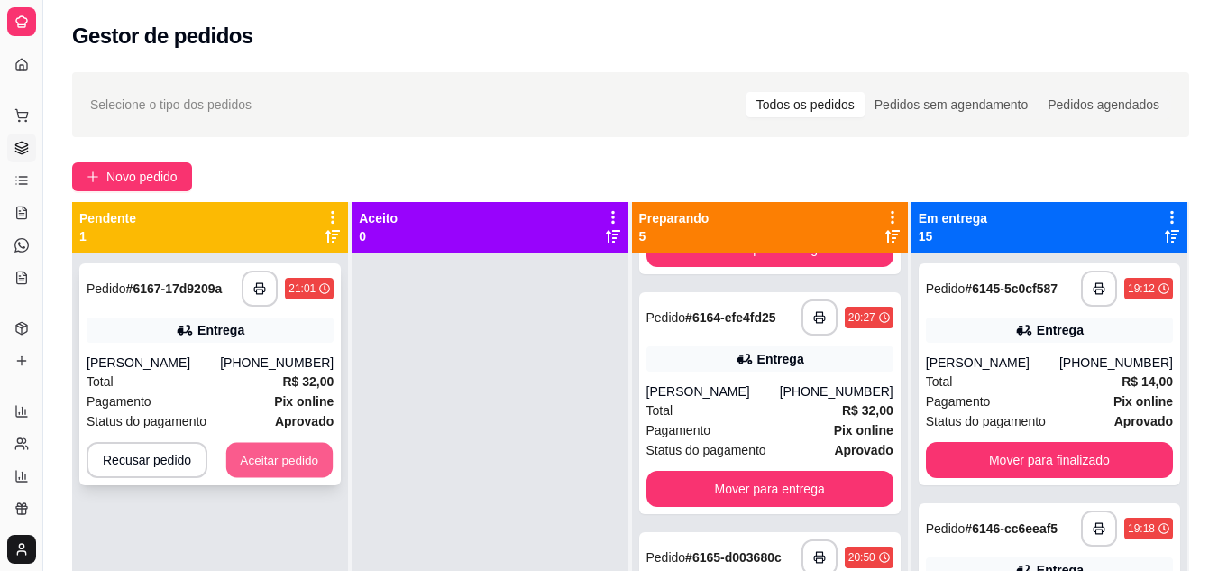
click at [280, 452] on button "Aceitar pedido" at bounding box center [279, 460] width 106 height 35
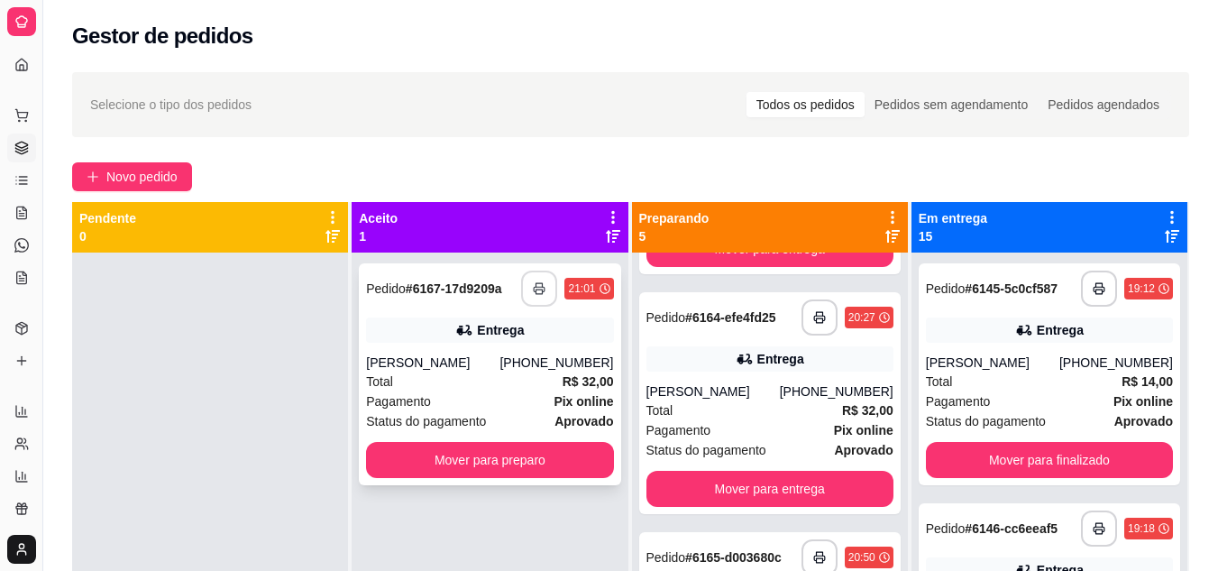
click at [544, 283] on button "button" at bounding box center [539, 288] width 36 height 36
click at [495, 385] on div "Total R$ 32,00" at bounding box center [489, 381] width 247 height 20
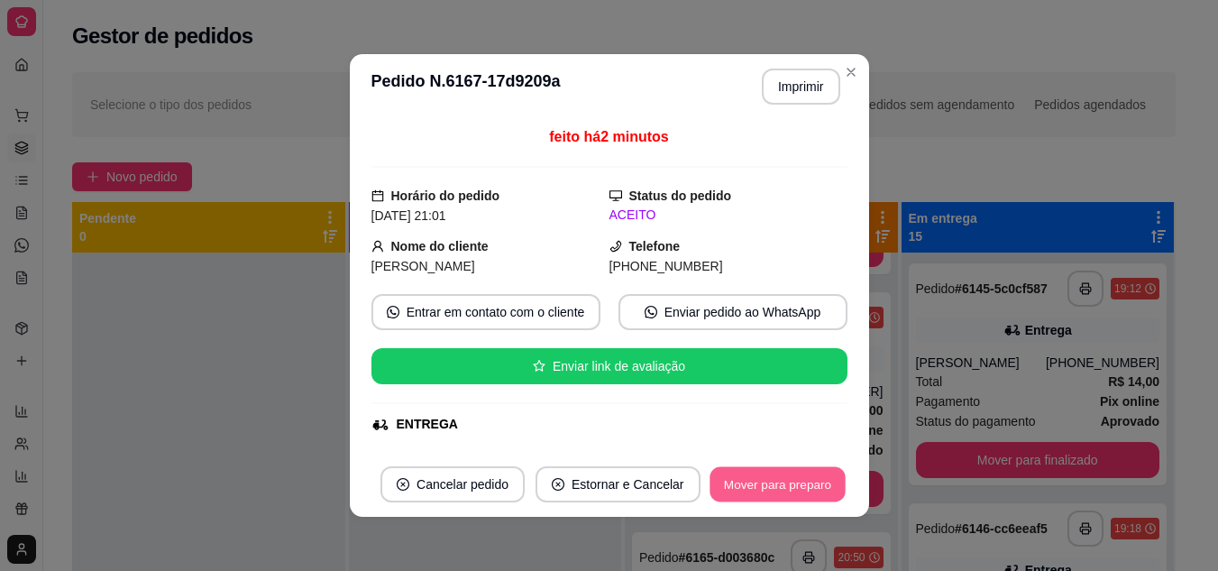
click at [781, 480] on button "Mover para preparo" at bounding box center [776, 484] width 135 height 35
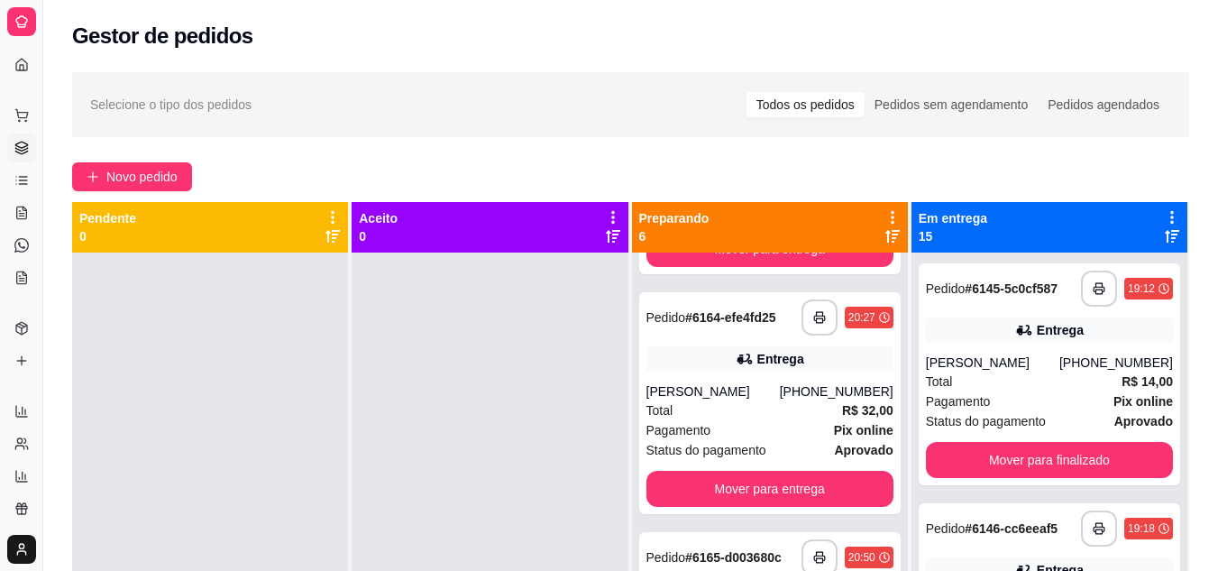
click at [693, 27] on button "Mover para entrega" at bounding box center [769, 9] width 247 height 36
click at [693, 27] on div "Mover para entrega" at bounding box center [769, 9] width 247 height 36
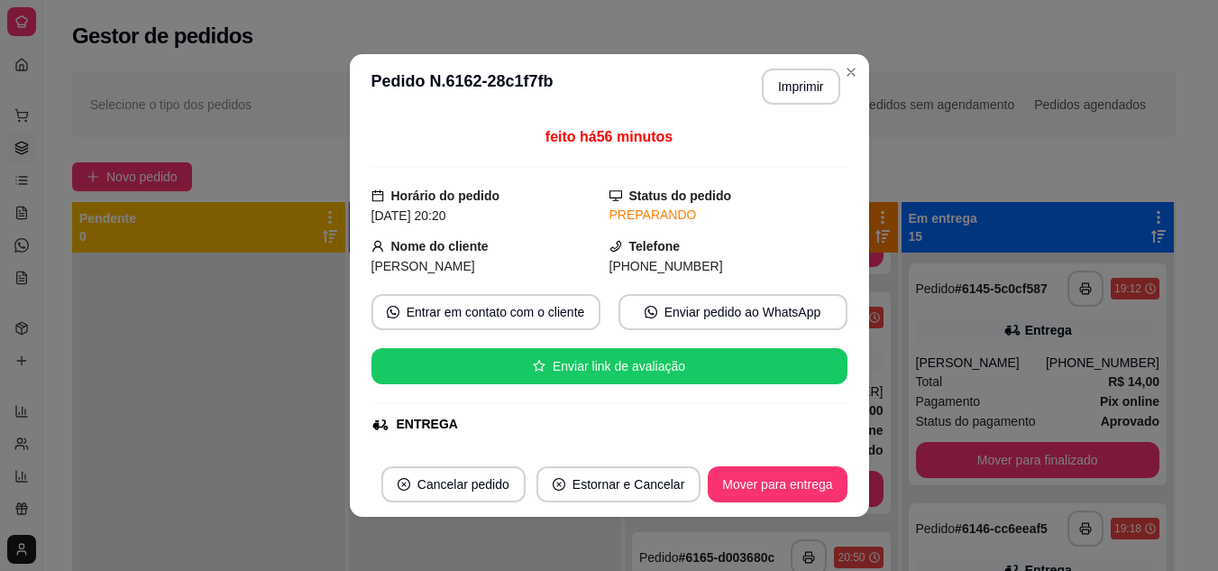
click at [351, 345] on div "feito há 56 minutos Horário do pedido [DATE] 20:20 Status do pedido PREPARANDO …" at bounding box center [609, 285] width 519 height 333
click at [347, 345] on div "**********" at bounding box center [609, 285] width 1218 height 571
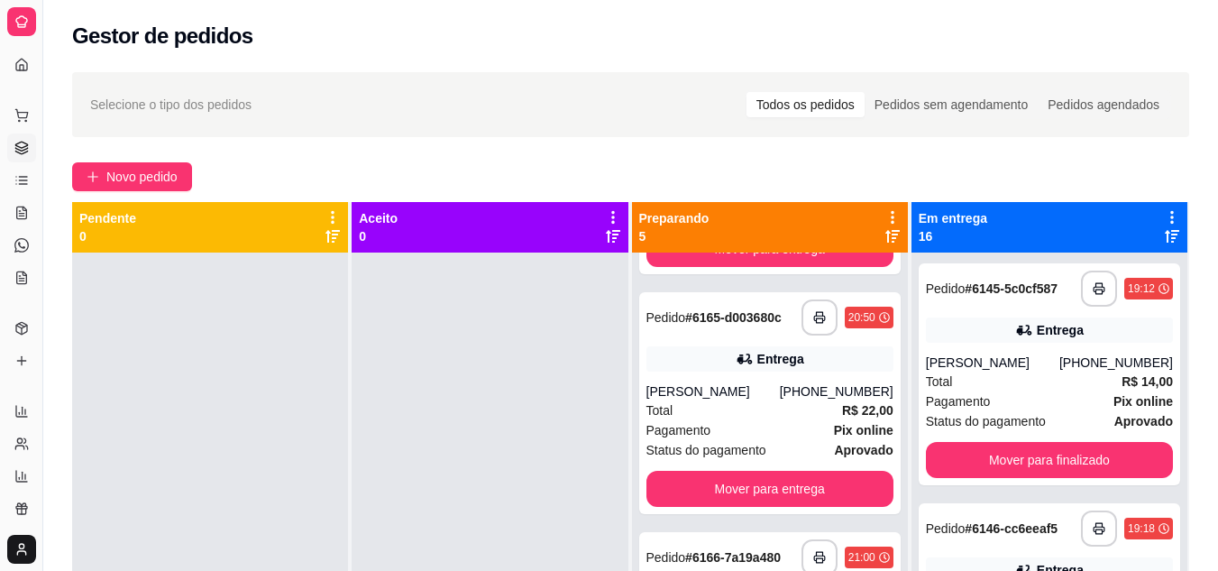
click at [793, 27] on button "Mover para entrega" at bounding box center [769, 9] width 247 height 36
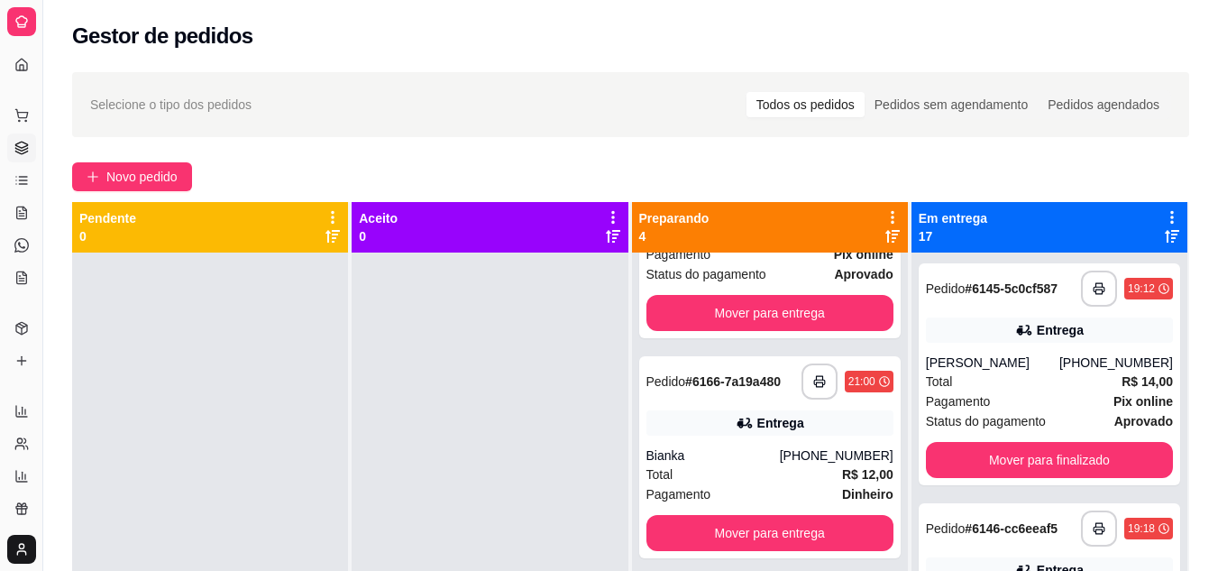
click at [753, 91] on button "Mover para entrega" at bounding box center [769, 73] width 247 height 36
click at [753, 91] on div "Mover para entrega" at bounding box center [769, 73] width 247 height 36
click at [724, 331] on button "Mover para entrega" at bounding box center [769, 313] width 247 height 36
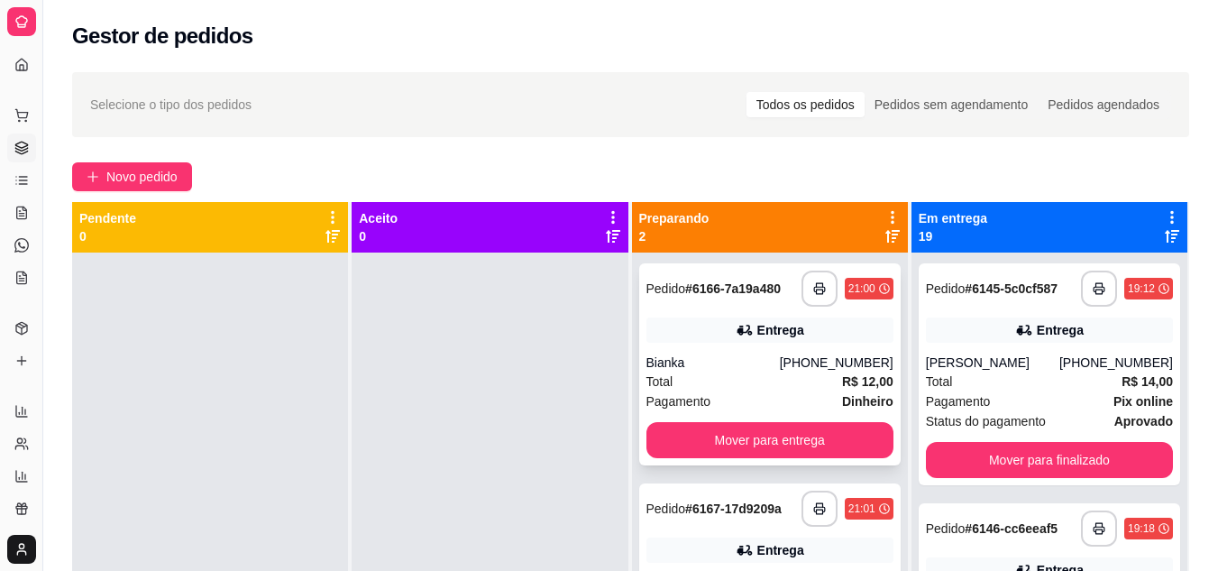
click at [705, 378] on div "Total R$ 12,00" at bounding box center [769, 381] width 247 height 20
click at [731, 448] on button "Mover para entrega" at bounding box center [769, 440] width 247 height 36
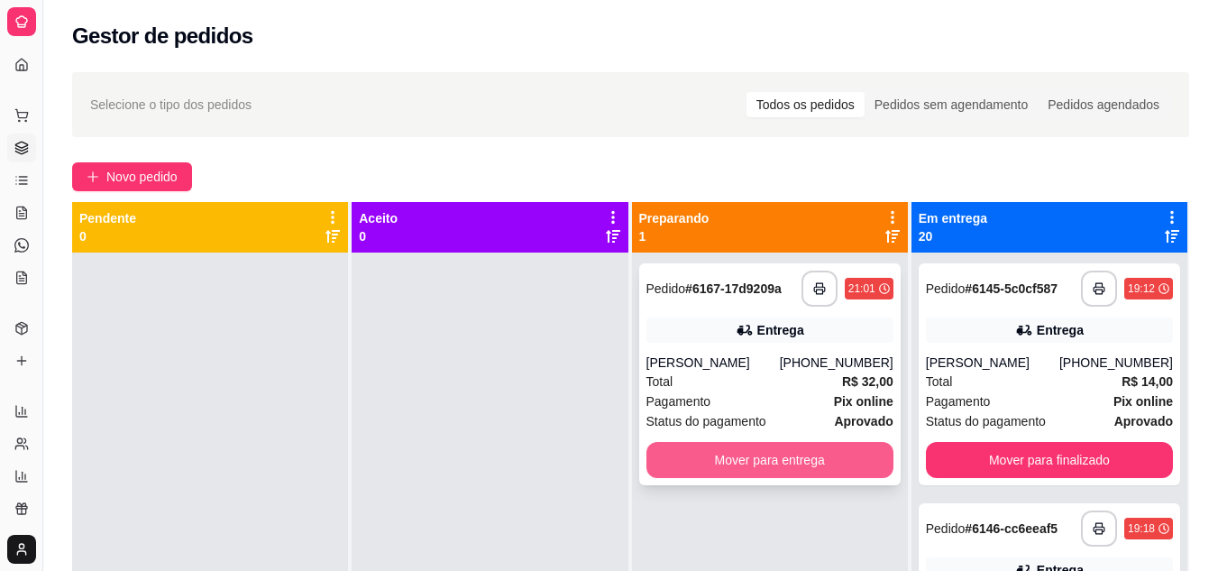
click at [756, 468] on button "Mover para entrega" at bounding box center [769, 460] width 247 height 36
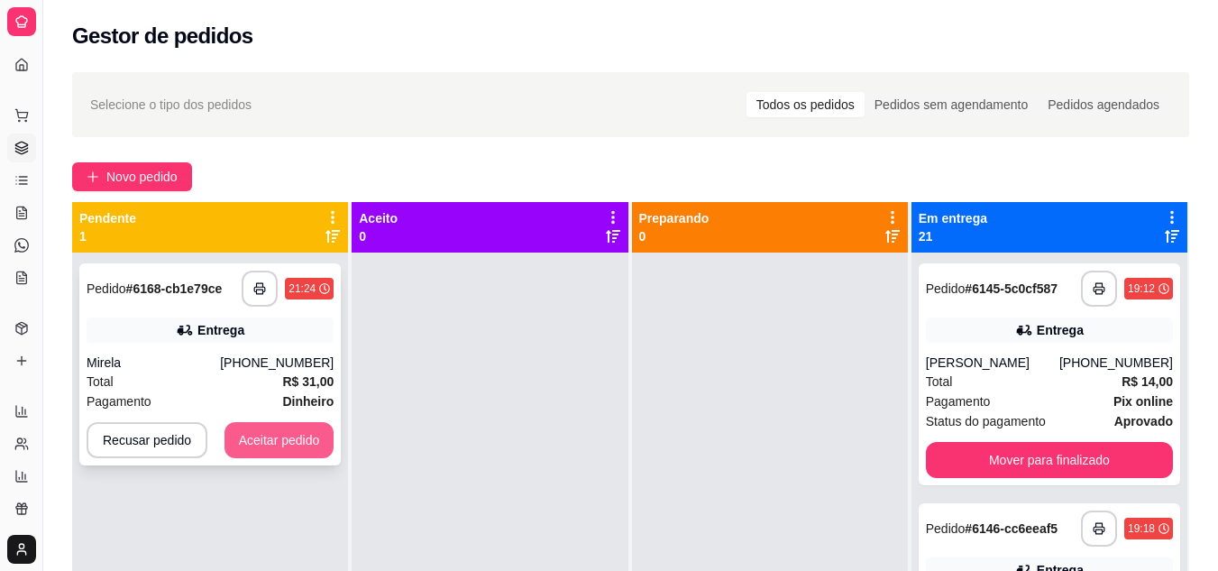
click at [311, 451] on button "Aceitar pedido" at bounding box center [279, 440] width 110 height 36
click at [311, 451] on div "Recusar pedido Aceitar pedido" at bounding box center [210, 440] width 247 height 36
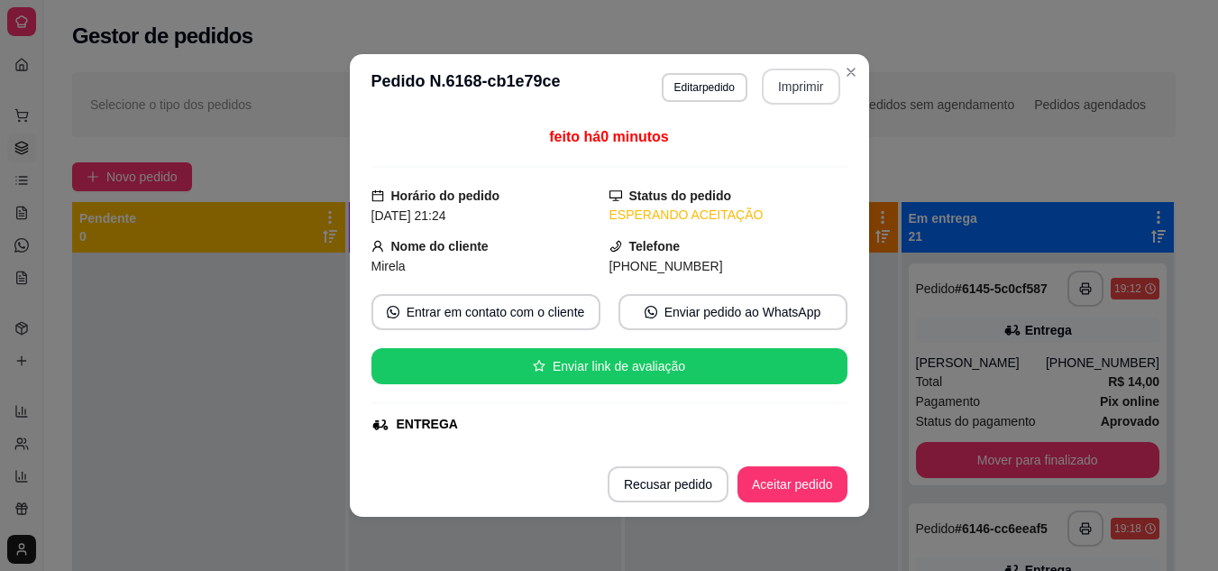
click at [808, 83] on button "Imprimir" at bounding box center [801, 87] width 78 height 36
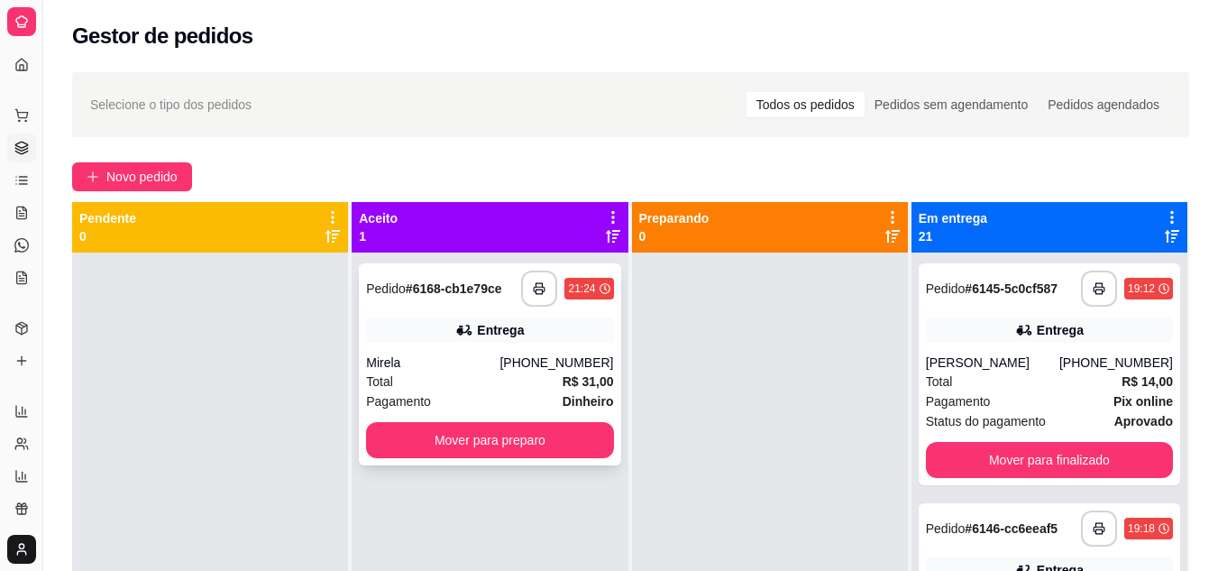
click at [443, 457] on div "**********" at bounding box center [489, 364] width 261 height 202
click at [452, 447] on button "Mover para preparo" at bounding box center [489, 440] width 247 height 36
click at [452, 447] on div "Mover para preparo" at bounding box center [489, 440] width 247 height 36
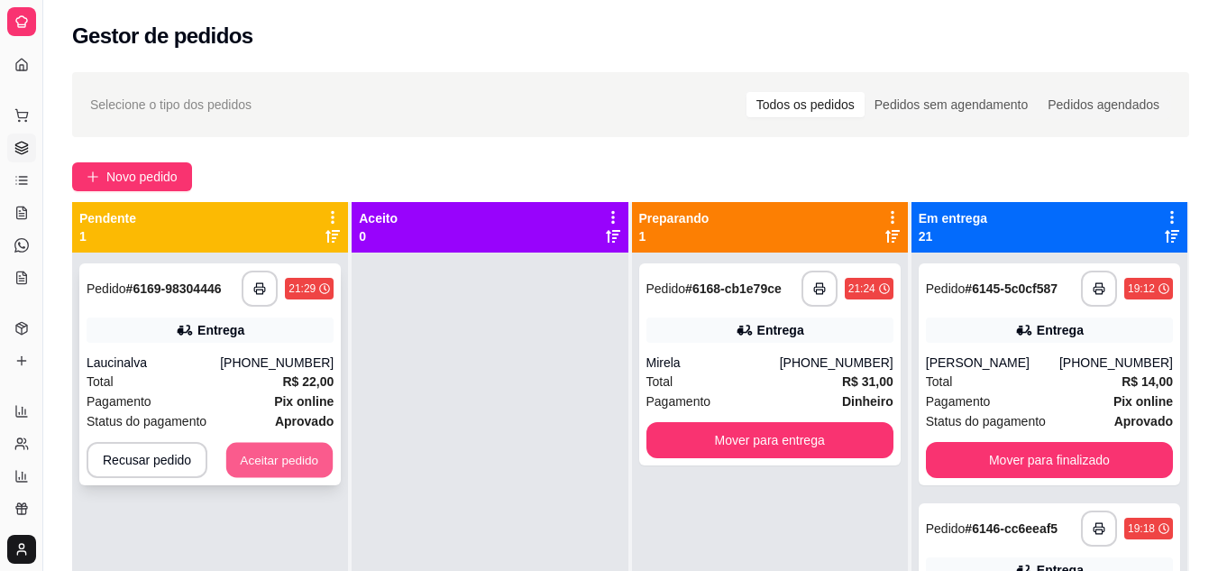
click at [290, 466] on button "Aceitar pedido" at bounding box center [279, 460] width 106 height 35
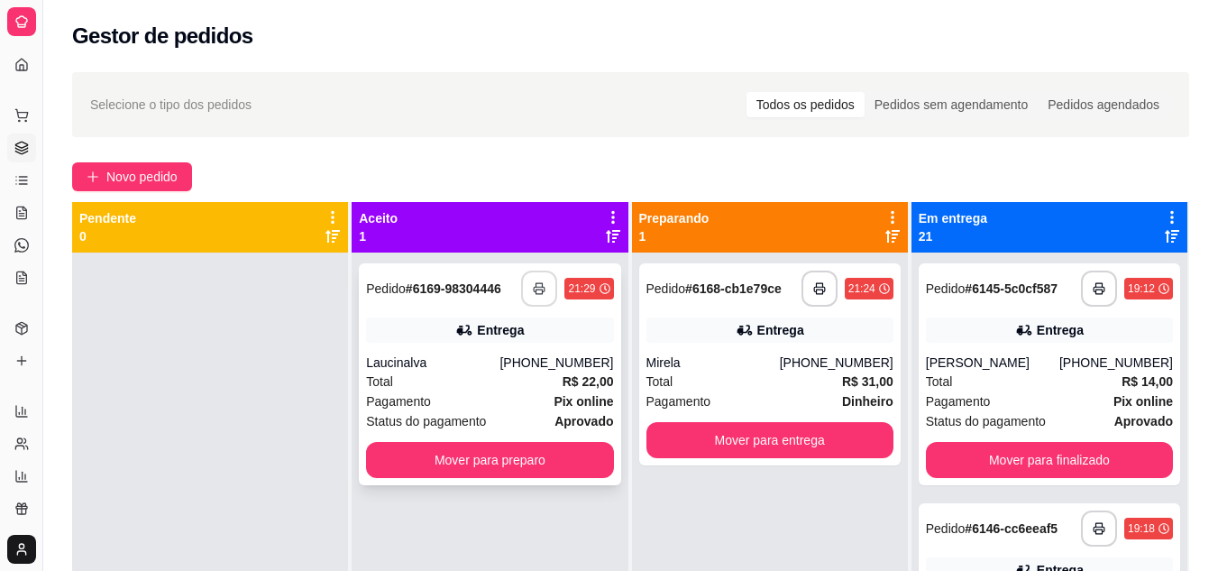
click at [536, 291] on icon "button" at bounding box center [539, 288] width 13 height 13
click at [468, 384] on div "Total R$ 22,00" at bounding box center [489, 381] width 247 height 20
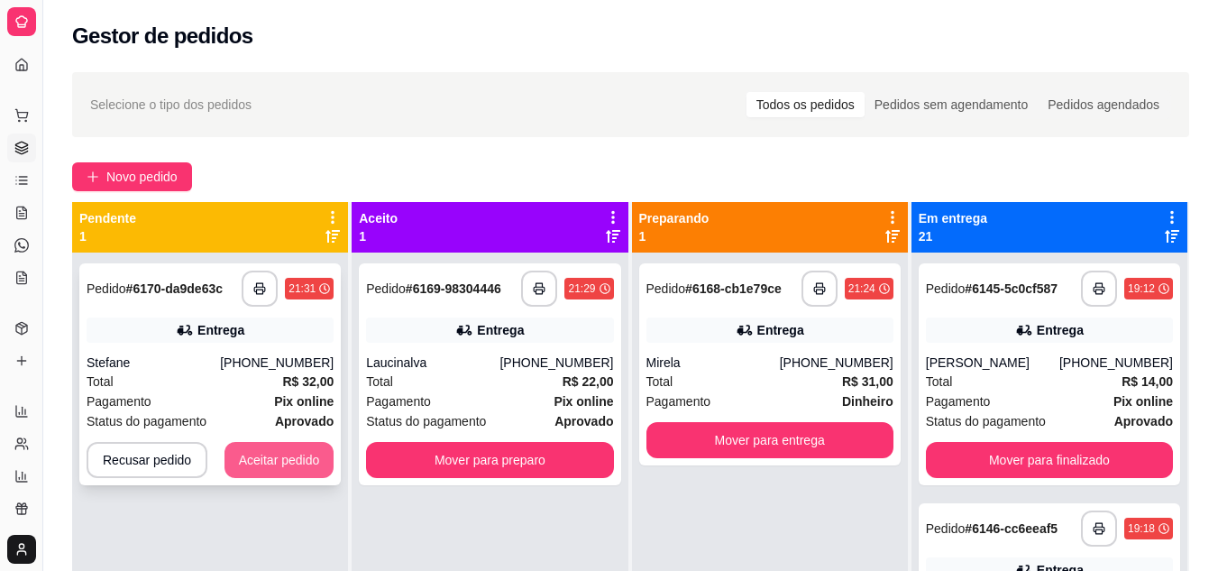
click at [262, 461] on button "Aceitar pedido" at bounding box center [279, 460] width 110 height 36
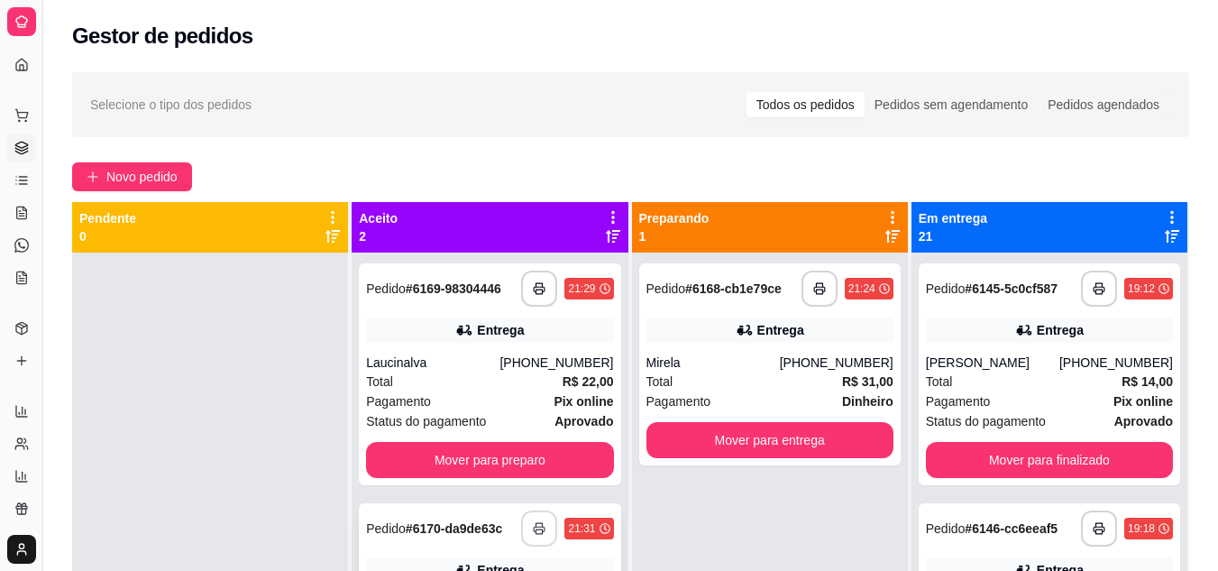
click at [534, 519] on button "button" at bounding box center [539, 528] width 36 height 36
click at [492, 399] on div "Pagamento Pix online" at bounding box center [489, 401] width 247 height 20
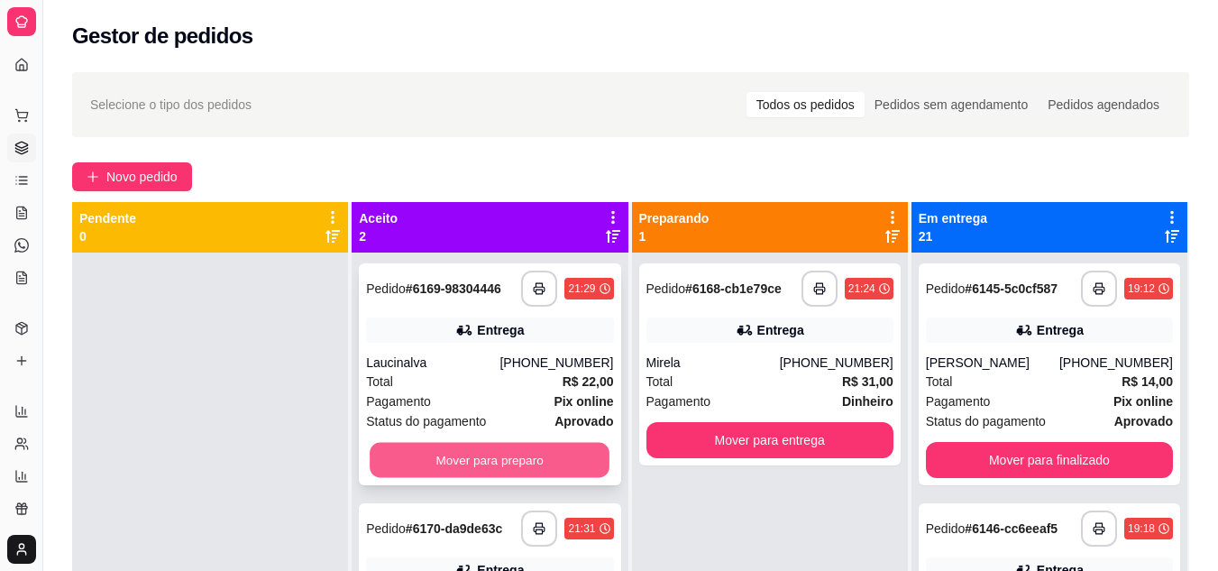
click at [525, 452] on button "Mover para preparo" at bounding box center [490, 460] width 240 height 35
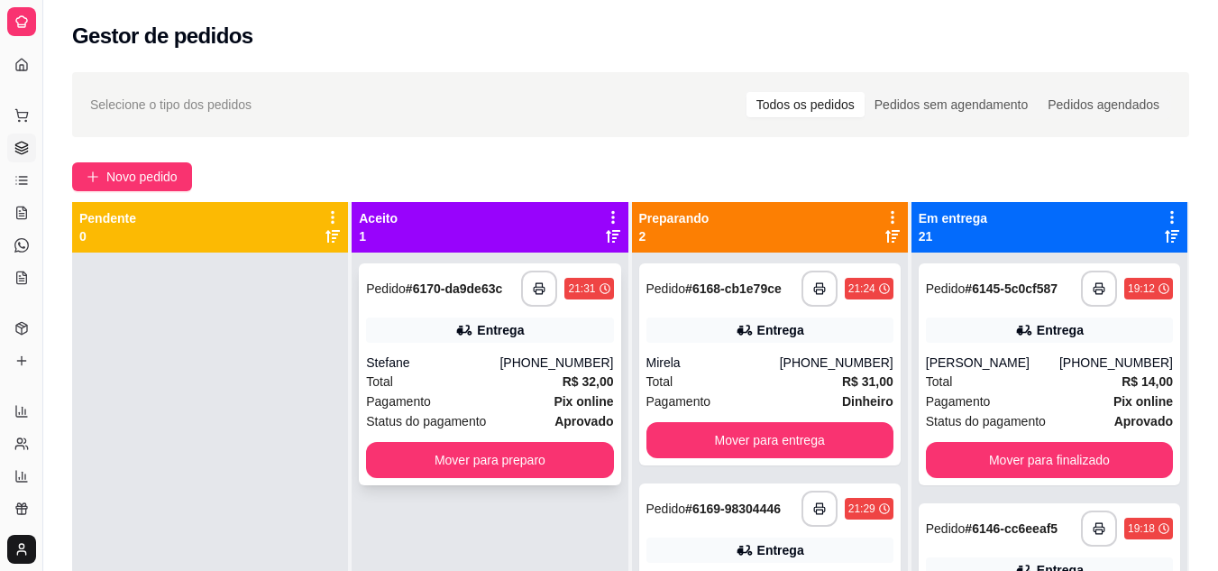
click at [492, 367] on div "Stefane" at bounding box center [432, 362] width 133 height 18
click at [449, 456] on button "Mover para preparo" at bounding box center [489, 460] width 247 height 36
click at [449, 456] on div "Mover para preparo" at bounding box center [489, 460] width 247 height 36
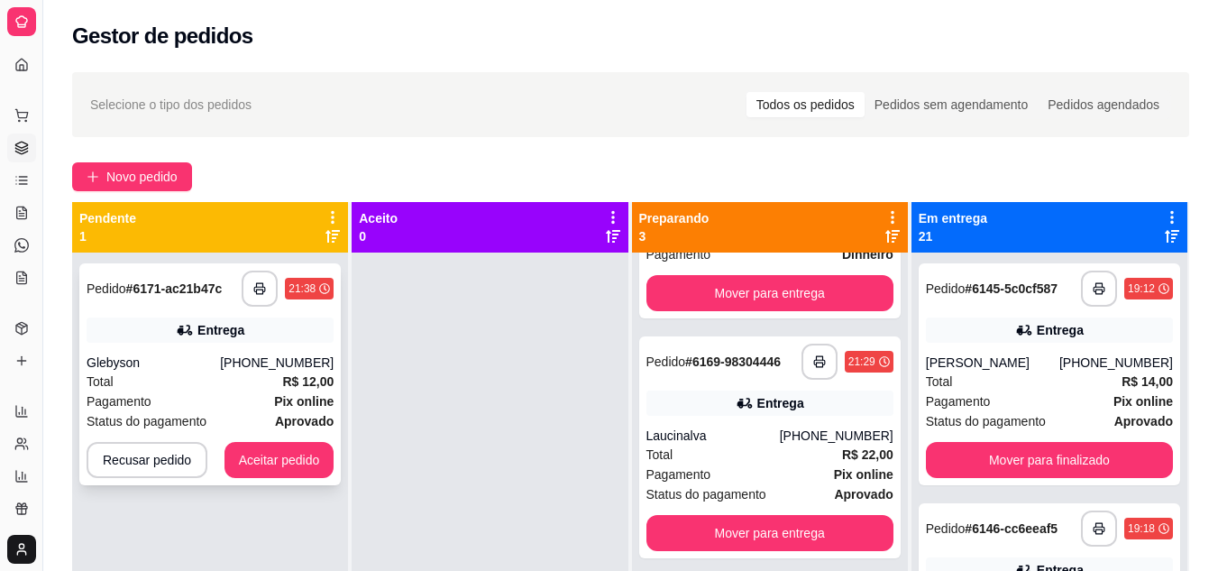
click at [337, 455] on div "**********" at bounding box center [209, 374] width 261 height 222
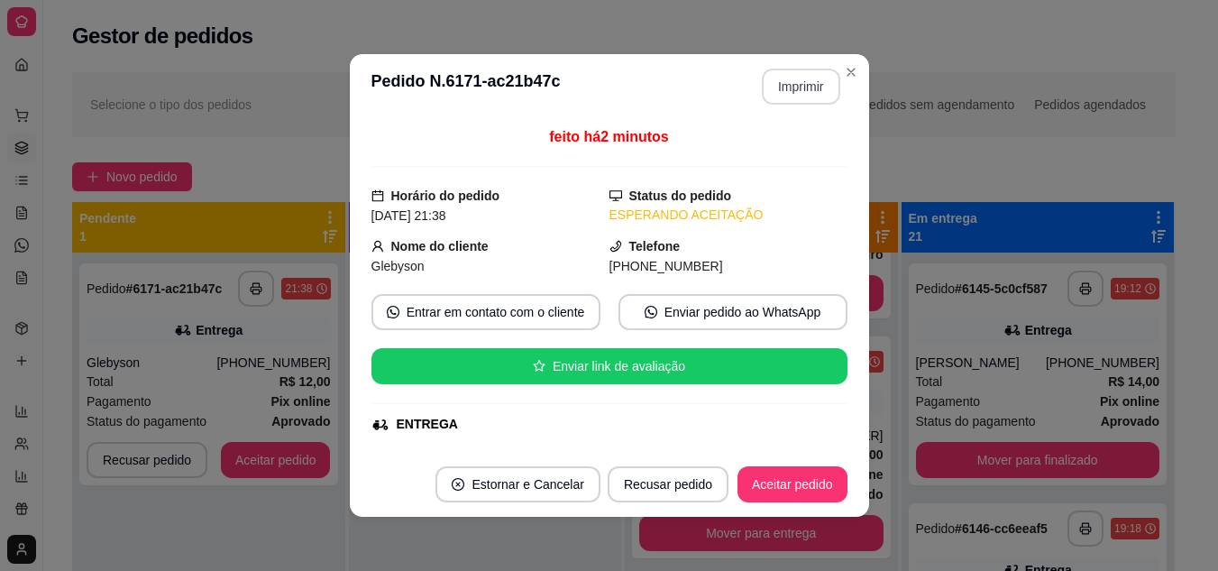
click at [779, 90] on button "Imprimir" at bounding box center [801, 87] width 78 height 36
click at [779, 90] on button "Imprimir" at bounding box center [801, 86] width 76 height 35
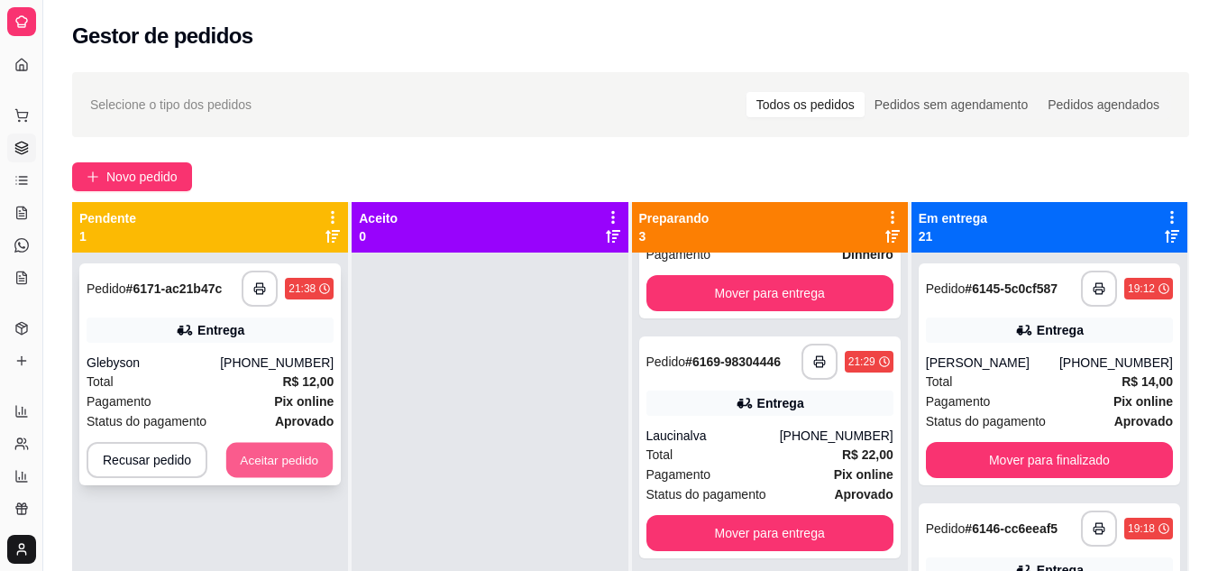
click at [233, 457] on button "Aceitar pedido" at bounding box center [279, 460] width 106 height 35
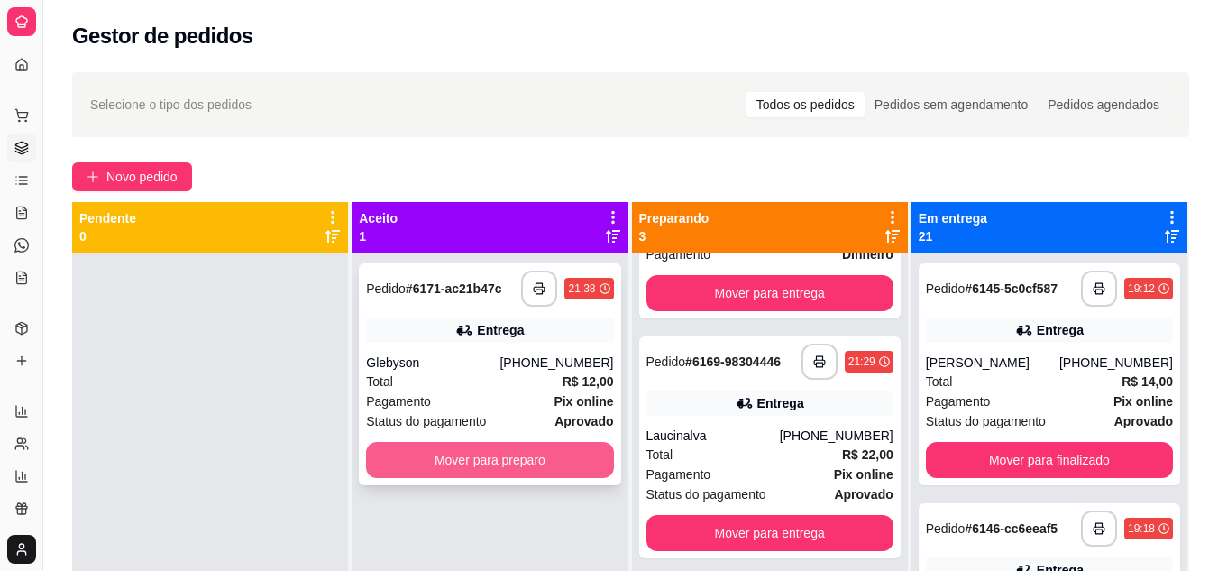
click at [571, 469] on button "Mover para preparo" at bounding box center [489, 460] width 247 height 36
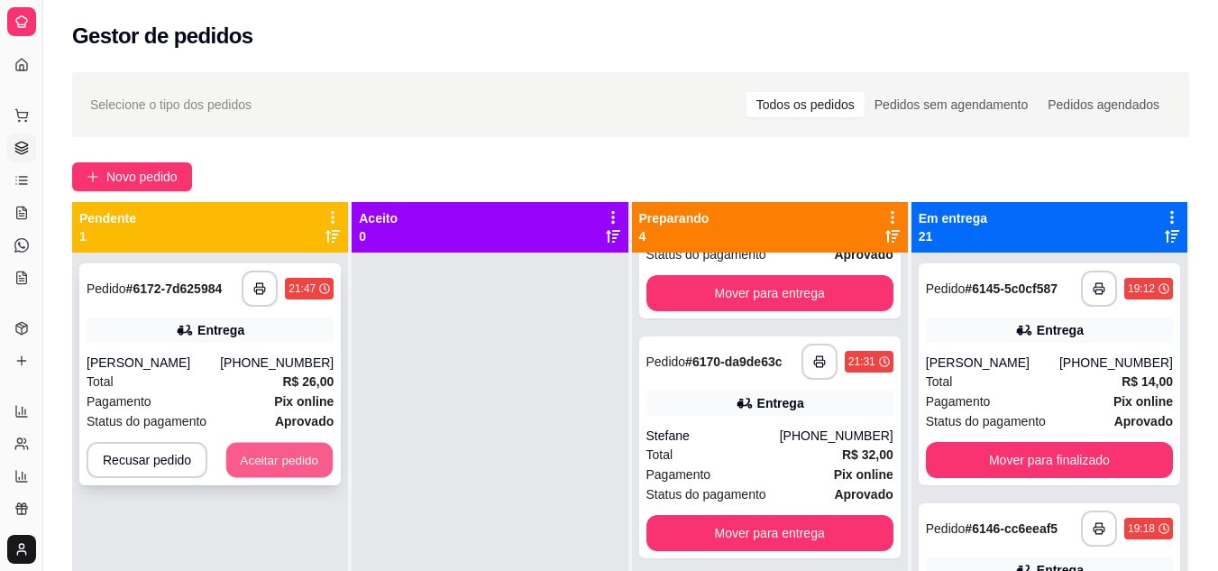
click at [293, 471] on button "Aceitar pedido" at bounding box center [279, 460] width 106 height 35
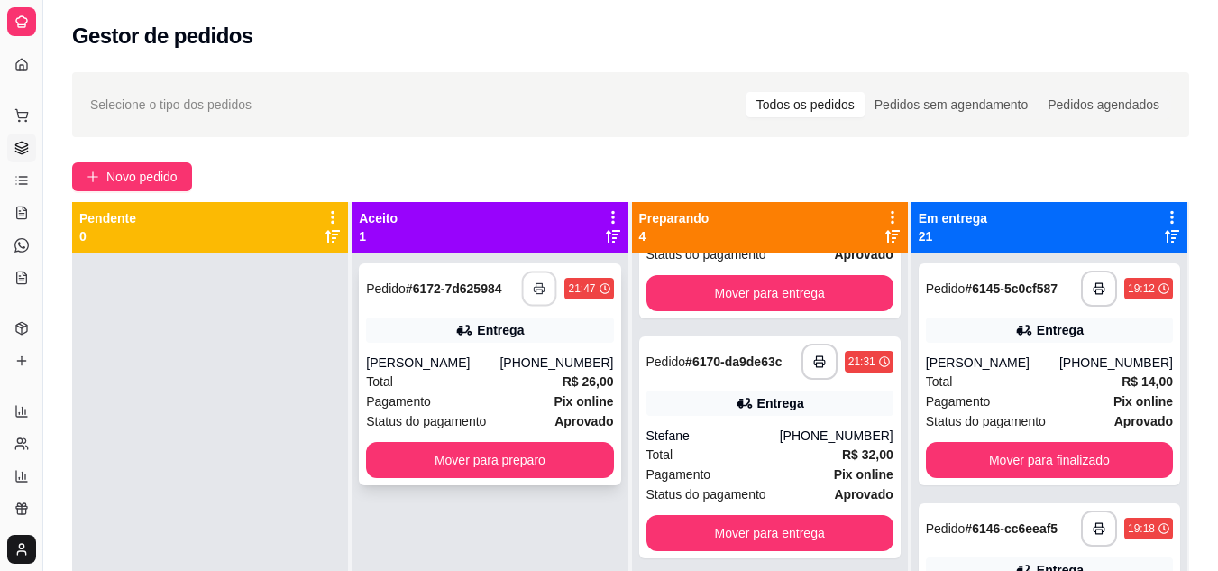
click at [544, 286] on button "button" at bounding box center [539, 288] width 35 height 35
click at [470, 405] on div "Pagamento Pix online" at bounding box center [489, 401] width 247 height 20
click at [489, 460] on button "Mover para preparo" at bounding box center [489, 460] width 247 height 36
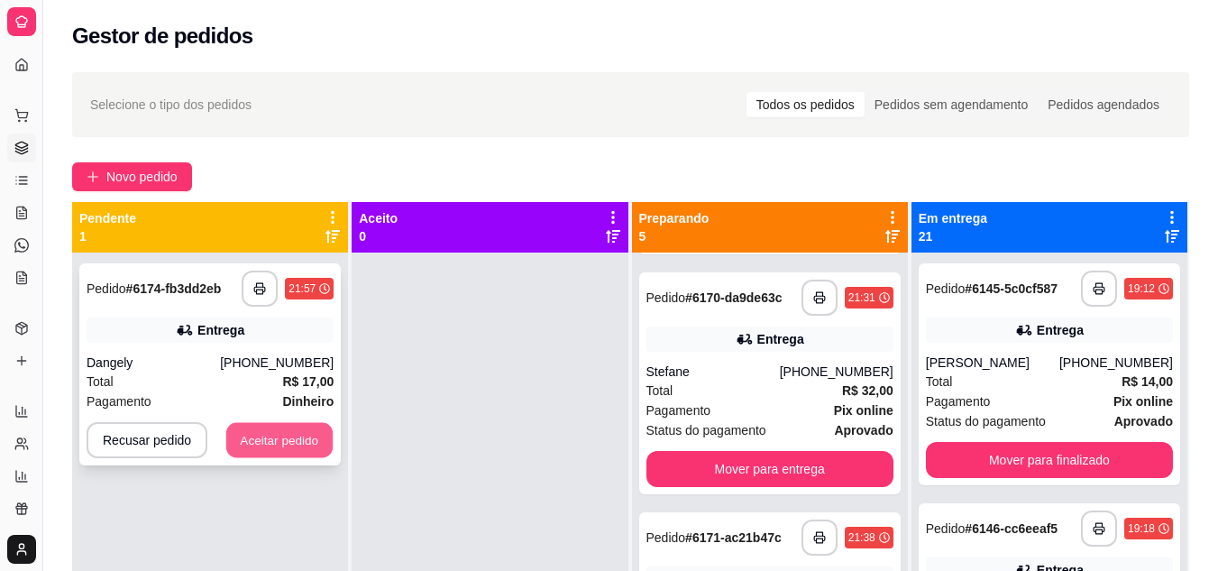
click at [315, 437] on button "Aceitar pedido" at bounding box center [279, 440] width 106 height 35
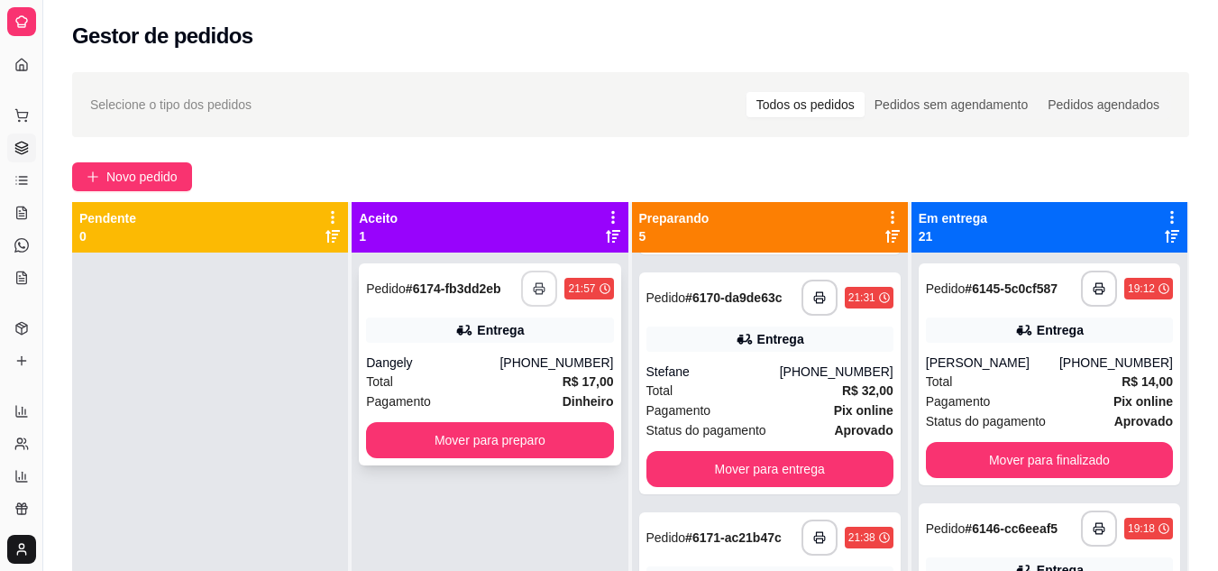
click at [531, 276] on button "button" at bounding box center [539, 288] width 36 height 36
click at [491, 395] on div "Pagamento Dinheiro" at bounding box center [489, 401] width 247 height 20
click at [536, 452] on button "Mover para preparo" at bounding box center [489, 440] width 247 height 36
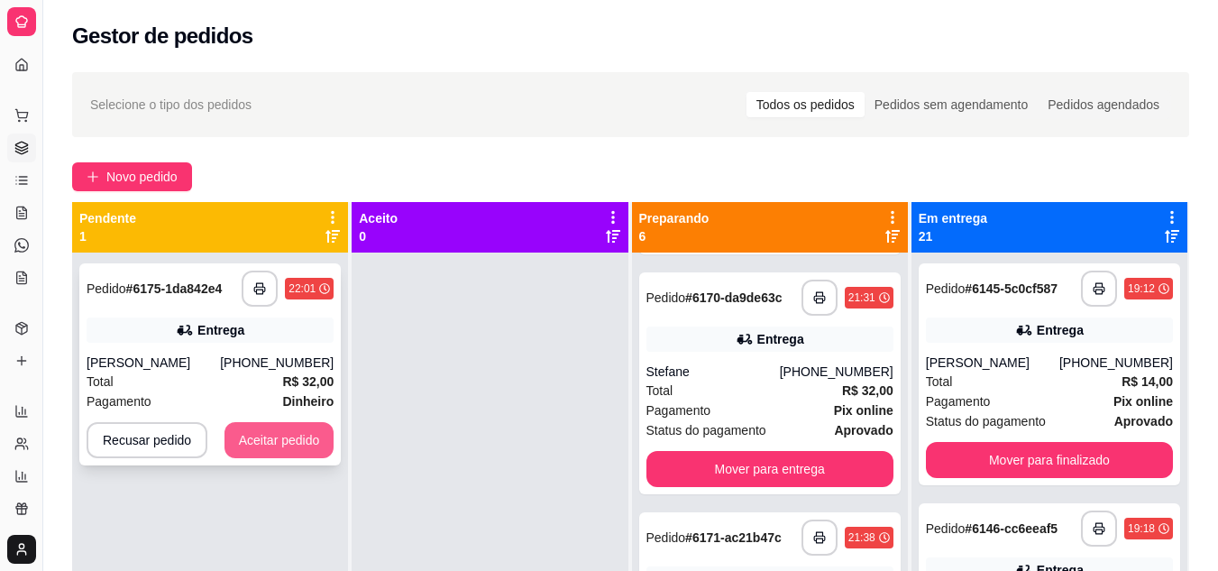
click at [270, 444] on button "Aceitar pedido" at bounding box center [279, 440] width 110 height 36
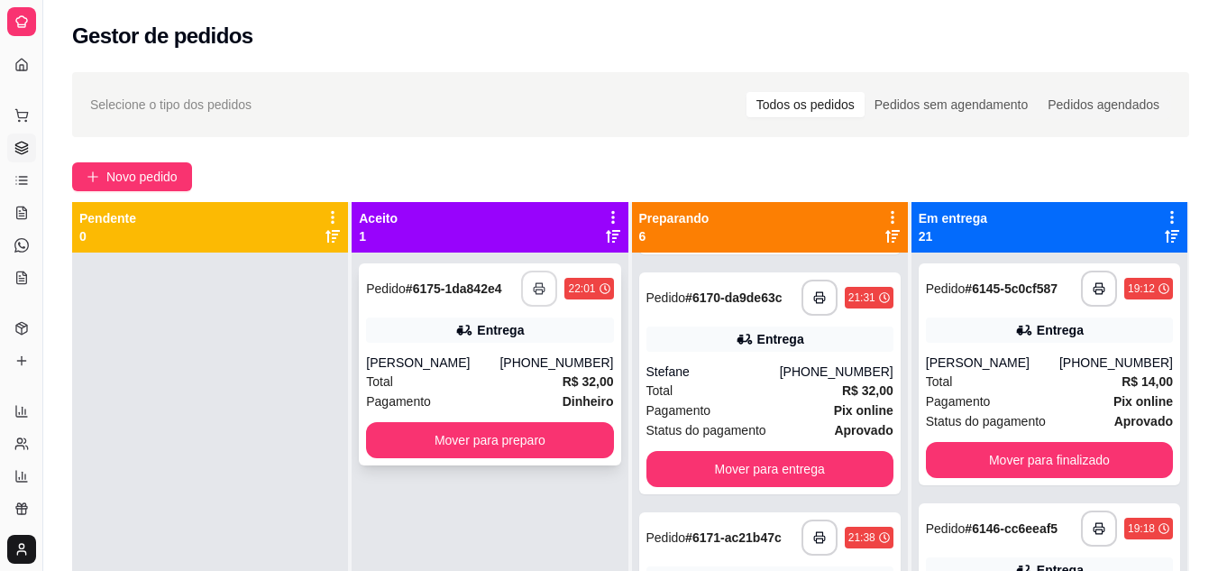
click at [533, 288] on icon "button" at bounding box center [539, 288] width 13 height 13
click at [461, 388] on div "Total R$ 32,00" at bounding box center [489, 381] width 247 height 20
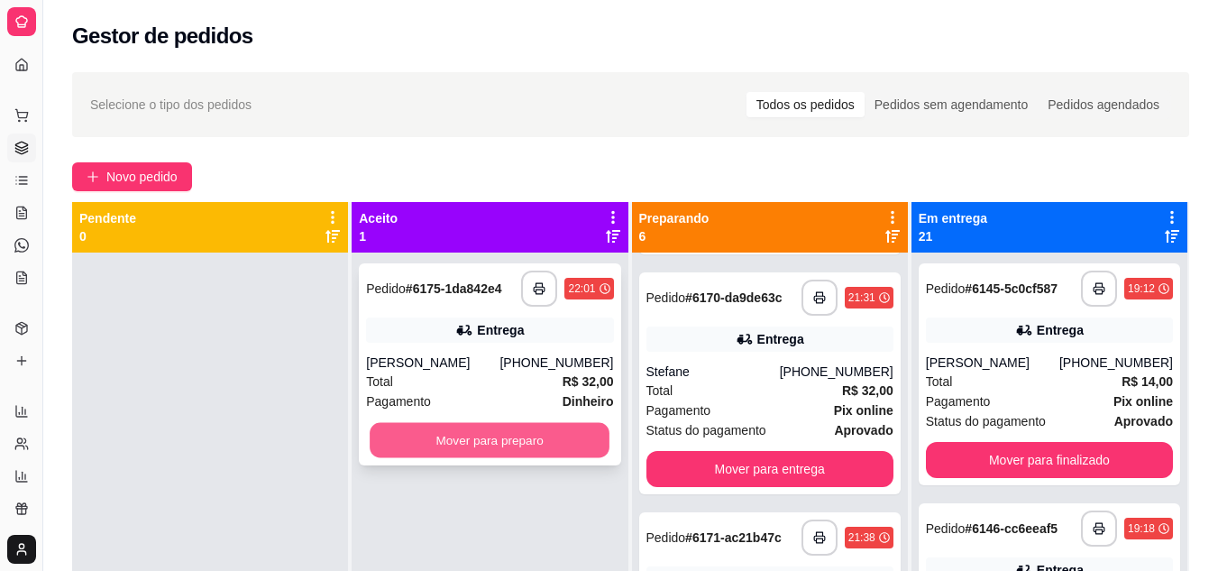
click at [498, 437] on button "Mover para preparo" at bounding box center [490, 440] width 240 height 35
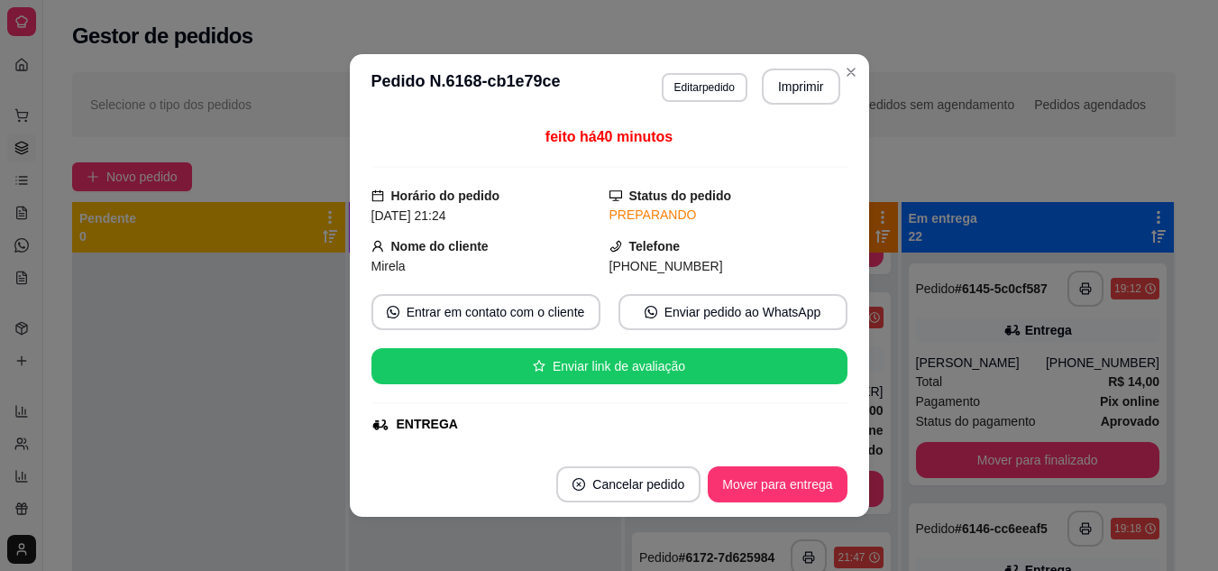
click at [313, 265] on div at bounding box center [208, 537] width 273 height 571
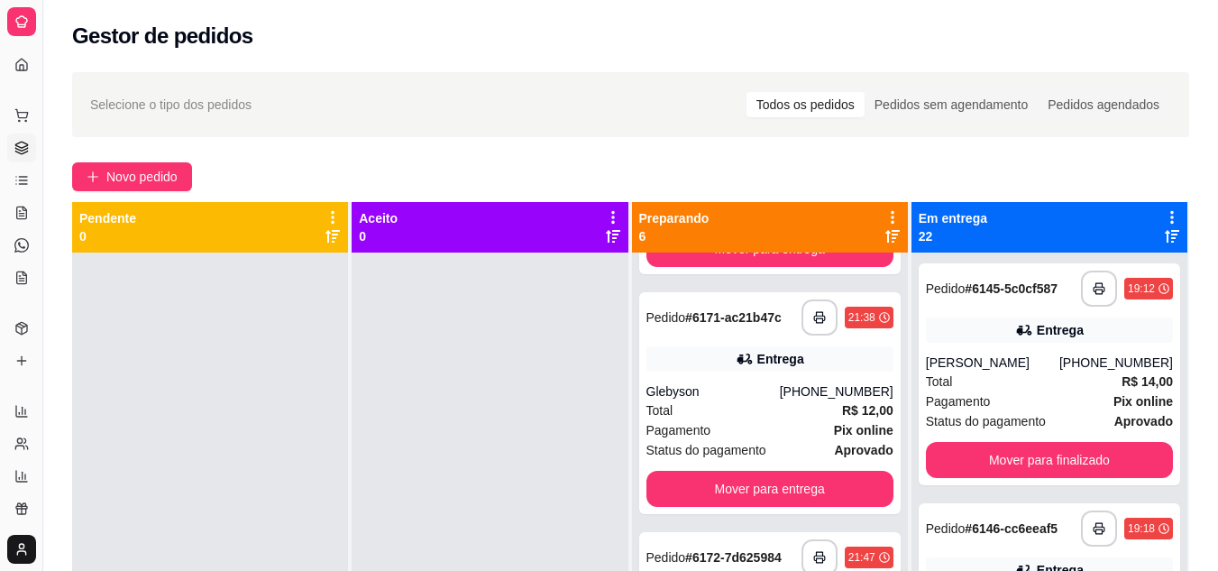
click at [757, 27] on button "Mover para entrega" at bounding box center [769, 9] width 247 height 36
click at [698, 27] on button "Mover para entrega" at bounding box center [770, 9] width 240 height 35
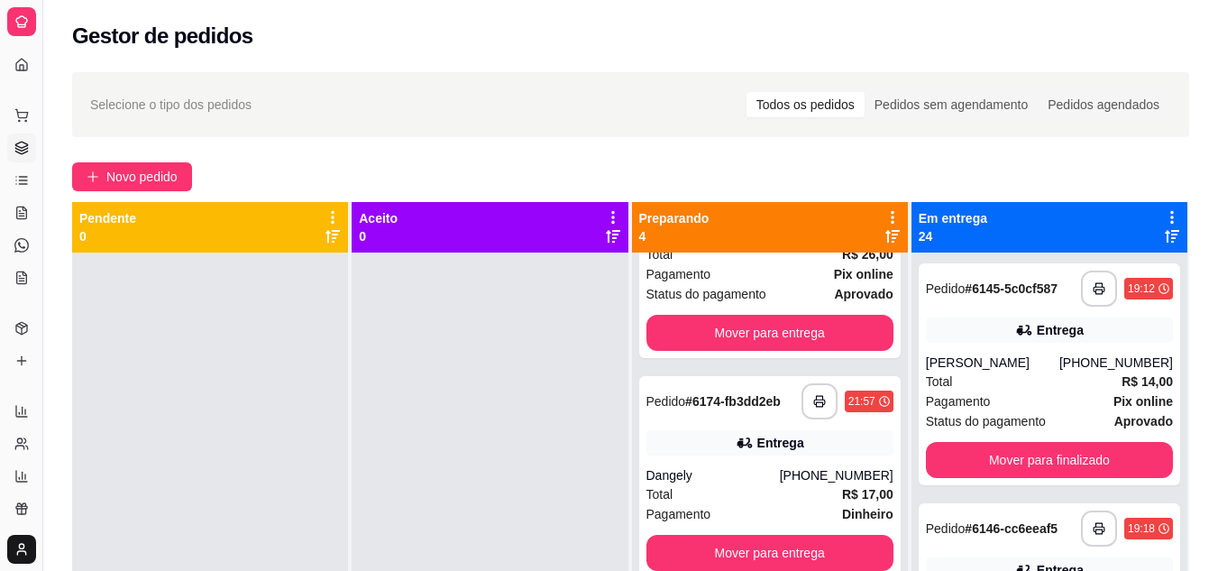
click at [720, 111] on button "Mover para entrega" at bounding box center [769, 93] width 247 height 36
click at [720, 111] on div "Mover para entrega" at bounding box center [769, 93] width 247 height 36
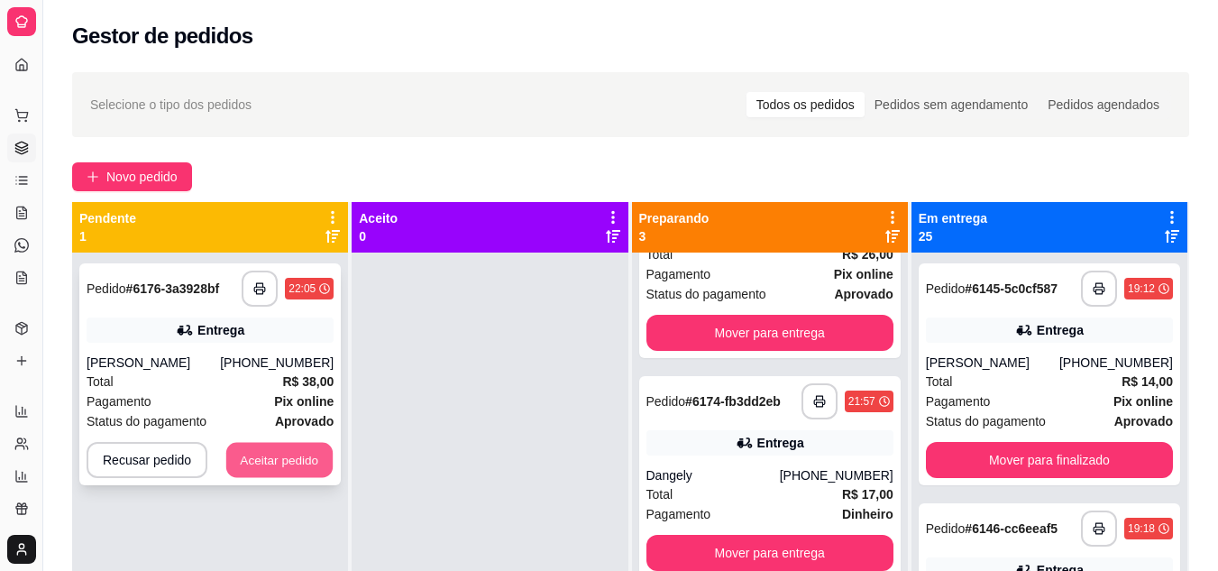
click at [300, 456] on button "Aceitar pedido" at bounding box center [279, 460] width 106 height 35
click at [300, 456] on div "Recusar pedido Aceitar pedido" at bounding box center [210, 460] width 247 height 36
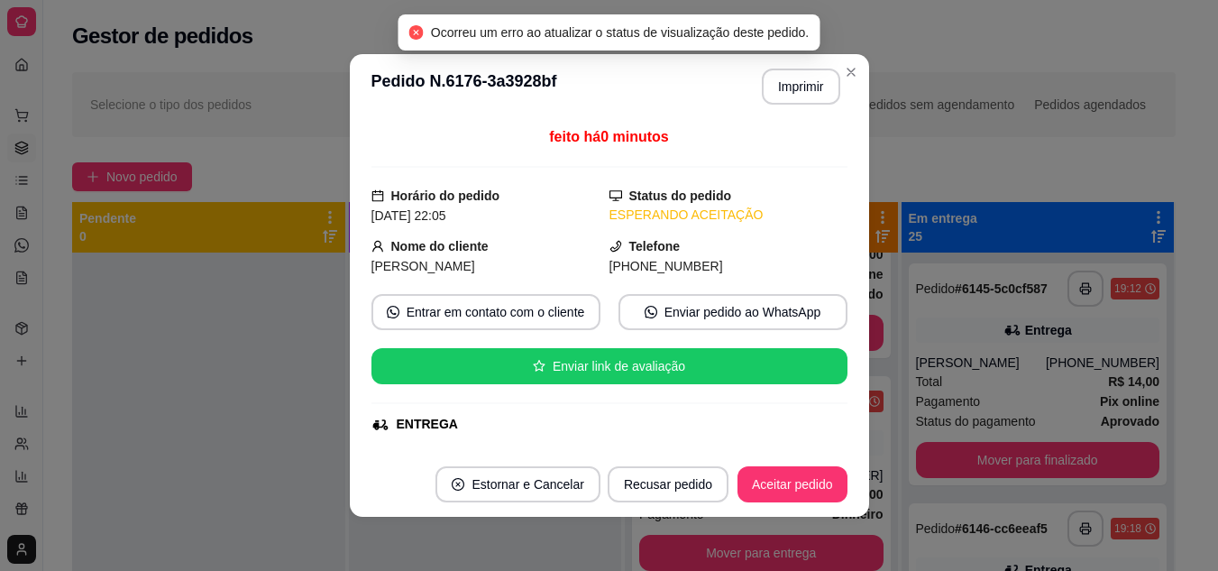
click at [804, 81] on button "Imprimir" at bounding box center [801, 87] width 78 height 36
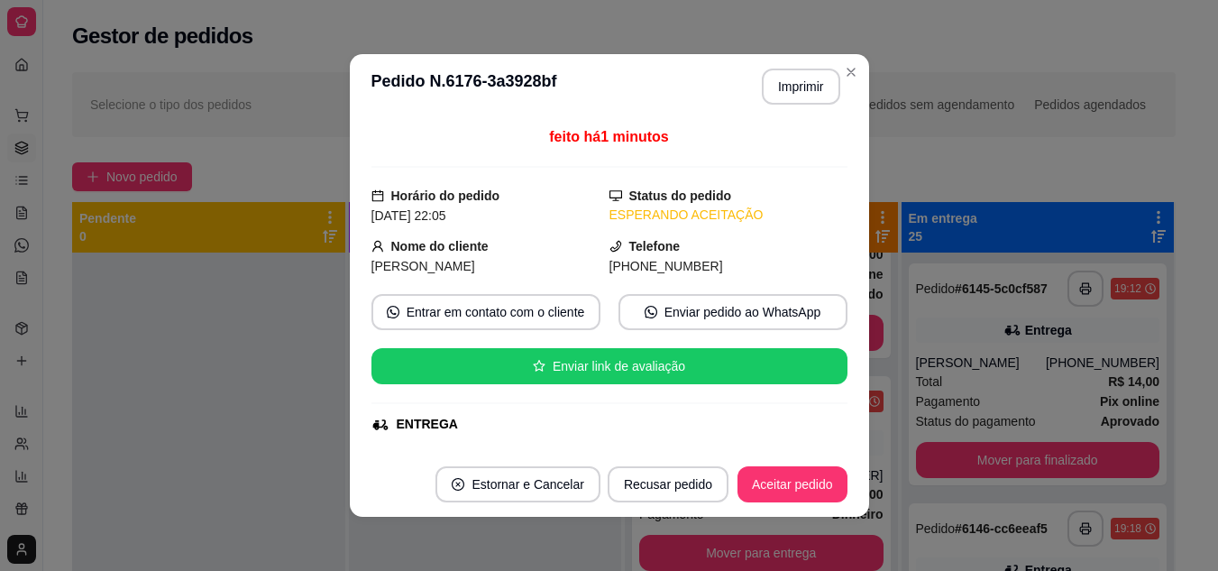
drag, startPoint x: 132, startPoint y: 292, endPoint x: 406, endPoint y: 424, distance: 303.2
click at [154, 311] on div at bounding box center [208, 537] width 273 height 571
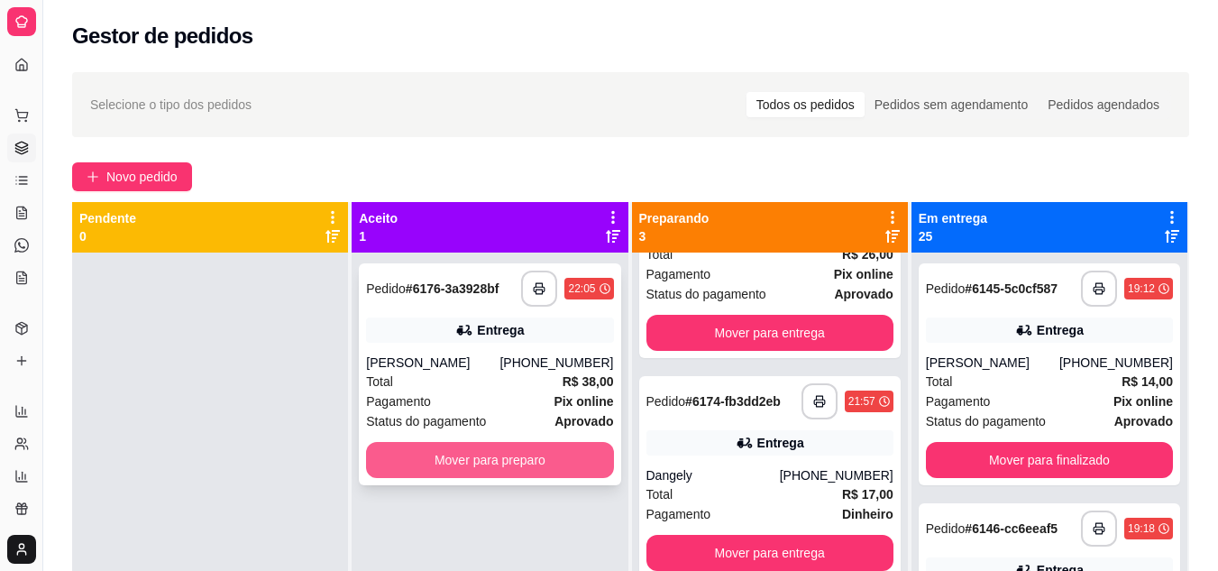
click at [506, 455] on button "Mover para preparo" at bounding box center [489, 460] width 247 height 36
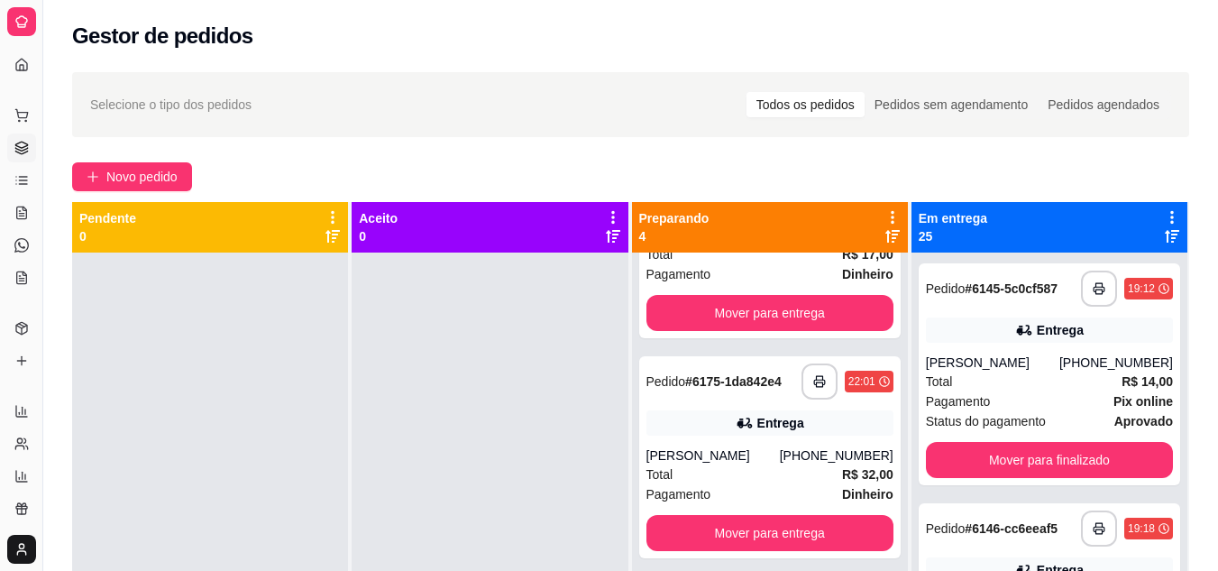
click at [885, 235] on icon at bounding box center [892, 236] width 14 height 14
click at [779, 44] on div "Pagamento Pix online" at bounding box center [769, 34] width 247 height 20
click at [886, 232] on icon at bounding box center [892, 236] width 14 height 13
click at [885, 233] on icon at bounding box center [892, 236] width 14 height 13
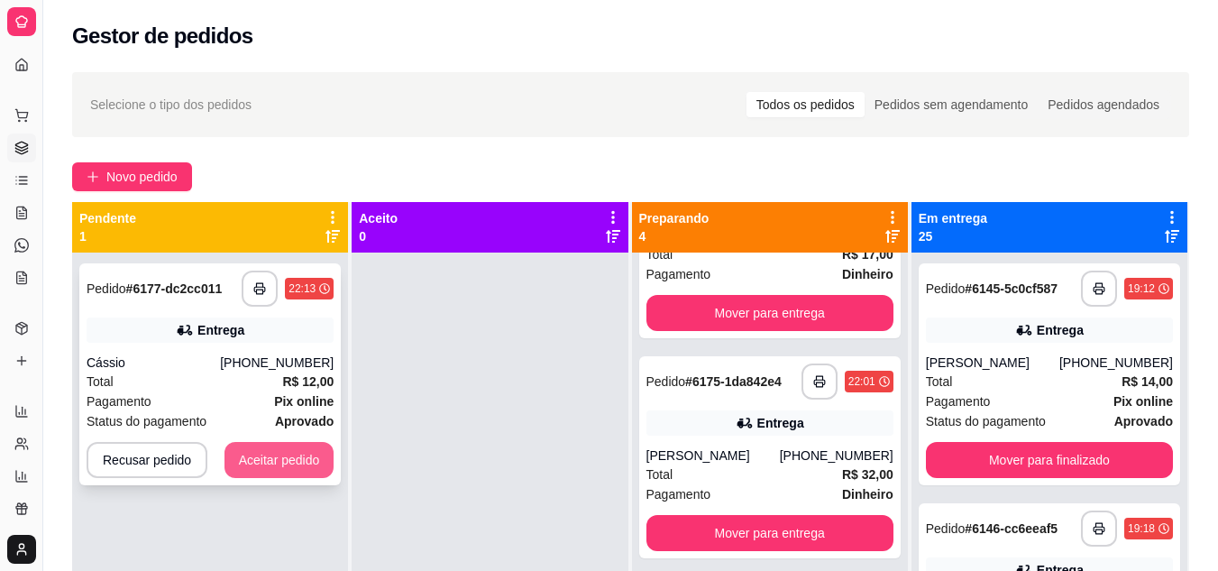
click at [280, 457] on button "Aceitar pedido" at bounding box center [279, 460] width 110 height 36
click at [280, 457] on div "Recusar pedido Aceitar pedido" at bounding box center [210, 460] width 247 height 36
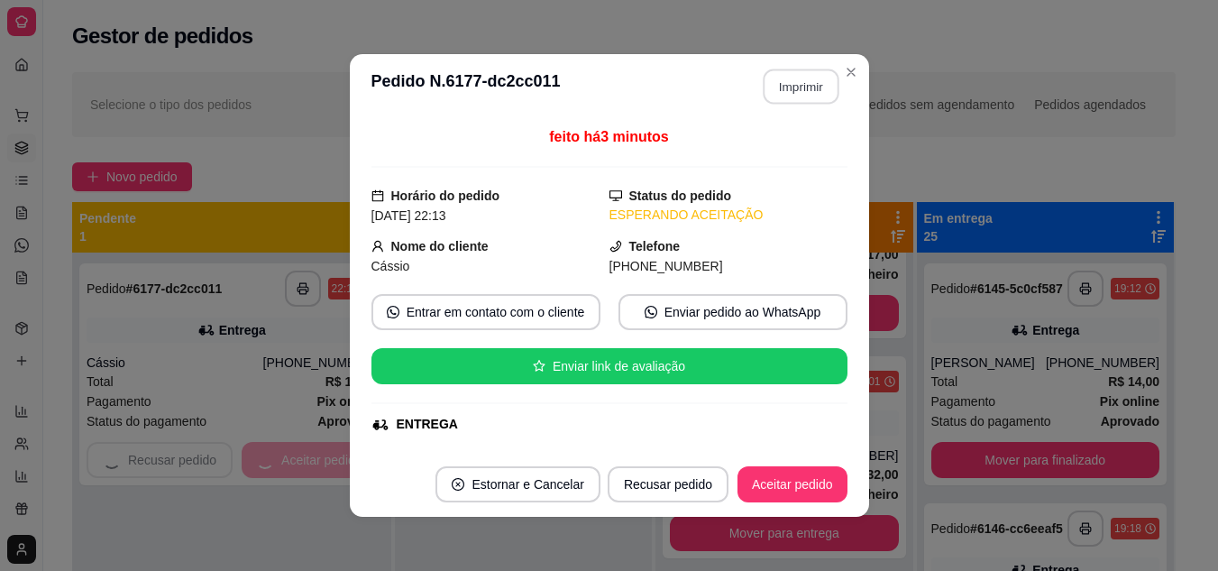
click at [805, 92] on button "Imprimir" at bounding box center [801, 86] width 76 height 35
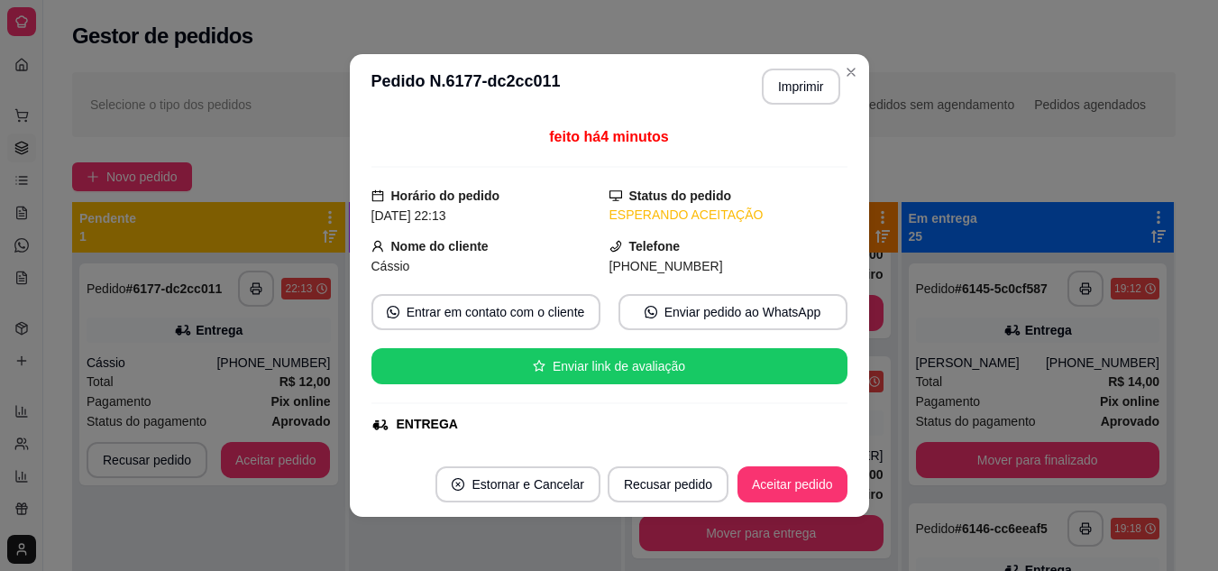
click at [231, 500] on div "**********" at bounding box center [208, 537] width 273 height 571
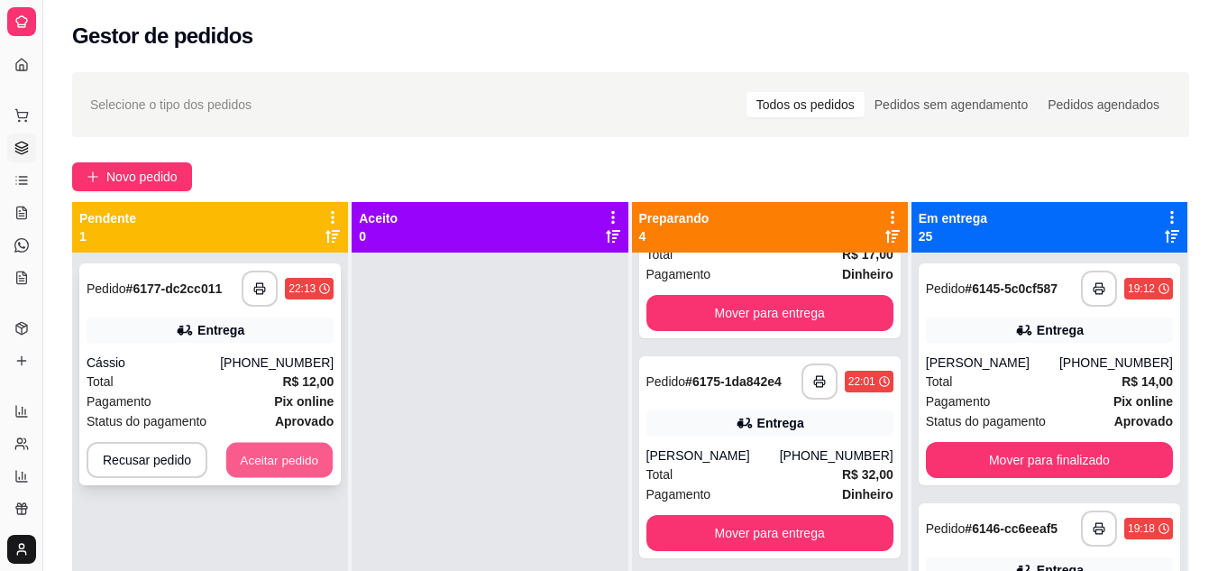
click at [276, 474] on button "Aceitar pedido" at bounding box center [279, 460] width 106 height 35
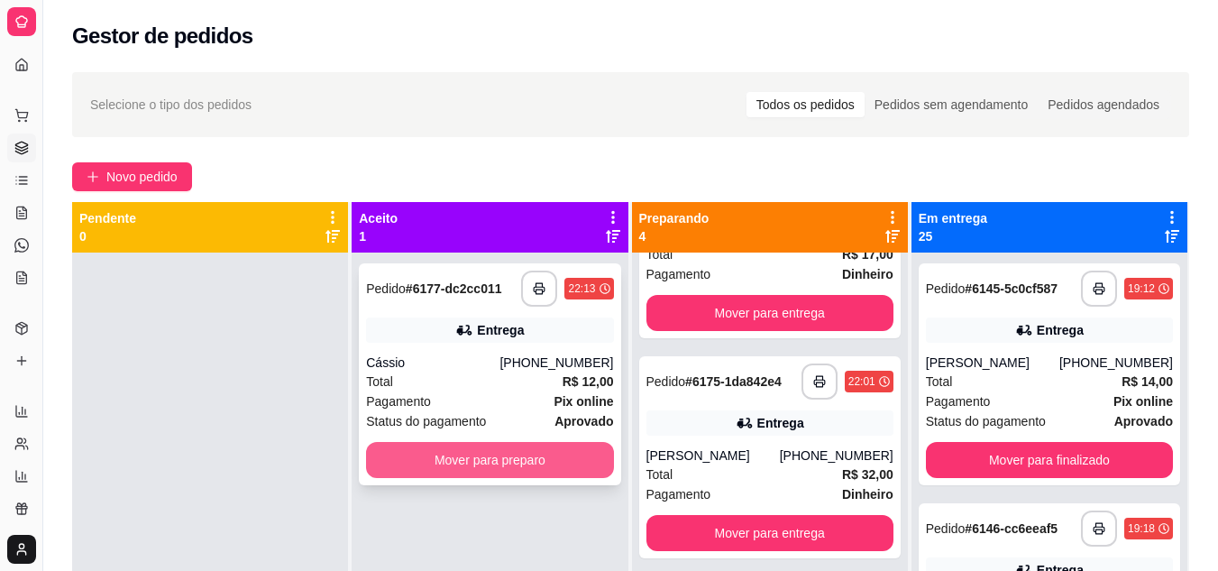
click at [449, 461] on button "Mover para preparo" at bounding box center [489, 460] width 247 height 36
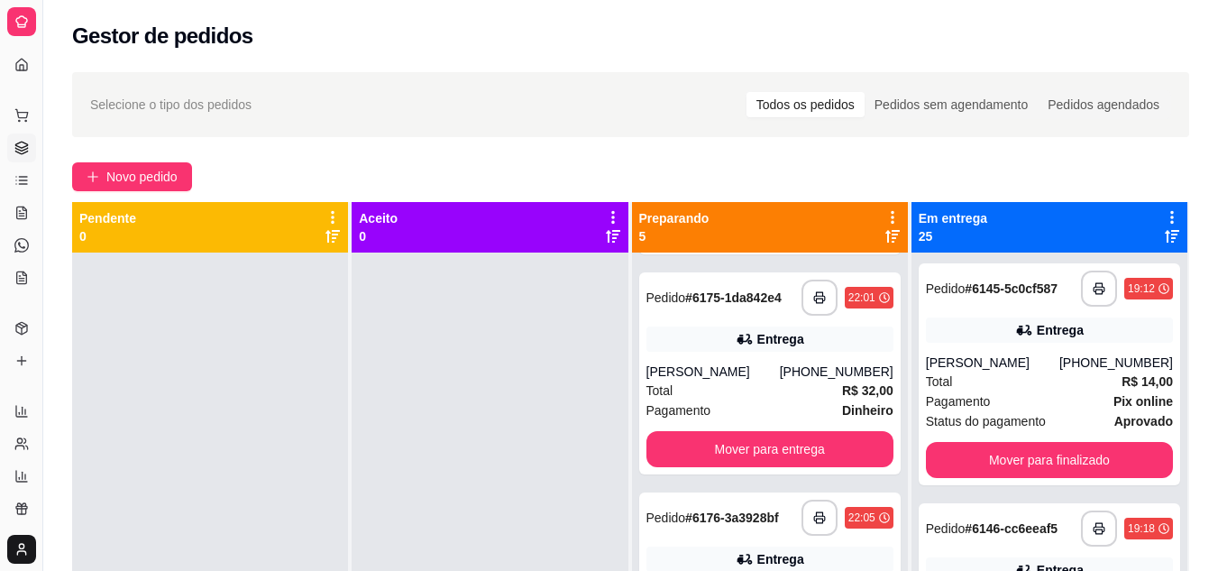
click at [718, 27] on button "Mover para entrega" at bounding box center [769, 9] width 247 height 36
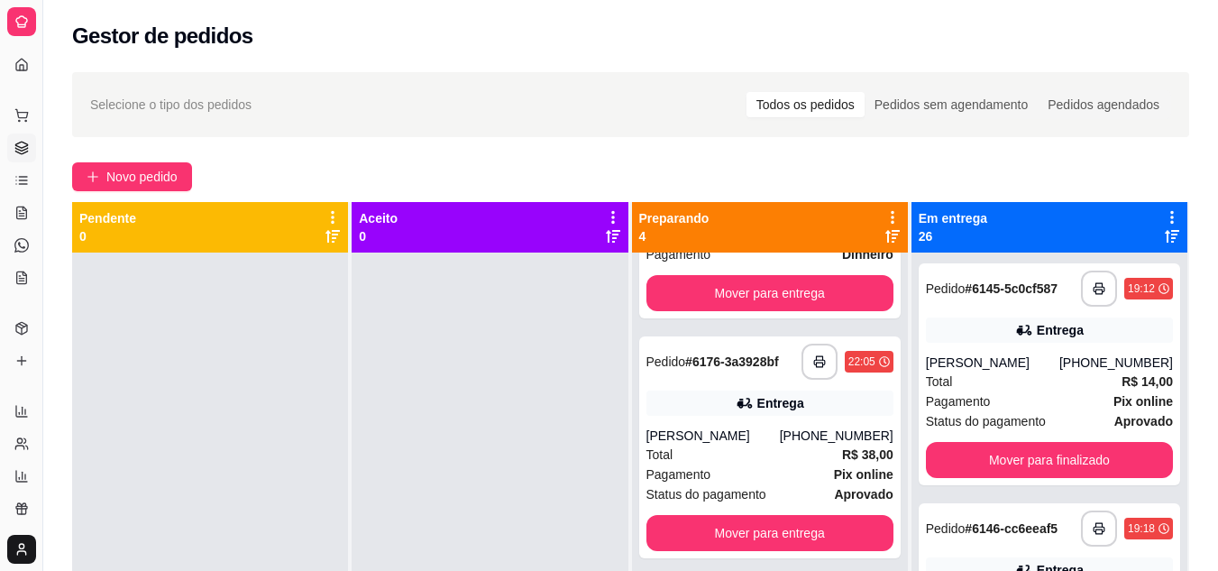
click at [742, 91] on button "Mover para entrega" at bounding box center [769, 73] width 247 height 36
click at [742, 91] on div "Mover para entrega" at bounding box center [769, 73] width 247 height 36
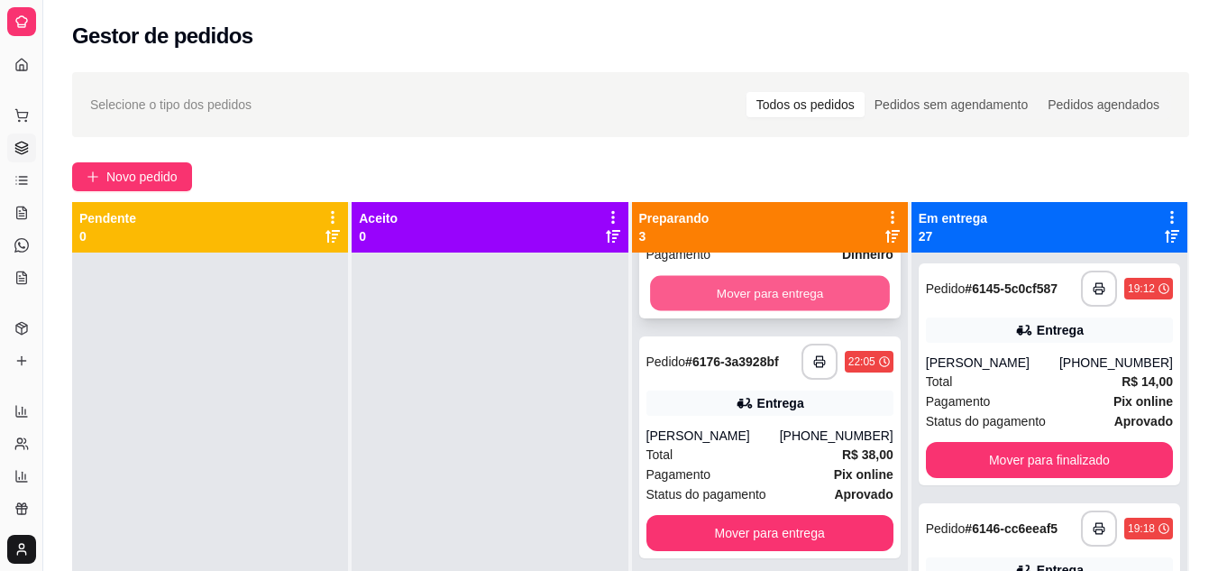
click at [778, 311] on button "Mover para entrega" at bounding box center [770, 293] width 240 height 35
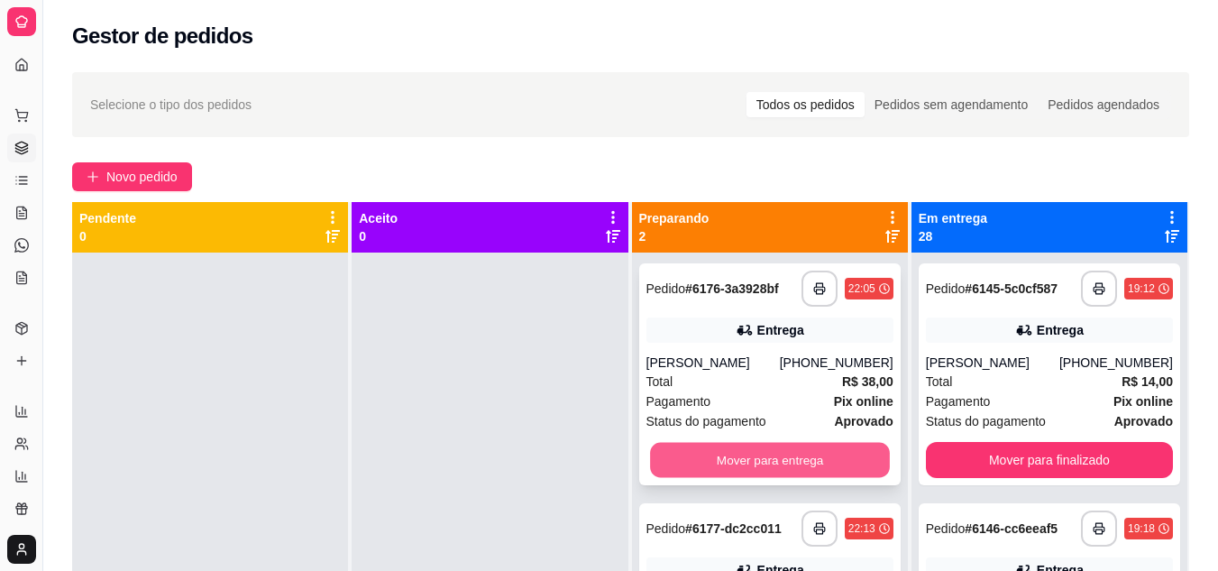
click at [736, 451] on button "Mover para entrega" at bounding box center [770, 460] width 240 height 35
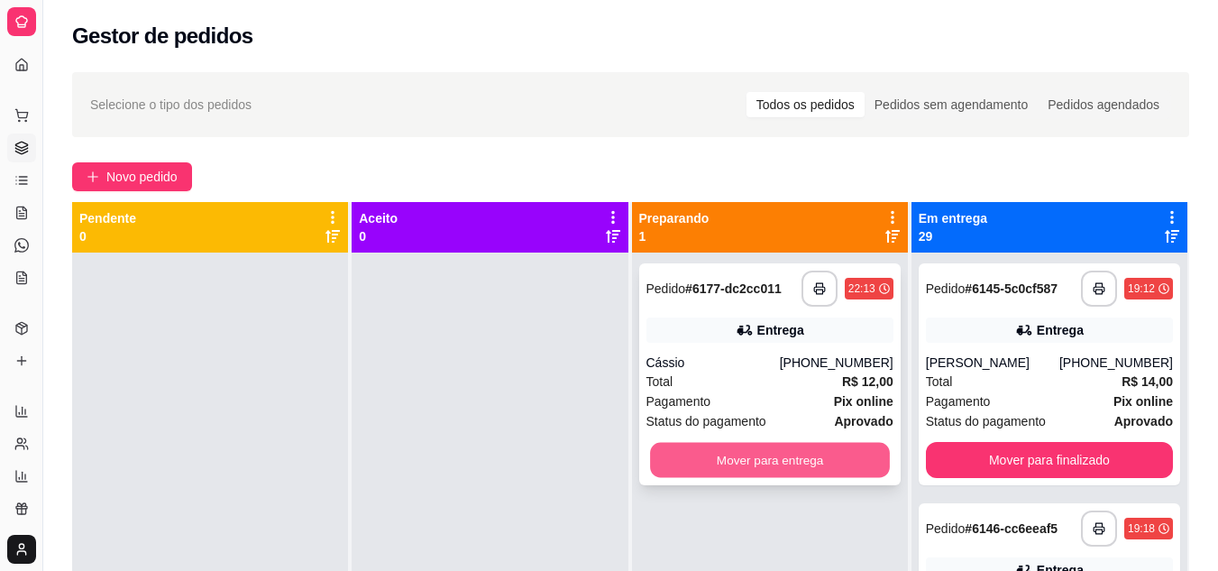
click at [738, 455] on button "Mover para entrega" at bounding box center [770, 460] width 240 height 35
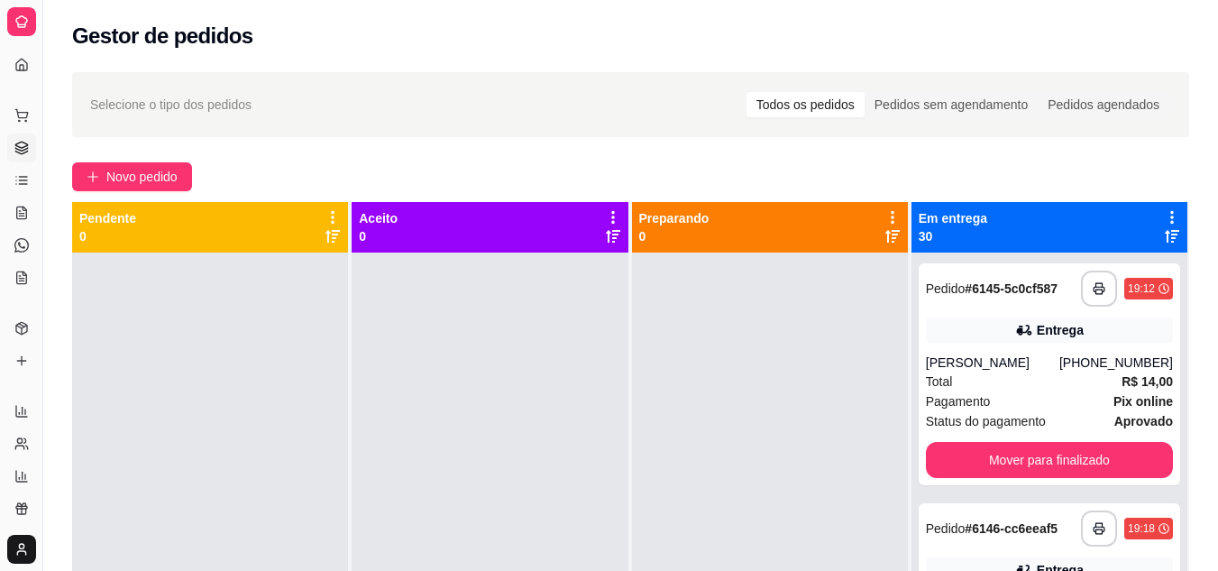
drag, startPoint x: 1009, startPoint y: 286, endPoint x: 786, endPoint y: 218, distance: 233.5
click at [675, 252] on div at bounding box center [770, 537] width 276 height 571
click at [1009, 488] on div "**********" at bounding box center [1049, 537] width 276 height 571
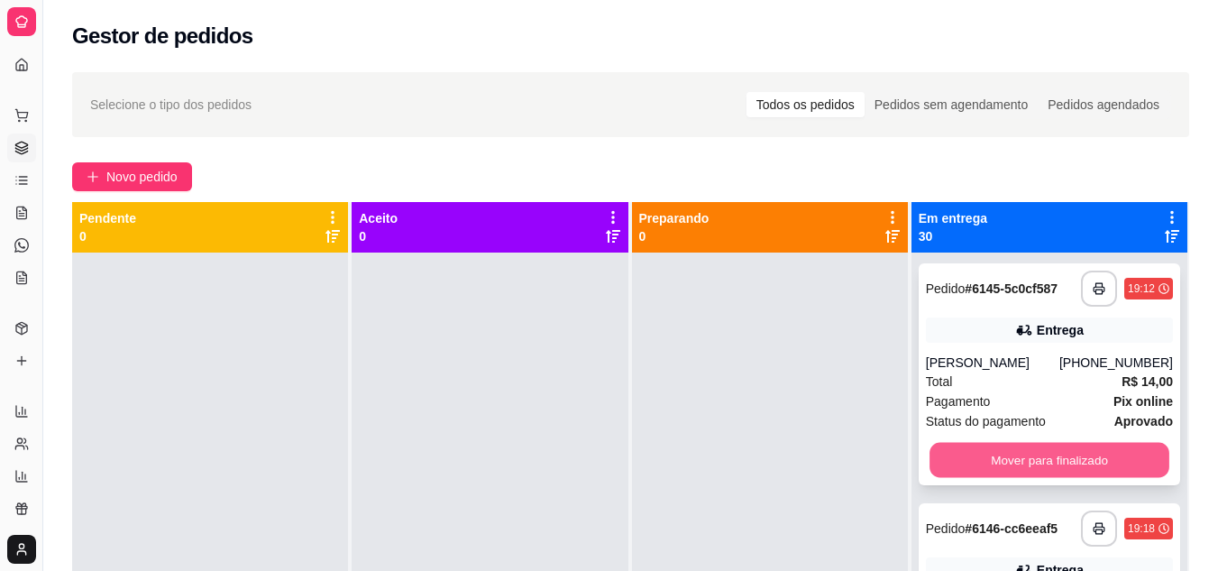
click at [1009, 473] on button "Mover para finalizado" at bounding box center [1049, 460] width 240 height 35
click at [1009, 473] on div "Mover para finalizado" at bounding box center [1049, 460] width 247 height 36
click at [978, 466] on button "Mover para finalizado" at bounding box center [1049, 460] width 247 height 36
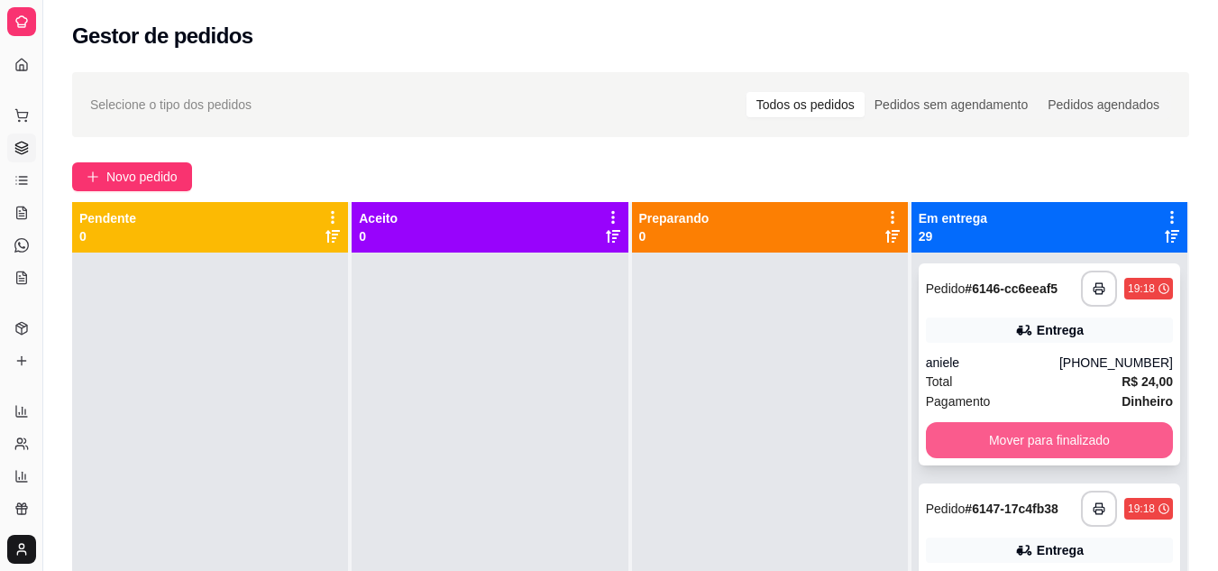
click at [981, 452] on button "Mover para finalizado" at bounding box center [1049, 440] width 247 height 36
click at [981, 452] on div "Mover para finalizado" at bounding box center [1049, 440] width 247 height 36
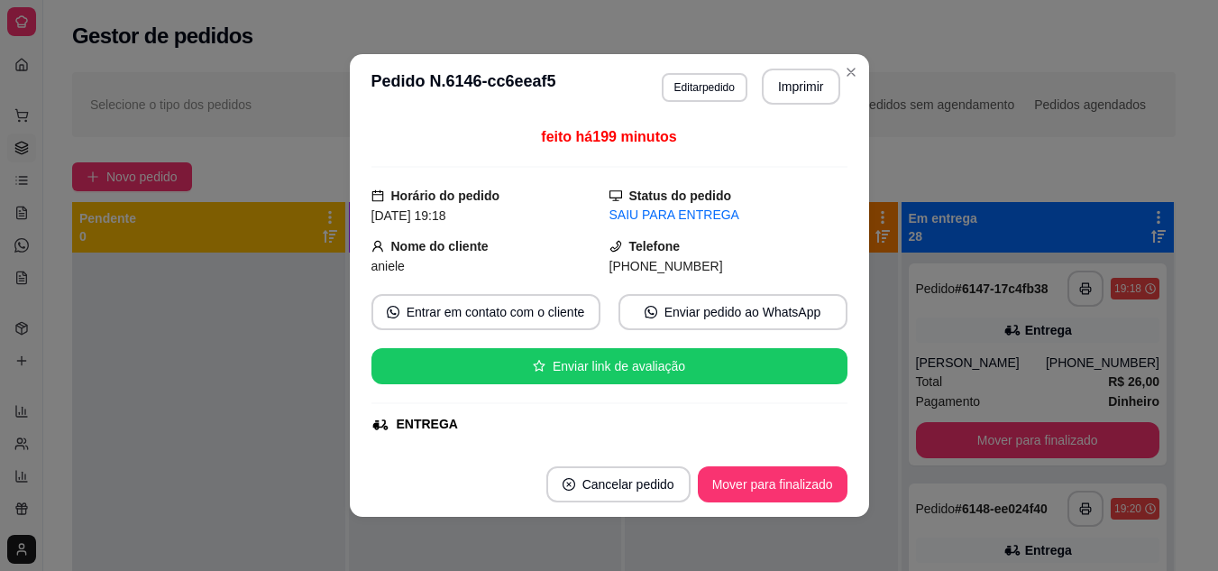
click at [963, 434] on button "Mover para finalizado" at bounding box center [1038, 440] width 244 height 36
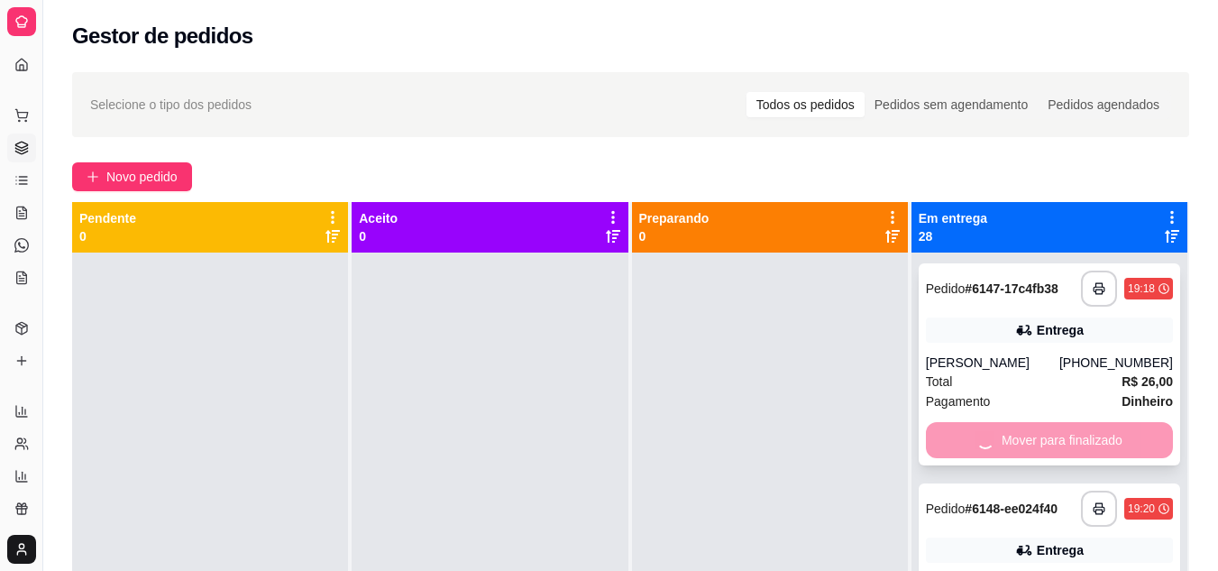
click at [978, 439] on div "Mover para finalizado" at bounding box center [1049, 440] width 247 height 36
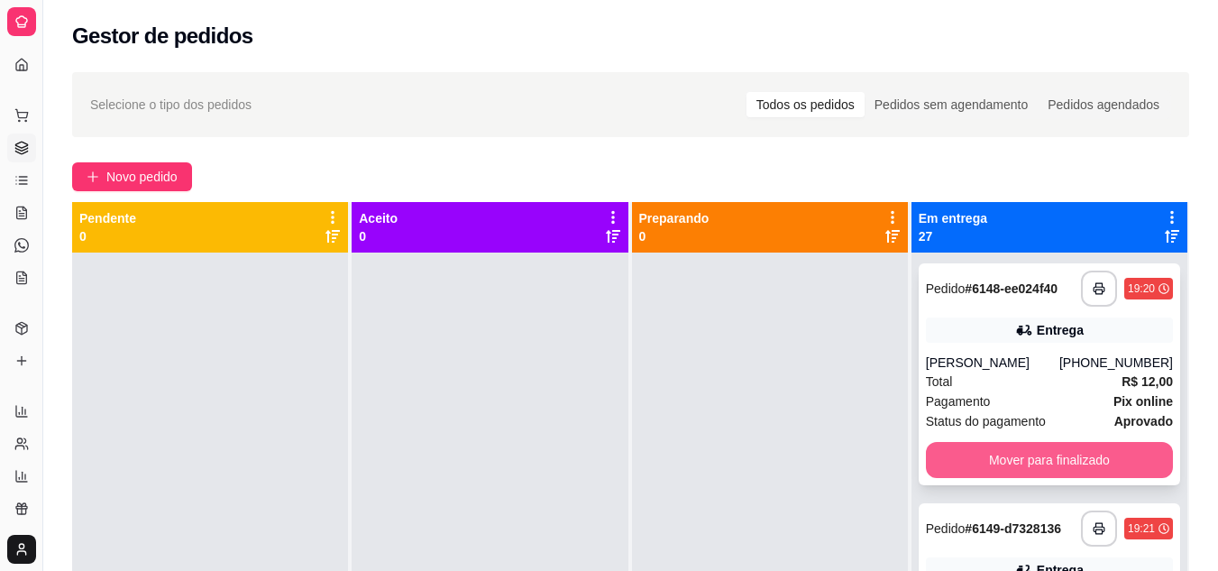
click at [1011, 460] on button "Mover para finalizado" at bounding box center [1049, 460] width 247 height 36
click at [1026, 463] on button "Mover para finalizado" at bounding box center [1049, 460] width 240 height 35
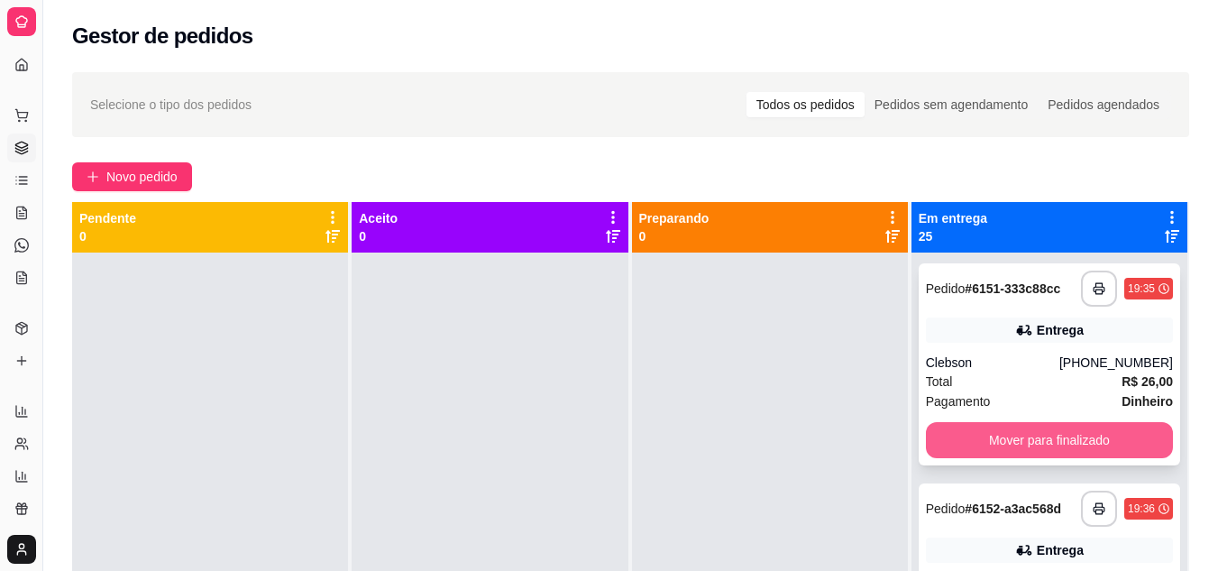
click at [1015, 451] on button "Mover para finalizado" at bounding box center [1049, 440] width 247 height 36
click at [1022, 448] on button "Mover para finalizado" at bounding box center [1049, 440] width 240 height 35
click at [1033, 446] on button "Mover para finalizado" at bounding box center [1049, 440] width 240 height 35
click at [1041, 450] on button "Mover para finalizado" at bounding box center [1049, 440] width 240 height 35
click at [1009, 447] on button "Mover para finalizado" at bounding box center [1049, 440] width 240 height 35
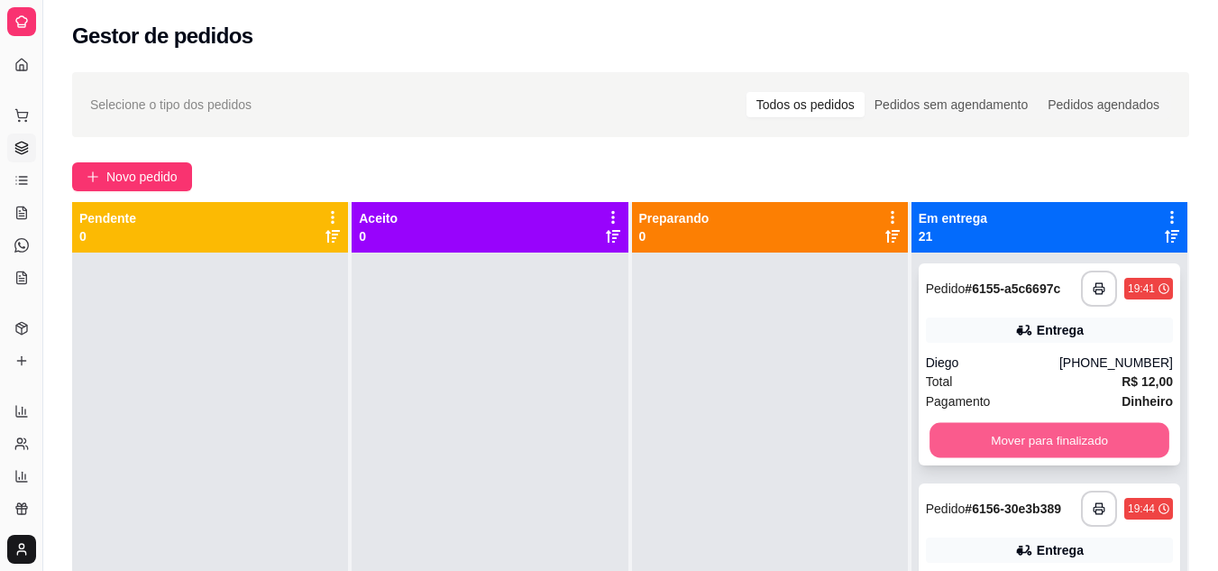
click at [1009, 447] on div "Mover para finalizado" at bounding box center [1049, 440] width 247 height 36
click at [1009, 447] on button "Mover para finalizado" at bounding box center [1049, 440] width 247 height 36
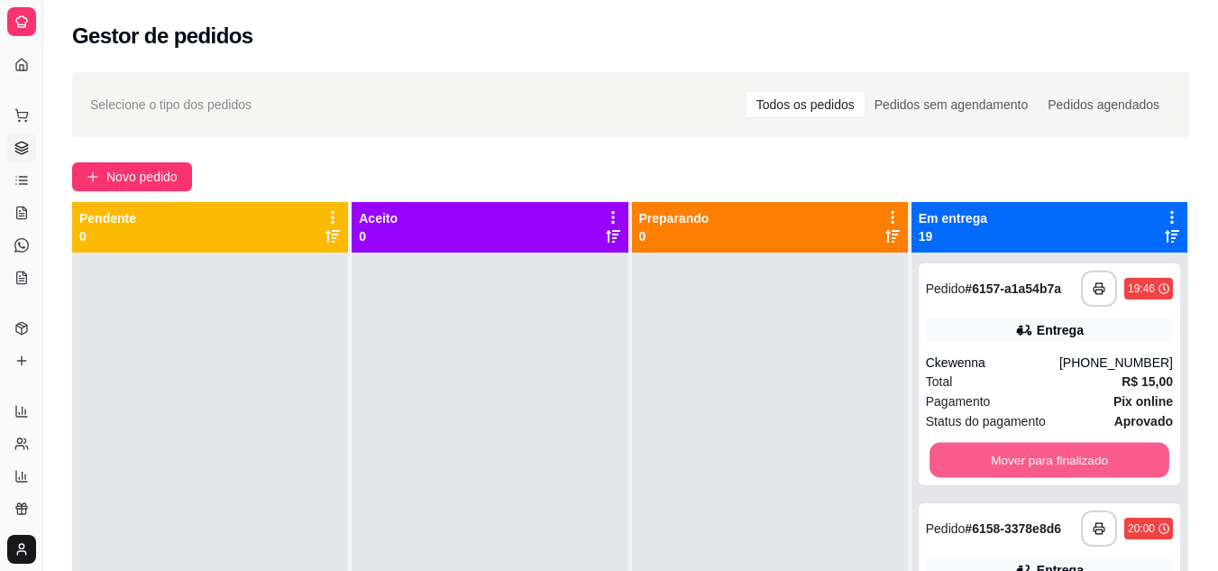
click at [1009, 447] on button "Mover para finalizado" at bounding box center [1049, 460] width 240 height 35
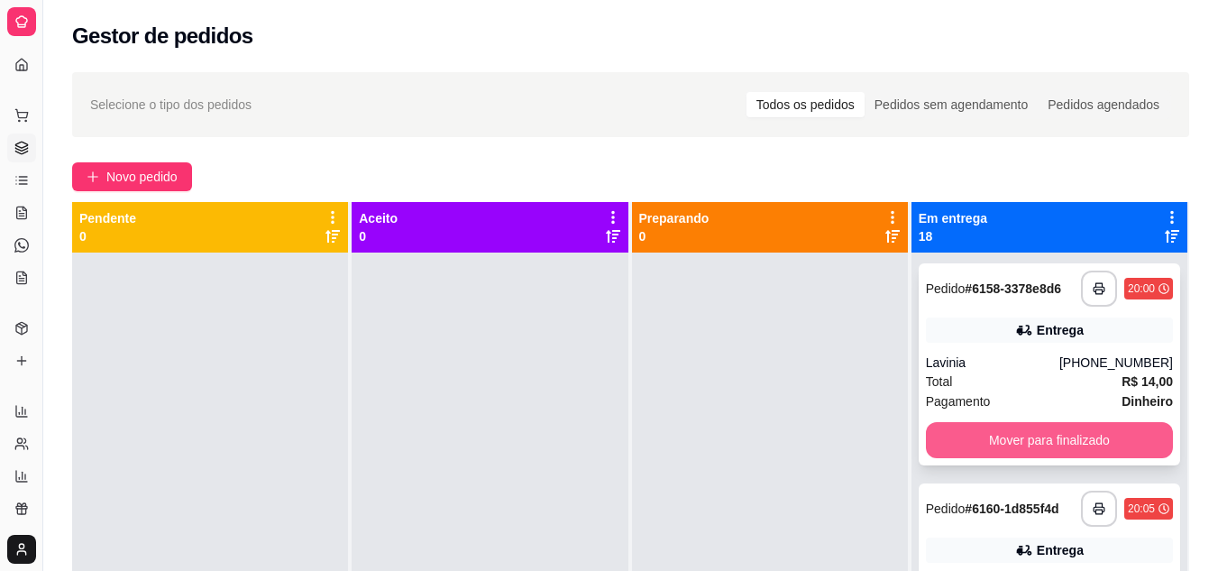
click at [1008, 451] on button "Mover para finalizado" at bounding box center [1049, 440] width 247 height 36
click at [985, 445] on button "Mover para finalizado" at bounding box center [1049, 440] width 247 height 36
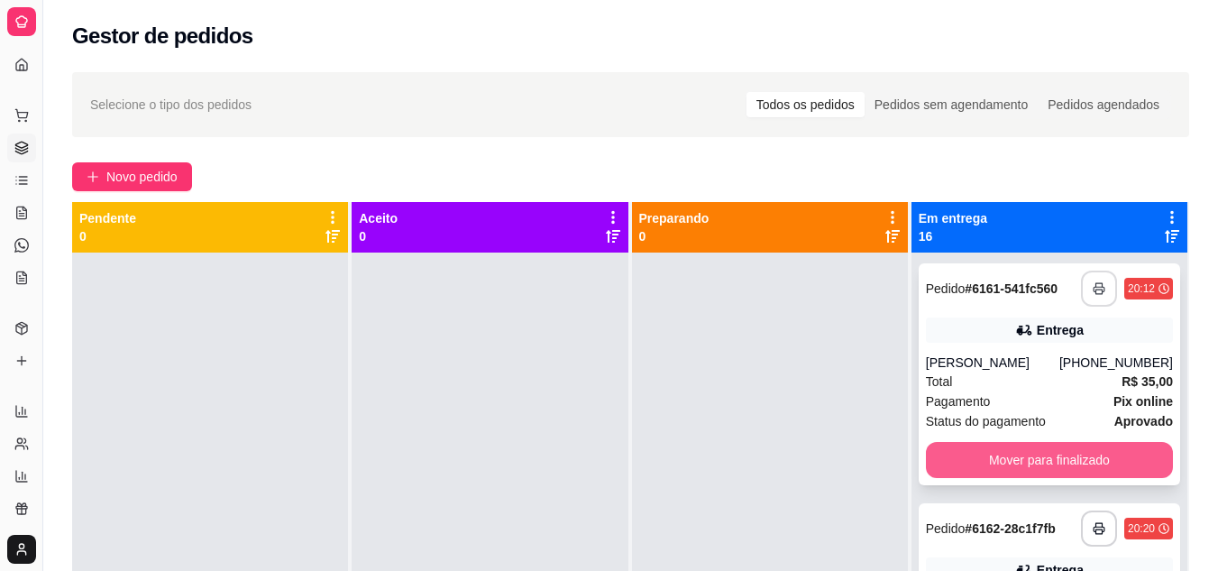
click at [977, 452] on button "Mover para finalizado" at bounding box center [1049, 460] width 247 height 36
click at [1035, 454] on button "Mover para finalizado" at bounding box center [1049, 460] width 247 height 36
click at [1036, 447] on button "Mover para finalizado" at bounding box center [1049, 460] width 247 height 36
click at [1006, 467] on button "Mover para finalizado" at bounding box center [1049, 460] width 247 height 36
click at [1015, 465] on button "Mover para finalizado" at bounding box center [1049, 460] width 240 height 35
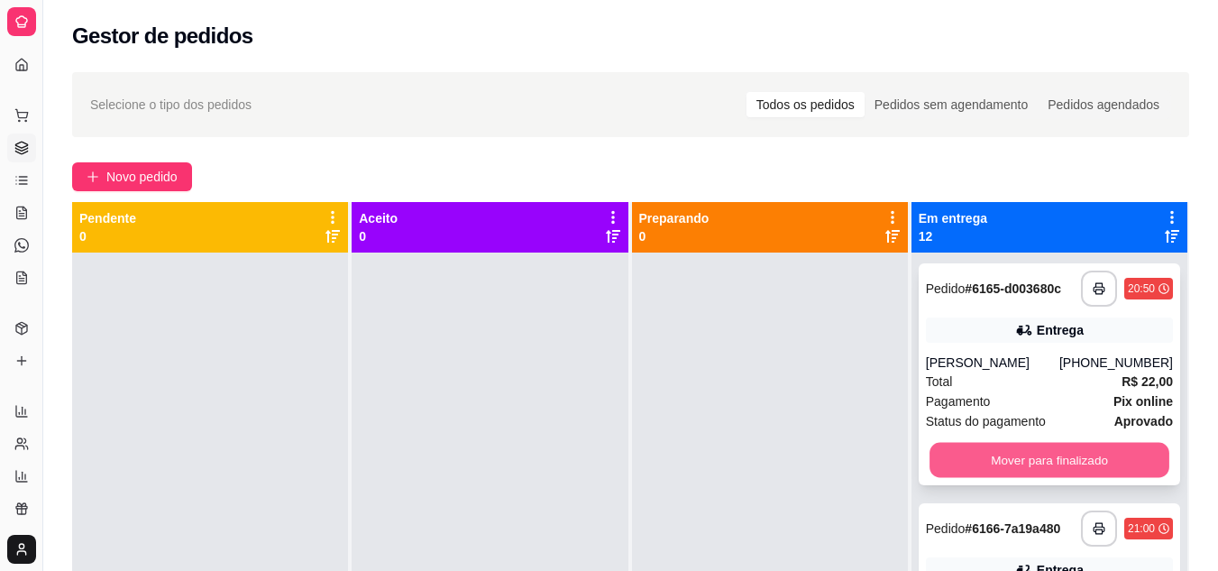
click at [1015, 465] on div "Mover para finalizado" at bounding box center [1049, 460] width 247 height 36
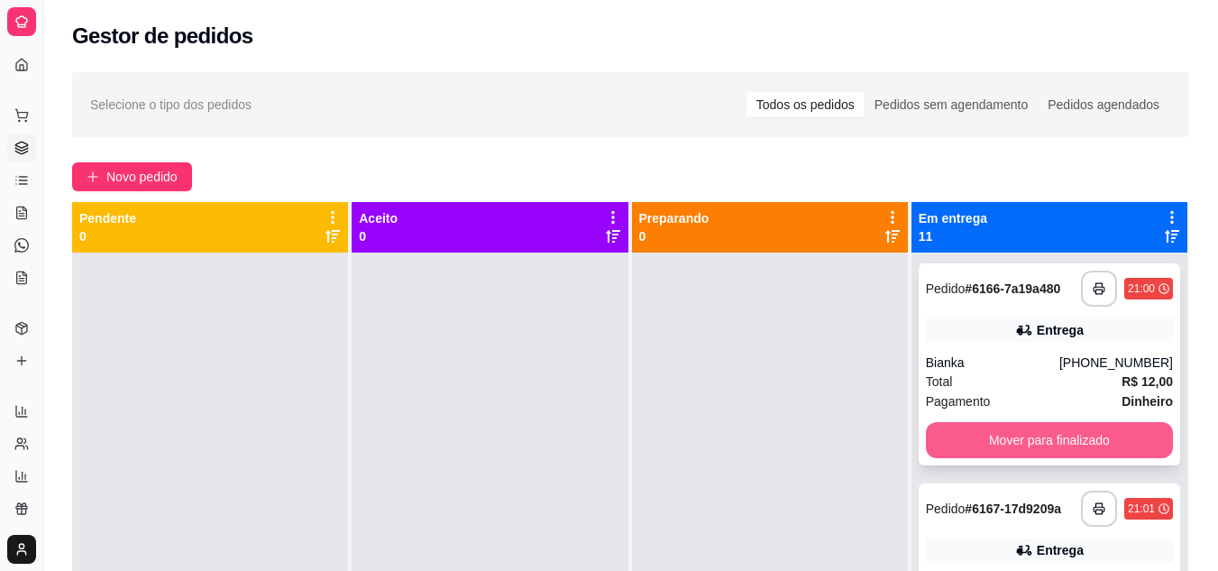
click at [1045, 441] on button "Mover para finalizado" at bounding box center [1049, 440] width 247 height 36
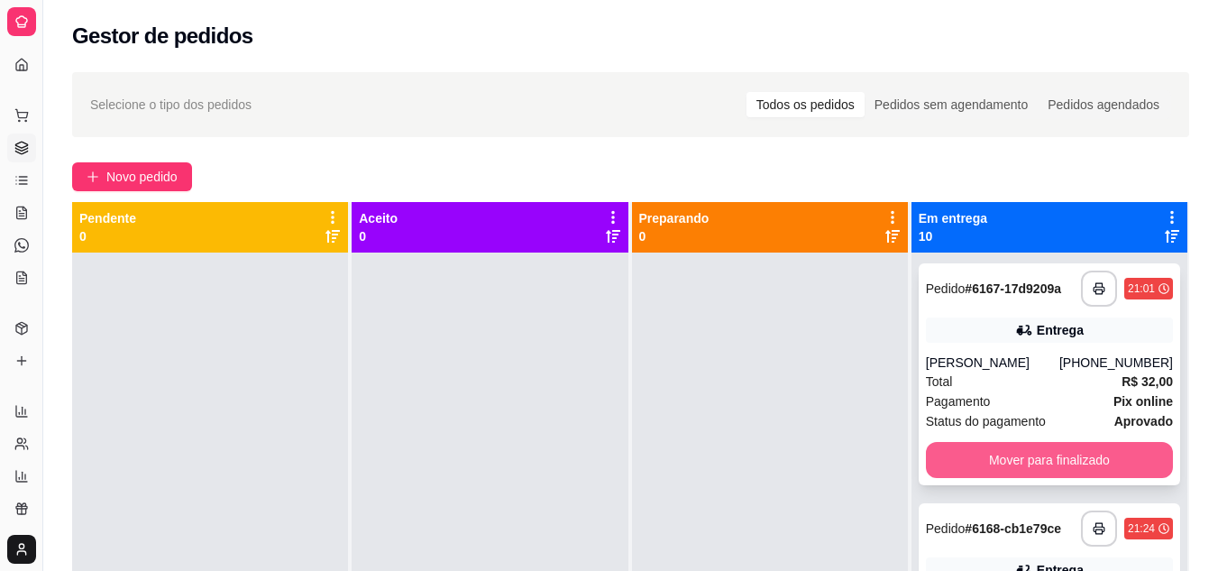
click at [1054, 447] on button "Mover para finalizado" at bounding box center [1049, 460] width 247 height 36
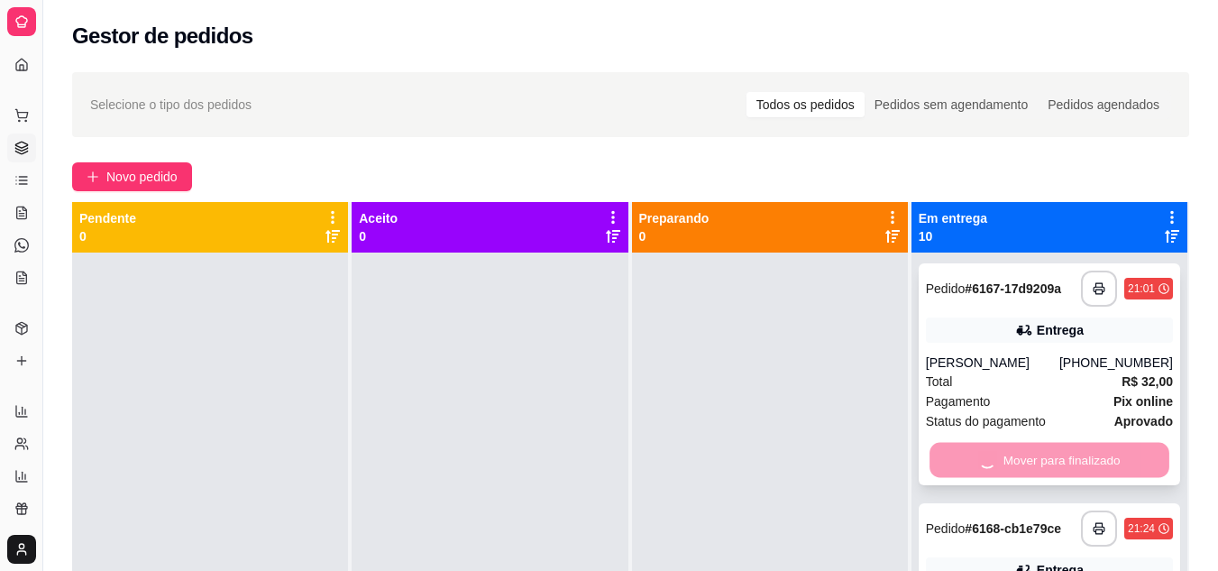
click at [1054, 447] on div "Mover para finalizado" at bounding box center [1049, 460] width 247 height 36
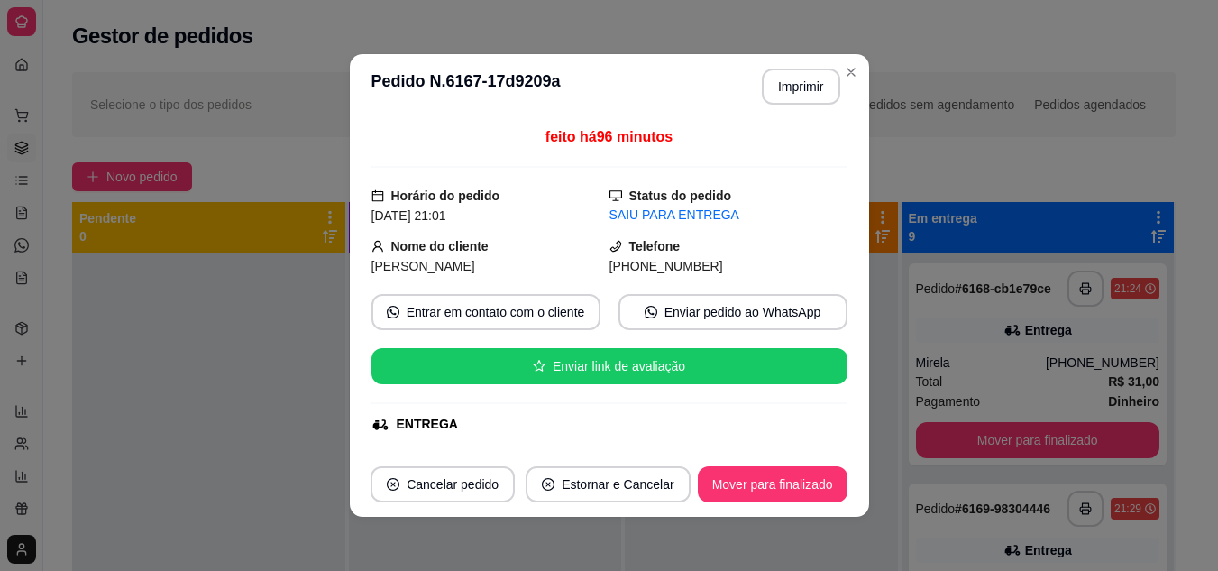
click at [1035, 452] on button "Mover para finalizado" at bounding box center [1038, 440] width 244 height 36
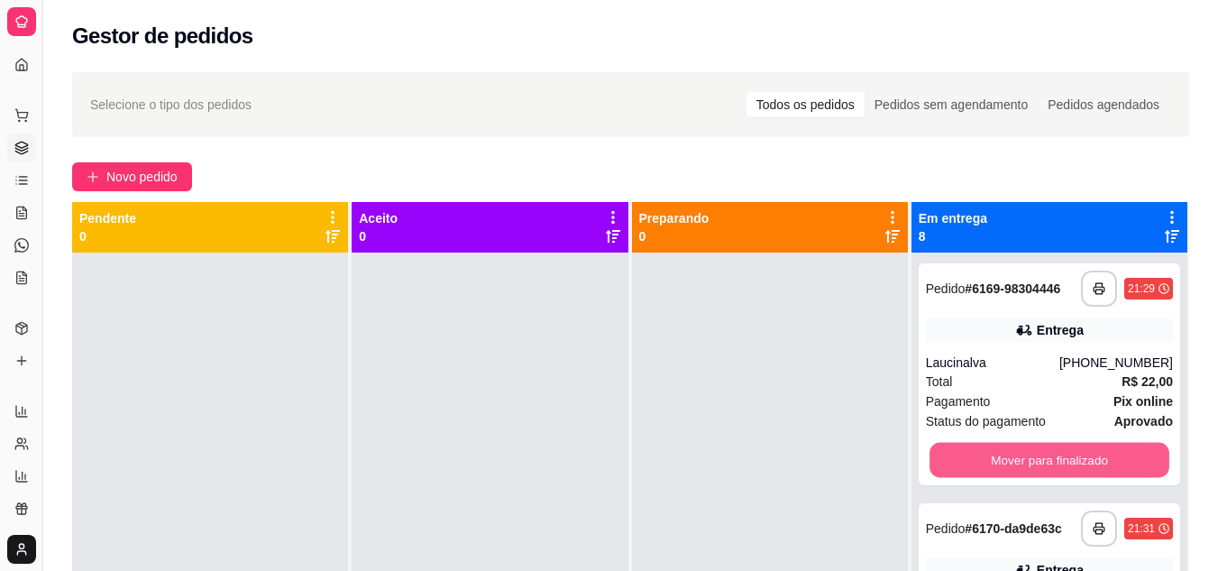
click at [1035, 452] on button "Mover para finalizado" at bounding box center [1049, 460] width 240 height 35
click at [1035, 452] on div "Mover para finalizado" at bounding box center [1049, 460] width 247 height 36
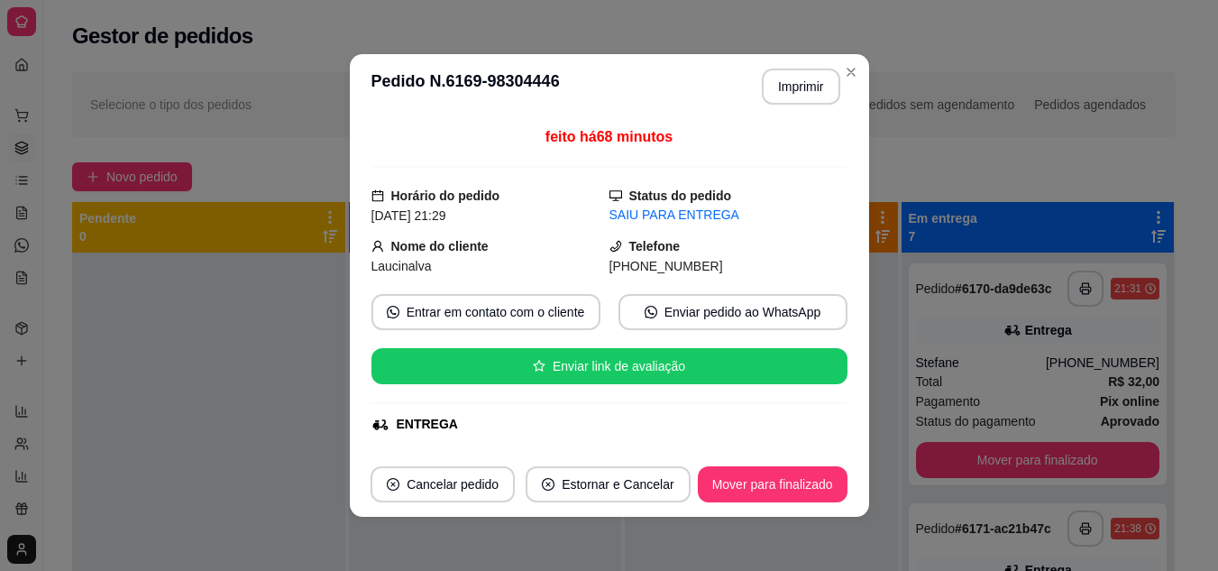
click at [1035, 452] on button "Mover para finalizado" at bounding box center [1038, 460] width 244 height 36
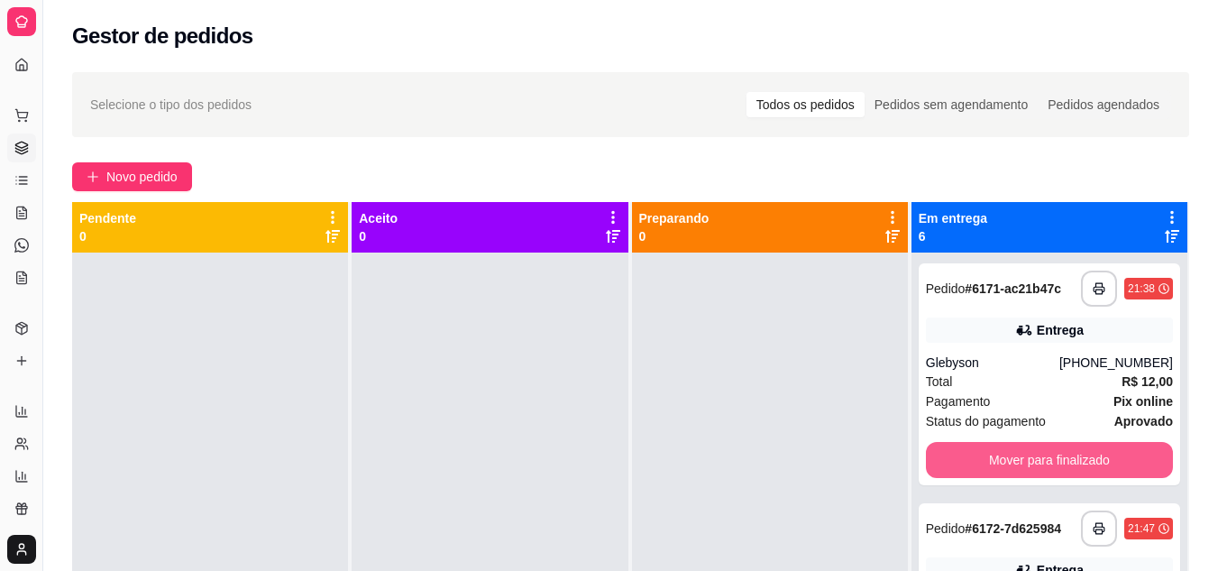
click at [1034, 453] on button "Mover para finalizado" at bounding box center [1049, 460] width 247 height 36
click at [1034, 453] on div "Mover para finalizado" at bounding box center [1049, 460] width 247 height 36
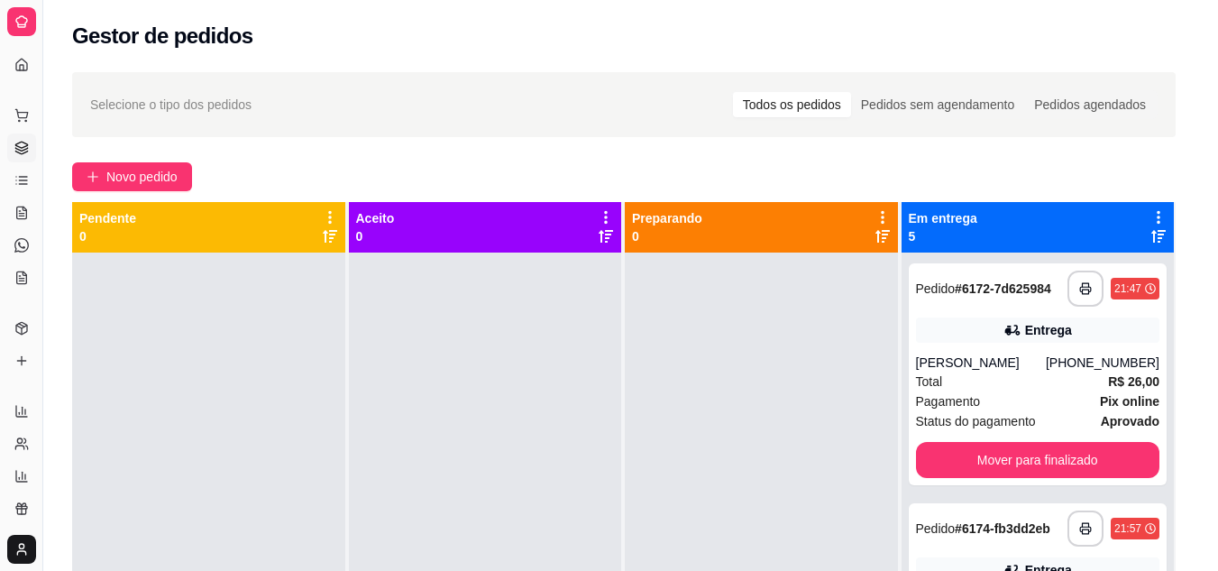
click at [1034, 453] on button "Mover para finalizado" at bounding box center [1038, 460] width 244 height 36
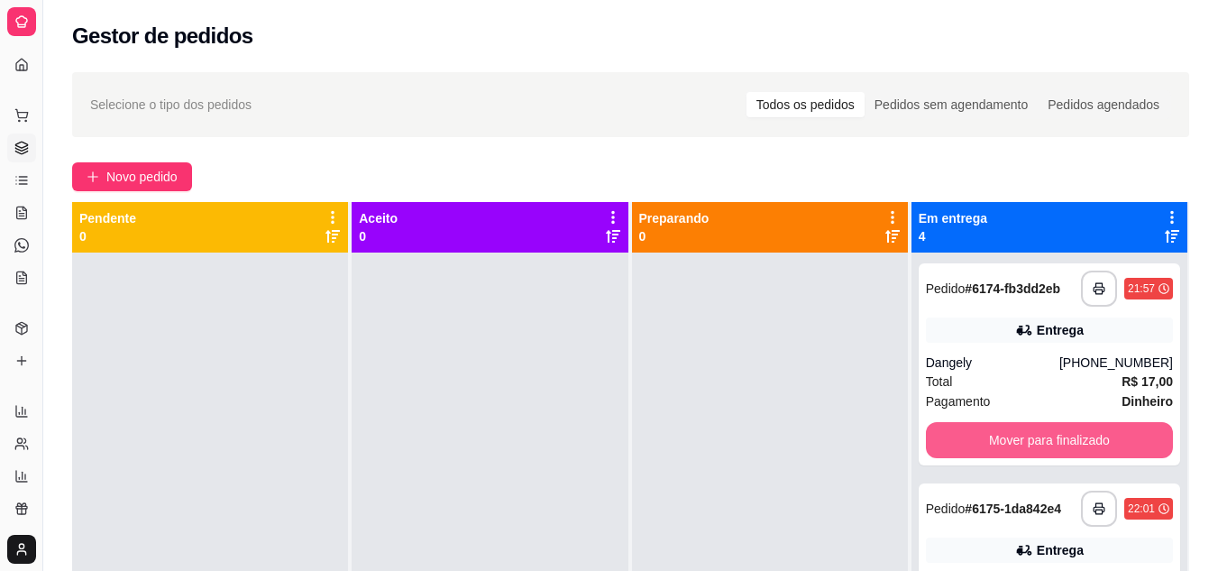
click at [1034, 453] on button "Mover para finalizado" at bounding box center [1049, 440] width 247 height 36
click at [1034, 453] on div "Mover para finalizado" at bounding box center [1049, 440] width 247 height 36
click at [1034, 453] on button "Mover para finalizado" at bounding box center [1049, 440] width 240 height 35
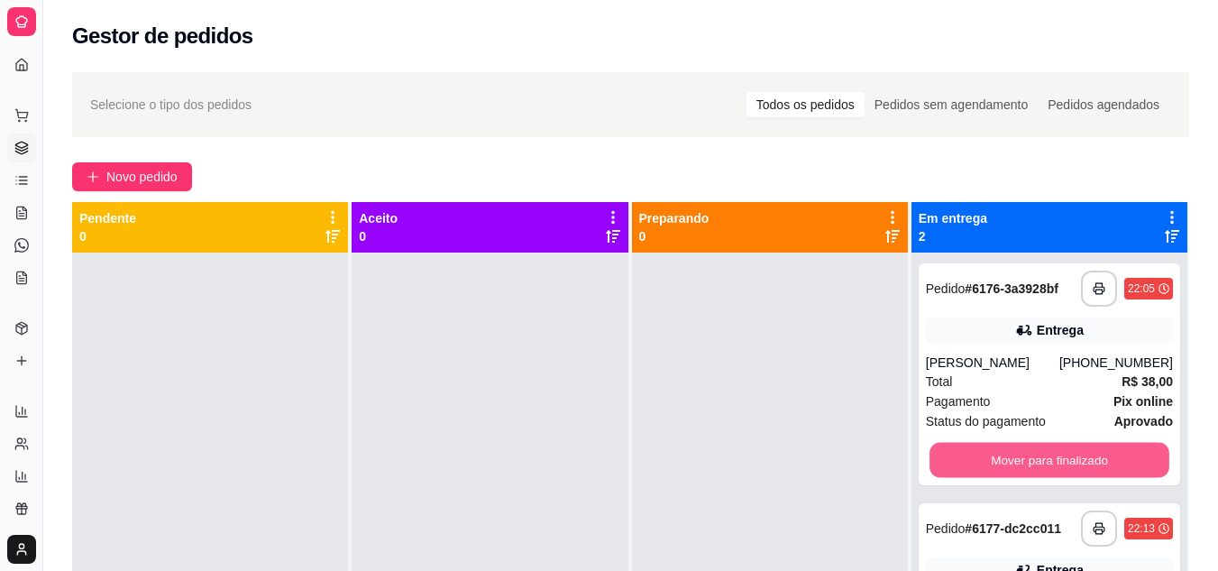
click at [1034, 453] on button "Mover para finalizado" at bounding box center [1049, 460] width 240 height 35
click at [1034, 453] on div "Mover para finalizado" at bounding box center [1049, 460] width 247 height 36
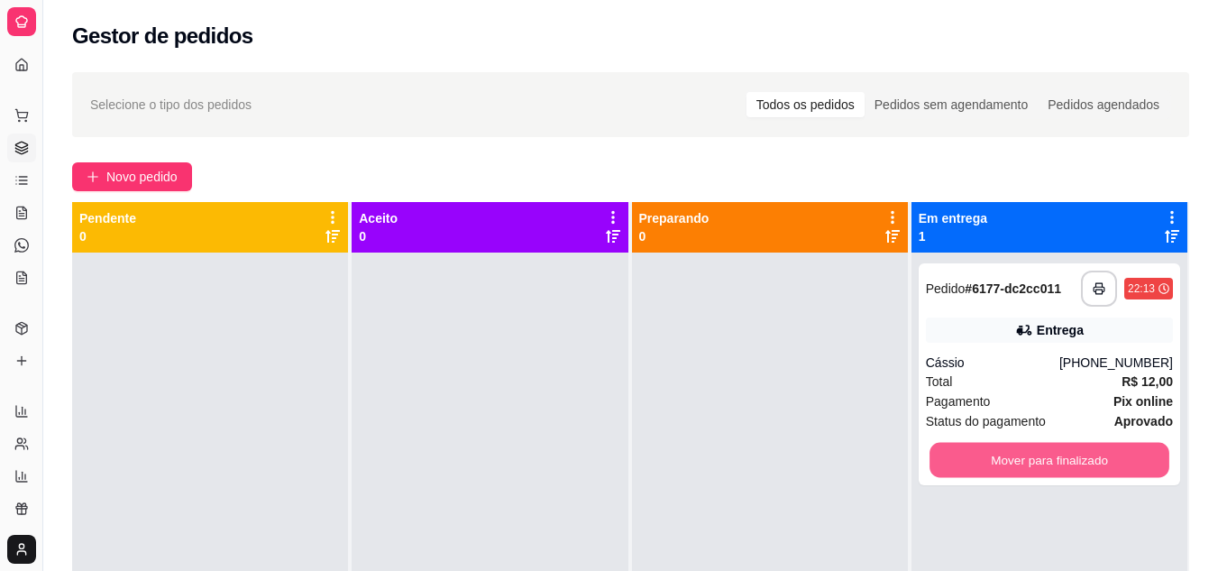
click at [1034, 453] on button "Mover para finalizado" at bounding box center [1049, 460] width 240 height 35
